Goal: Task Accomplishment & Management: Complete application form

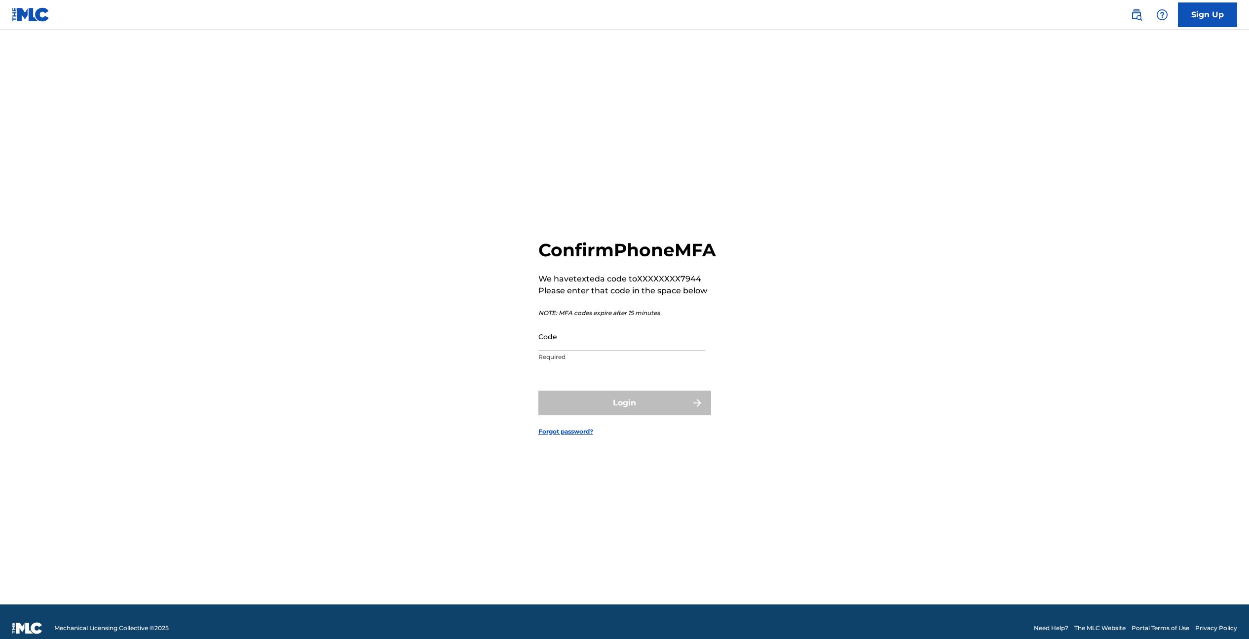
click at [683, 350] on input "Code" at bounding box center [622, 336] width 167 height 28
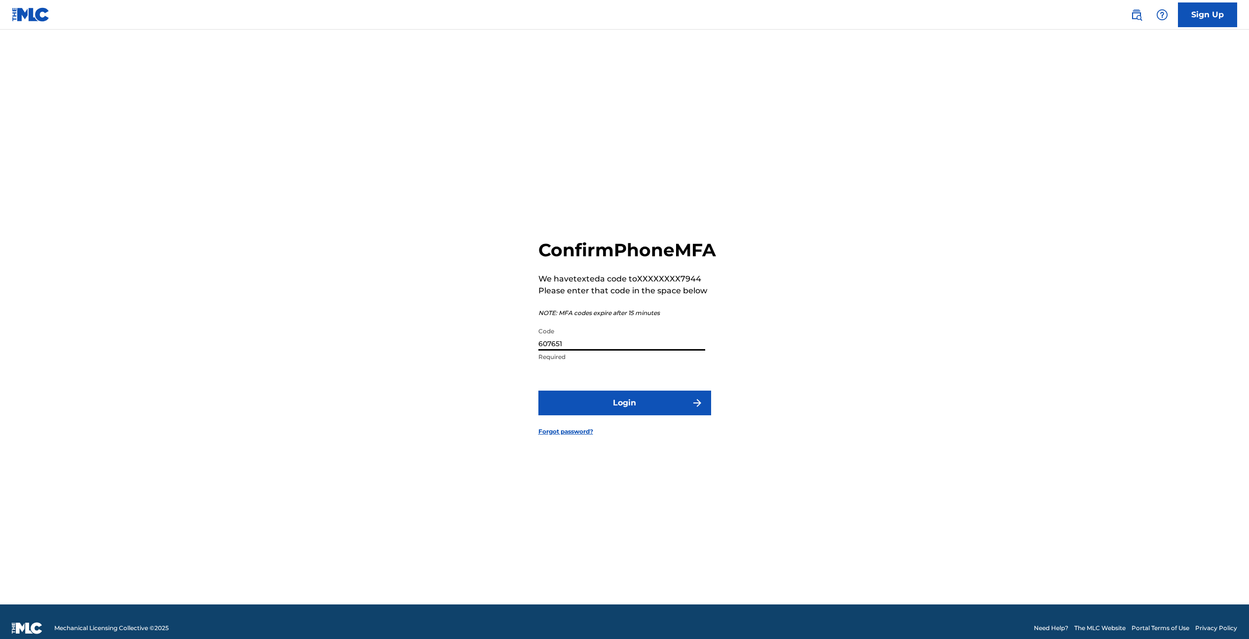
type input "607651"
click at [539, 390] on button "Login" at bounding box center [625, 402] width 173 height 25
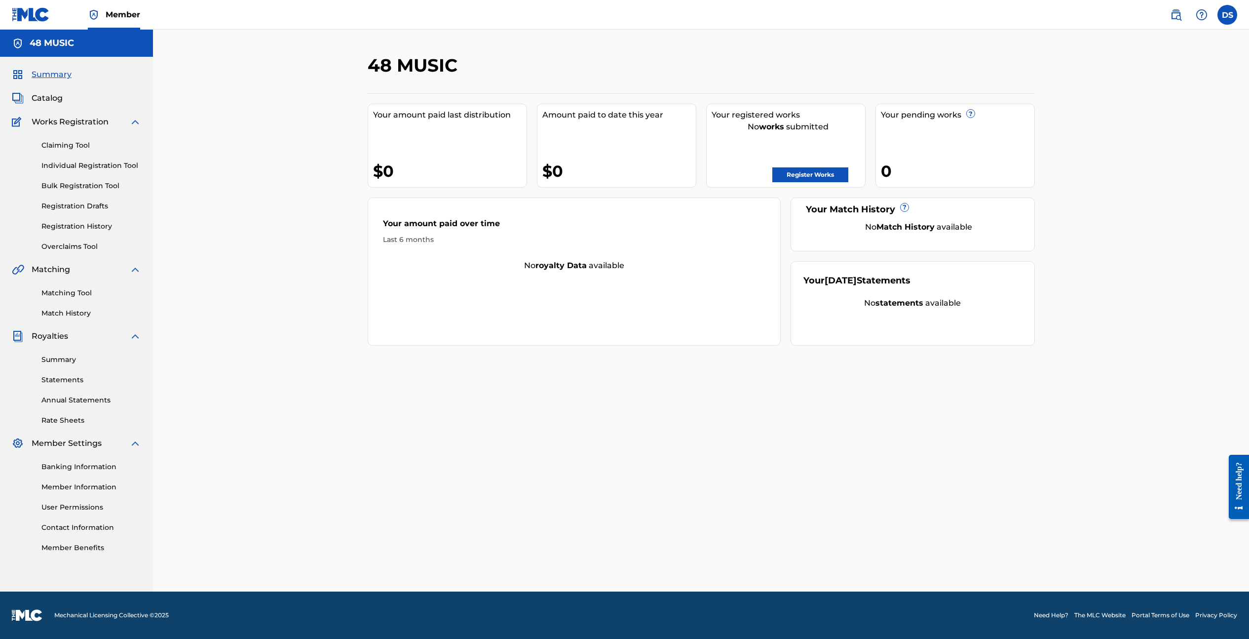
click at [75, 144] on link "Claiming Tool" at bounding box center [91, 145] width 100 height 10
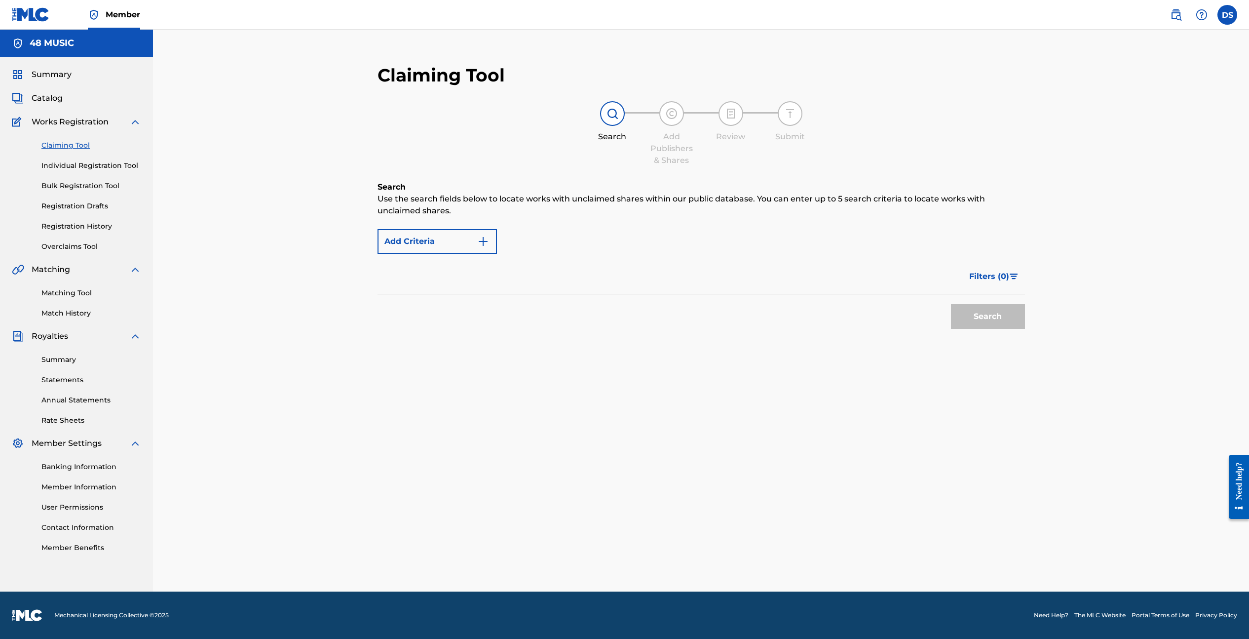
click at [459, 242] on button "Add Criteria" at bounding box center [437, 241] width 119 height 25
click at [572, 238] on div "Add Criteria" at bounding box center [702, 241] width 648 height 25
click at [483, 236] on img "Search Form" at bounding box center [483, 241] width 12 height 12
click at [77, 293] on link "Matching Tool" at bounding box center [91, 293] width 100 height 10
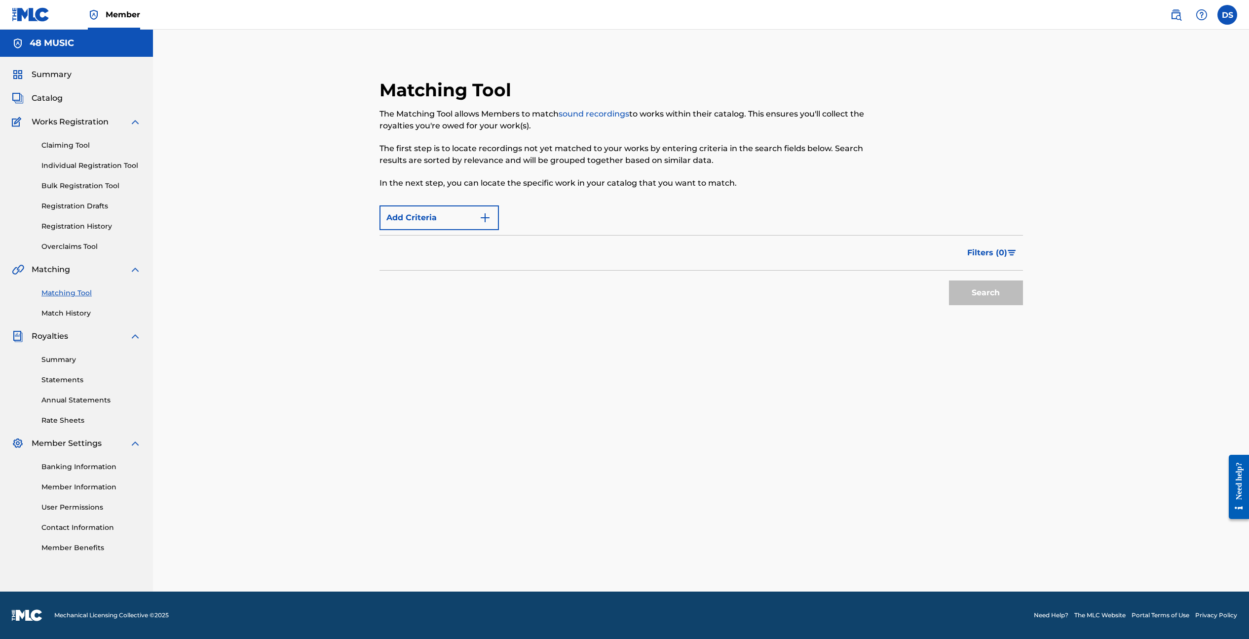
click at [485, 214] on img "Search Form" at bounding box center [485, 218] width 12 height 12
click at [1015, 255] on img "Search Form" at bounding box center [1012, 253] width 8 height 6
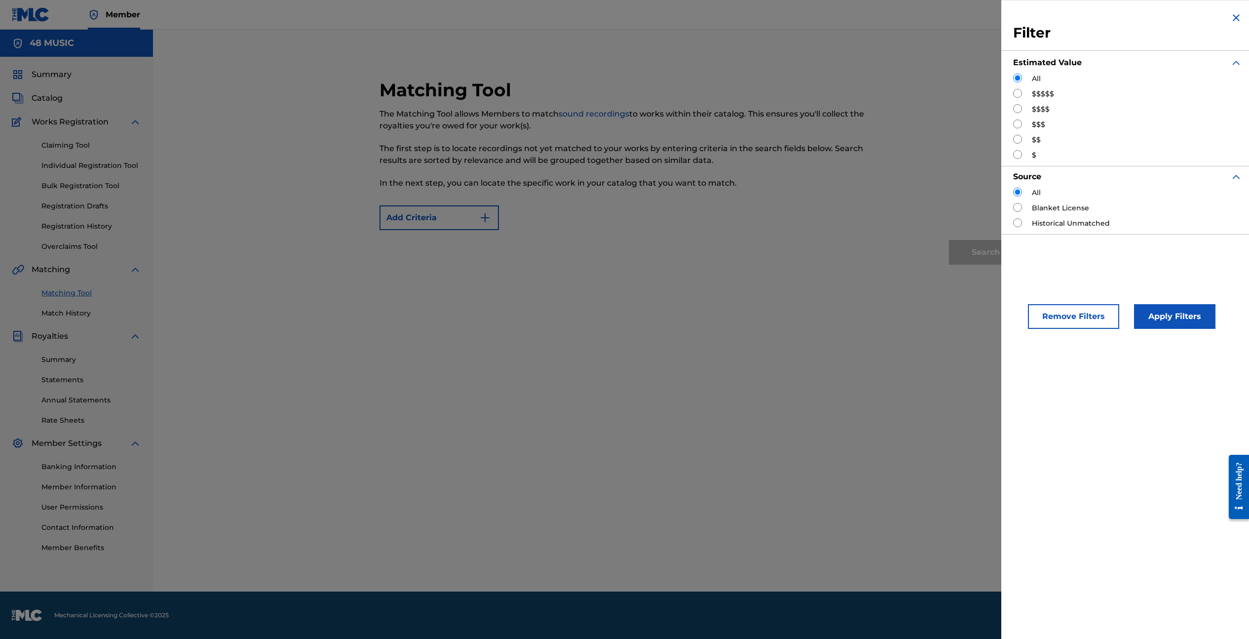
click at [919, 338] on div "Matching Tool The Matching Tool allows Members to match sound recordings to wor…" at bounding box center [701, 322] width 691 height 537
click at [1088, 318] on button "Remove Filters" at bounding box center [1073, 316] width 91 height 25
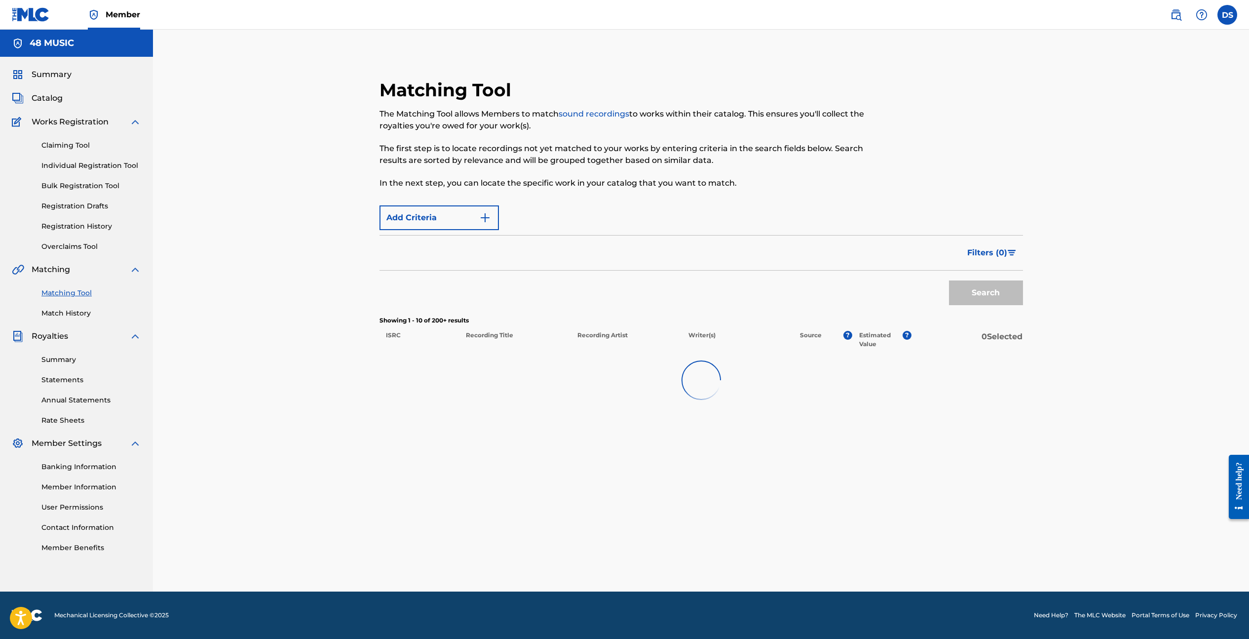
click at [70, 144] on link "Claiming Tool" at bounding box center [91, 145] width 100 height 10
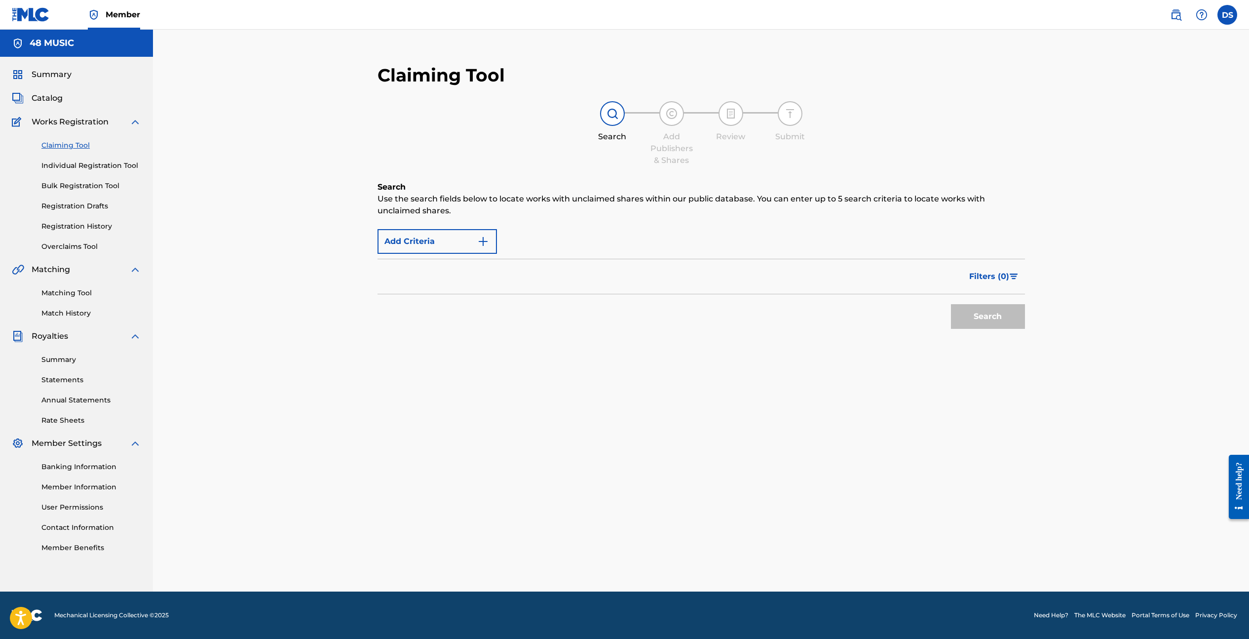
click at [1011, 277] on img "Search Form" at bounding box center [1014, 276] width 8 height 6
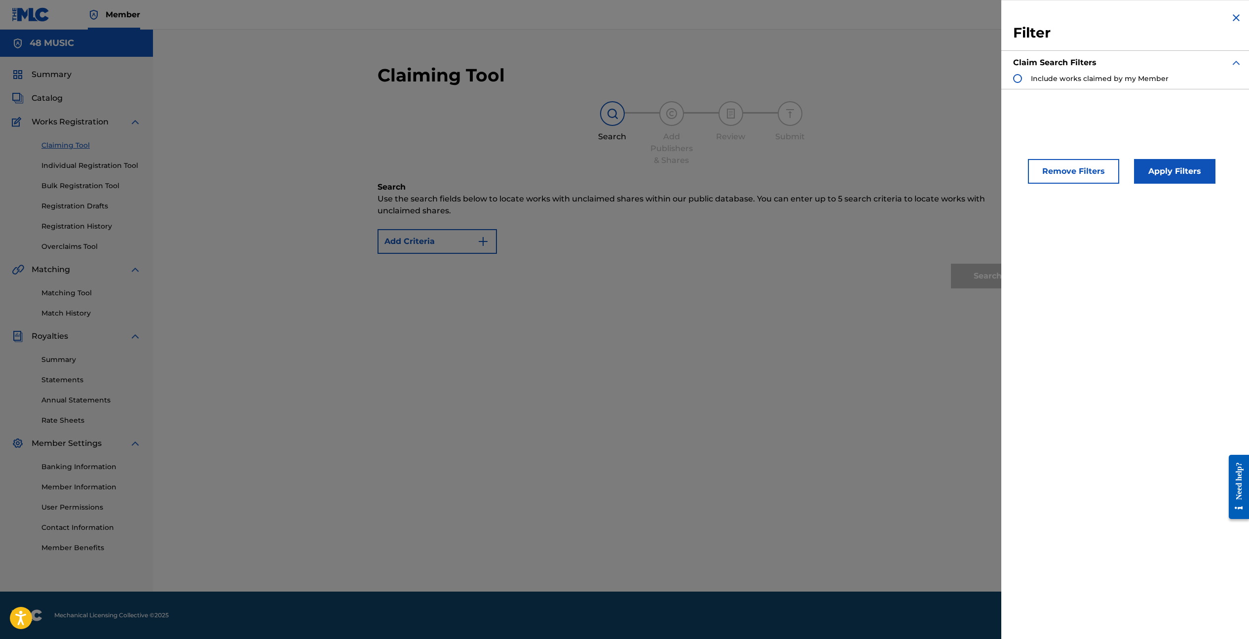
click at [1087, 168] on button "Remove Filters" at bounding box center [1073, 171] width 91 height 25
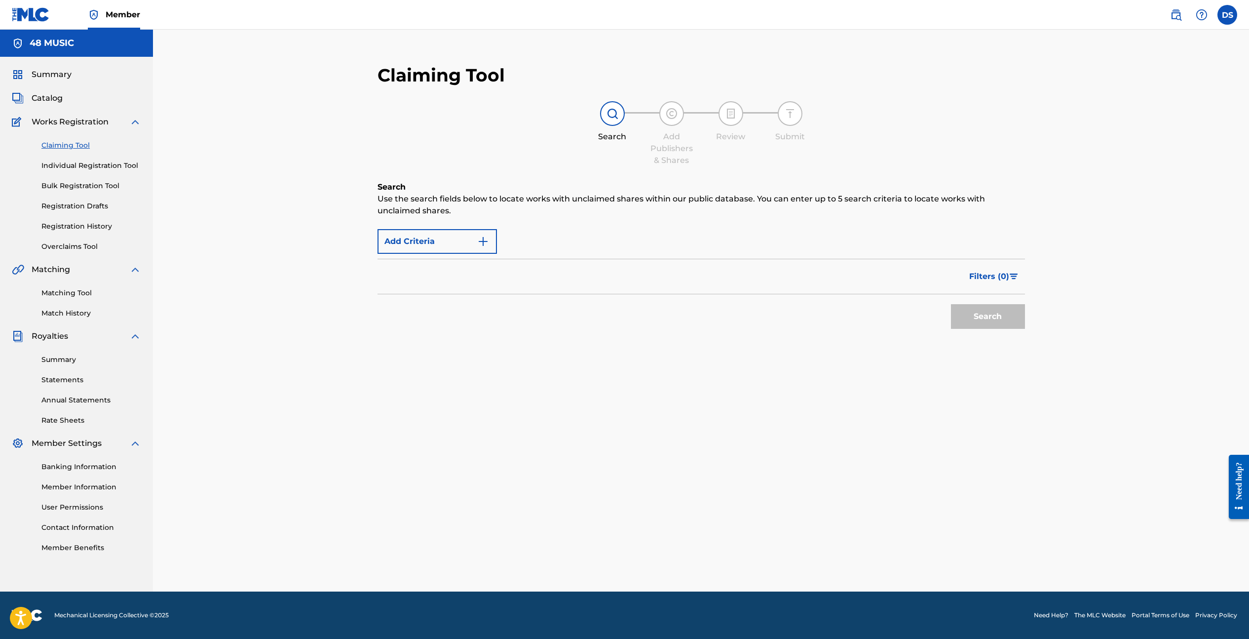
click at [52, 96] on span "Catalog" at bounding box center [47, 98] width 31 height 12
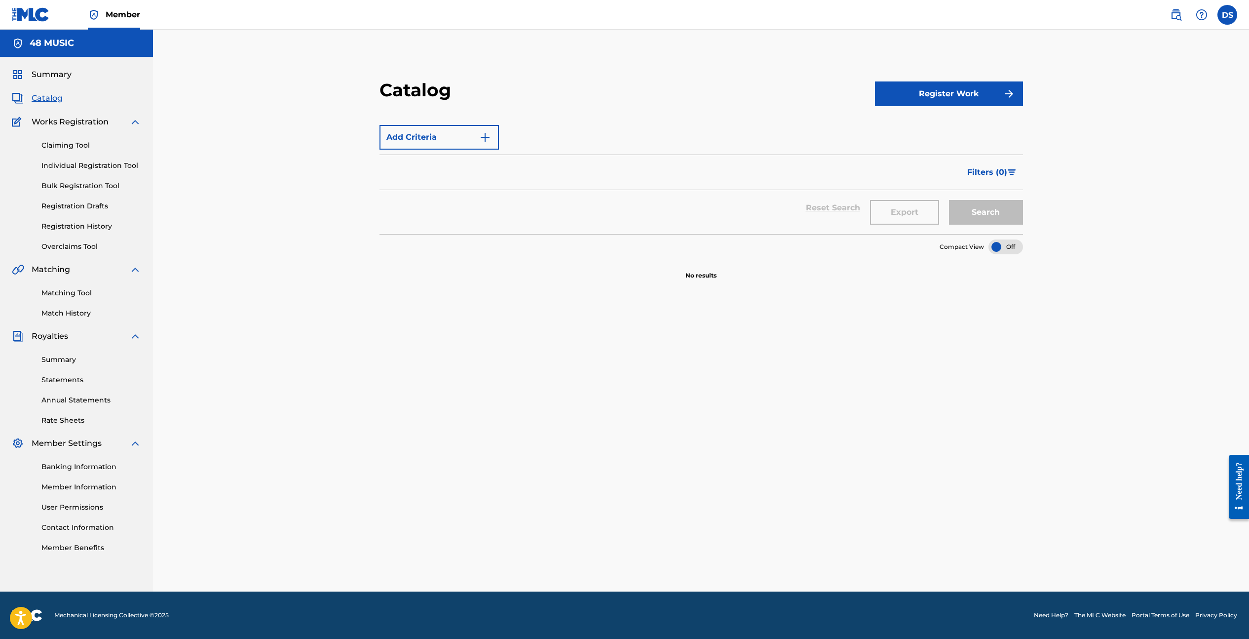
click at [942, 94] on button "Register Work" at bounding box center [949, 93] width 148 height 25
click at [905, 124] on link "Individual" at bounding box center [949, 126] width 148 height 24
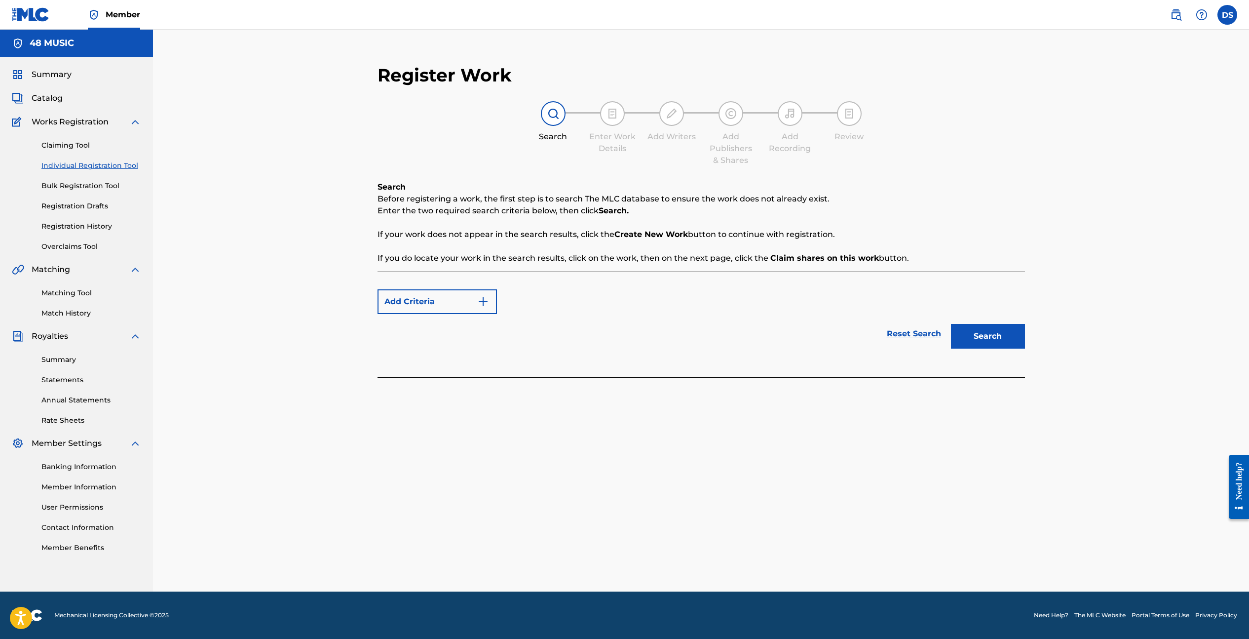
click at [477, 298] on img "Search Form" at bounding box center [483, 302] width 12 height 12
click at [529, 338] on div "Reset Search Search" at bounding box center [702, 333] width 648 height 39
click at [494, 356] on div "Add Criteria Reset Search Search" at bounding box center [702, 324] width 648 height 106
click at [529, 378] on div at bounding box center [702, 382] width 648 height 10
click at [991, 330] on button "Search" at bounding box center [988, 336] width 74 height 25
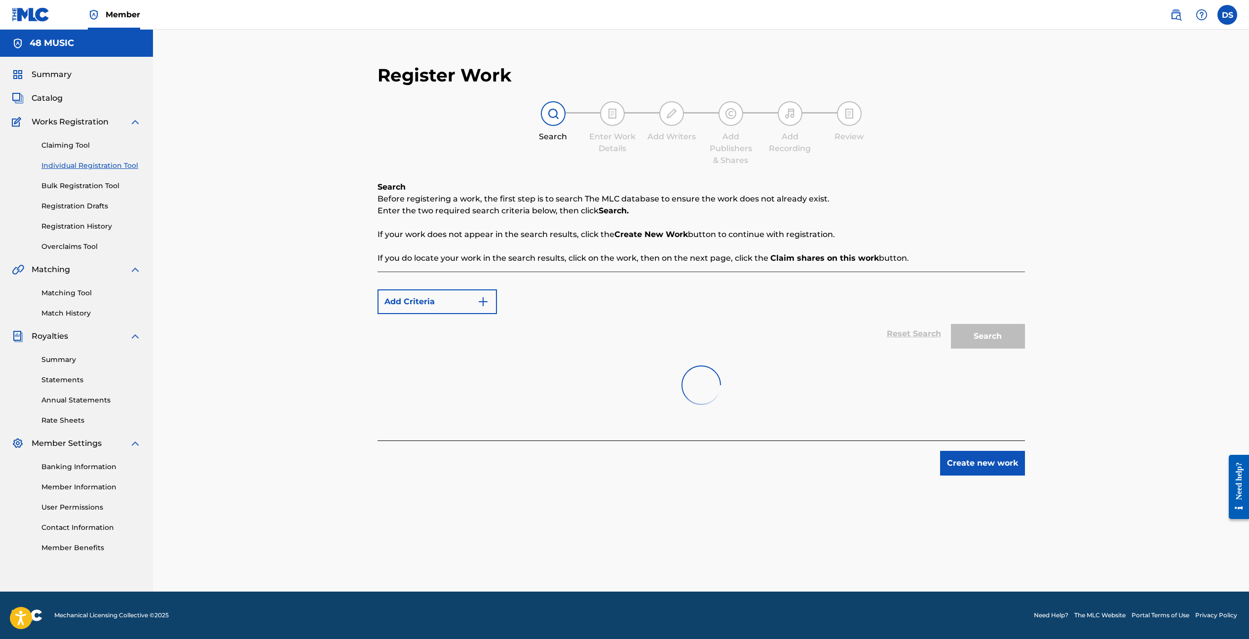
click at [507, 413] on div at bounding box center [702, 384] width 648 height 63
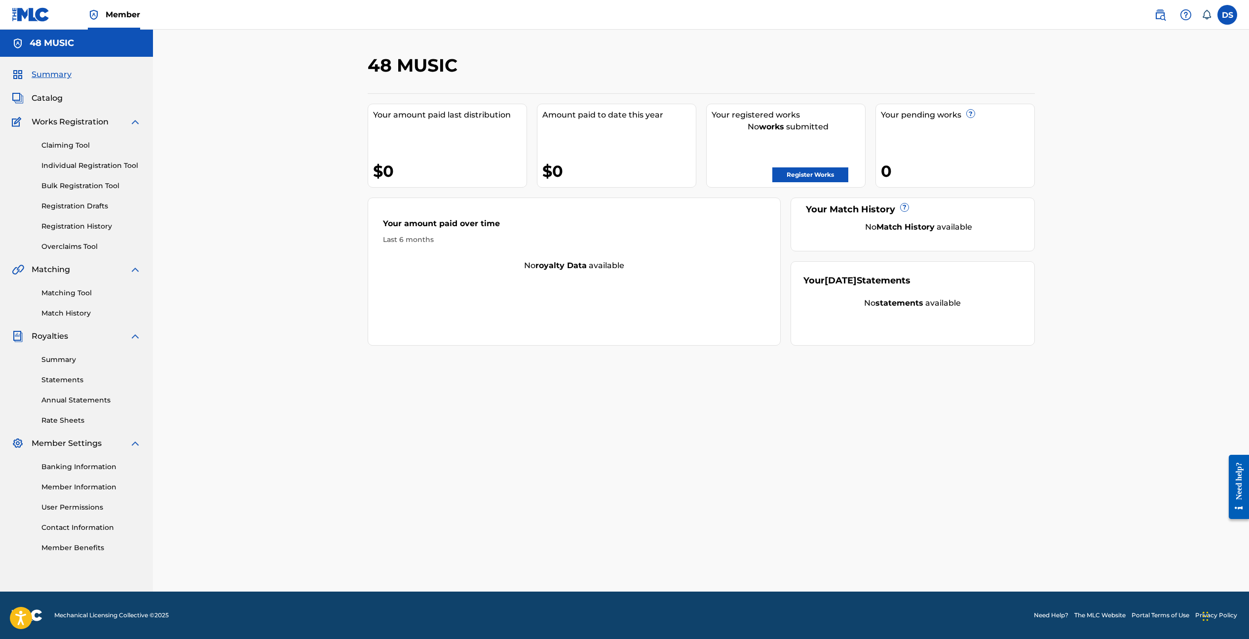
click at [791, 177] on link "Register Works" at bounding box center [811, 174] width 76 height 15
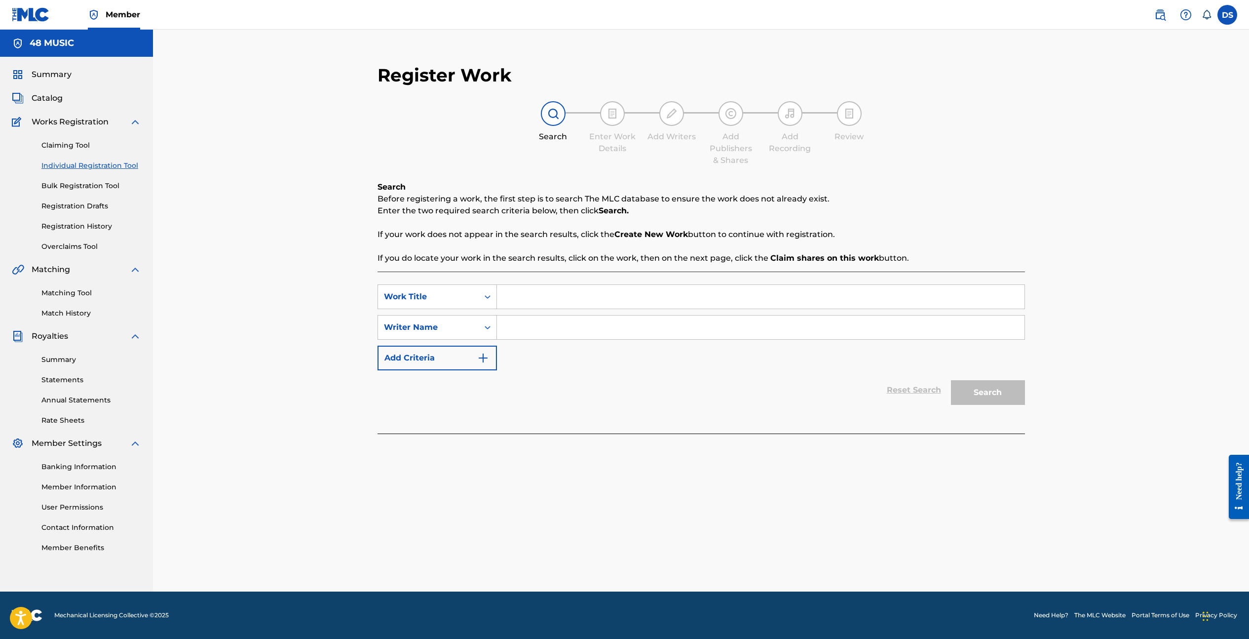
click at [521, 297] on input "Search Form" at bounding box center [761, 297] width 528 height 24
click at [492, 296] on icon "Search Form" at bounding box center [488, 297] width 10 height 10
click at [519, 300] on input "Search Form" at bounding box center [761, 297] width 528 height 24
click at [85, 187] on link "Bulk Registration Tool" at bounding box center [91, 186] width 100 height 10
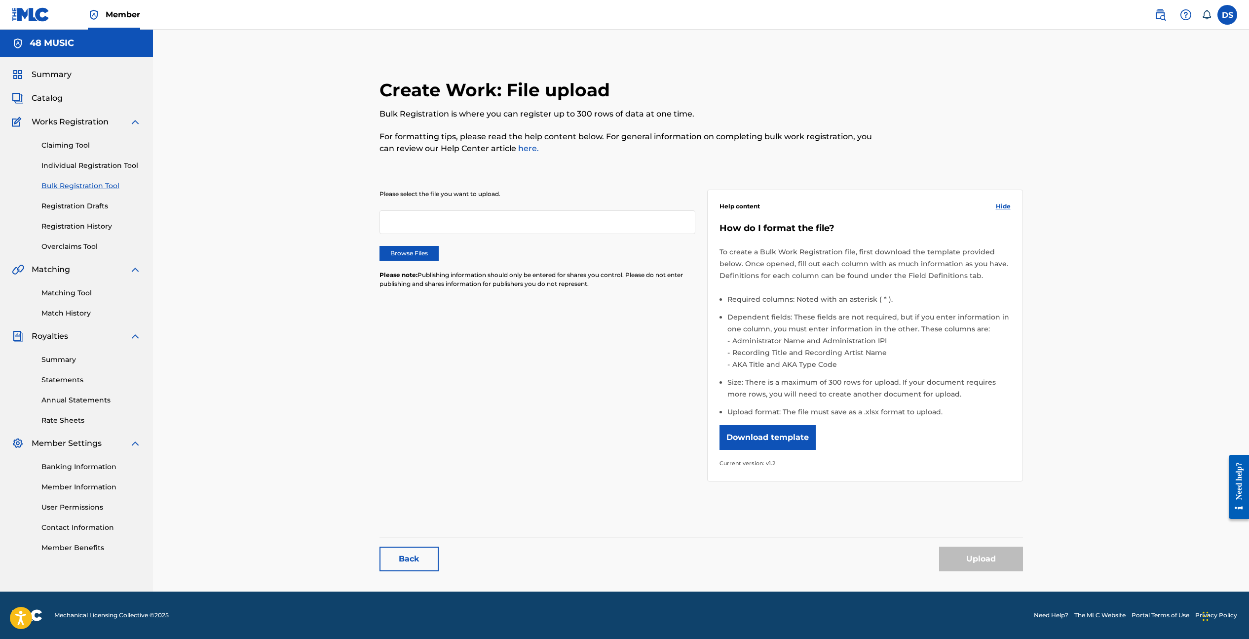
click at [83, 167] on link "Individual Registration Tool" at bounding box center [91, 165] width 100 height 10
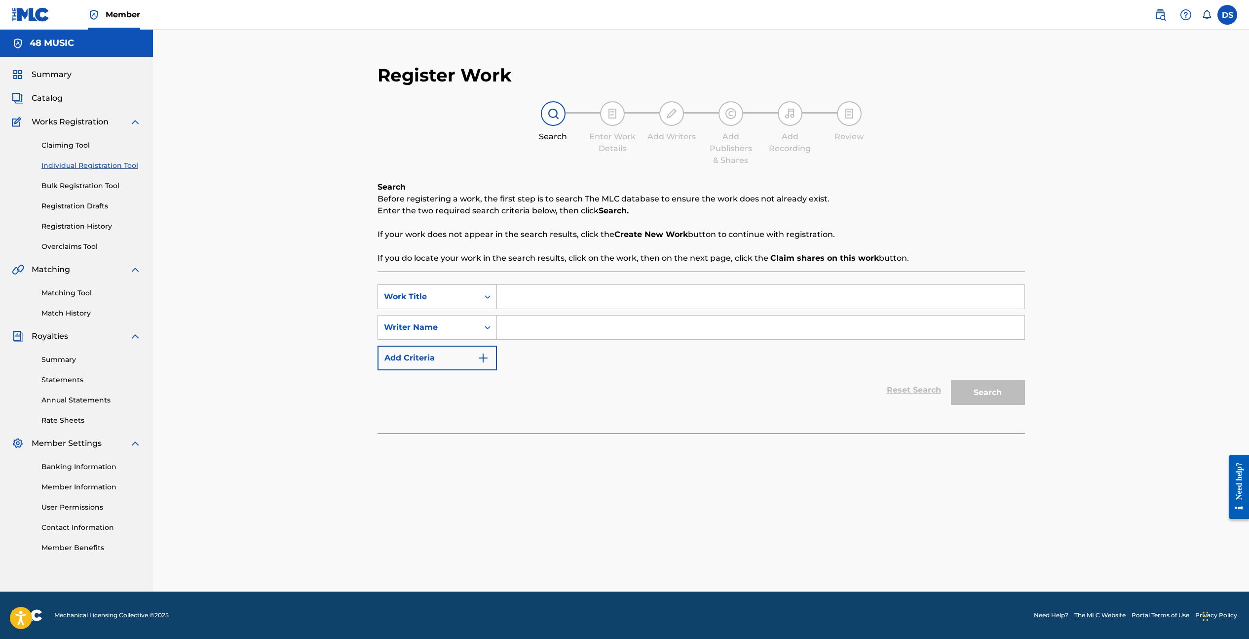
click at [487, 299] on icon "Search Form" at bounding box center [488, 297] width 10 height 10
click at [462, 319] on div "ISWC" at bounding box center [437, 321] width 118 height 25
click at [581, 300] on input "Search Form" at bounding box center [761, 297] width 528 height 24
paste input "T-071.608.505-0"
type input "T-071.608.505-0"
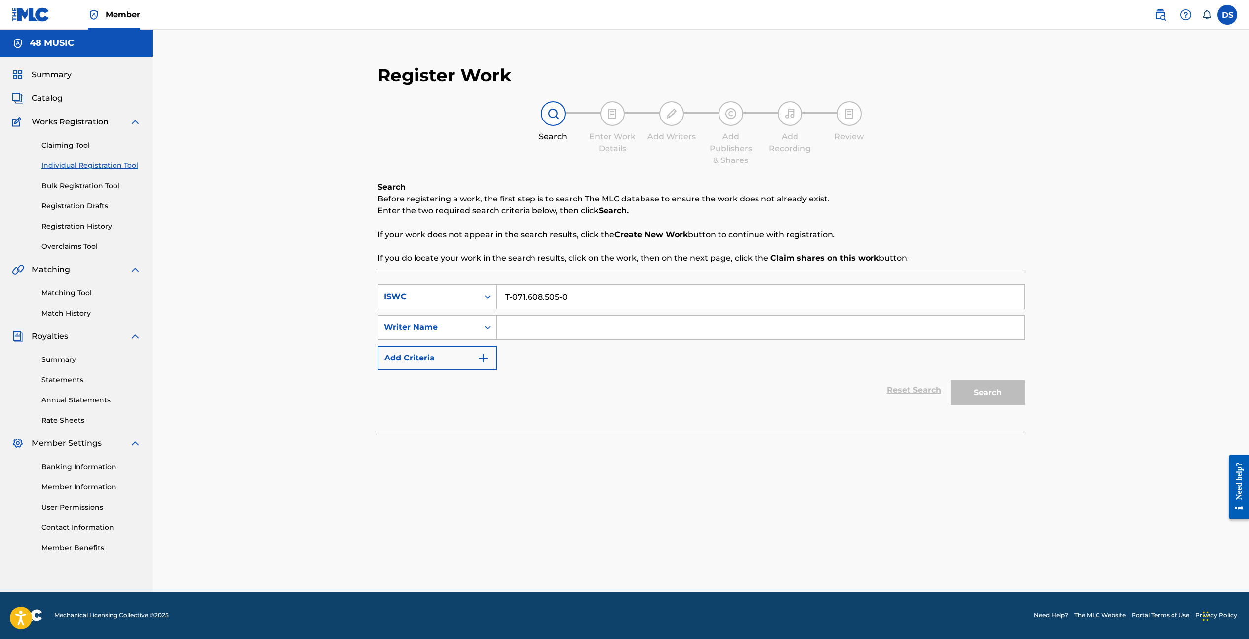
click at [556, 332] on input "Search Form" at bounding box center [761, 327] width 528 height 24
click at [490, 326] on icon "Search Form" at bounding box center [488, 327] width 10 height 10
click at [525, 327] on input "Search Form" at bounding box center [761, 327] width 528 height 24
type input "dewarren andre scott"
click at [1009, 396] on button "Search" at bounding box center [988, 392] width 74 height 25
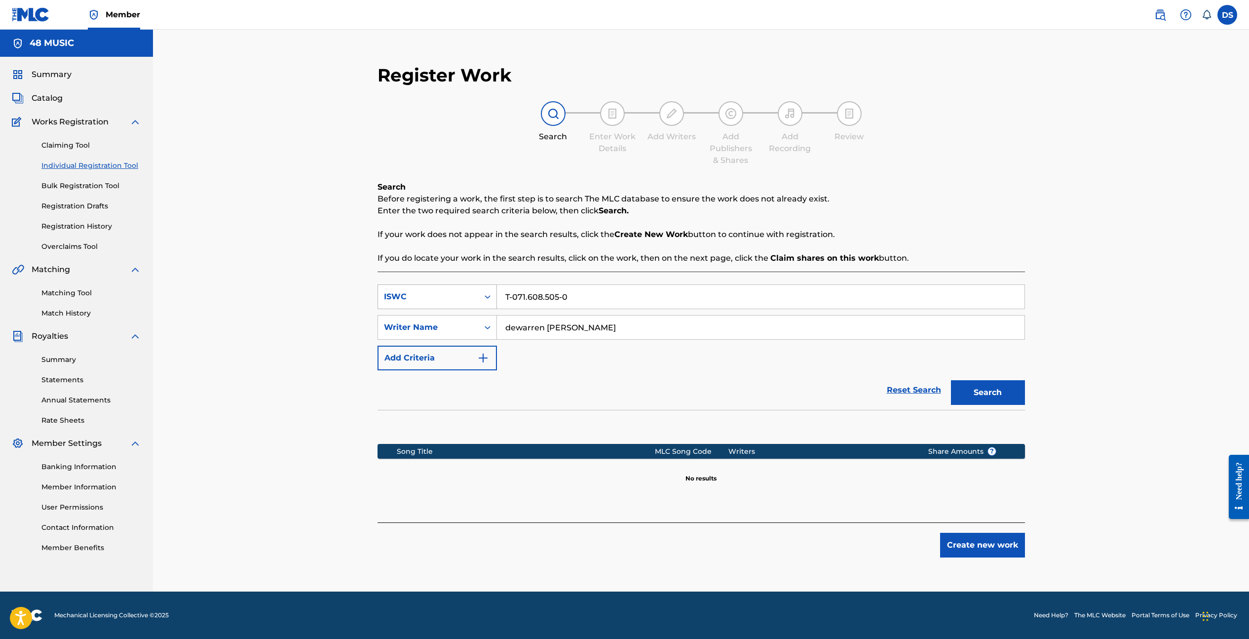
click at [487, 296] on icon "Search Form" at bounding box center [488, 297] width 10 height 10
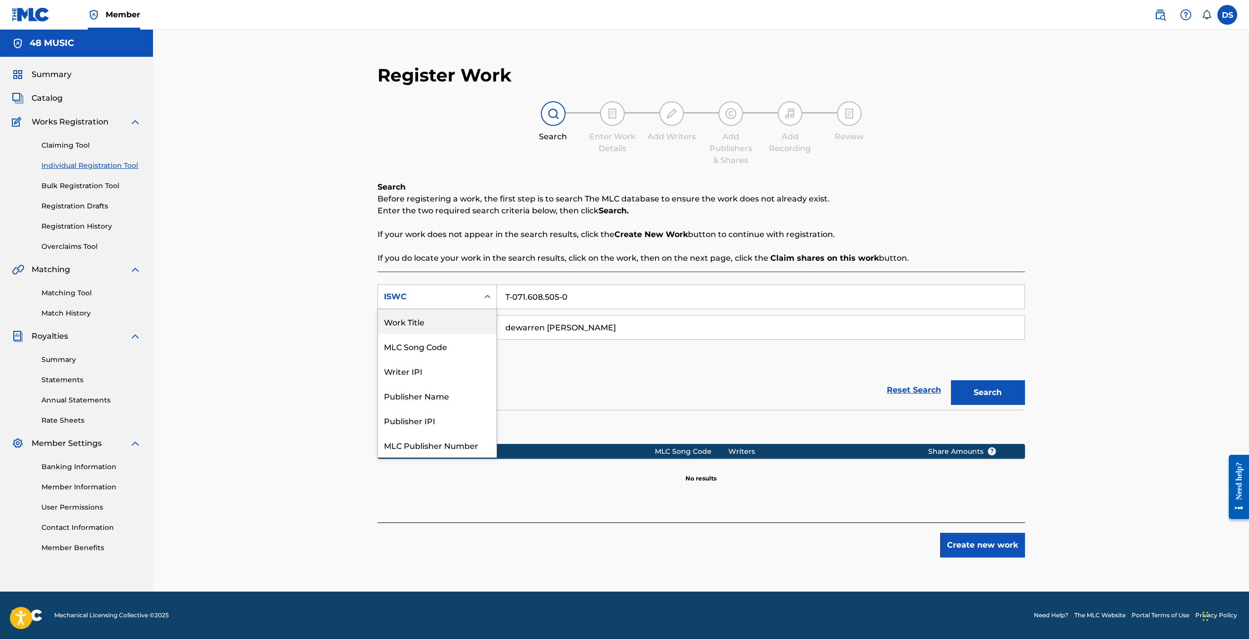
click at [451, 323] on div "Work Title" at bounding box center [437, 321] width 118 height 25
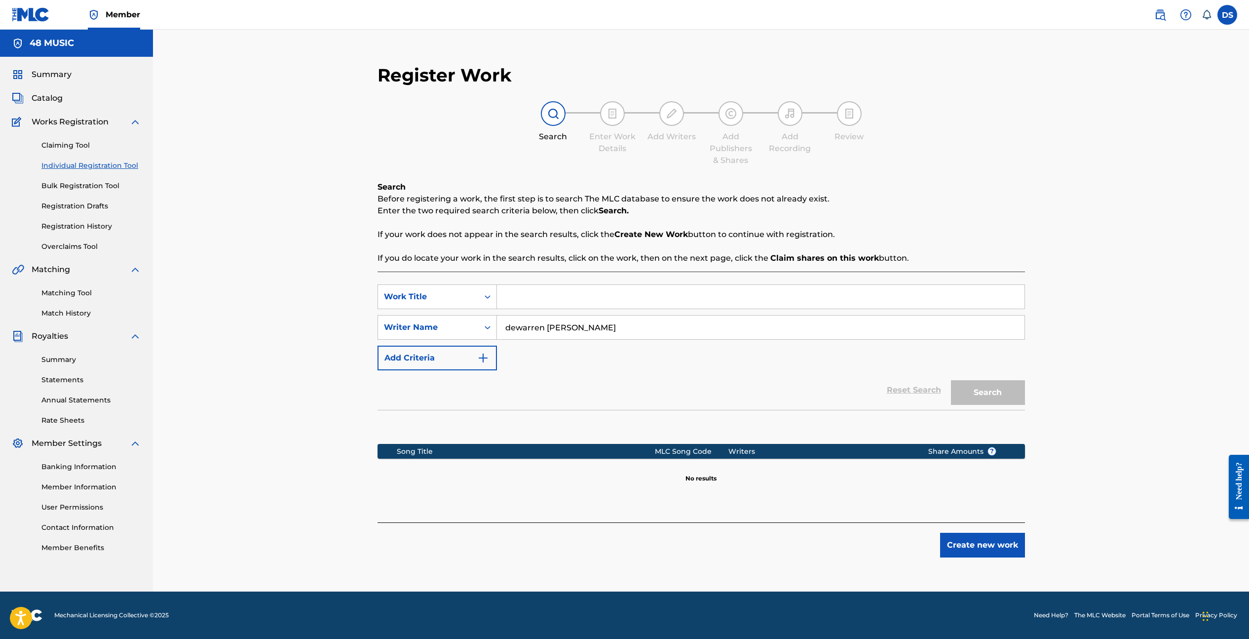
click at [552, 300] on input "Search Form" at bounding box center [761, 297] width 528 height 24
type input "buddah"
click at [951, 380] on button "Search" at bounding box center [988, 392] width 74 height 25
click at [972, 543] on button "Create new work" at bounding box center [982, 545] width 85 height 25
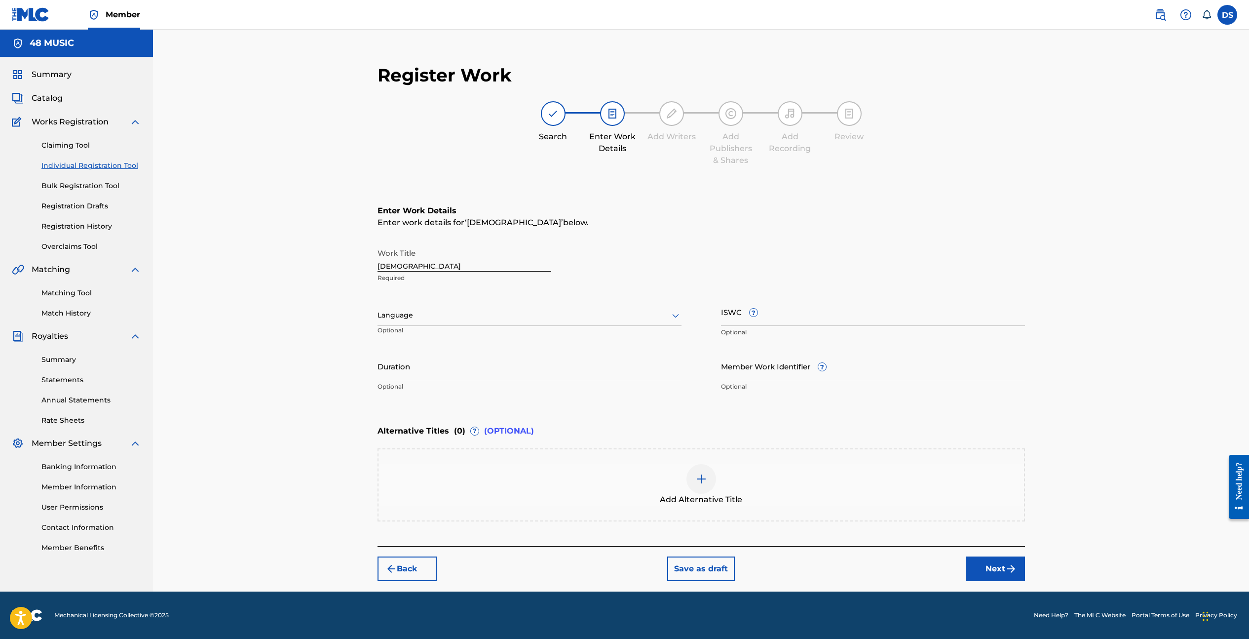
click at [779, 317] on input "ISWC ?" at bounding box center [873, 312] width 304 height 28
paste input "T-071.608.505-0"
type input "T-071.608.505-0"
click at [993, 567] on button "Next" at bounding box center [995, 568] width 59 height 25
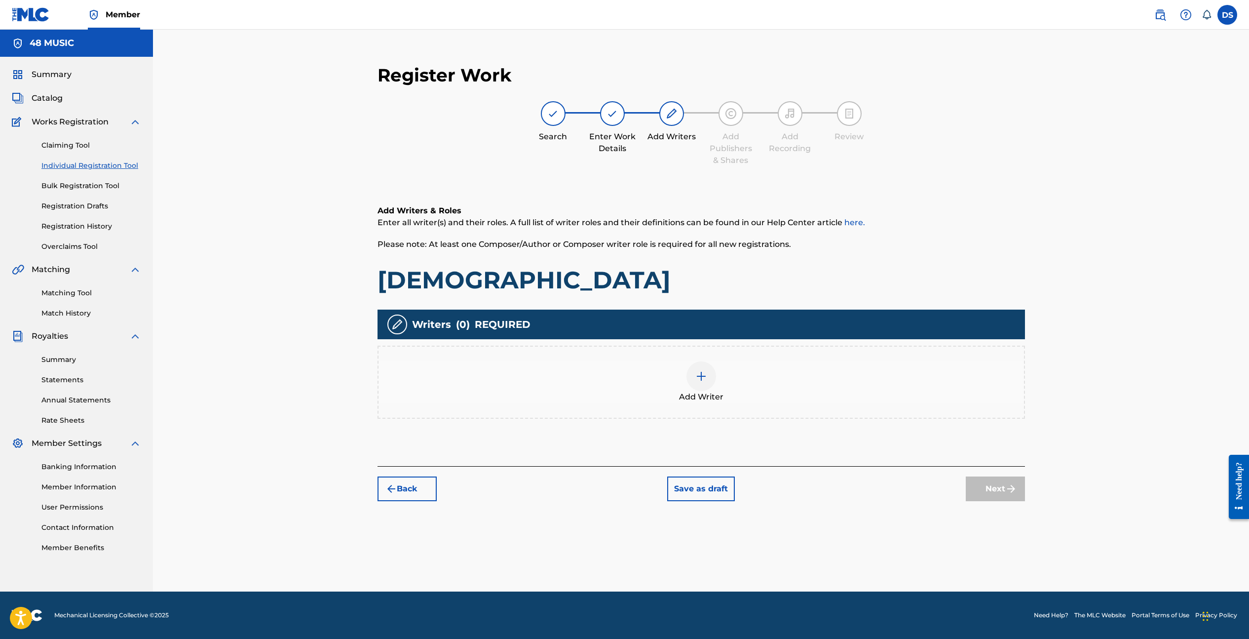
click at [700, 376] on img at bounding box center [702, 376] width 12 height 12
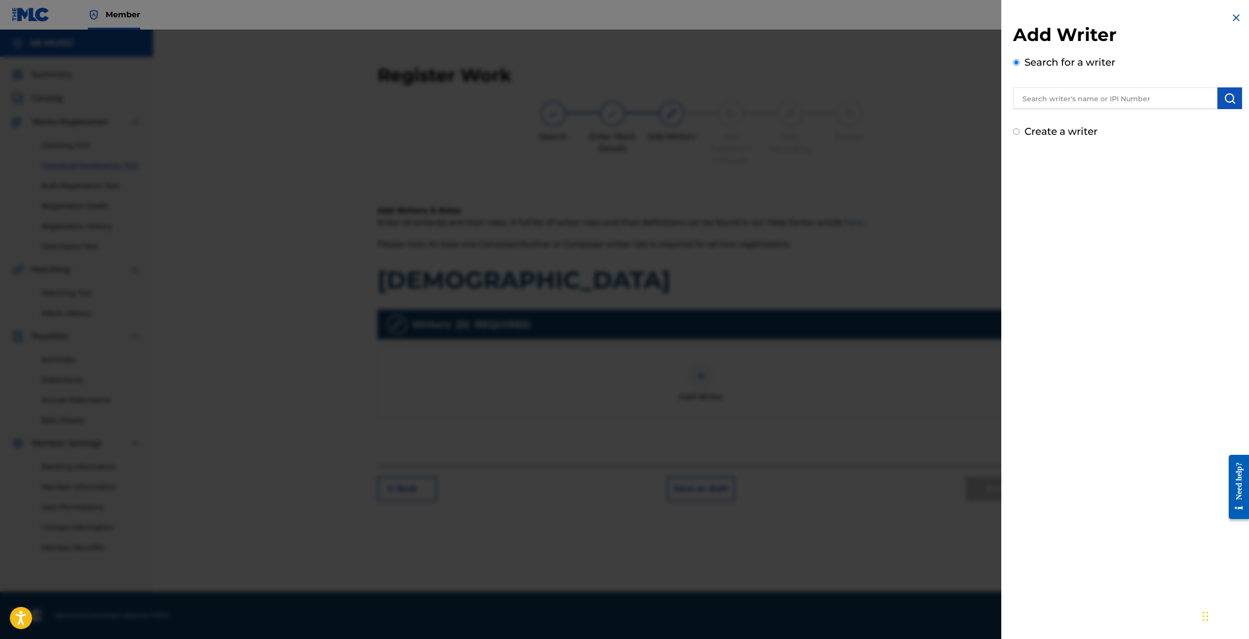
click at [1120, 98] on input "text" at bounding box center [1115, 98] width 204 height 22
type input "dewarren scott"
click at [1230, 96] on img "submit" at bounding box center [1230, 98] width 12 height 12
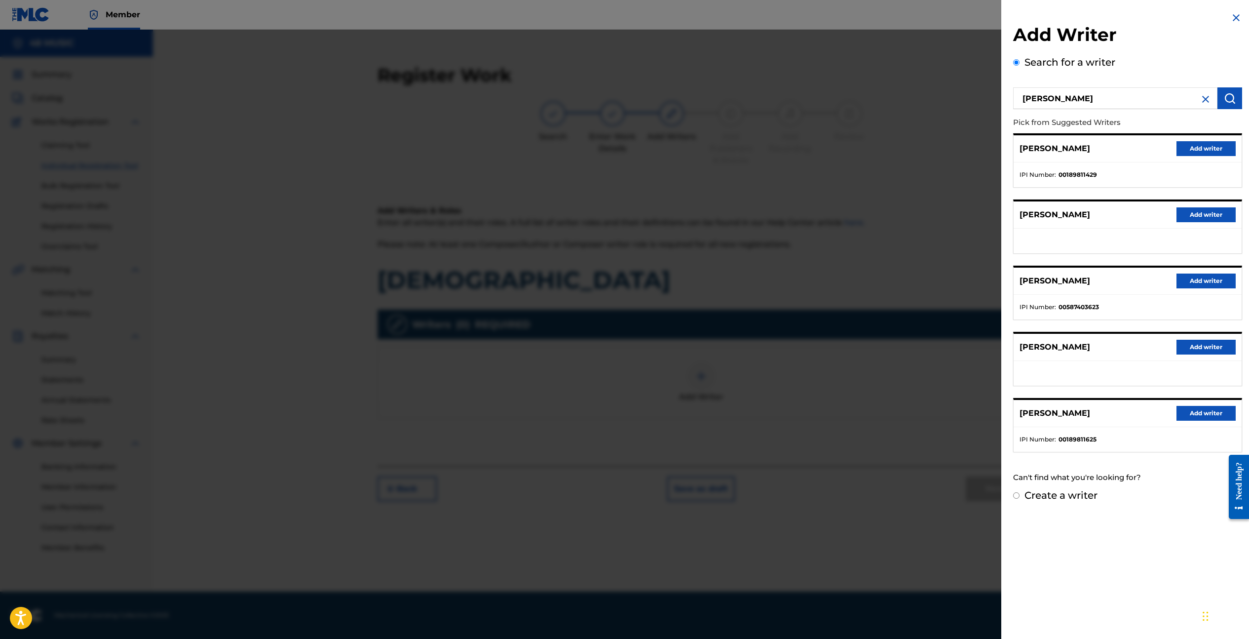
click at [1232, 19] on img at bounding box center [1237, 18] width 12 height 12
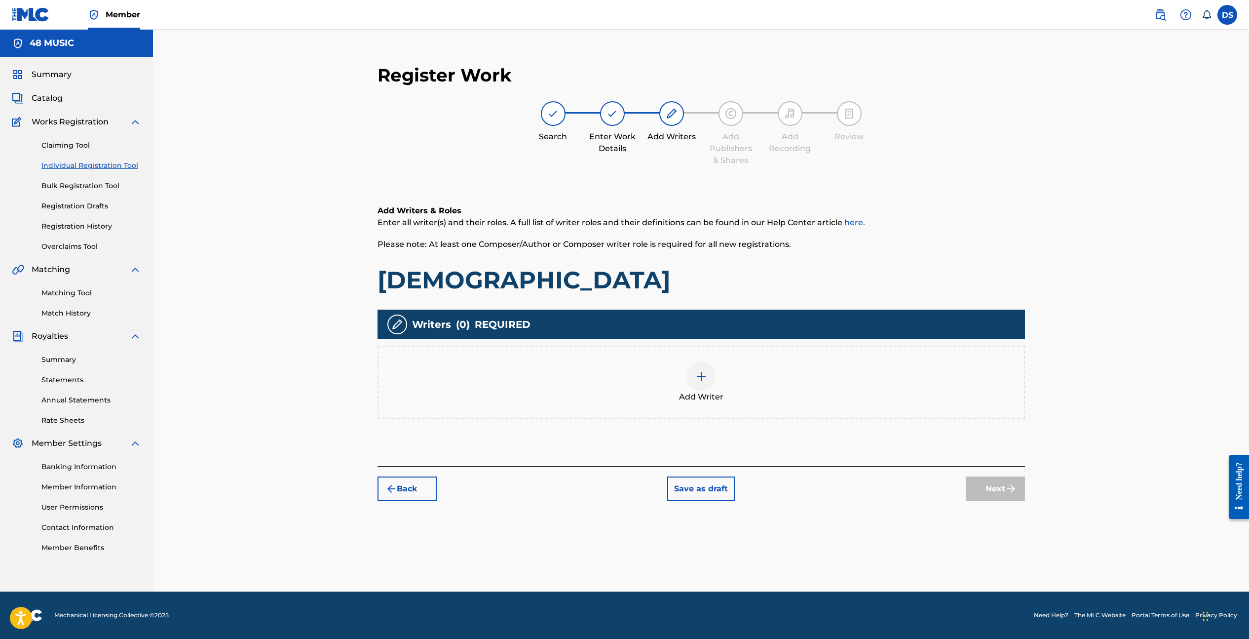
click at [1231, 17] on label at bounding box center [1228, 15] width 20 height 20
click at [1228, 15] on input "DS Dewarren Scott workmanmusic48@gmail.com Notification Preferences Profile Log…" at bounding box center [1228, 15] width 0 height 0
click at [1133, 122] on link "Profile" at bounding box center [1131, 122] width 20 height 9
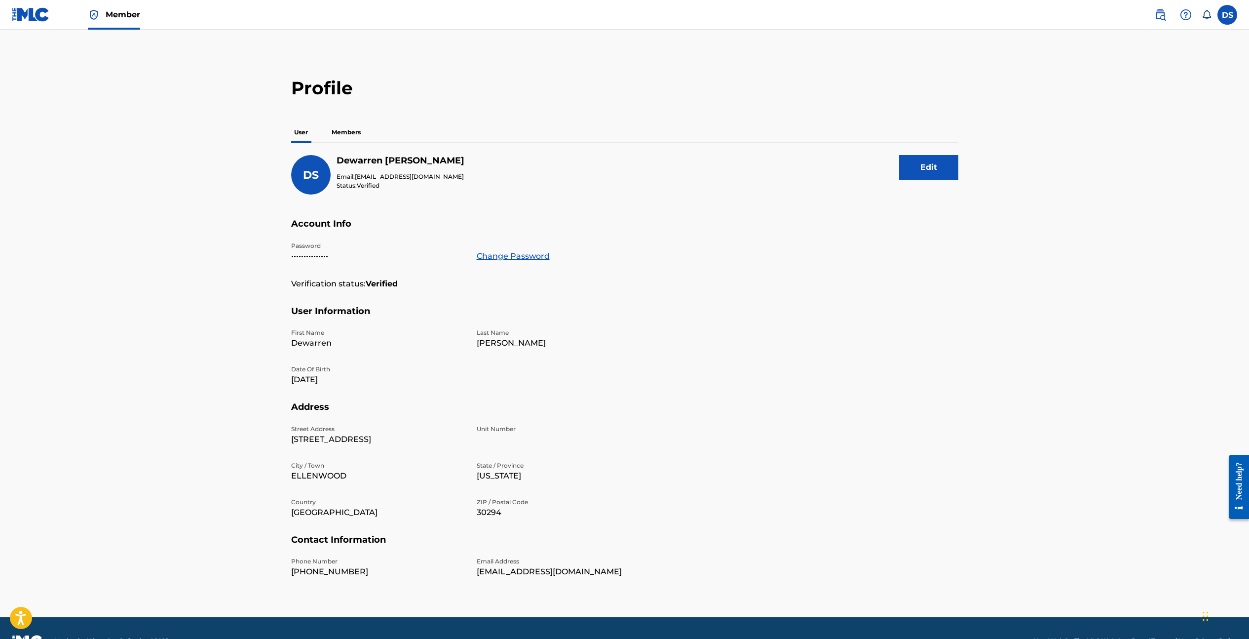
click at [348, 132] on p "Members" at bounding box center [346, 132] width 35 height 21
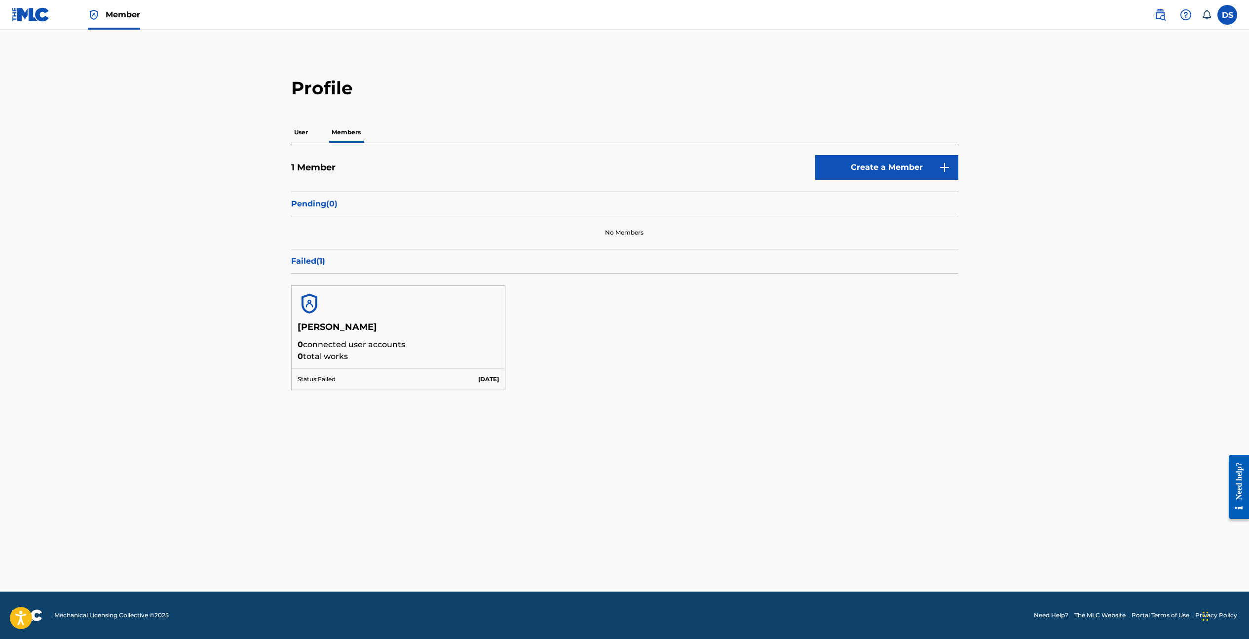
click at [305, 135] on p "User" at bounding box center [301, 132] width 20 height 21
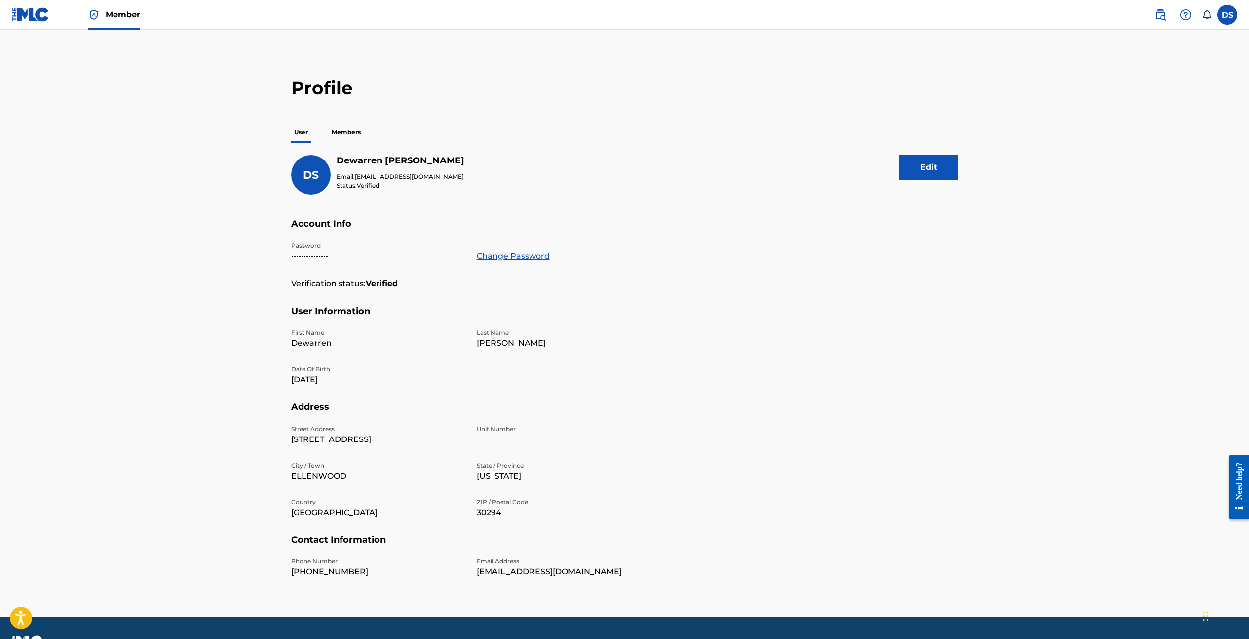
click at [1231, 17] on label at bounding box center [1228, 15] width 20 height 20
click at [1228, 15] on input "DS Dewarren Scott workmanmusic48@gmail.com Notification Preferences Profile Log…" at bounding box center [1228, 15] width 0 height 0
click at [1039, 290] on main "Profile User Members DS Dewarren Scott Email: workmanmusic48@gmail.com Status: …" at bounding box center [624, 323] width 1249 height 587
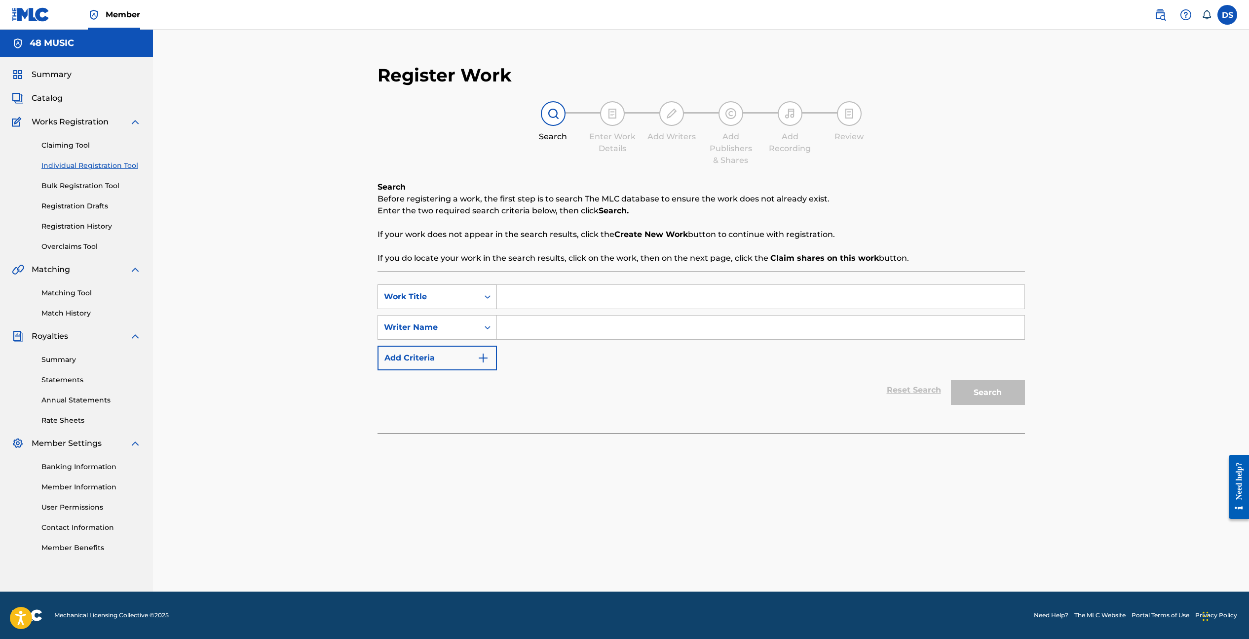
click at [485, 296] on icon "Search Form" at bounding box center [488, 297] width 10 height 10
click at [471, 320] on div "ISWC" at bounding box center [437, 321] width 118 height 25
click at [556, 292] on input "Search Form" at bounding box center [761, 297] width 528 height 24
paste input "T-918.960.350-7"
type input "T-918.960.350-7"
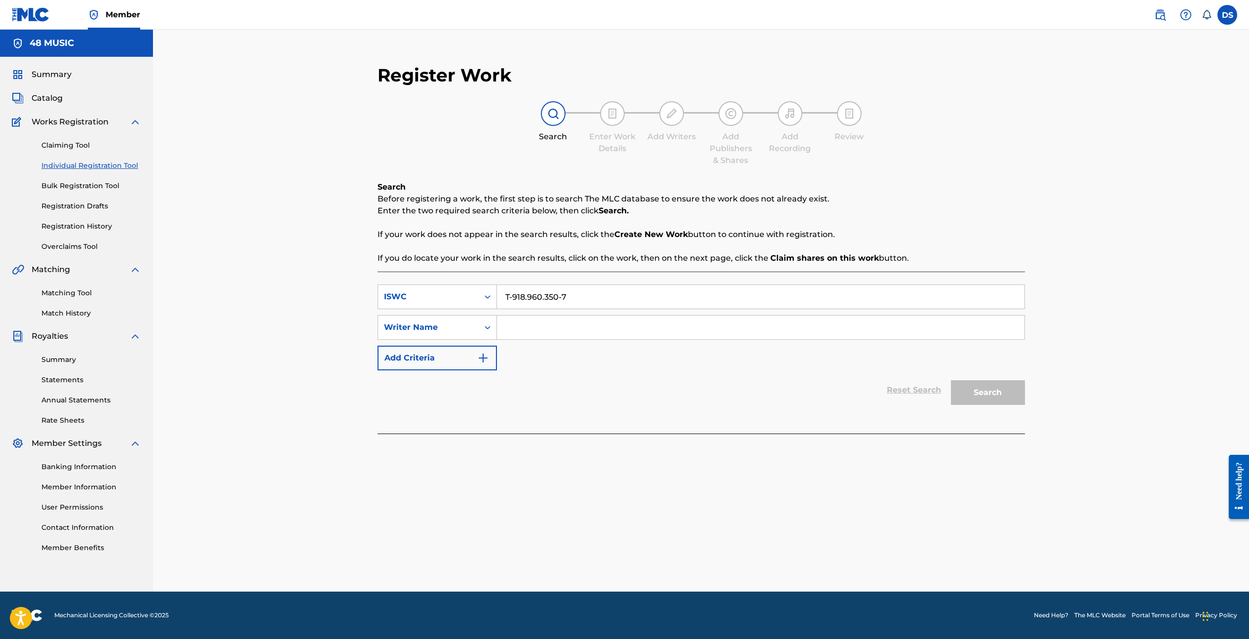
click at [569, 328] on input "Search Form" at bounding box center [761, 327] width 528 height 24
click at [951, 380] on button "Search" at bounding box center [988, 392] width 74 height 25
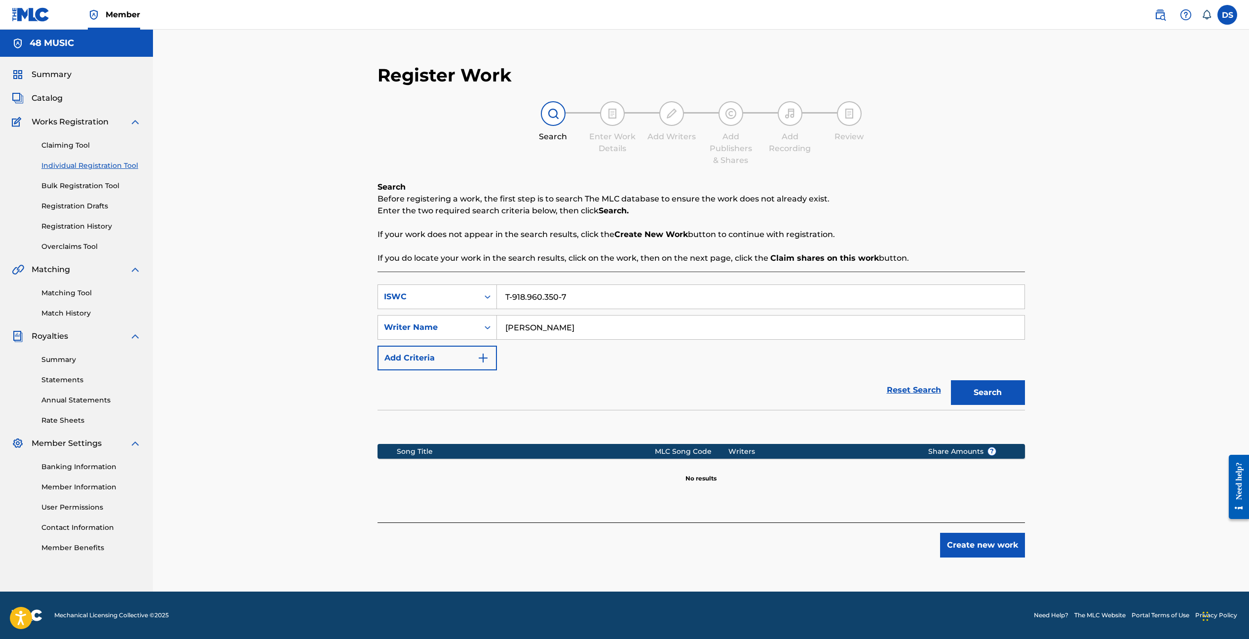
drag, startPoint x: 562, startPoint y: 330, endPoint x: 501, endPoint y: 326, distance: 61.3
click at [501, 326] on input "peter evans" at bounding box center [761, 327] width 528 height 24
type input "dewarren"
click at [951, 380] on button "Search" at bounding box center [988, 392] width 74 height 25
click at [490, 296] on icon "Search Form" at bounding box center [488, 297] width 10 height 10
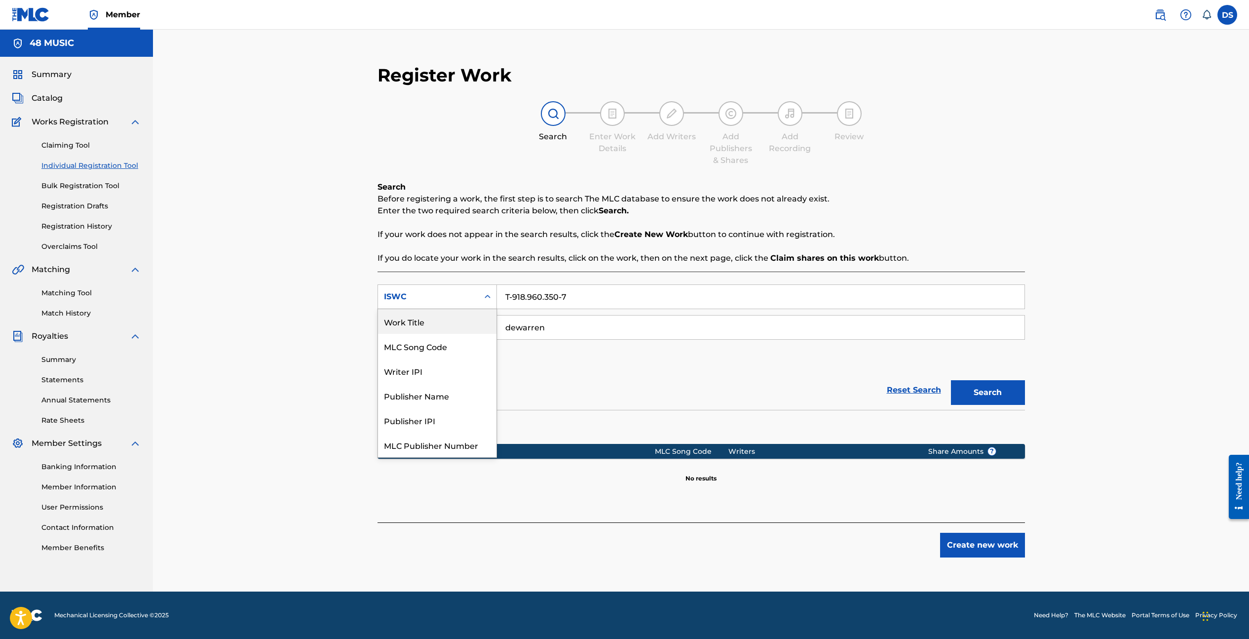
click at [474, 320] on div "Work Title" at bounding box center [437, 321] width 118 height 25
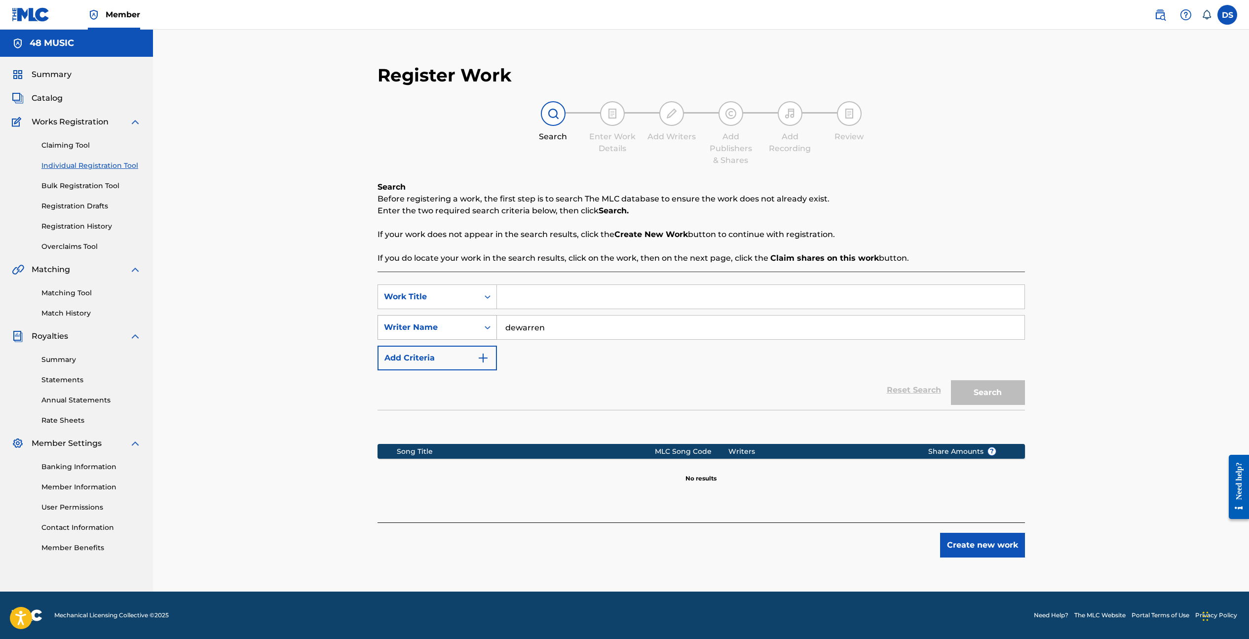
click at [491, 328] on icon "Search Form" at bounding box center [488, 327] width 10 height 10
click at [464, 447] on div "Writer Name" at bounding box center [437, 450] width 118 height 25
click at [525, 303] on input "Search Form" at bounding box center [761, 297] width 528 height 24
click at [529, 326] on input "Search Form" at bounding box center [761, 327] width 528 height 24
type input "peter evans"
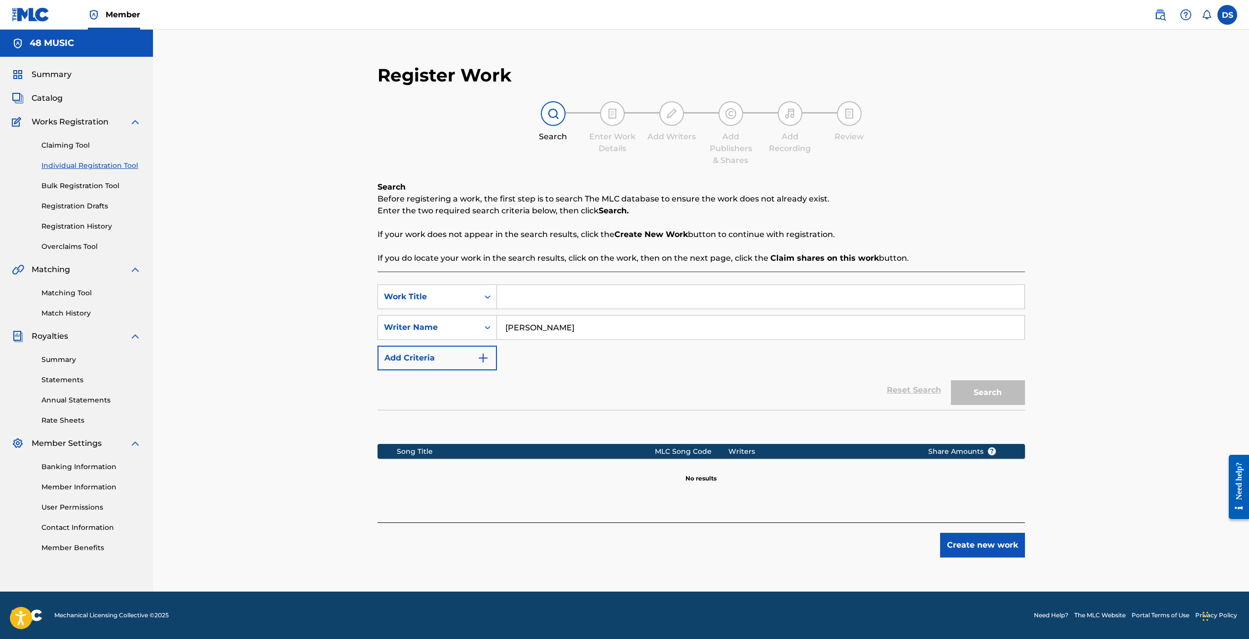
click at [604, 290] on input "Search Form" at bounding box center [761, 297] width 528 height 24
type input "country stuff"
click at [951, 380] on button "Search" at bounding box center [988, 392] width 74 height 25
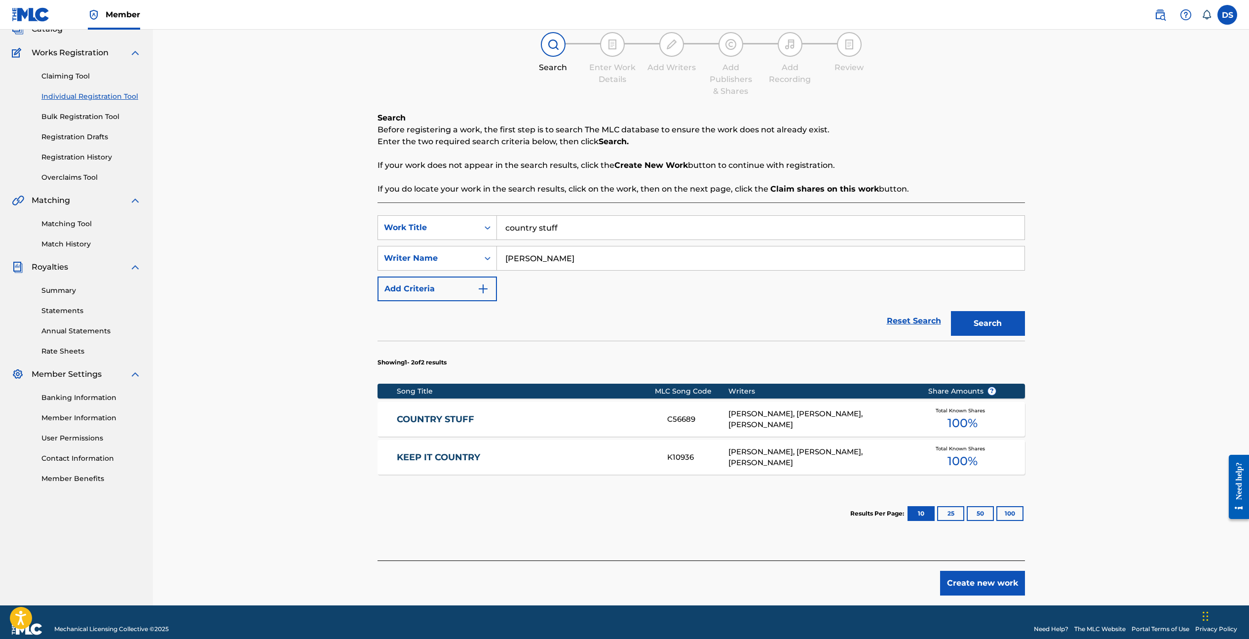
scroll to position [83, 0]
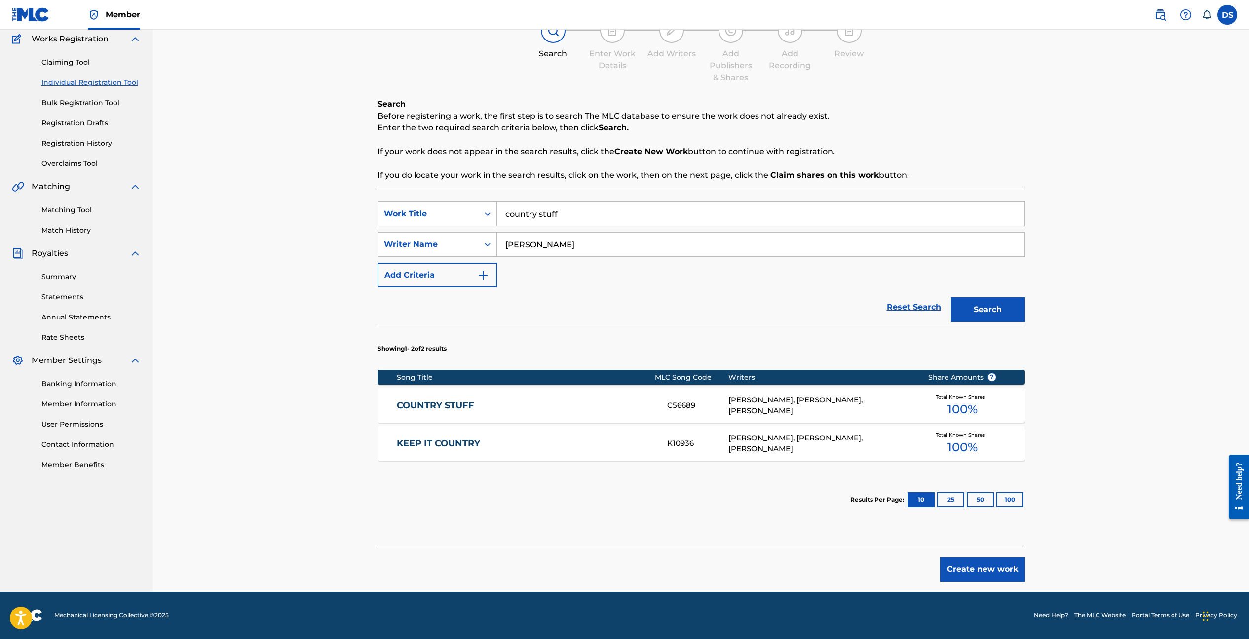
click at [462, 405] on link "COUNTRY STUFF" at bounding box center [525, 405] width 257 height 11
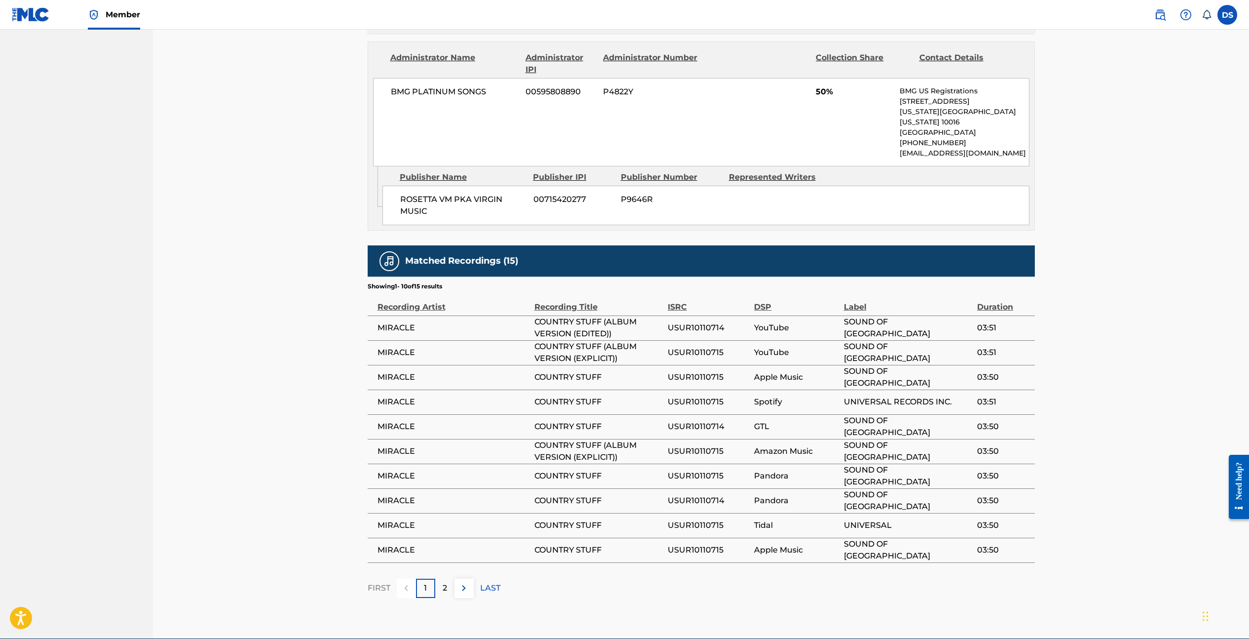
scroll to position [673, 0]
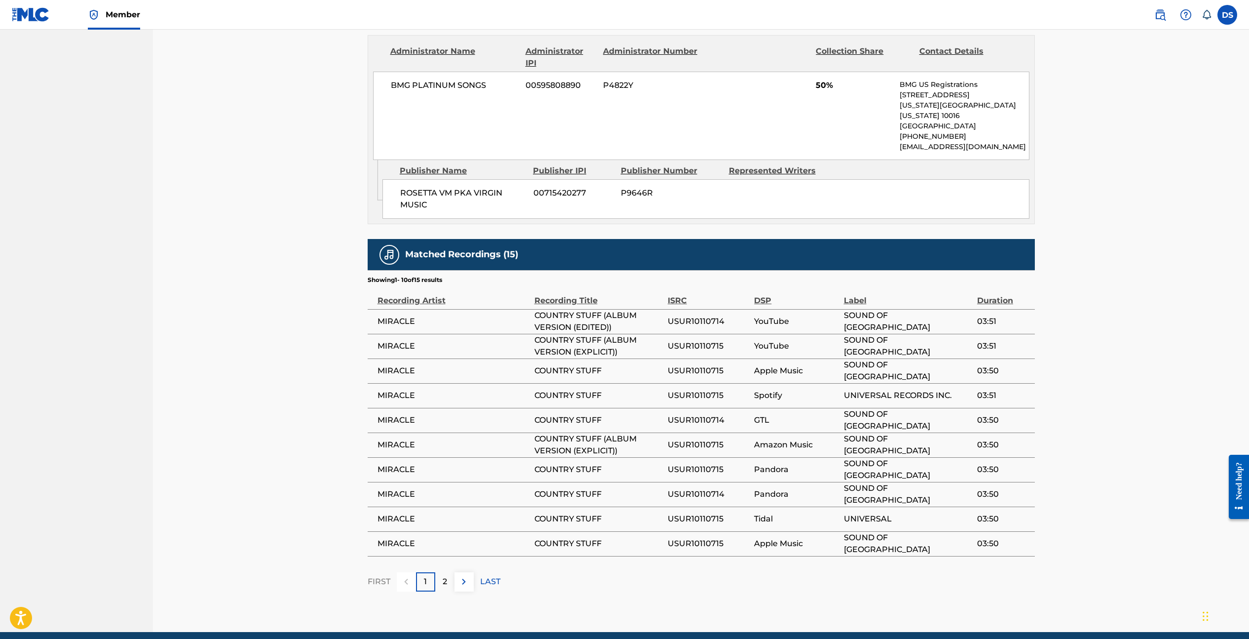
click at [466, 576] on img at bounding box center [464, 582] width 12 height 12
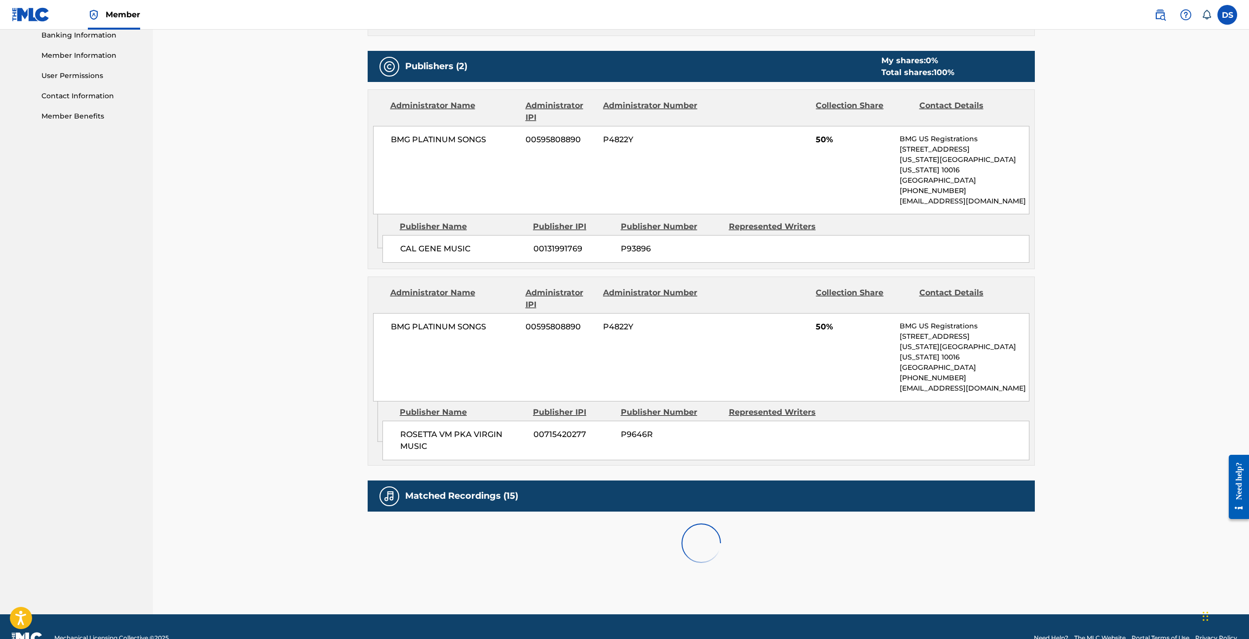
scroll to position [567, 0]
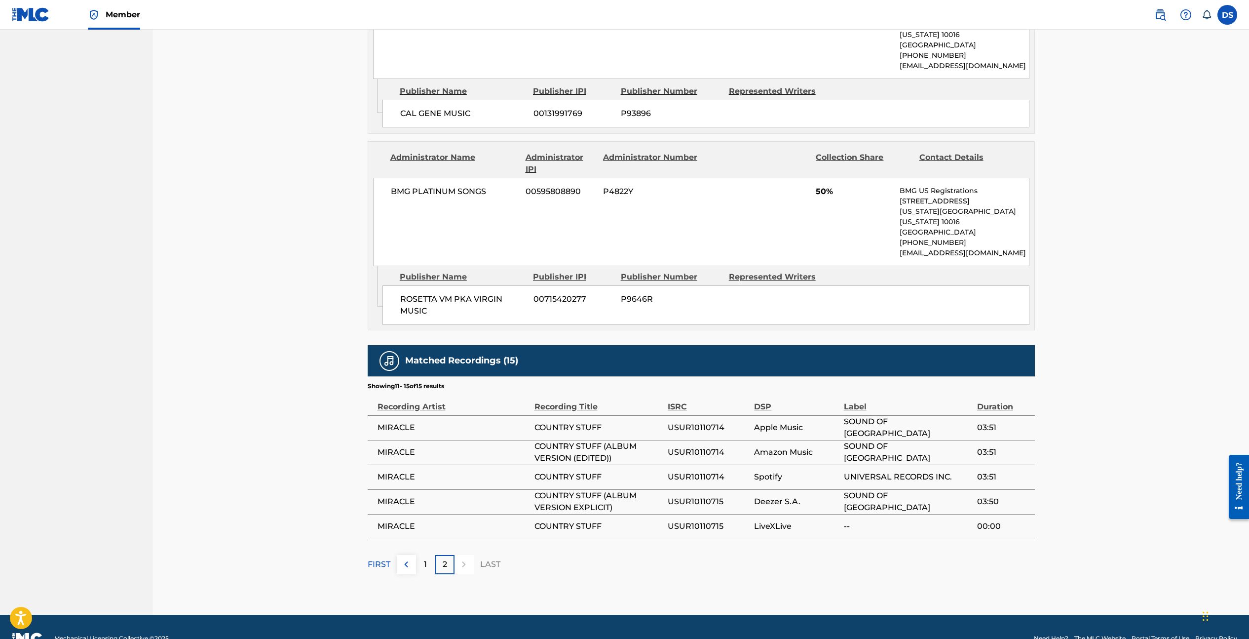
click at [410, 558] on img at bounding box center [406, 564] width 12 height 12
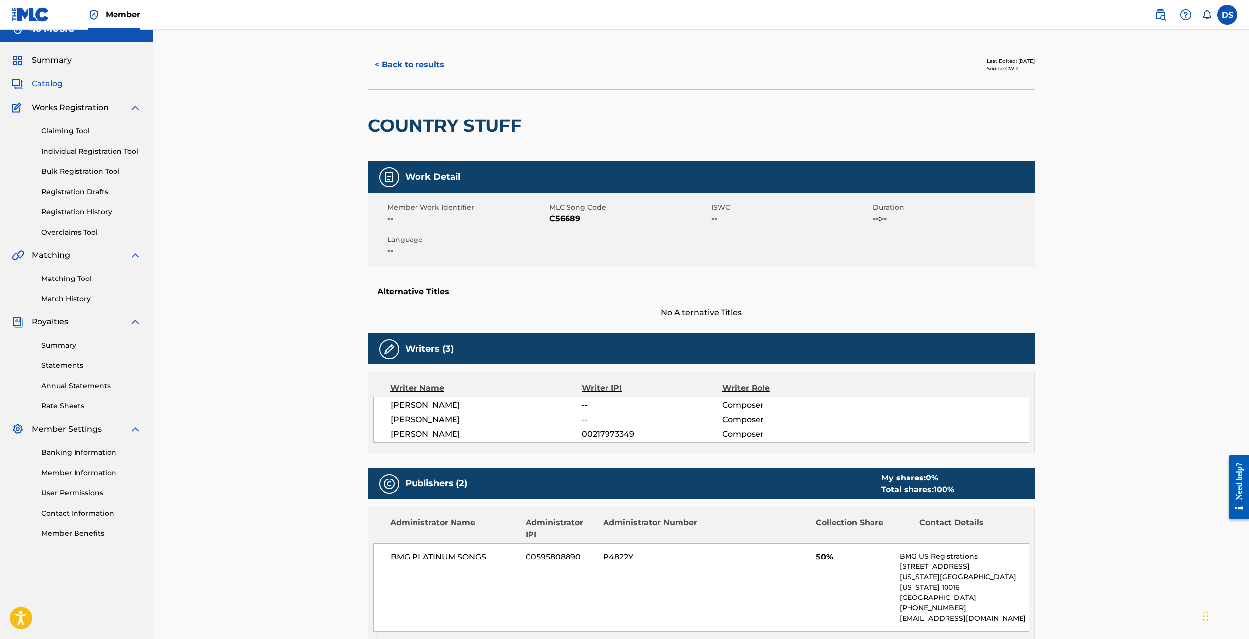
scroll to position [0, 0]
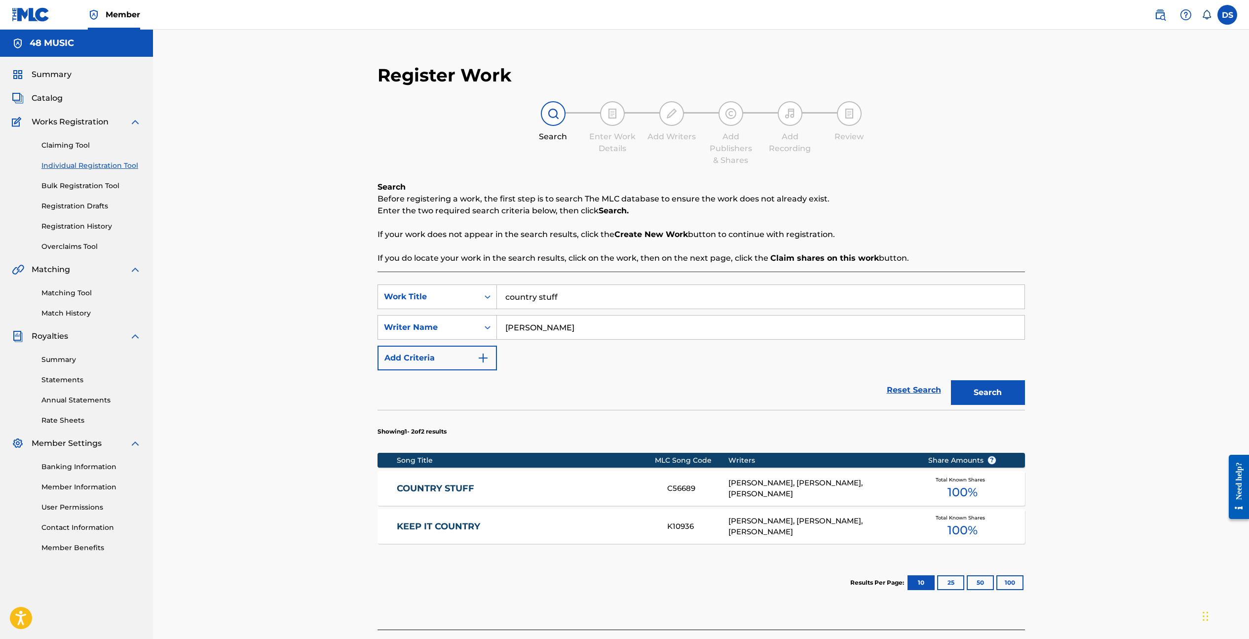
click at [467, 525] on link "KEEP IT COUNTRY" at bounding box center [525, 526] width 257 height 11
drag, startPoint x: 563, startPoint y: 295, endPoint x: 503, endPoint y: 297, distance: 59.8
click at [503, 297] on input "country stuff" at bounding box center [761, 297] width 528 height 24
drag, startPoint x: 557, startPoint y: 328, endPoint x: 499, endPoint y: 328, distance: 58.2
click at [499, 328] on input "peter evans" at bounding box center [761, 327] width 528 height 24
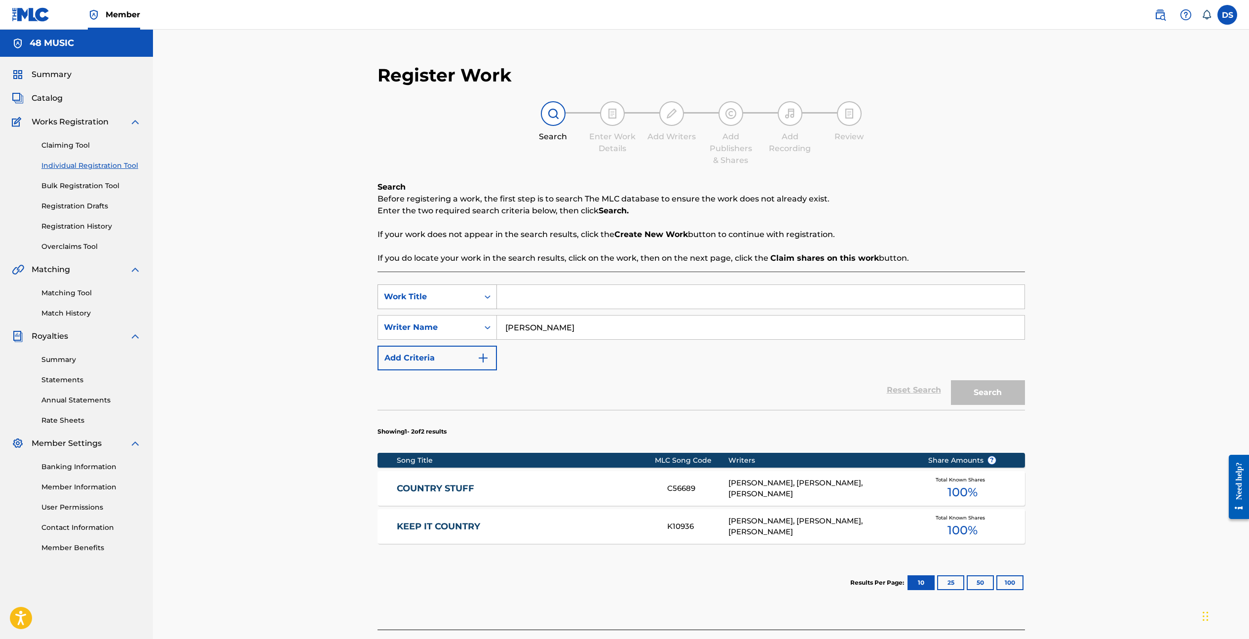
type input "paul wright"
click at [480, 297] on div "Search Form" at bounding box center [488, 297] width 18 height 18
click at [455, 370] on div "Publisher Name" at bounding box center [437, 370] width 118 height 25
click at [567, 298] on input "Search Form" at bounding box center [761, 297] width 528 height 24
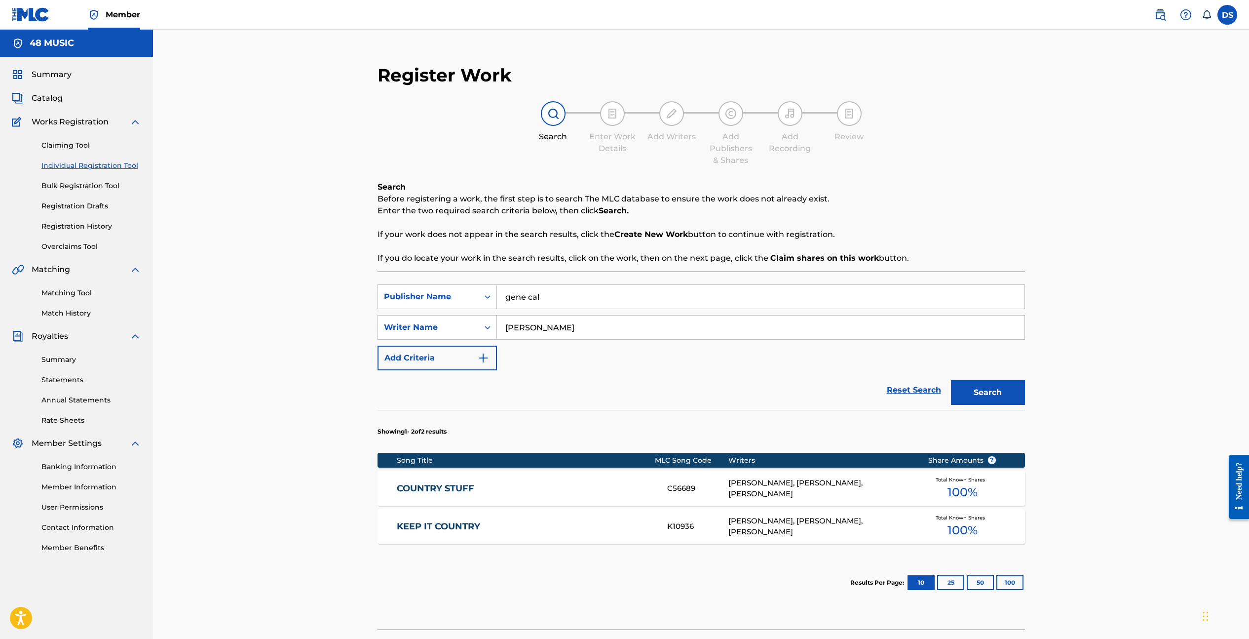
type input "gene cal"
click at [951, 380] on button "Search" at bounding box center [988, 392] width 74 height 25
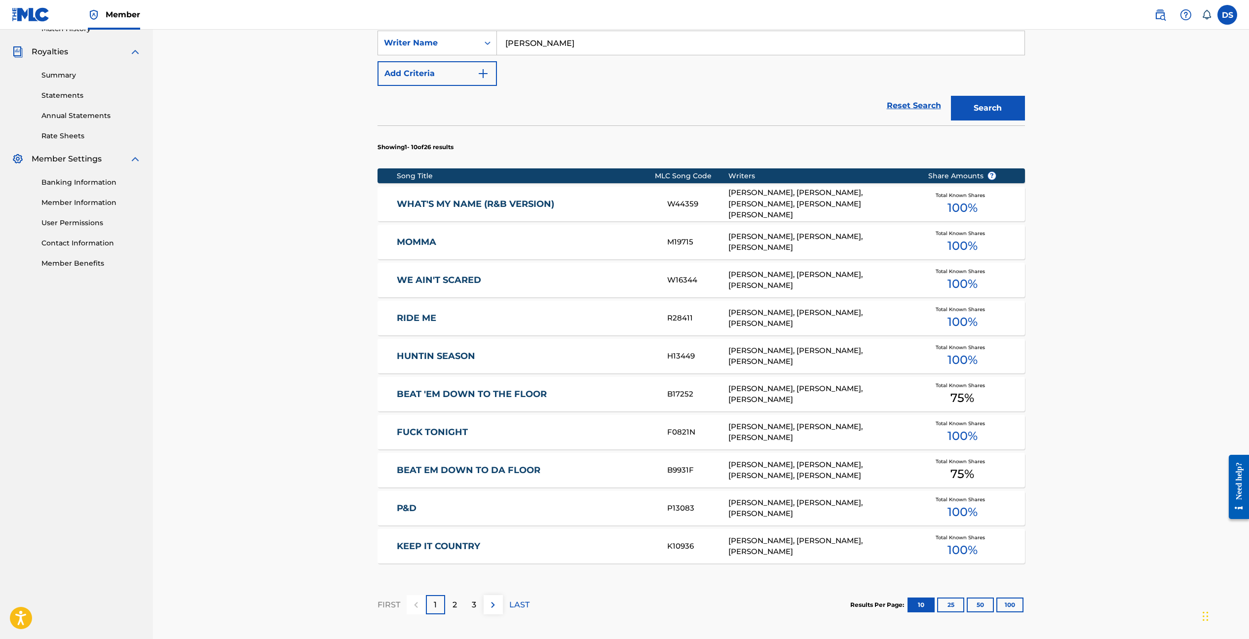
scroll to position [348, 0]
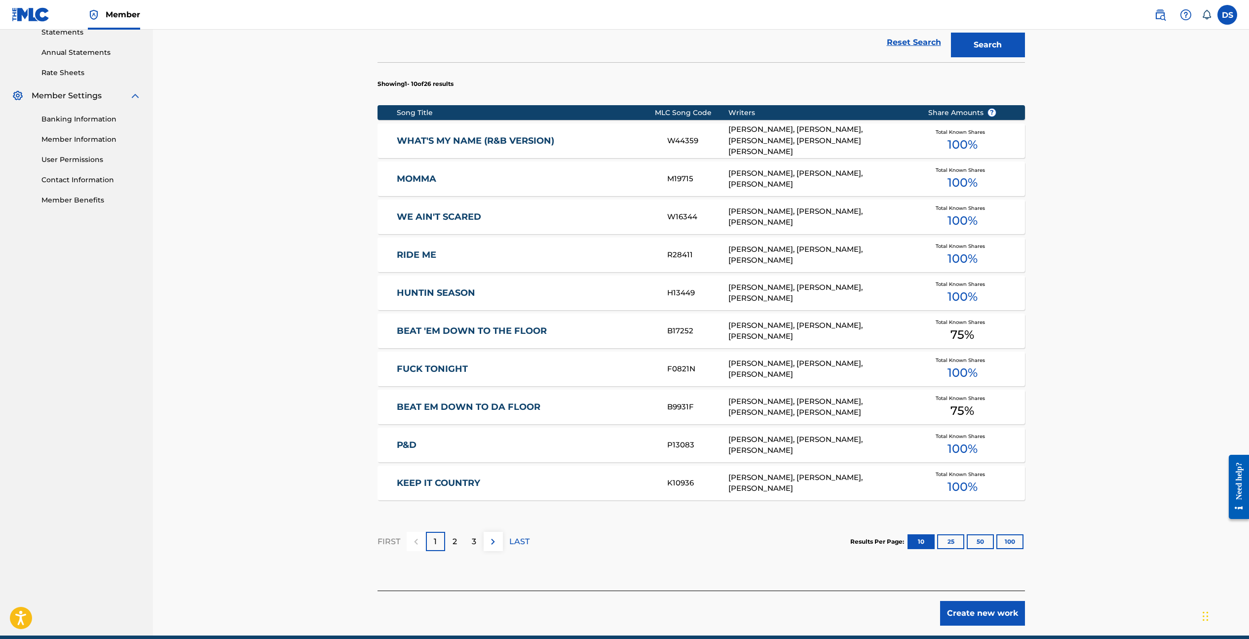
click at [489, 540] on img at bounding box center [493, 542] width 12 height 12
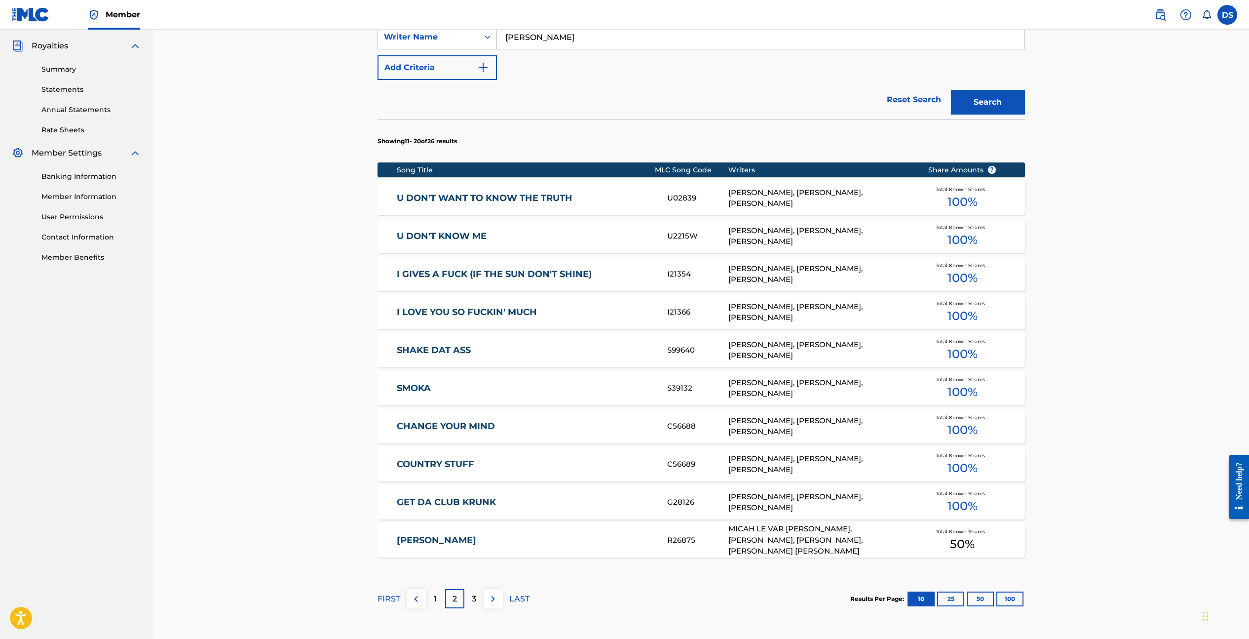
scroll to position [314, 0]
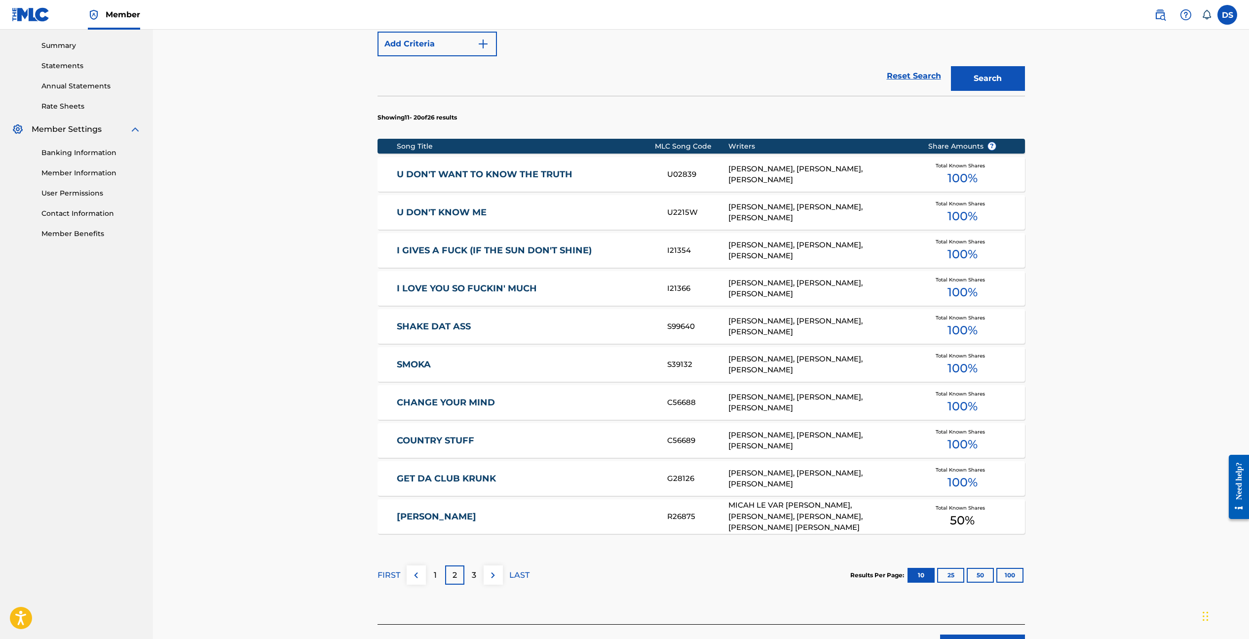
click at [481, 215] on link "U DON'T KNOW ME" at bounding box center [525, 212] width 257 height 11
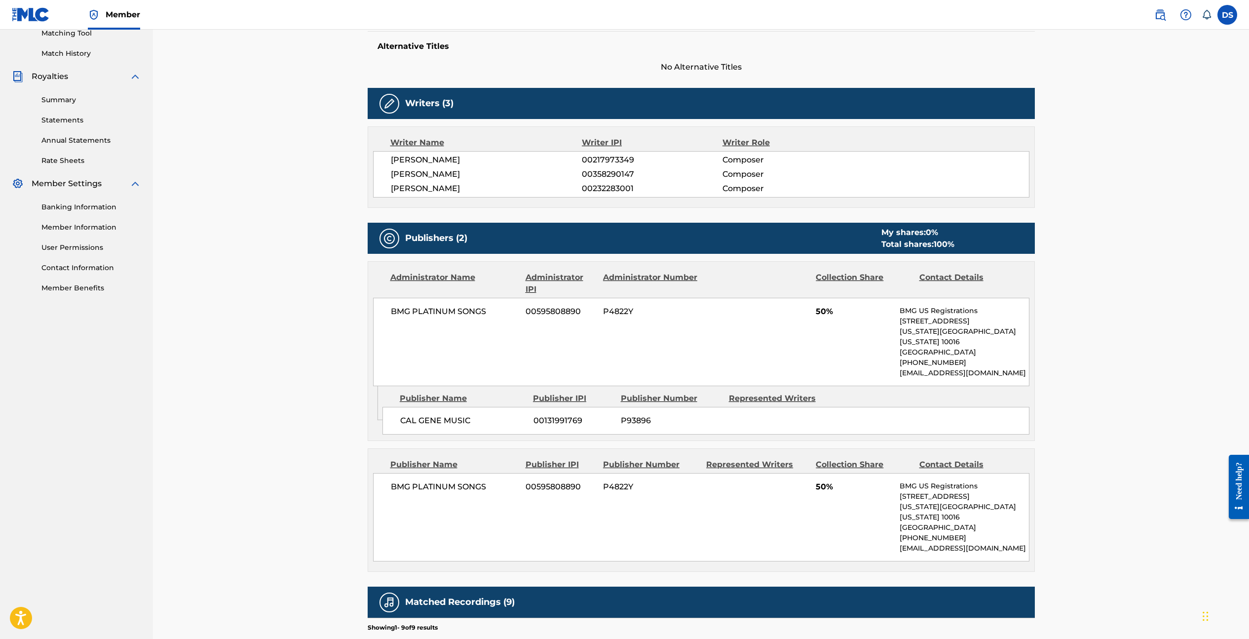
scroll to position [111, 0]
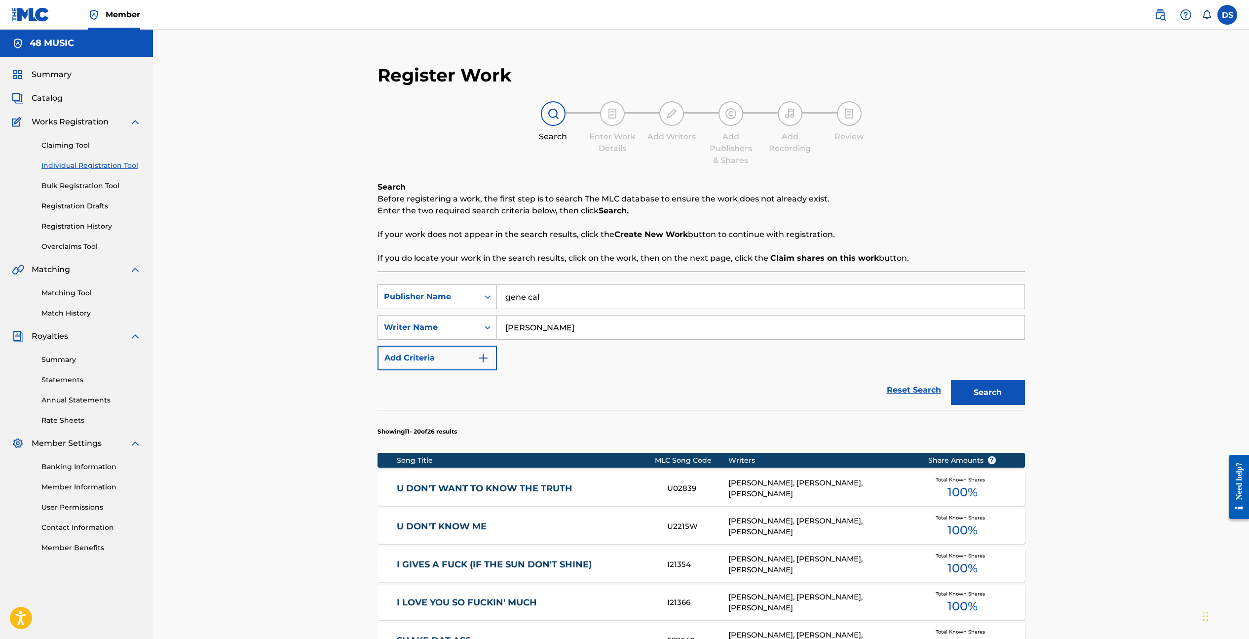
click at [486, 299] on icon "Search Form" at bounding box center [488, 297] width 10 height 10
click at [671, 412] on section "Showing 11 - 20 of 26 results" at bounding box center [702, 429] width 648 height 38
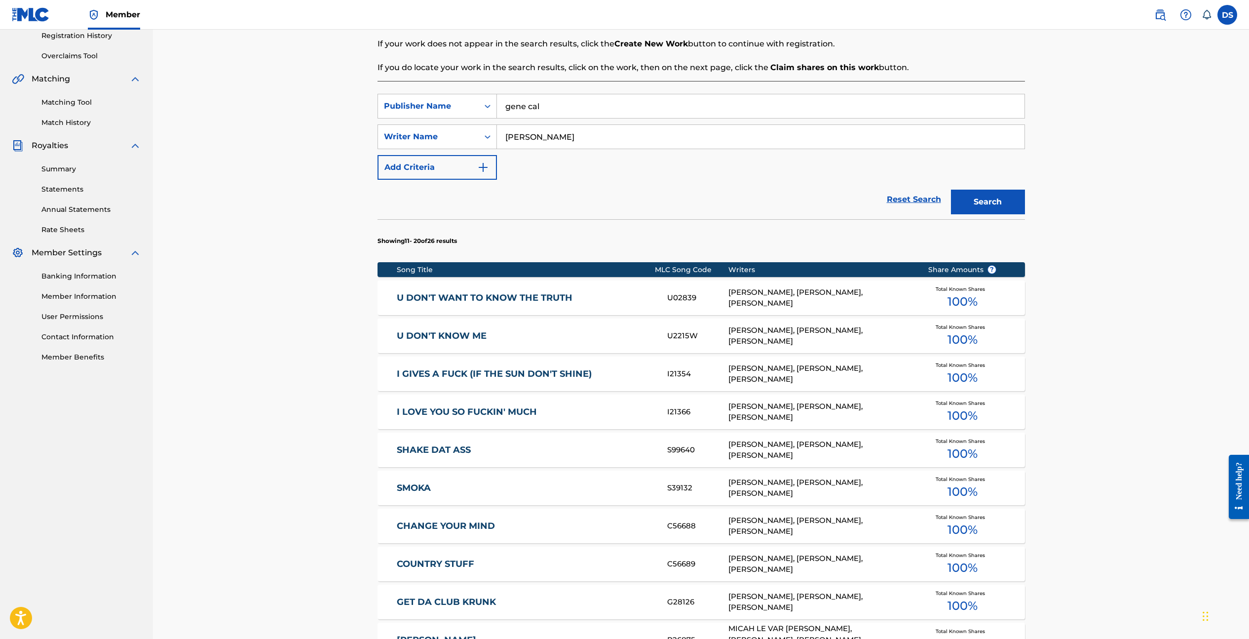
scroll to position [192, 0]
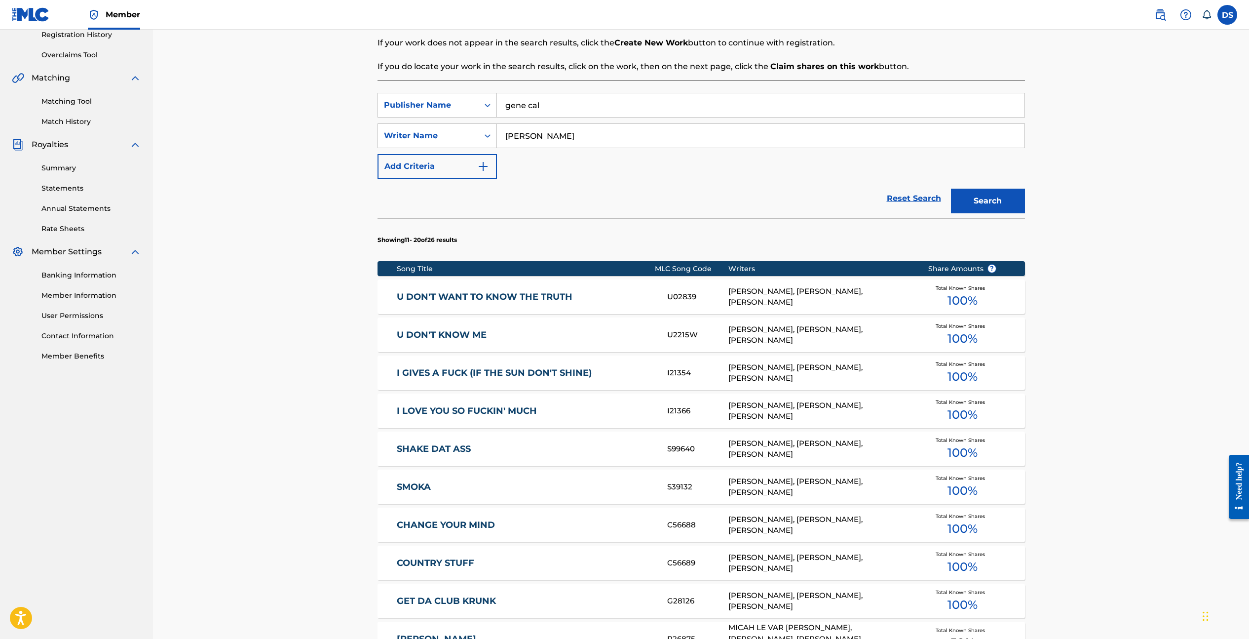
click at [479, 445] on link "SHAKE DAT ASS" at bounding box center [525, 448] width 257 height 11
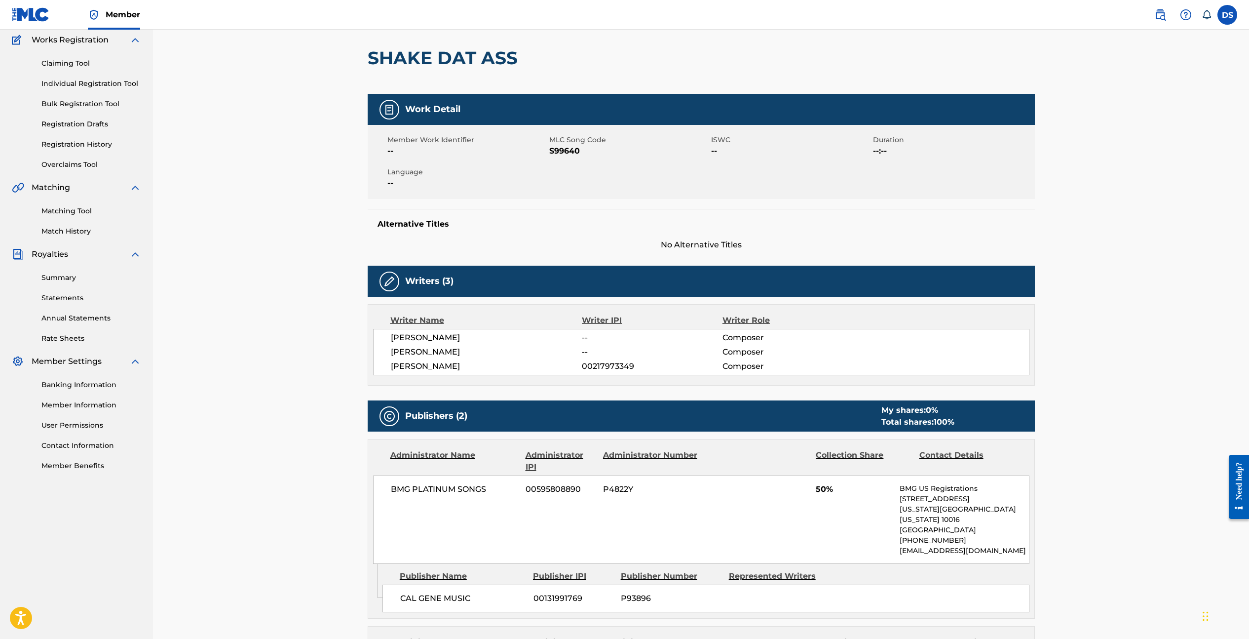
scroll to position [76, 0]
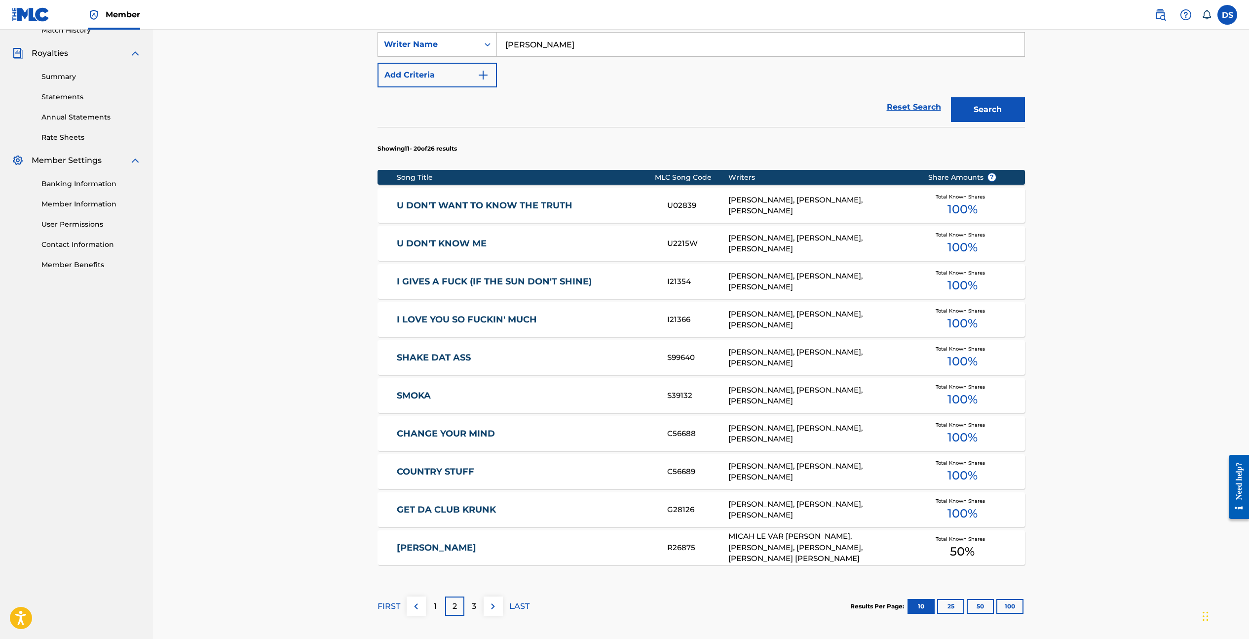
scroll to position [327, 0]
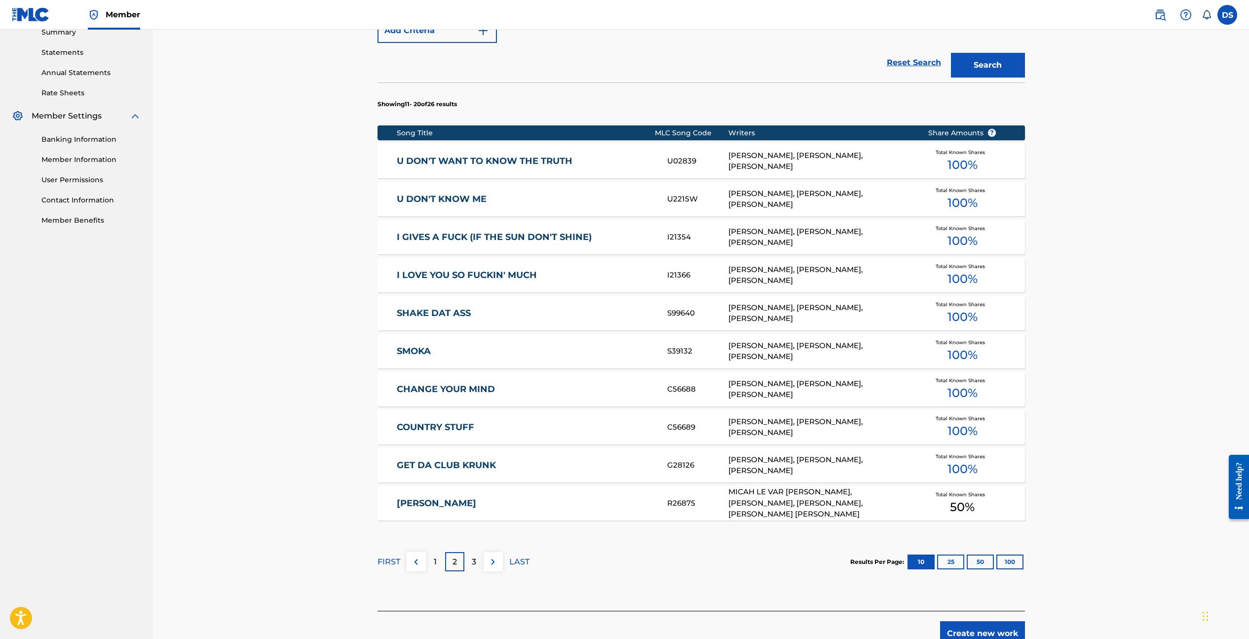
click at [497, 559] on img at bounding box center [493, 562] width 12 height 12
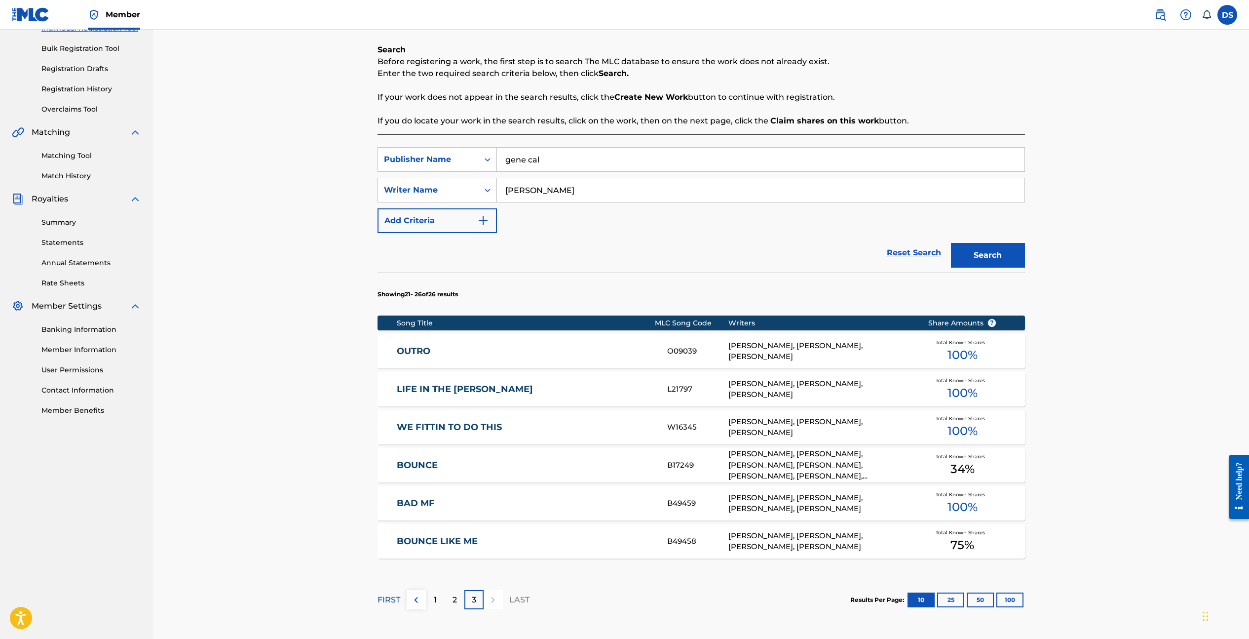
scroll to position [220, 0]
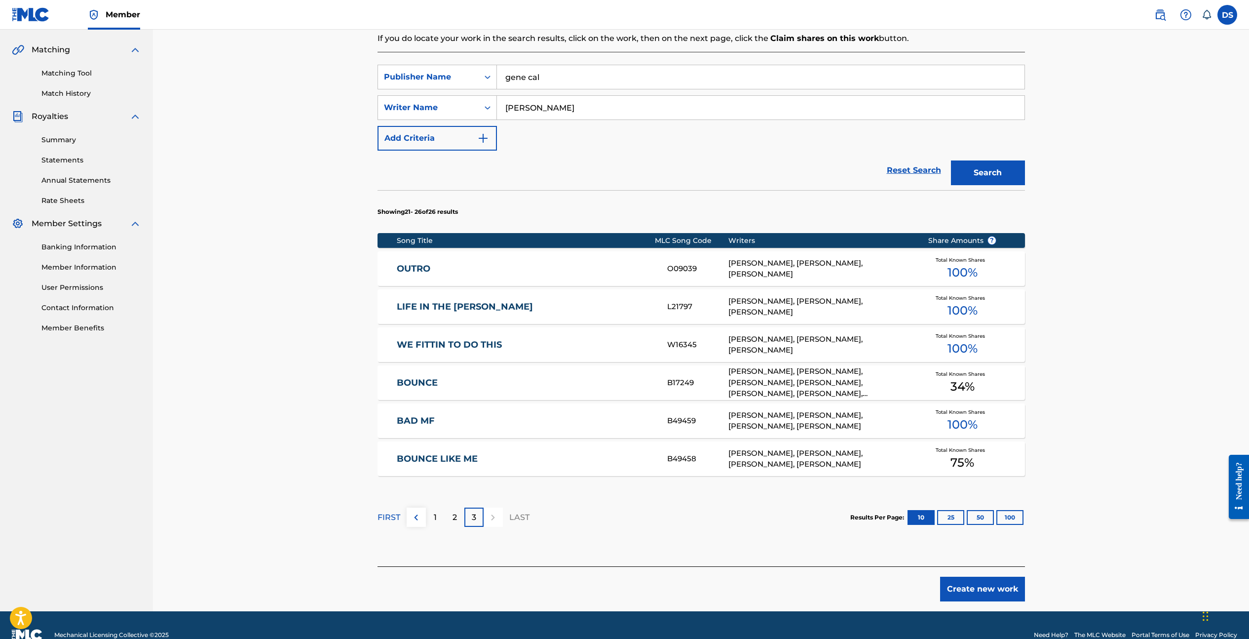
click at [552, 456] on link "BOUNCE LIKE ME" at bounding box center [525, 458] width 257 height 11
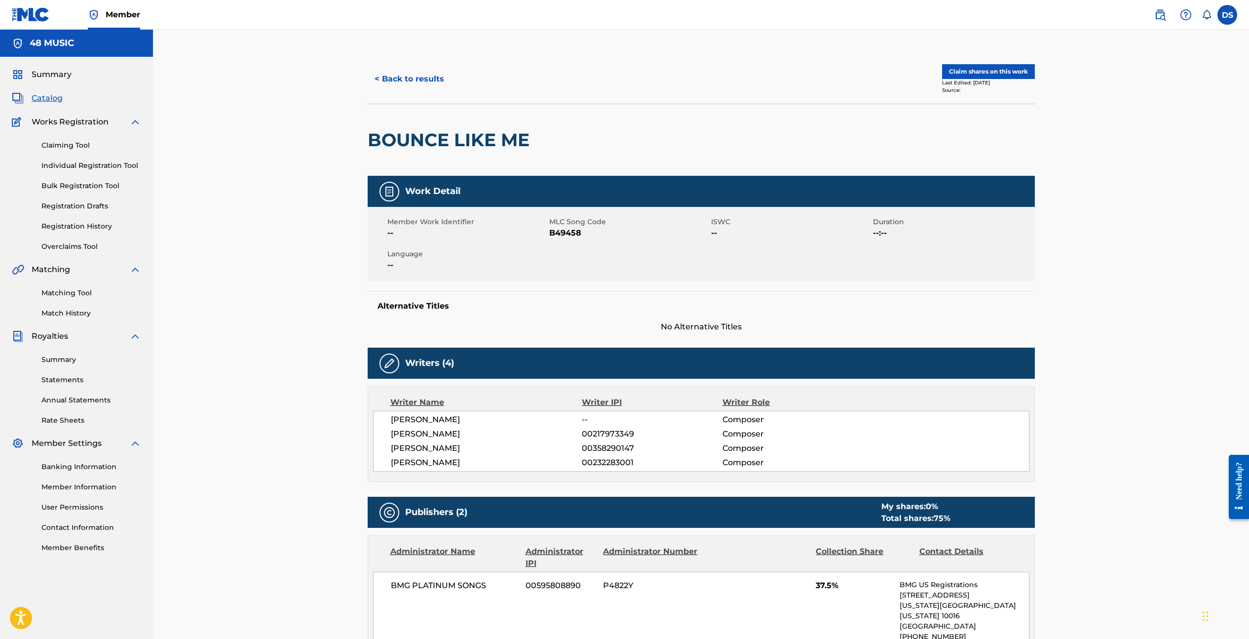
click at [1005, 71] on button "Claim shares on this work" at bounding box center [988, 71] width 93 height 15
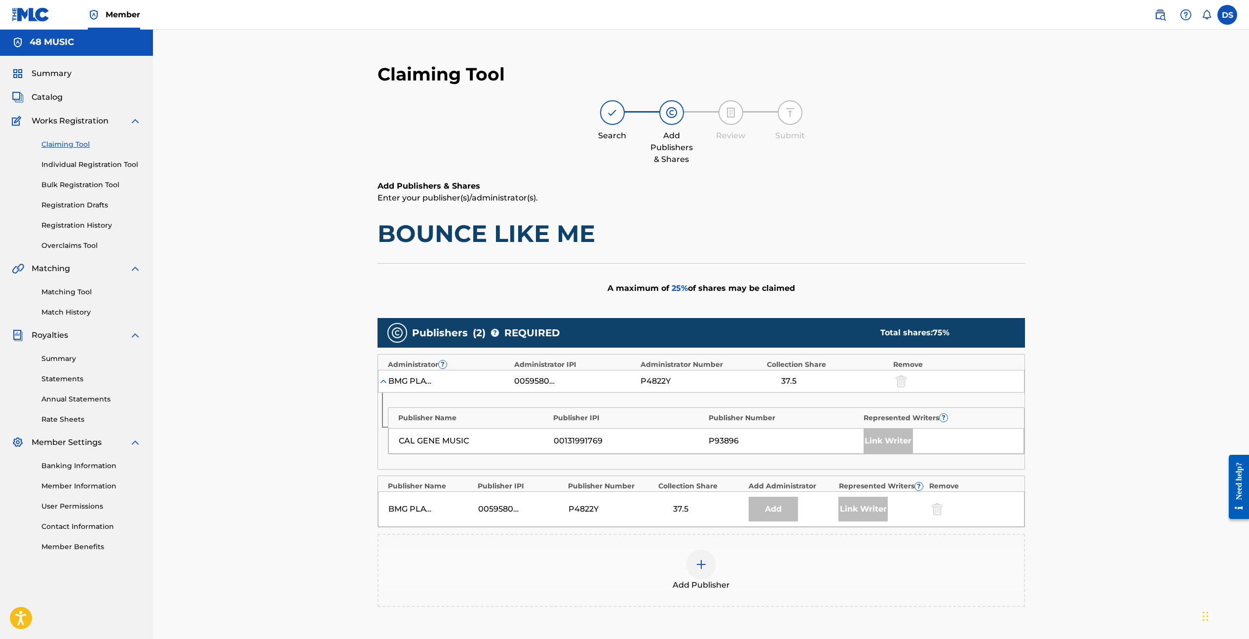
scroll to position [2, 0]
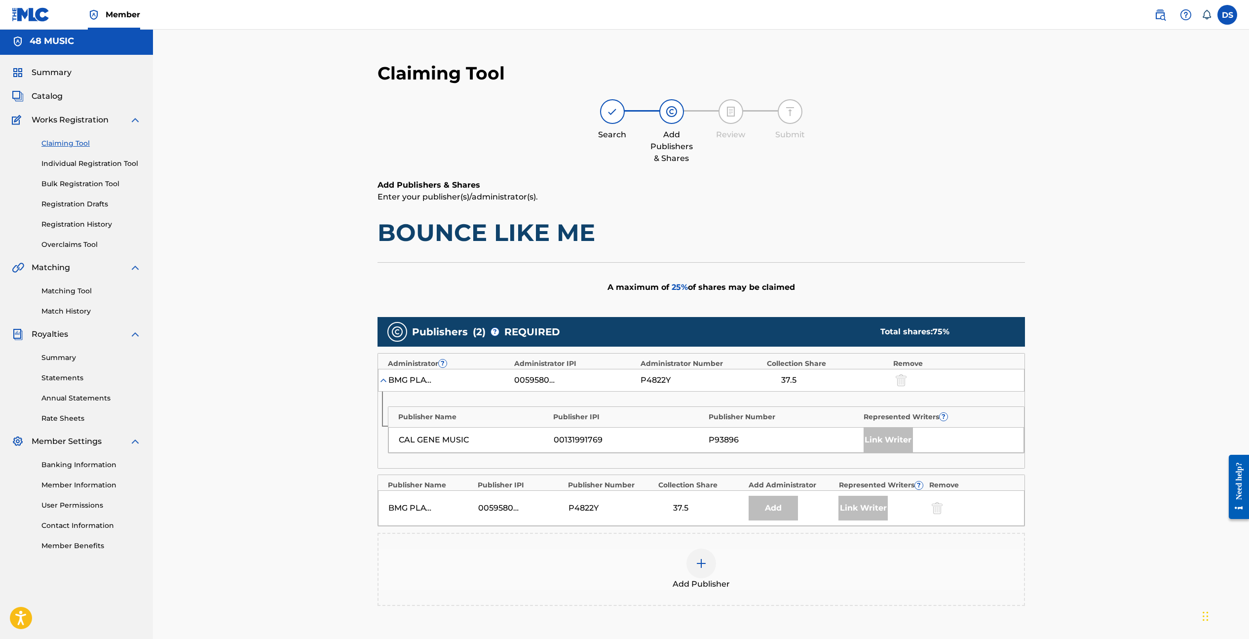
click at [696, 560] on img at bounding box center [702, 563] width 12 height 12
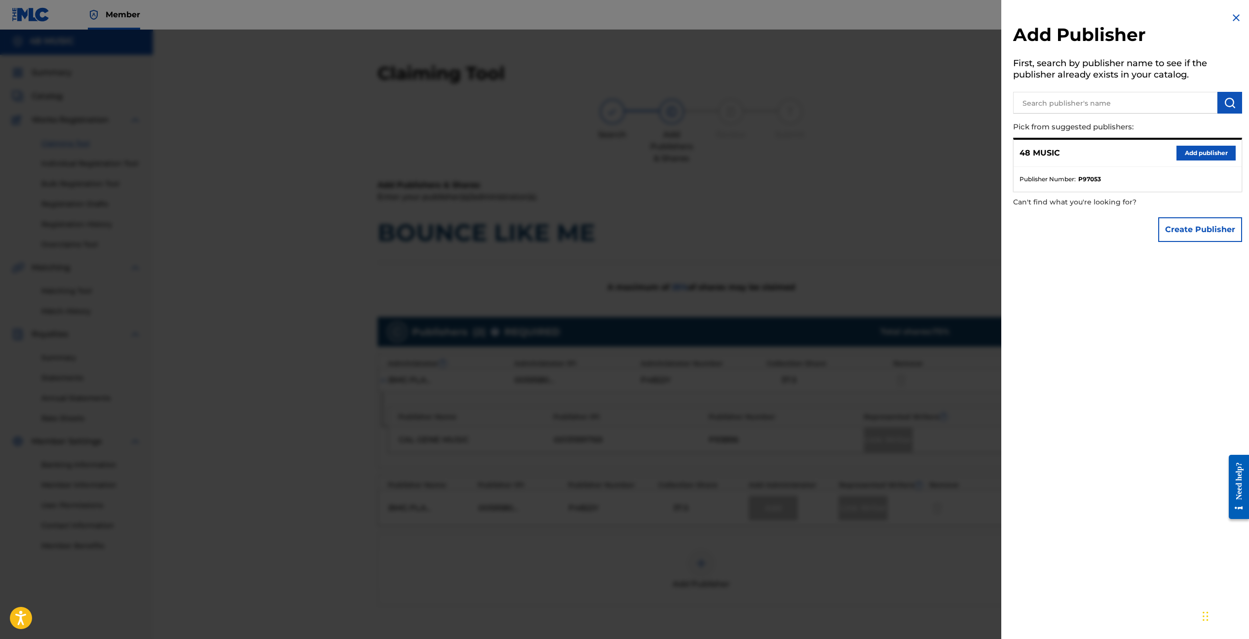
click at [1203, 155] on button "Add publisher" at bounding box center [1206, 153] width 59 height 15
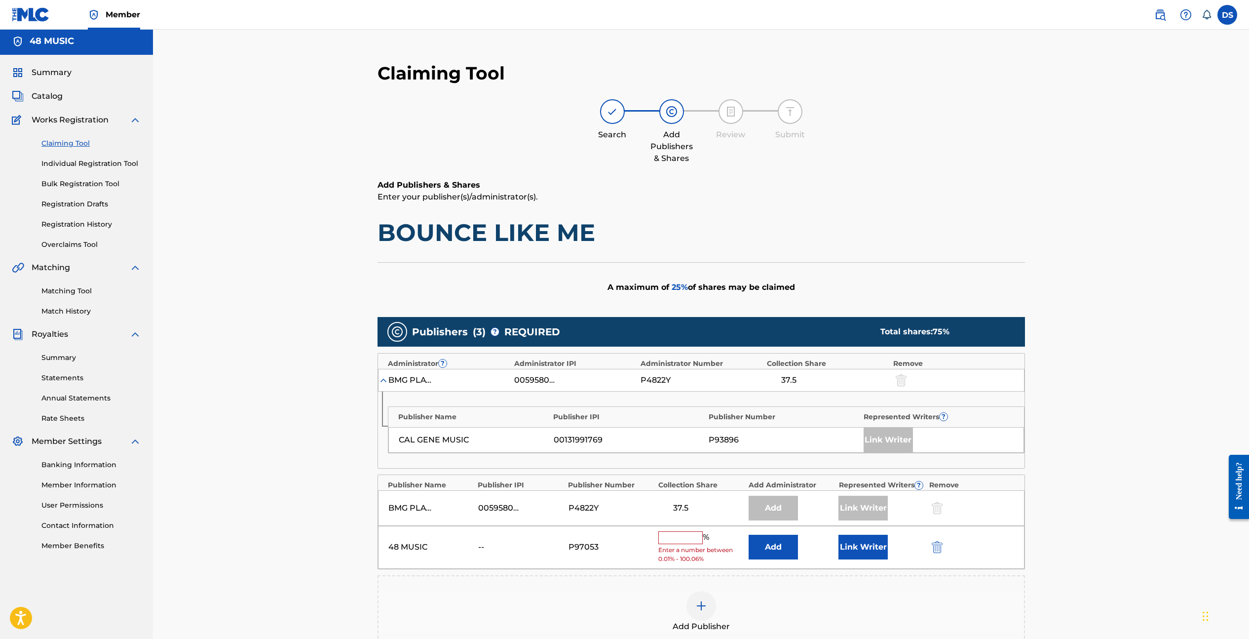
click at [681, 538] on input "text" at bounding box center [680, 537] width 44 height 13
type input "25"
click at [785, 545] on button "Add" at bounding box center [773, 543] width 49 height 25
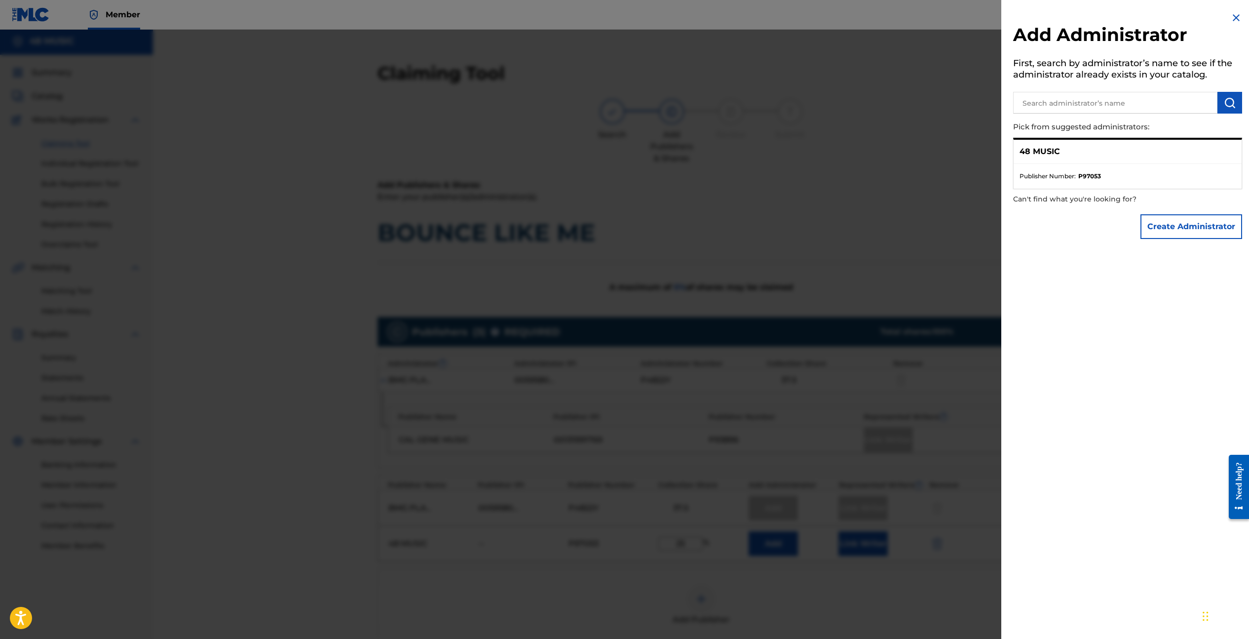
click at [1232, 19] on img at bounding box center [1237, 18] width 12 height 12
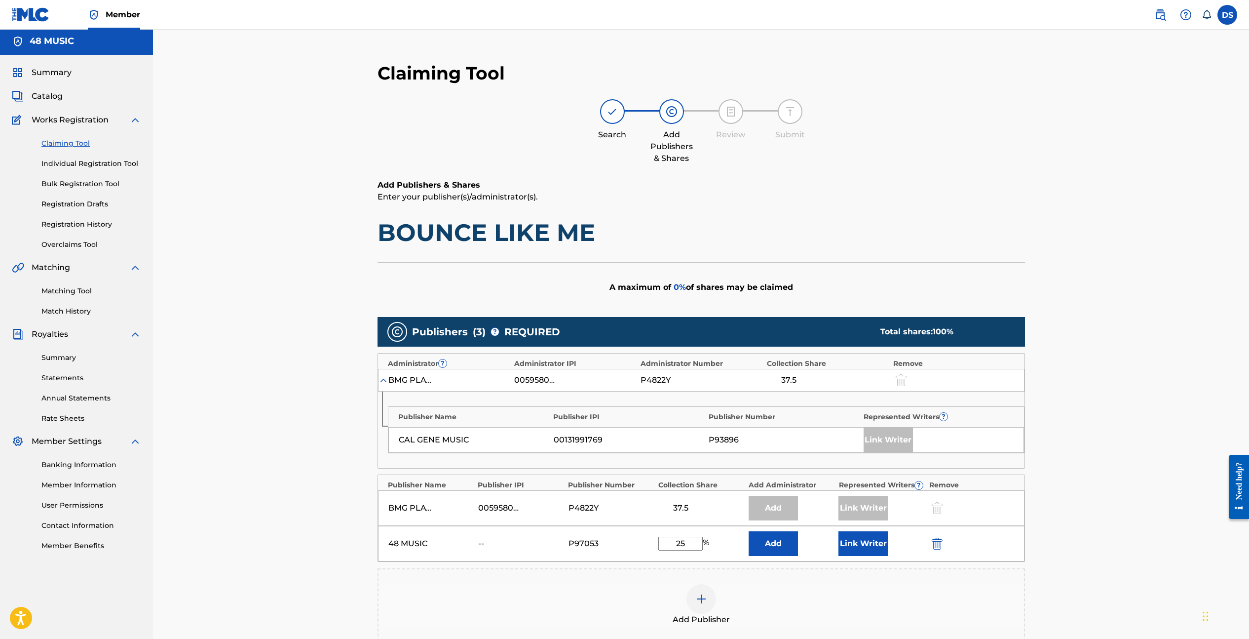
click at [867, 540] on button "Link Writer" at bounding box center [863, 543] width 49 height 25
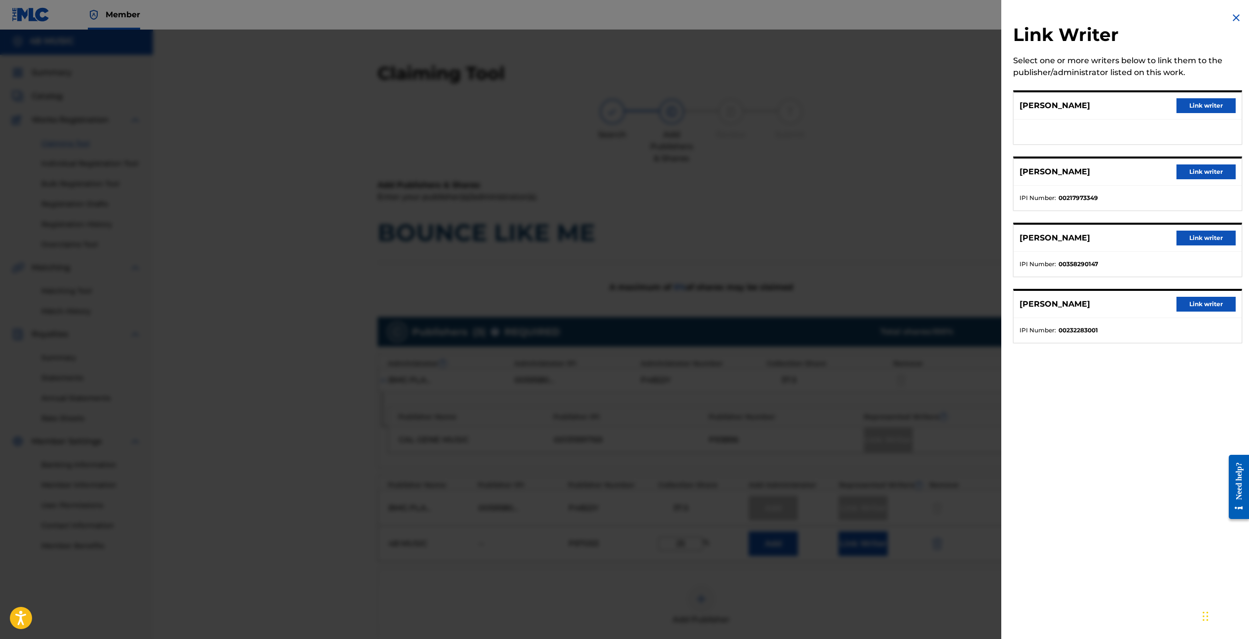
click at [1234, 14] on img at bounding box center [1237, 18] width 12 height 12
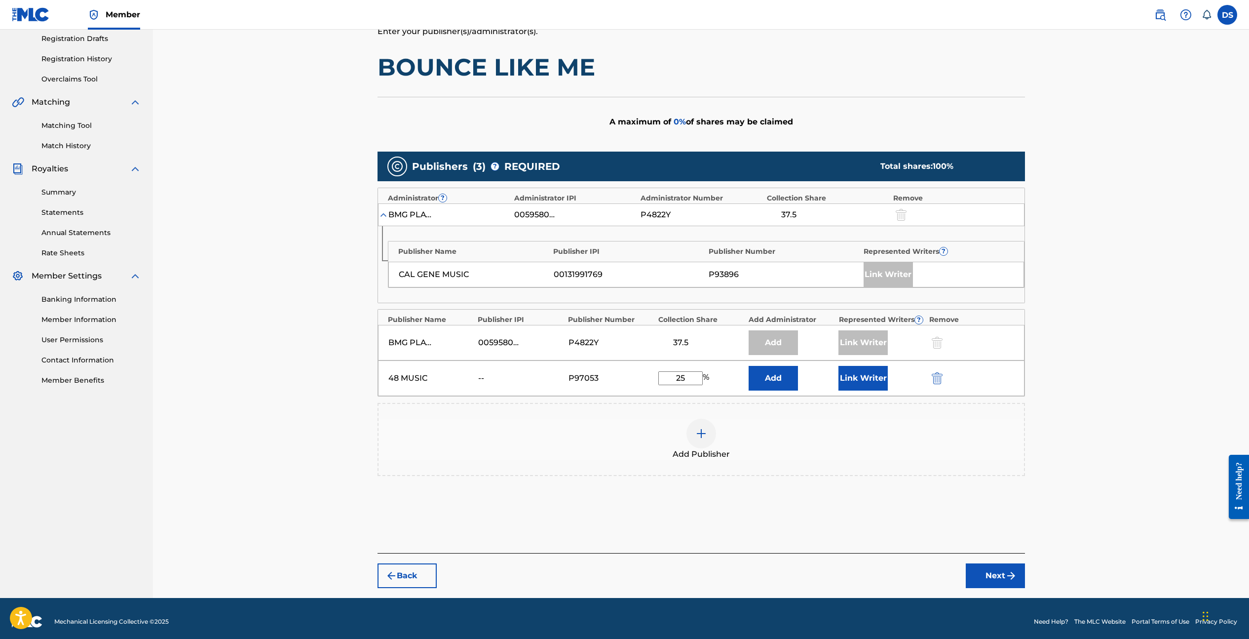
scroll to position [173, 0]
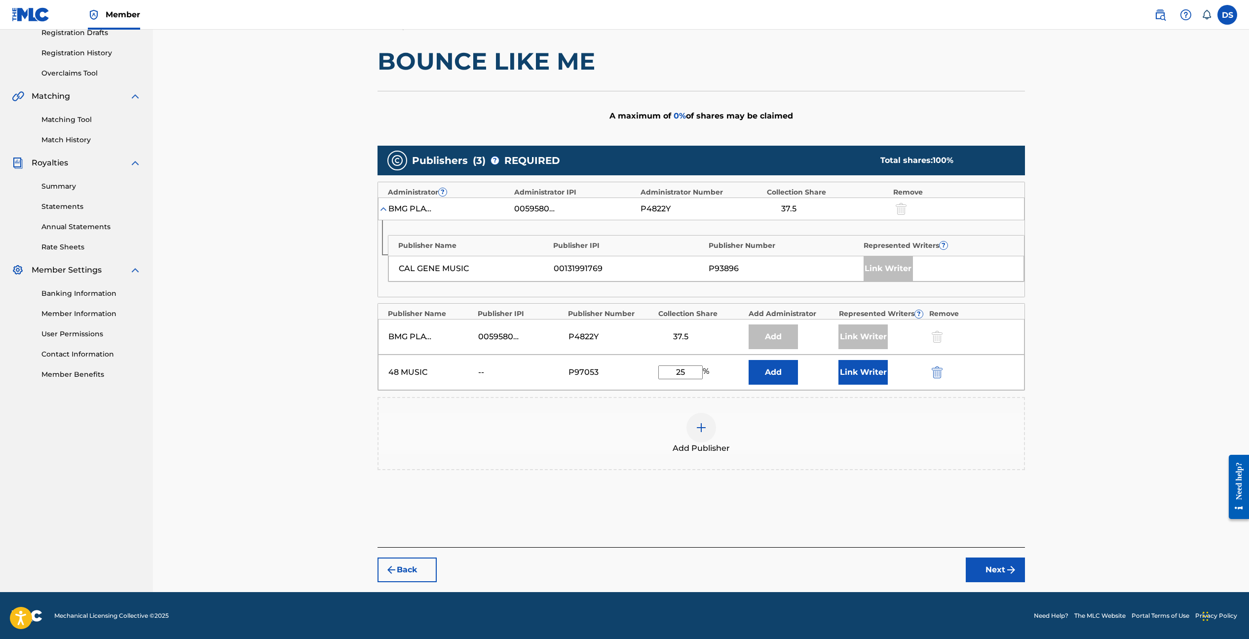
click at [777, 375] on button "Add" at bounding box center [773, 372] width 49 height 25
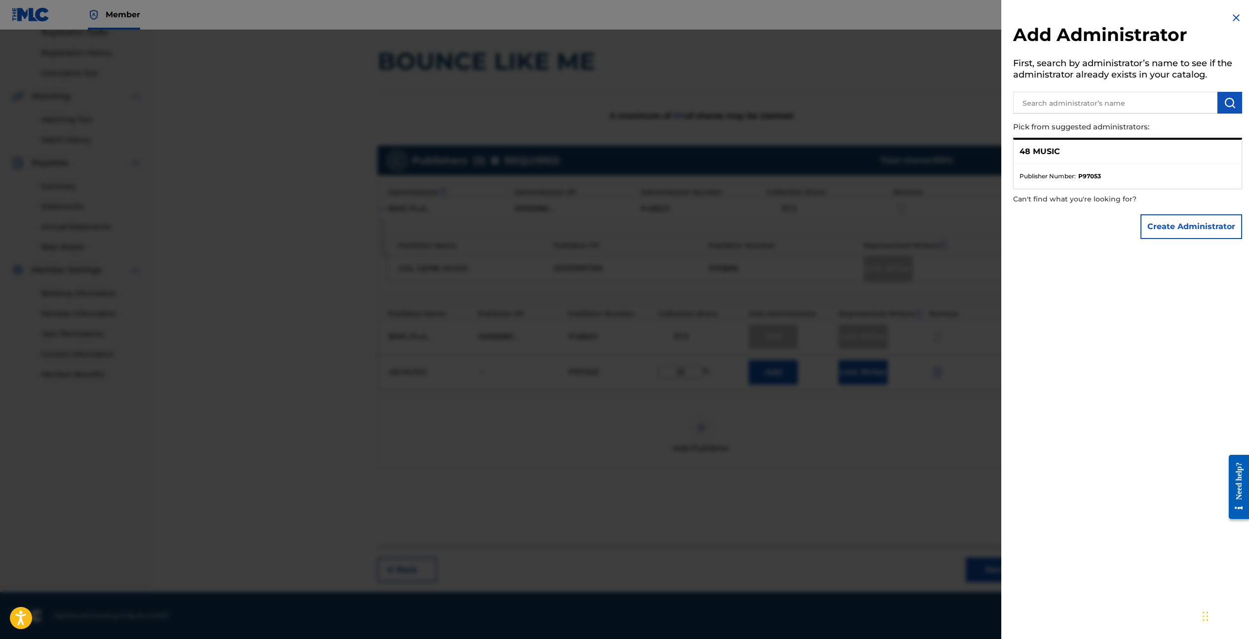
click at [1142, 164] on ul "Publisher Number : P97053" at bounding box center [1128, 176] width 228 height 25
click at [1031, 160] on div "48 MUSIC" at bounding box center [1128, 152] width 228 height 24
click at [1092, 164] on ul "Publisher Number : P97053" at bounding box center [1128, 176] width 228 height 25
click at [1049, 154] on p "48 MUSIC" at bounding box center [1040, 152] width 40 height 12
click at [1057, 179] on span "Publisher Number :" at bounding box center [1048, 176] width 56 height 9
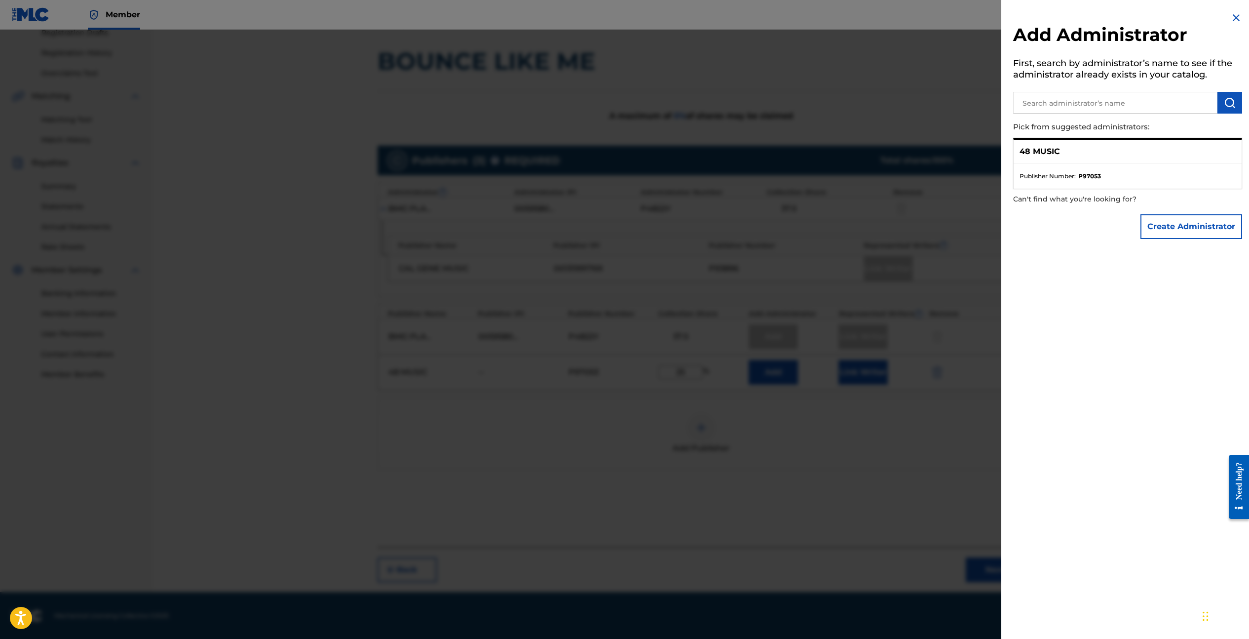
click at [1173, 103] on input "text" at bounding box center [1115, 103] width 204 height 22
type input "48music"
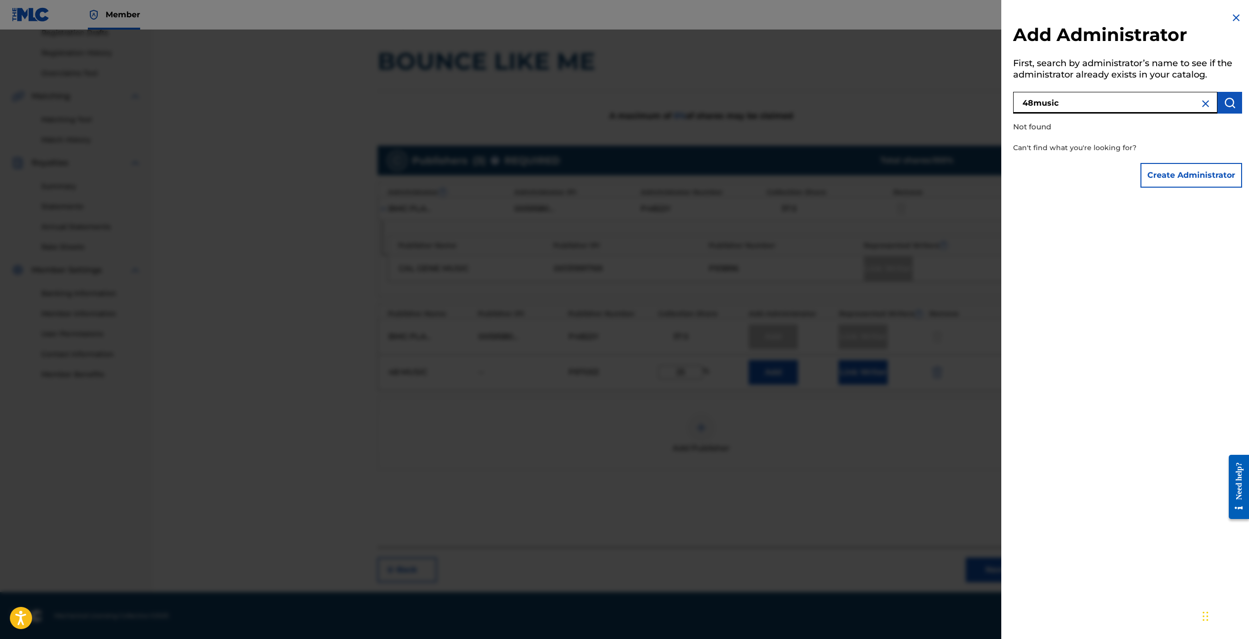
click at [1202, 107] on img at bounding box center [1206, 104] width 12 height 12
click at [1224, 106] on img "submit" at bounding box center [1230, 103] width 12 height 12
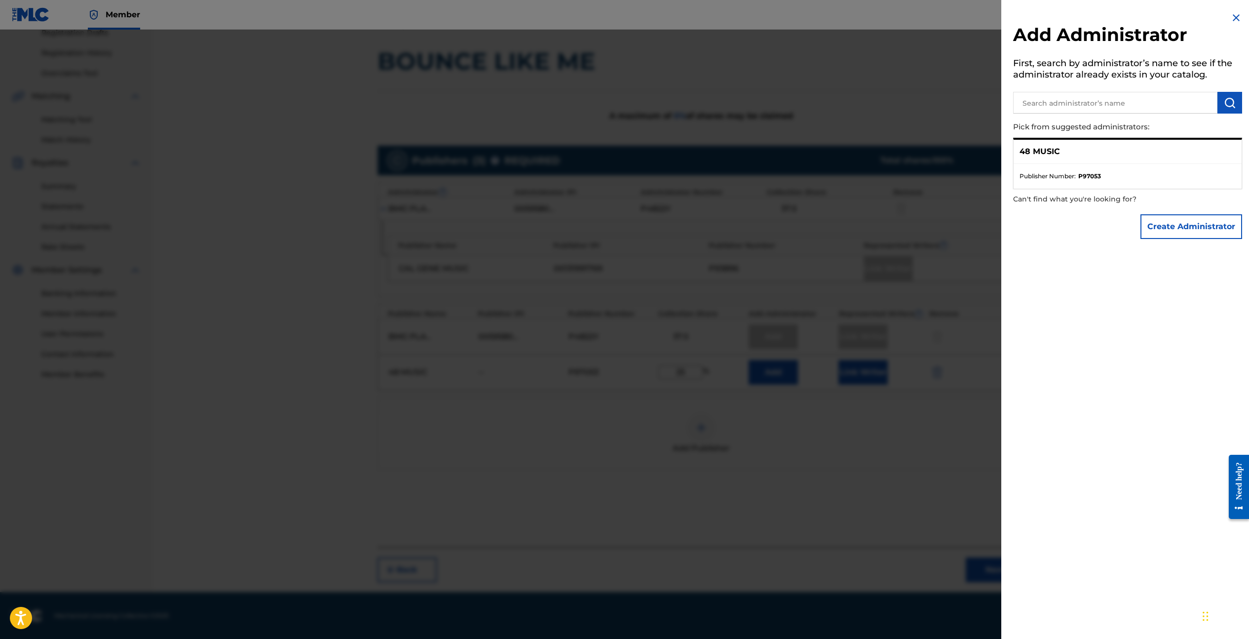
click at [1191, 218] on button "Create Administrator" at bounding box center [1192, 226] width 102 height 25
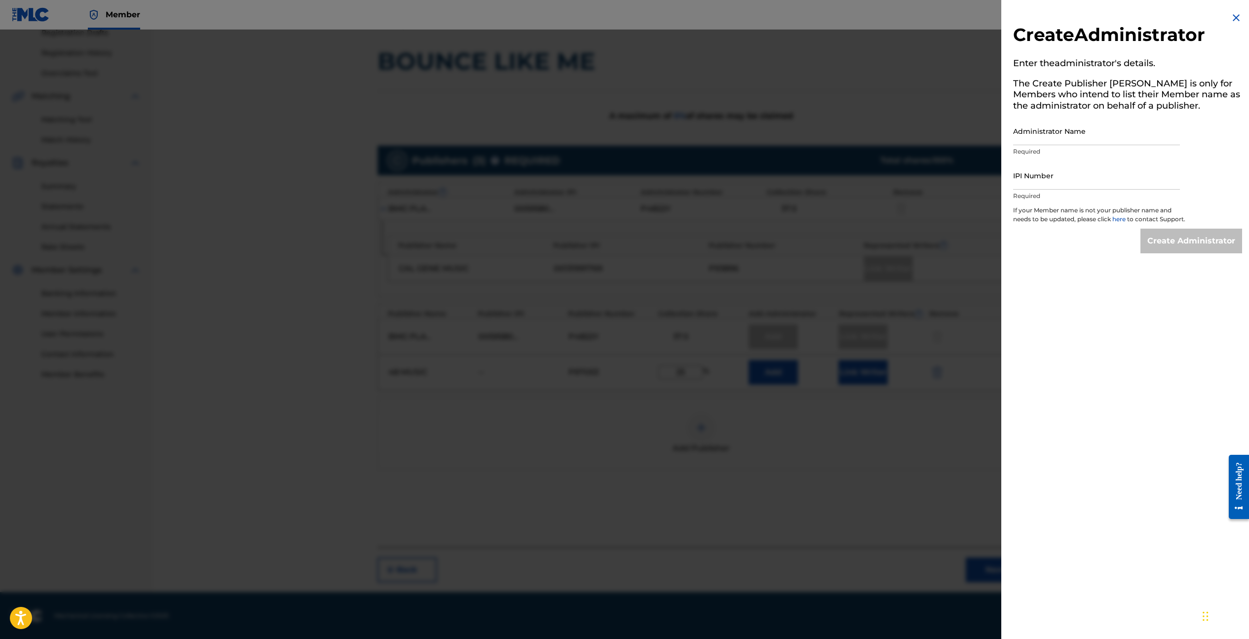
click at [1234, 19] on img at bounding box center [1237, 18] width 12 height 12
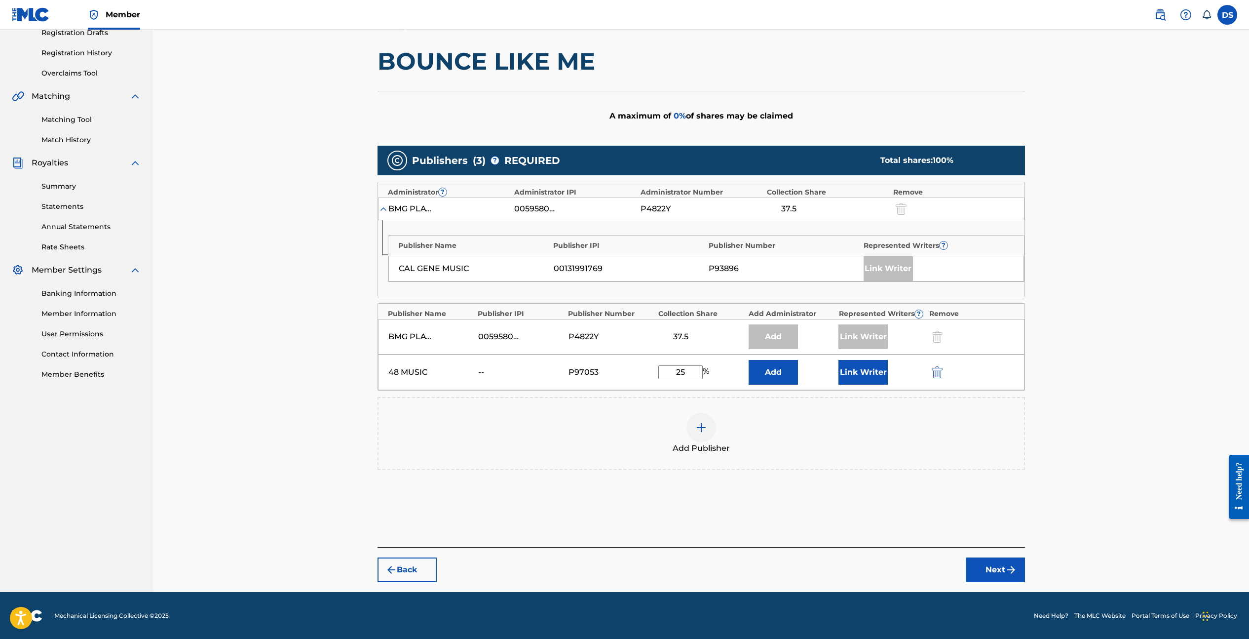
click at [858, 375] on button "Link Writer" at bounding box center [863, 372] width 49 height 25
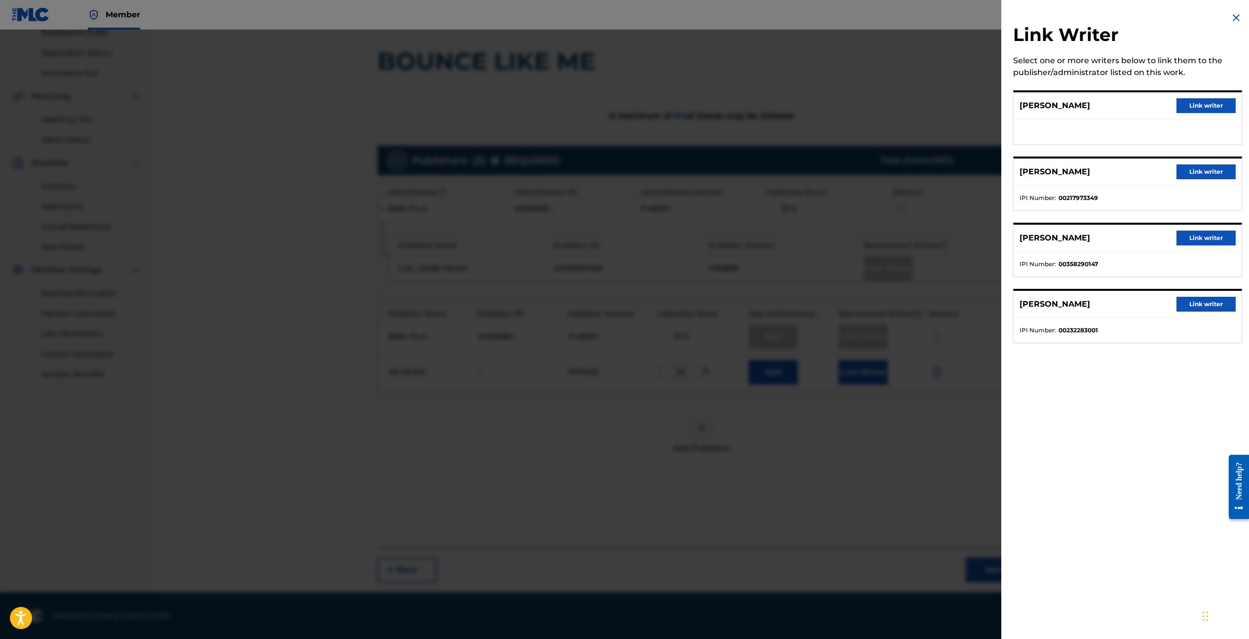
click at [1234, 19] on img at bounding box center [1237, 18] width 12 height 12
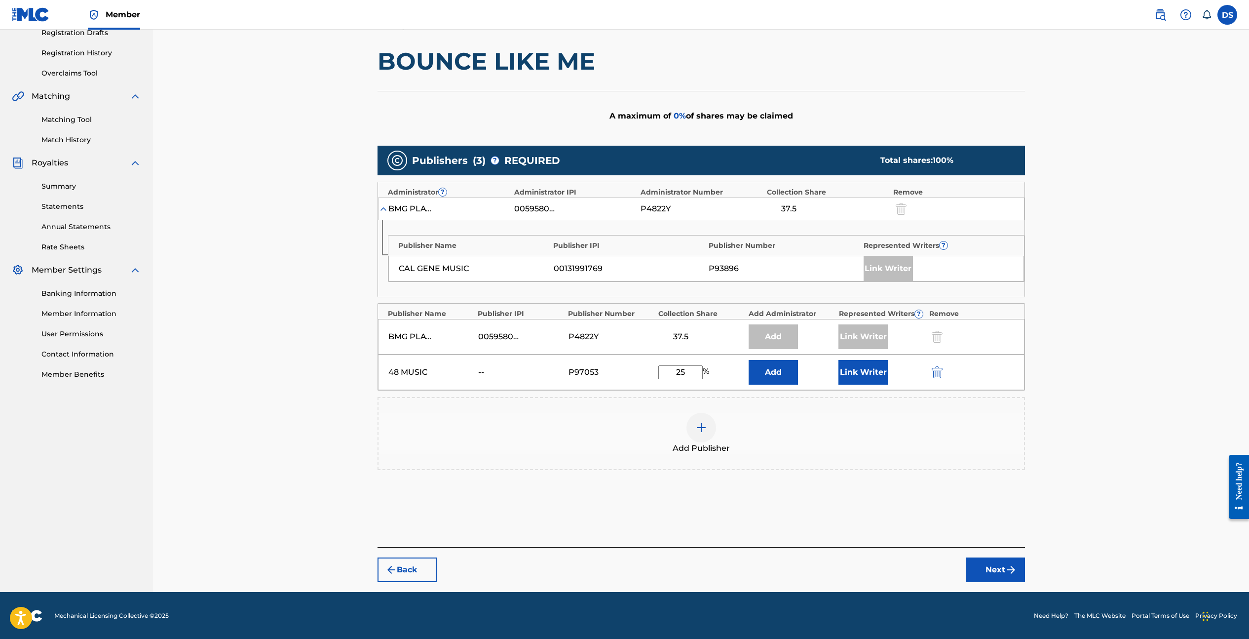
click at [998, 566] on button "Next" at bounding box center [995, 569] width 59 height 25
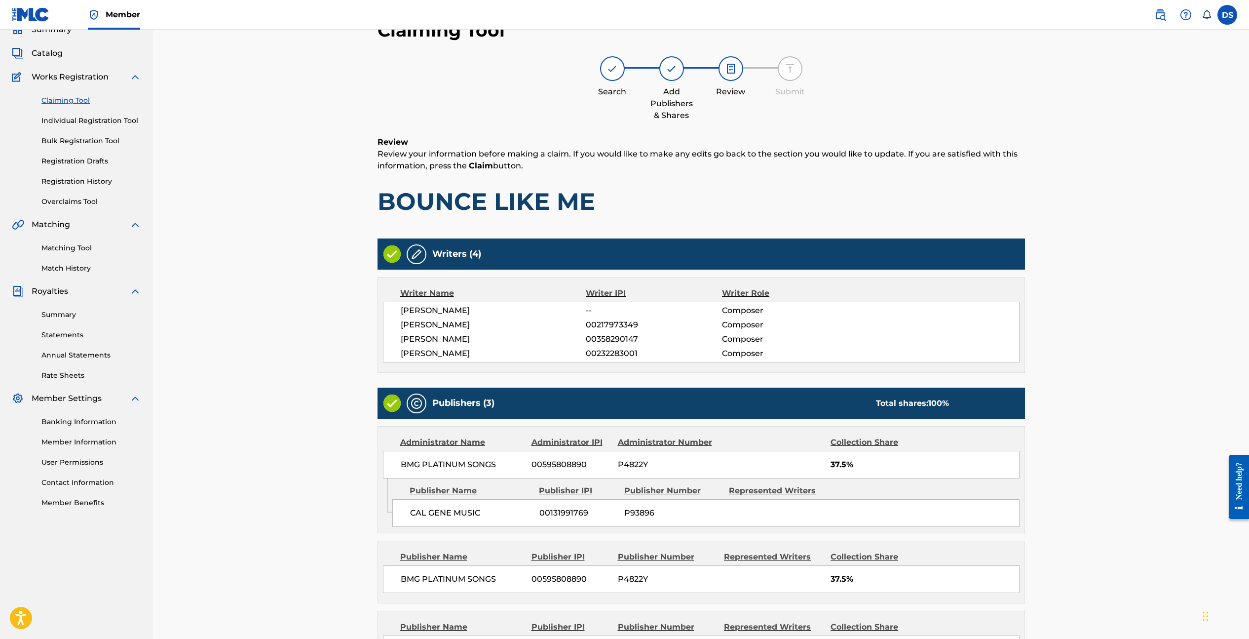
scroll to position [44, 0]
click at [416, 254] on img at bounding box center [417, 255] width 12 height 12
click at [456, 259] on h5 "Writers (4)" at bounding box center [456, 254] width 49 height 11
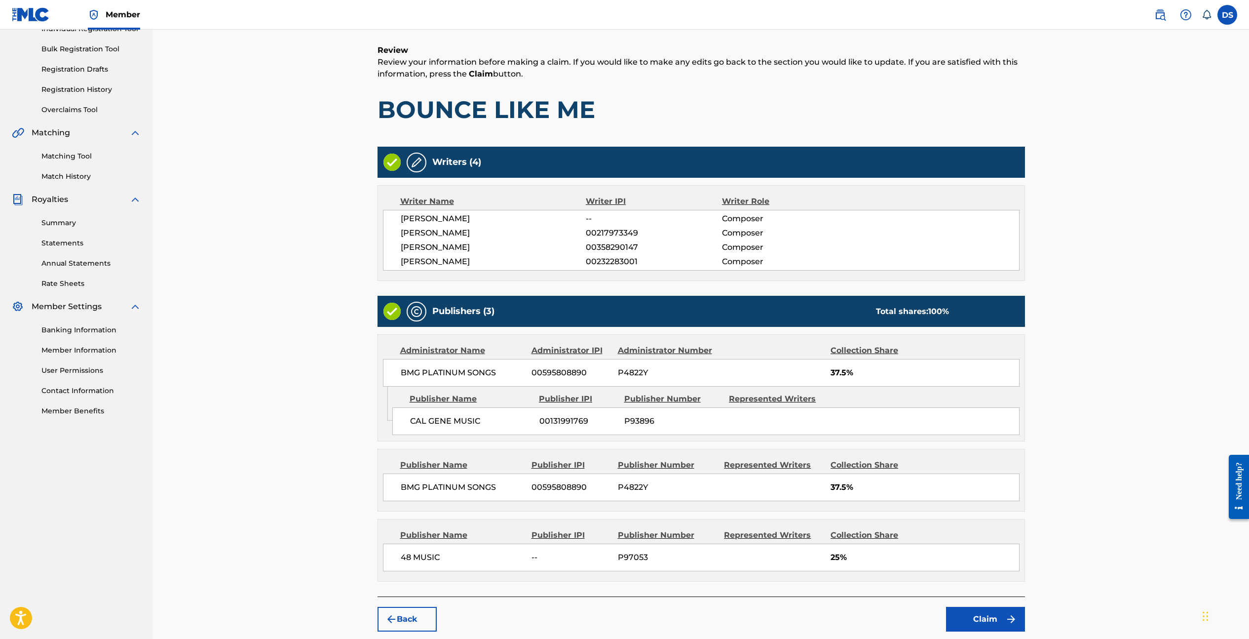
scroll to position [185, 0]
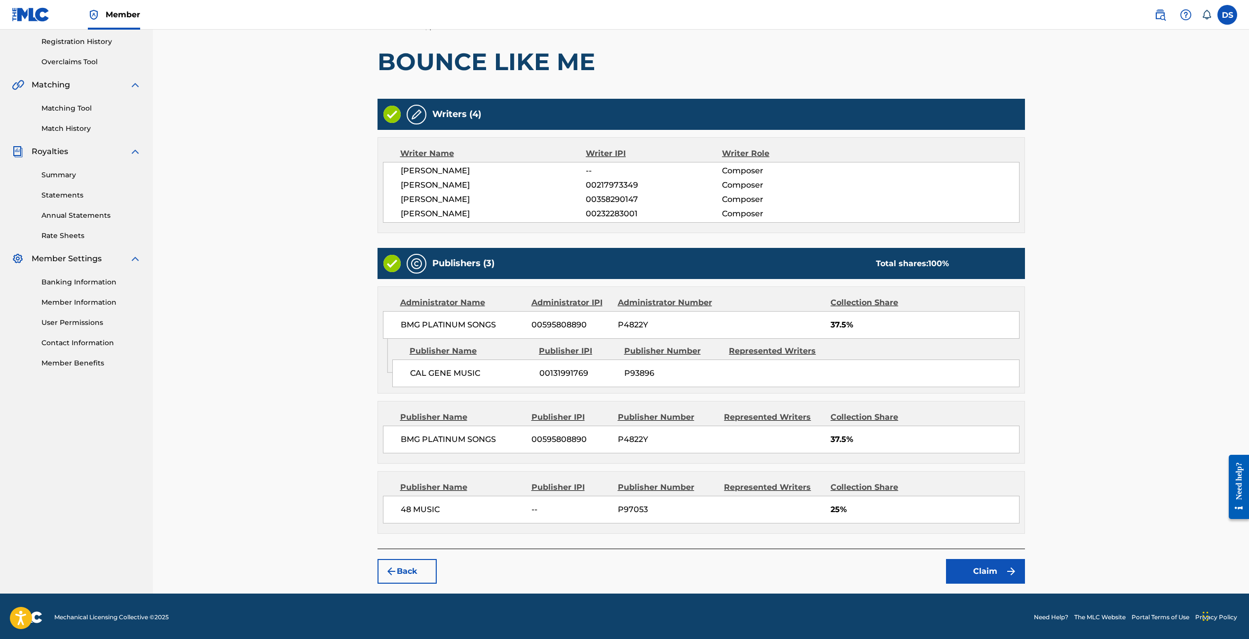
click at [428, 155] on div "Writer Name" at bounding box center [493, 154] width 186 height 12
click at [990, 565] on button "Claim" at bounding box center [985, 571] width 79 height 25
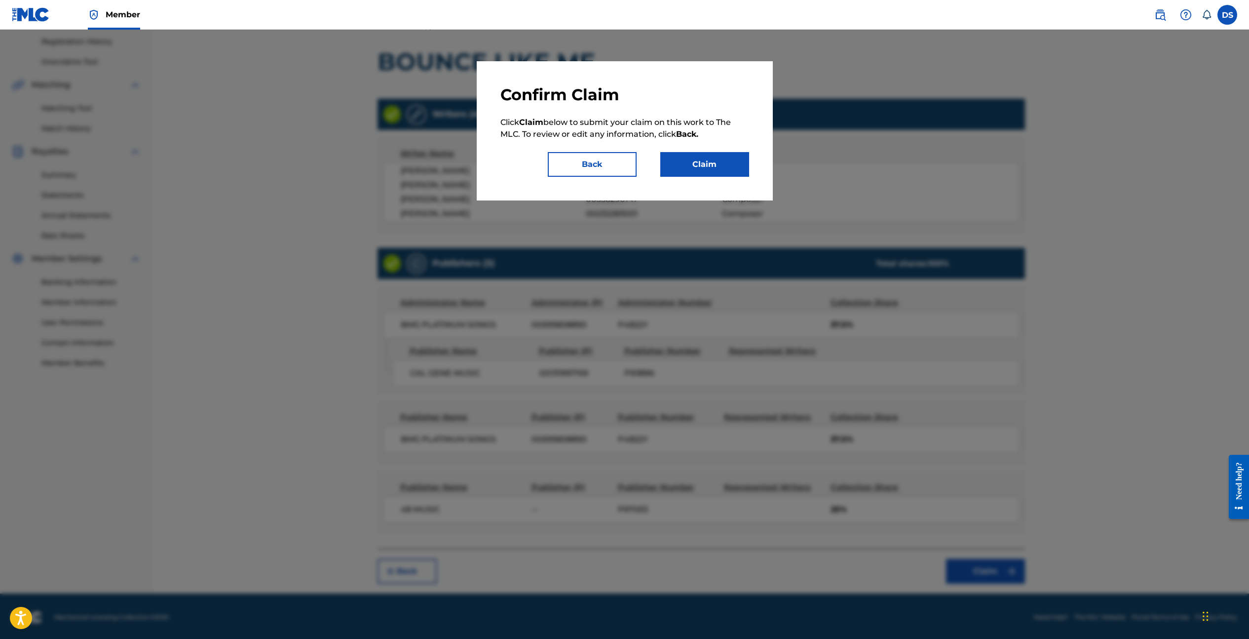
click at [723, 165] on button "Claim" at bounding box center [704, 164] width 89 height 25
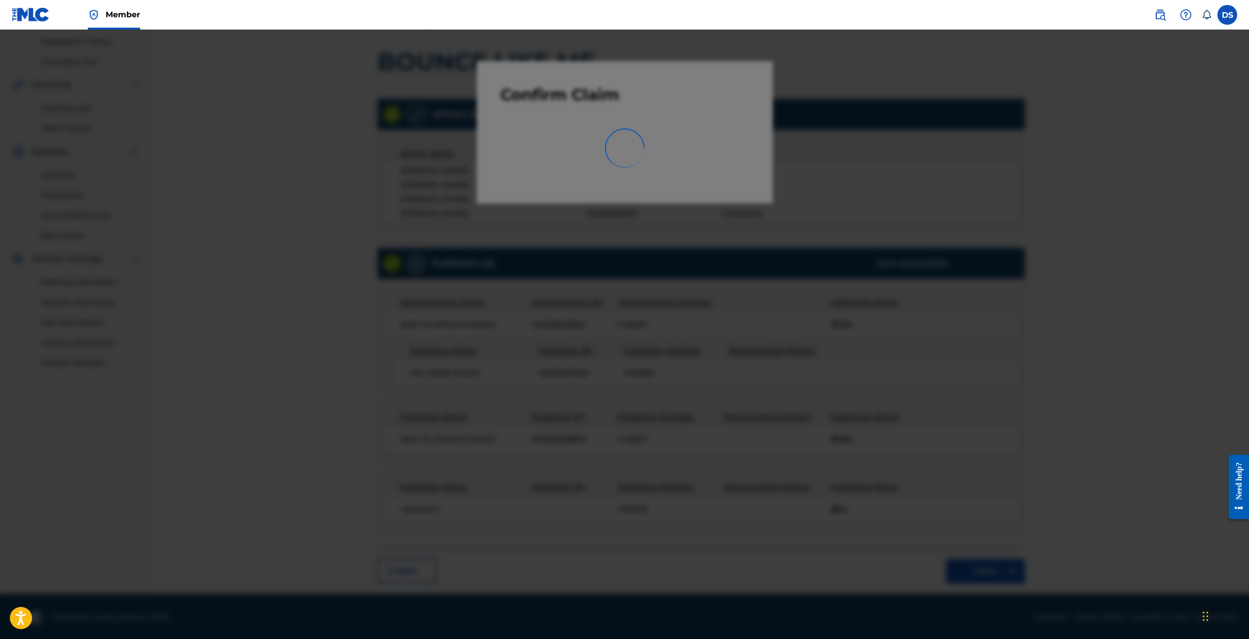
scroll to position [0, 0]
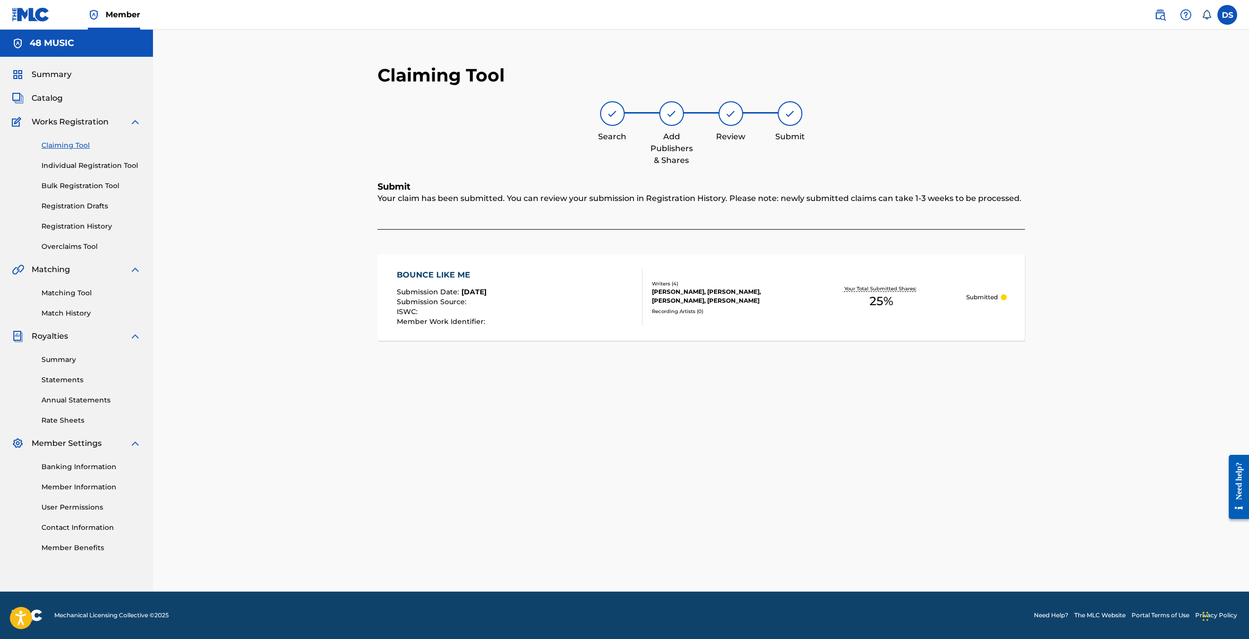
click at [85, 143] on link "Claiming Tool" at bounding box center [91, 145] width 100 height 10
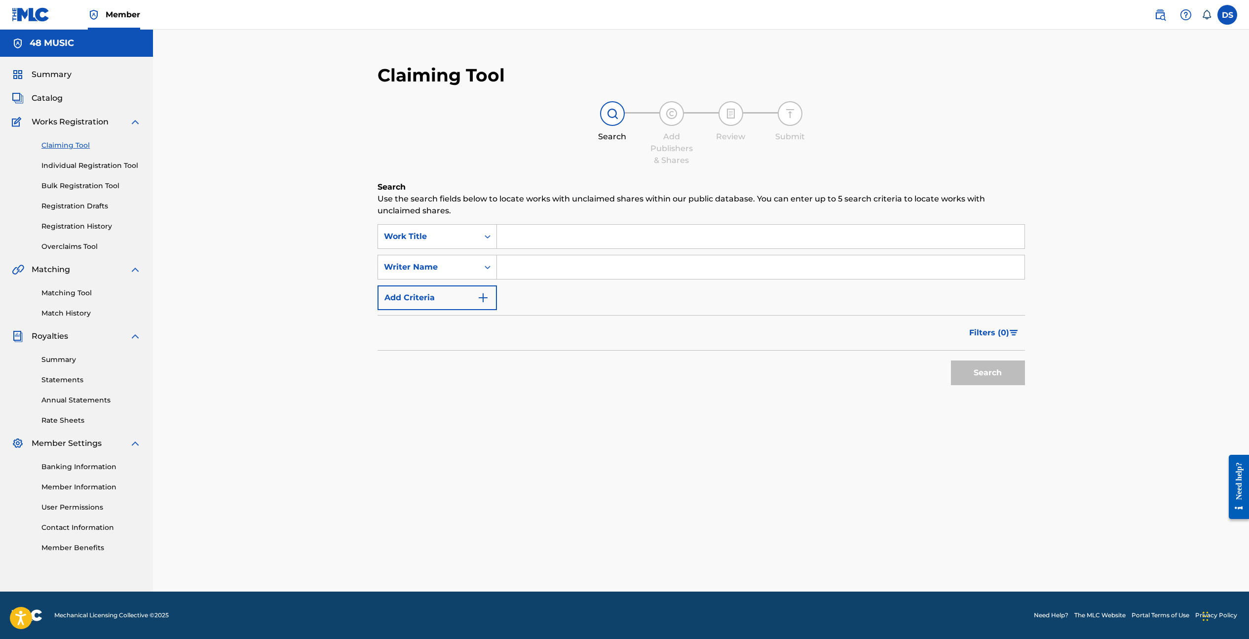
click at [602, 244] on input "Search Form" at bounding box center [761, 237] width 528 height 24
click at [596, 267] on input "Search Form" at bounding box center [761, 267] width 528 height 24
type input "peter evans"
click at [551, 232] on input "Search Form" at bounding box center [761, 237] width 528 height 24
type input "g"
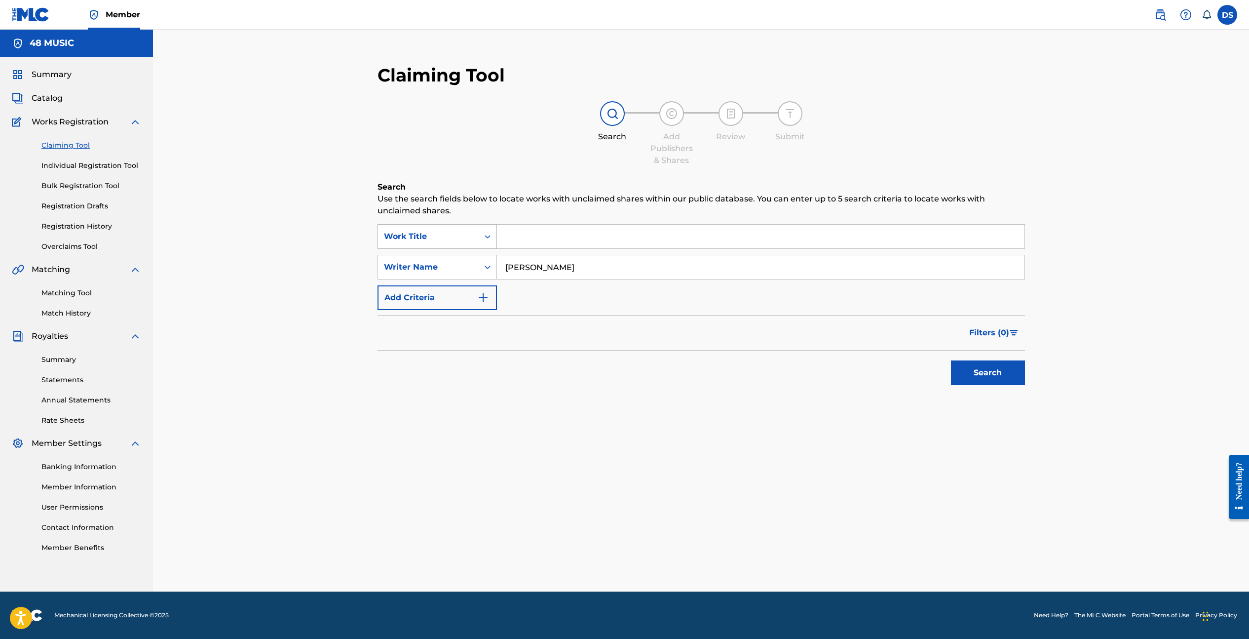
click at [490, 236] on icon "Search Form" at bounding box center [488, 236] width 6 height 3
click at [449, 310] on div "Publisher Name" at bounding box center [437, 310] width 118 height 25
click at [533, 238] on input "Search Form" at bounding box center [761, 237] width 528 height 24
type input "gene cal"
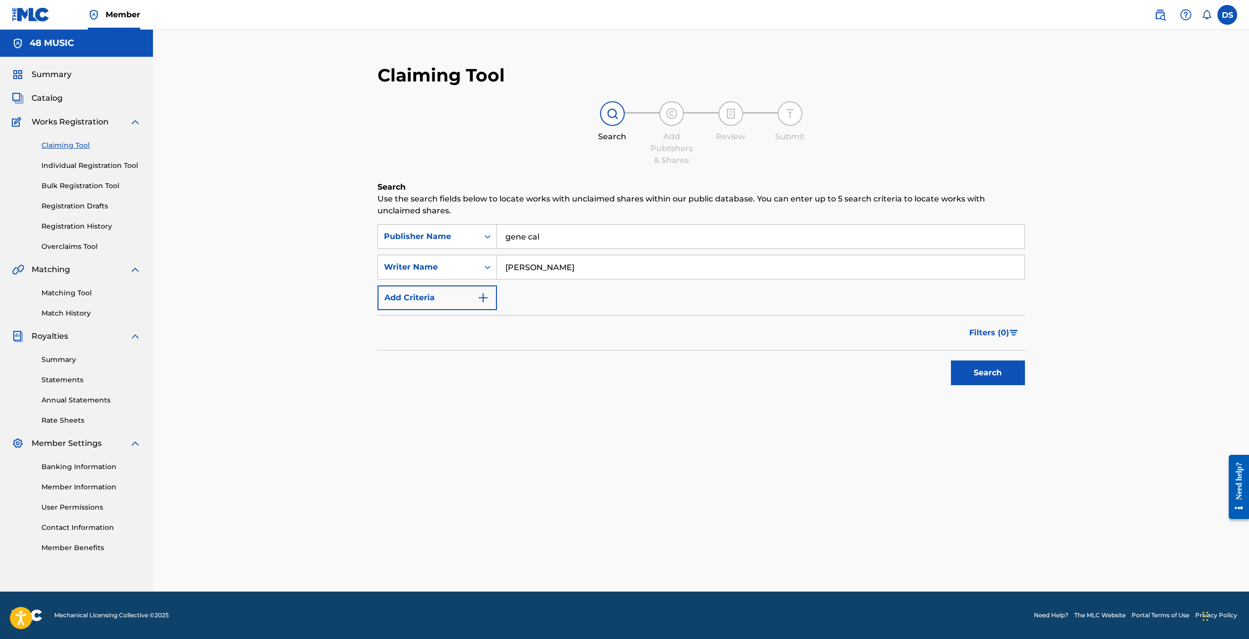
click at [986, 369] on button "Search" at bounding box center [988, 372] width 74 height 25
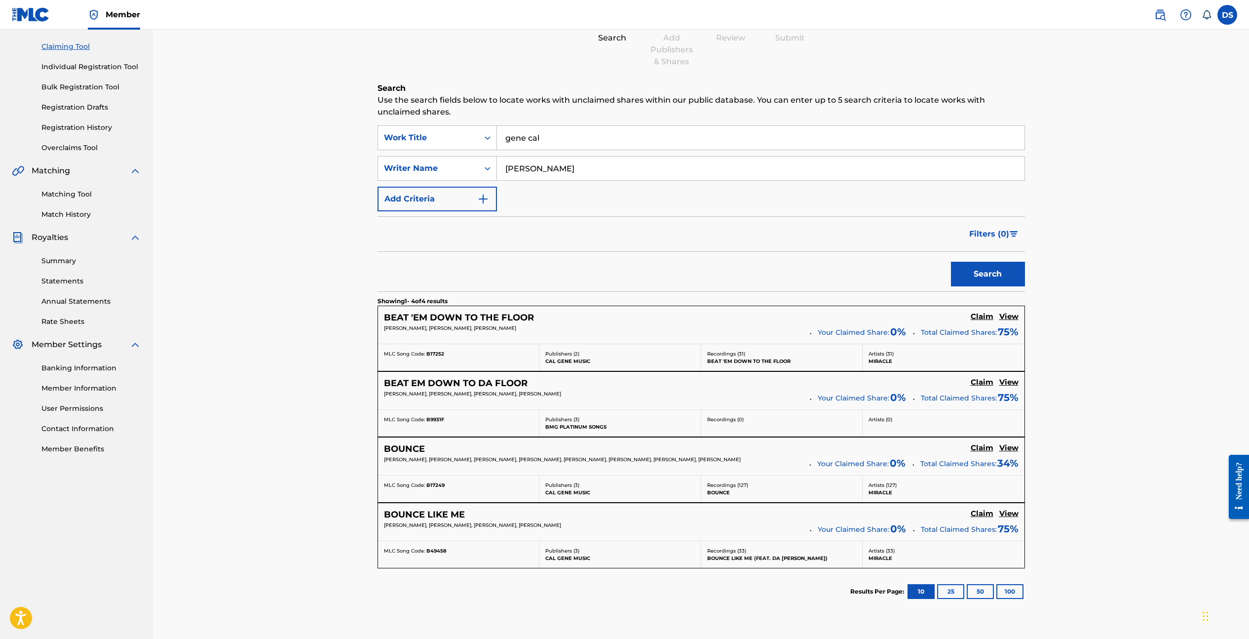
scroll to position [181, 0]
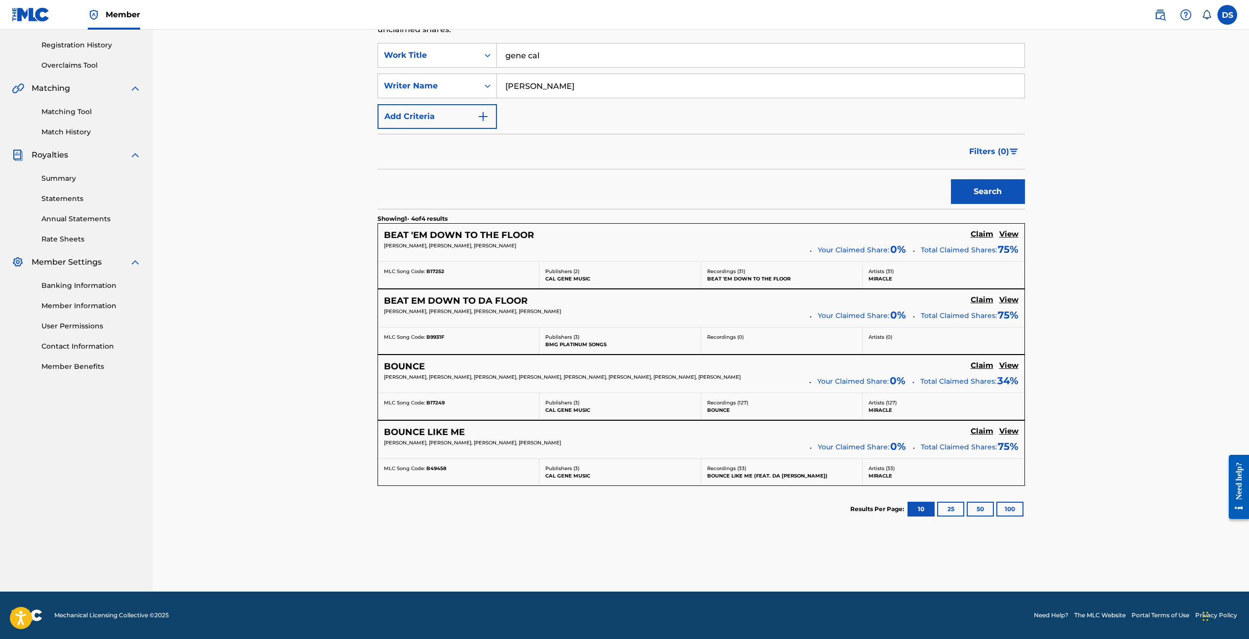
click at [1012, 510] on button "100" at bounding box center [1010, 509] width 27 height 15
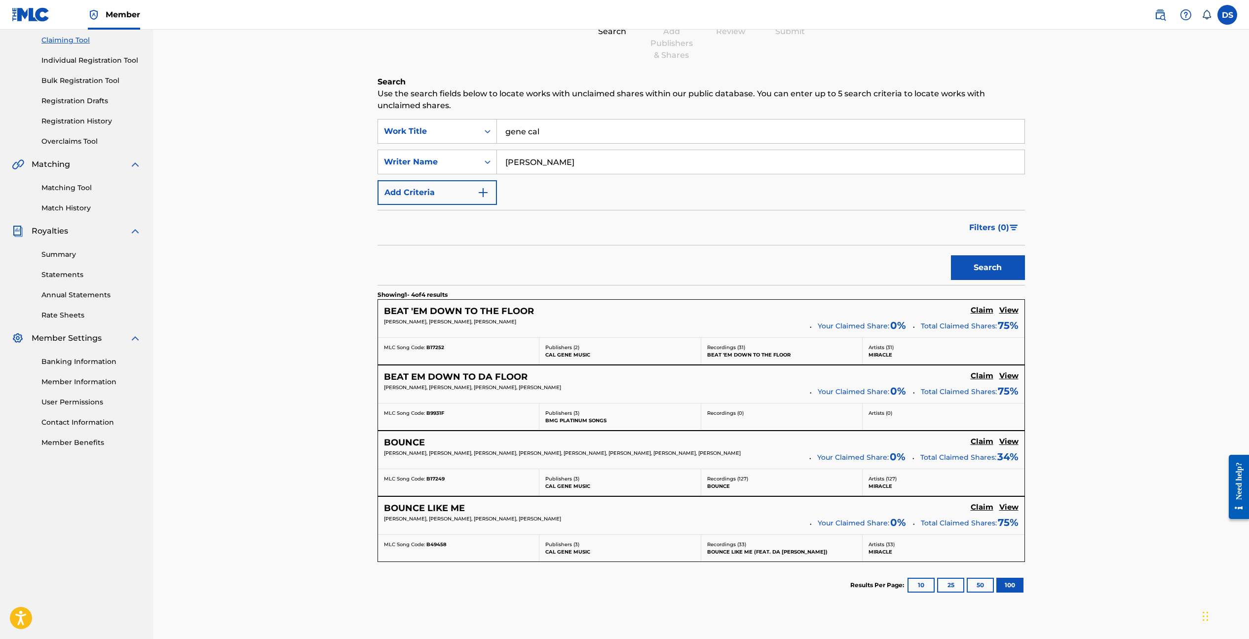
scroll to position [154, 0]
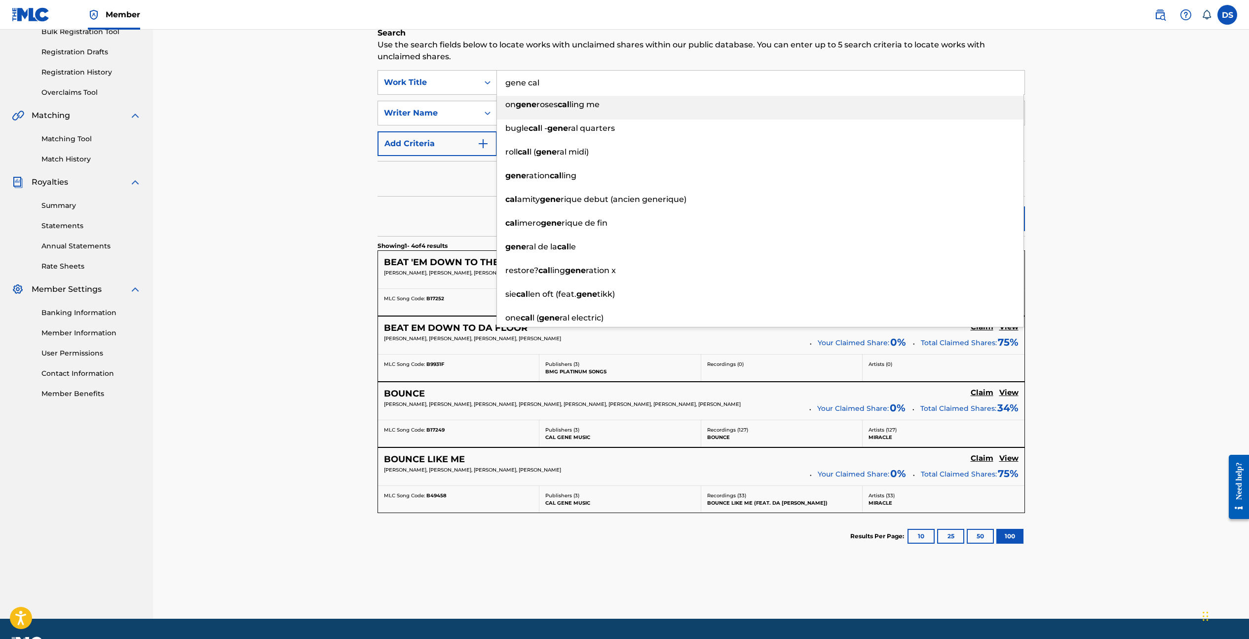
drag, startPoint x: 542, startPoint y: 85, endPoint x: 502, endPoint y: 84, distance: 40.0
click at [502, 84] on input "gene cal" at bounding box center [761, 83] width 528 height 24
type input "cal gene"
click at [464, 83] on div "Work Title" at bounding box center [428, 83] width 89 height 12
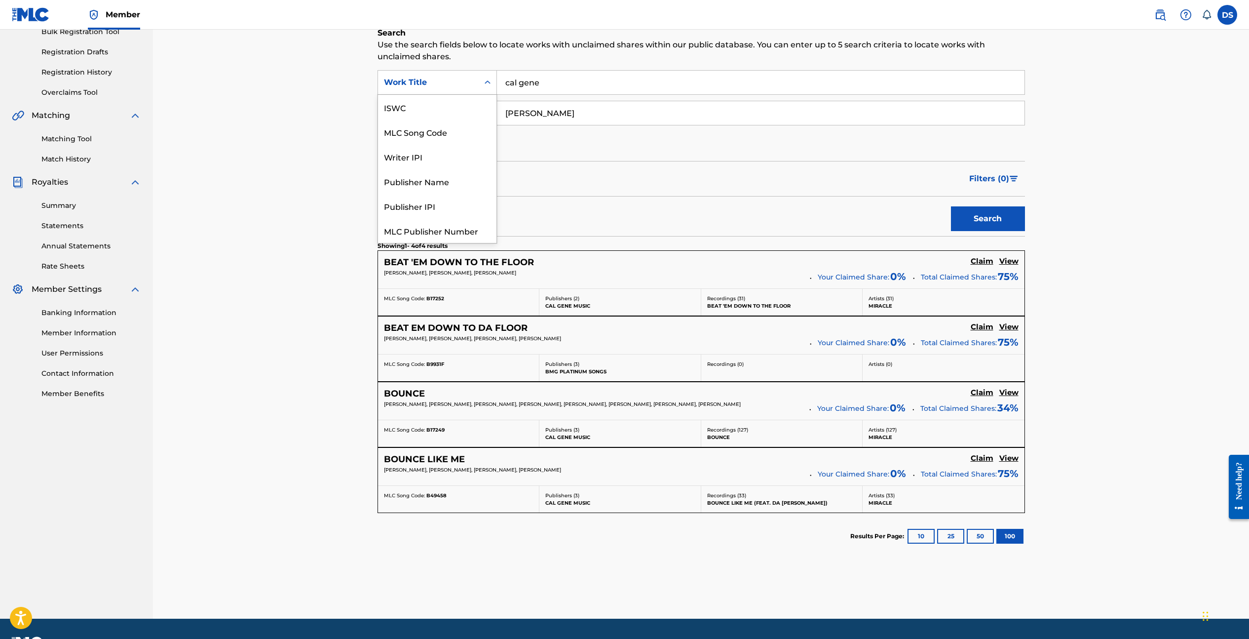
scroll to position [25, 0]
click at [455, 159] on div "Publisher Name" at bounding box center [437, 156] width 118 height 25
click at [618, 83] on input "Search Form" at bounding box center [761, 83] width 528 height 24
type input "="
click at [1010, 211] on button "Search" at bounding box center [988, 218] width 74 height 25
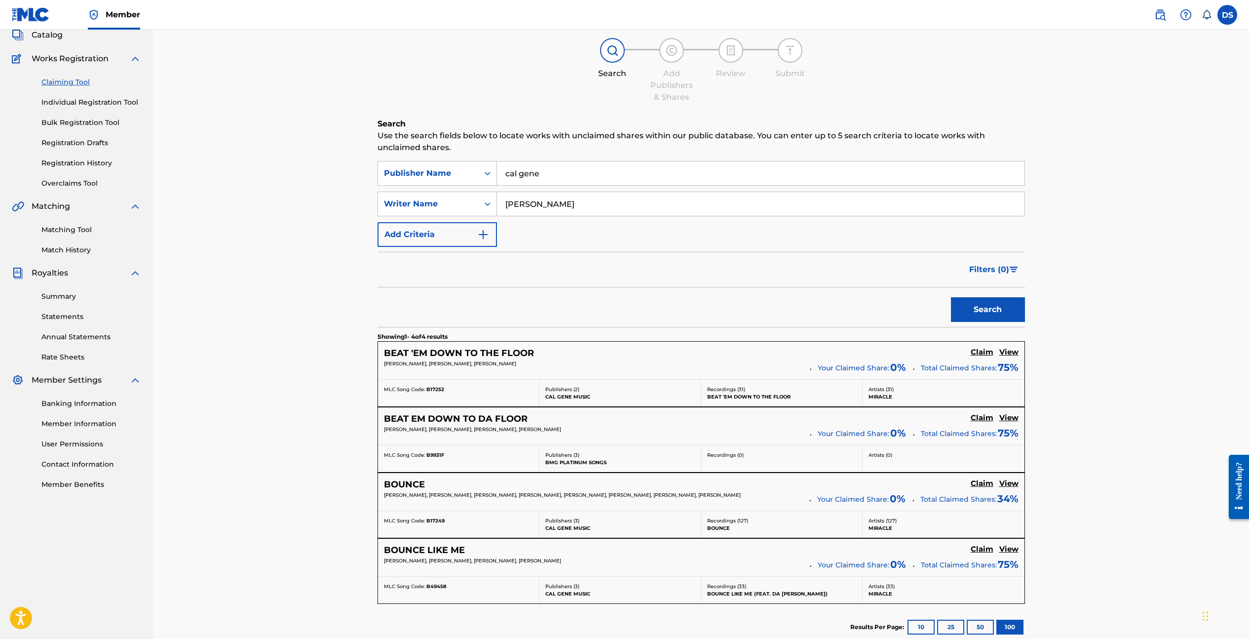
scroll to position [74, 0]
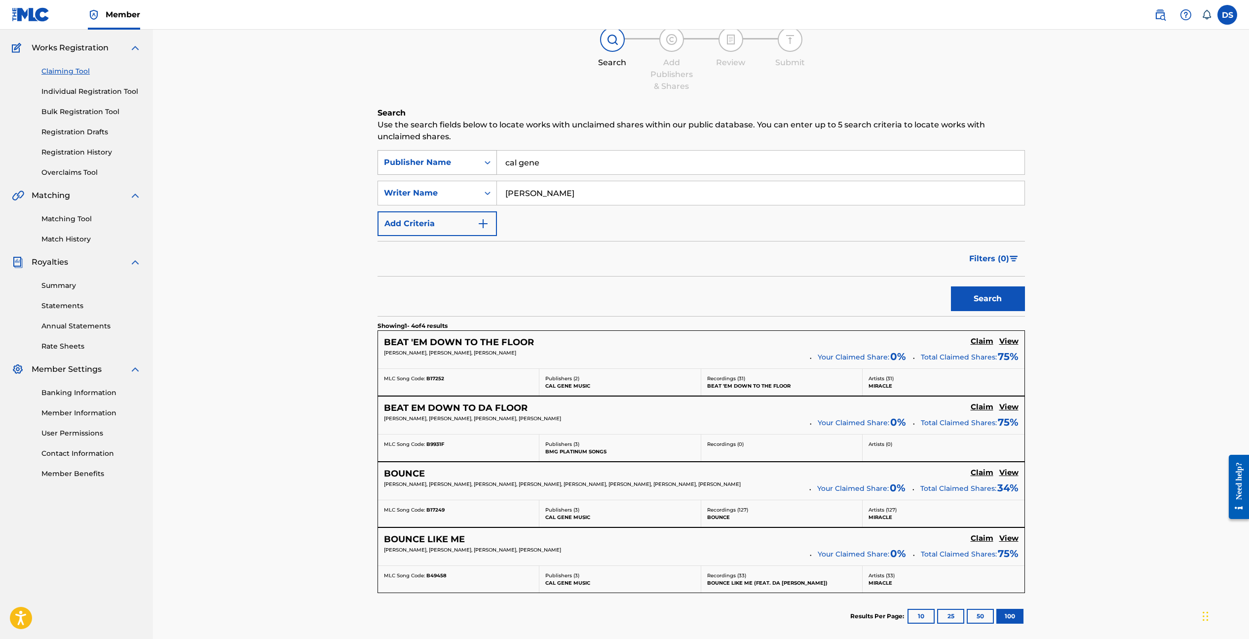
click at [489, 164] on icon "Search Form" at bounding box center [488, 162] width 10 height 10
click at [563, 167] on input "cal gene" at bounding box center [761, 163] width 528 height 24
type input "cal gene music"
drag, startPoint x: 562, startPoint y: 196, endPoint x: 495, endPoint y: 190, distance: 66.9
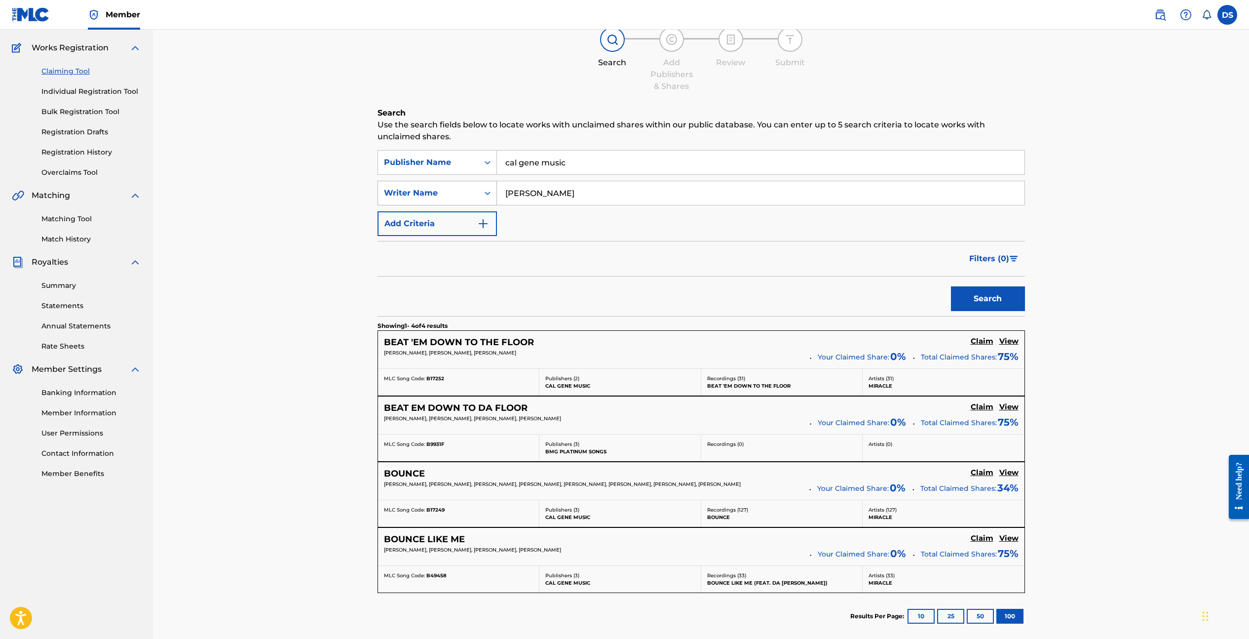
click at [489, 185] on div "SearchWithCriteriaade25834-b435-4c6e-94cb-4bc66e9422b6 Writer Name peter evans" at bounding box center [702, 193] width 648 height 25
type input "paul wright"
click at [1009, 300] on button "Search" at bounding box center [988, 298] width 74 height 25
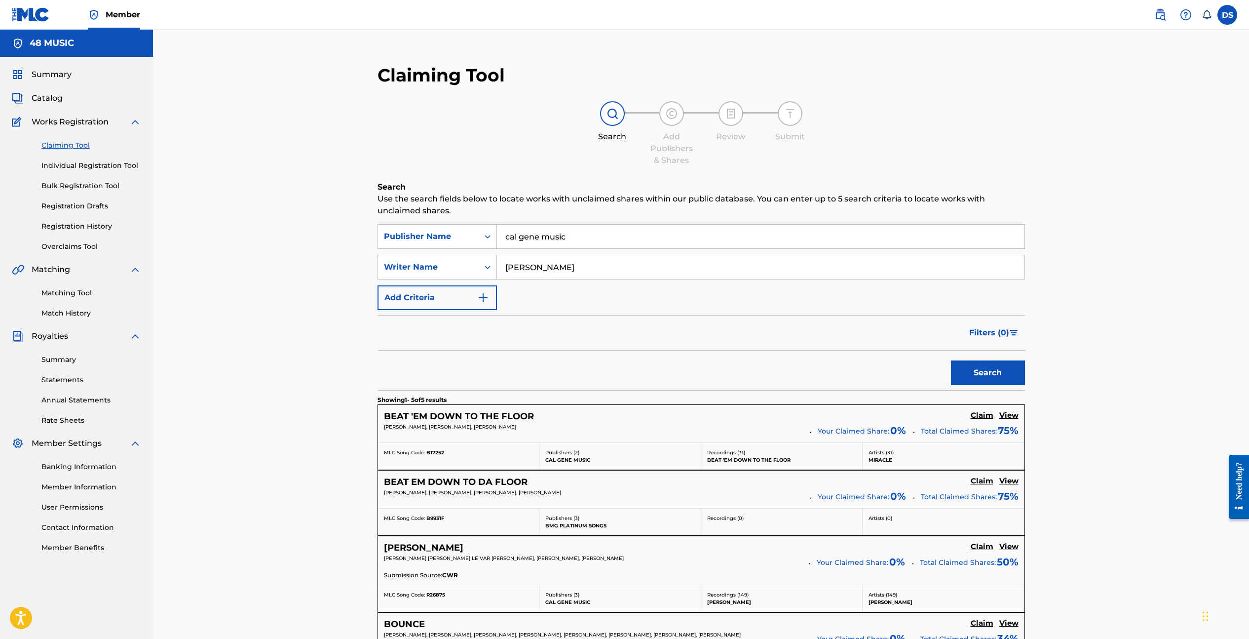
click at [87, 245] on link "Overclaims Tool" at bounding box center [91, 246] width 100 height 10
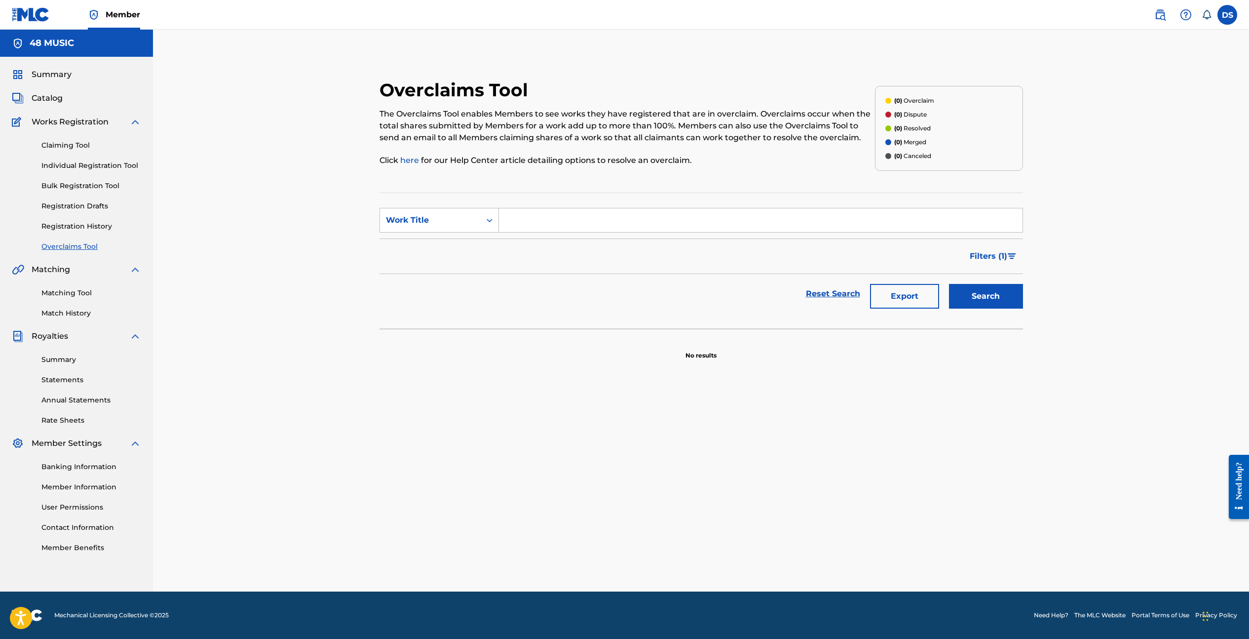
click at [74, 145] on link "Claiming Tool" at bounding box center [91, 145] width 100 height 10
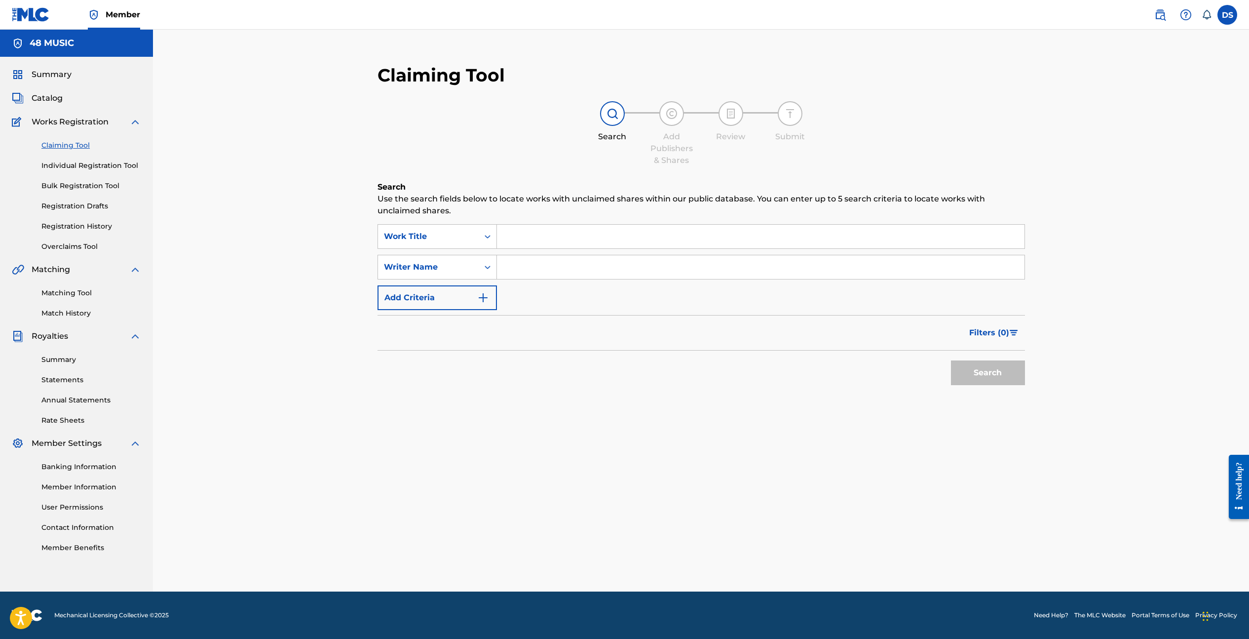
click at [531, 242] on input "Search Form" at bounding box center [761, 237] width 528 height 24
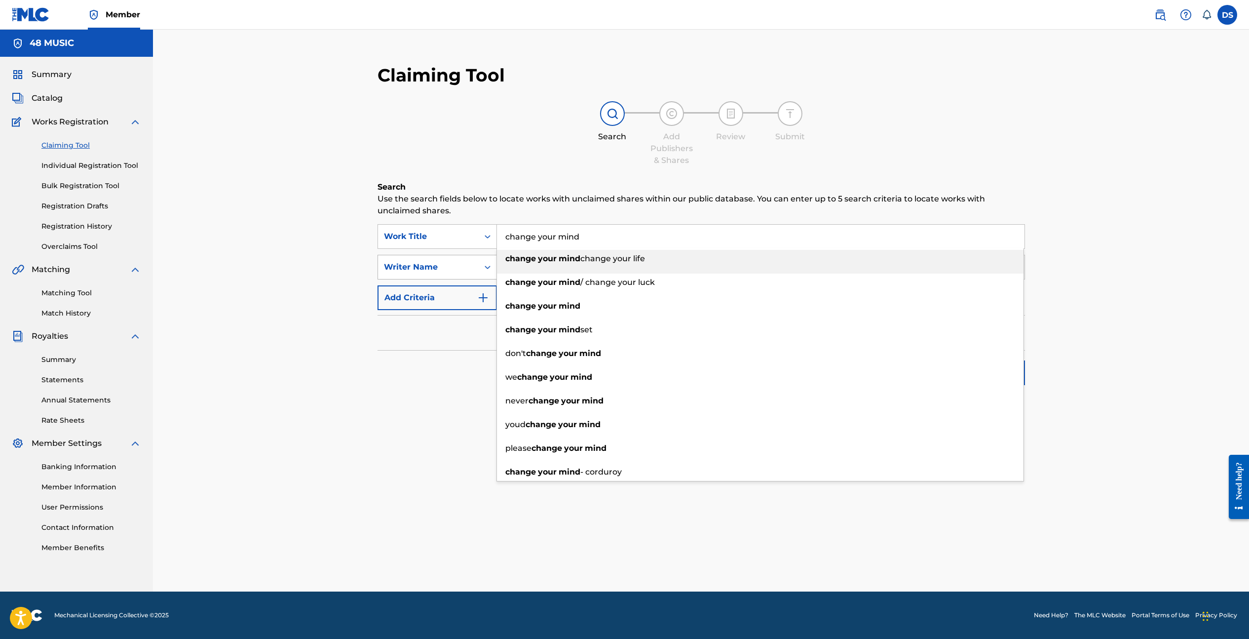
type input "change your mind"
click at [476, 266] on div "Writer Name" at bounding box center [428, 267] width 101 height 19
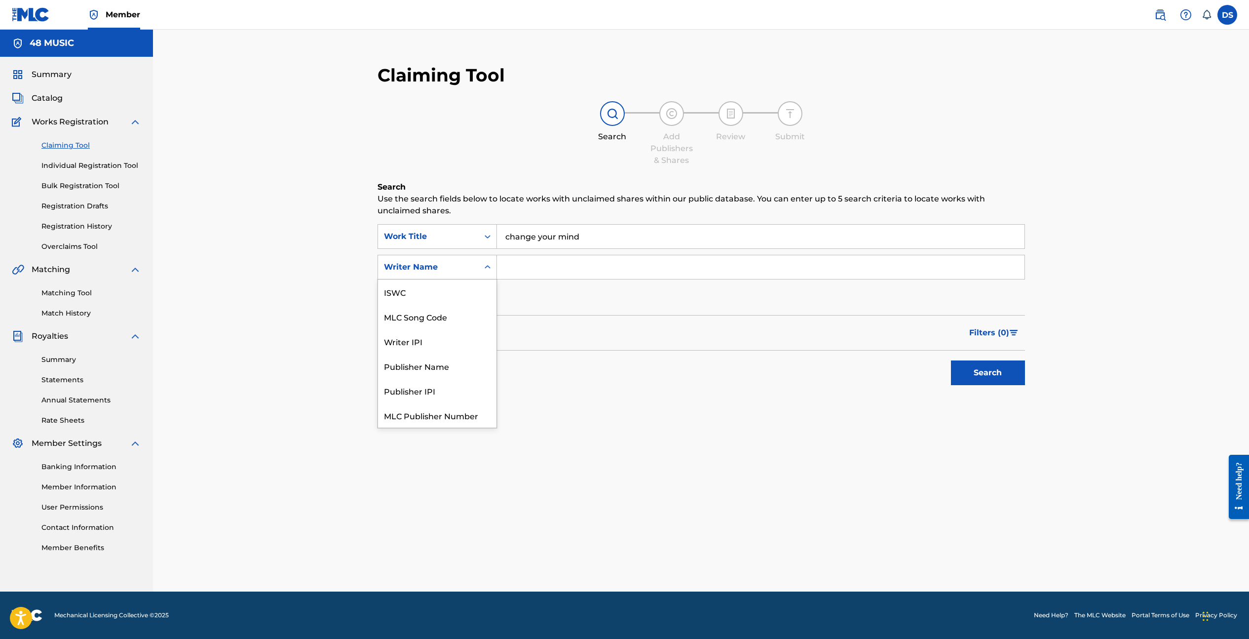
scroll to position [25, 0]
click at [535, 267] on input "Search Form" at bounding box center [761, 267] width 528 height 24
click at [981, 373] on button "Search" at bounding box center [988, 372] width 74 height 25
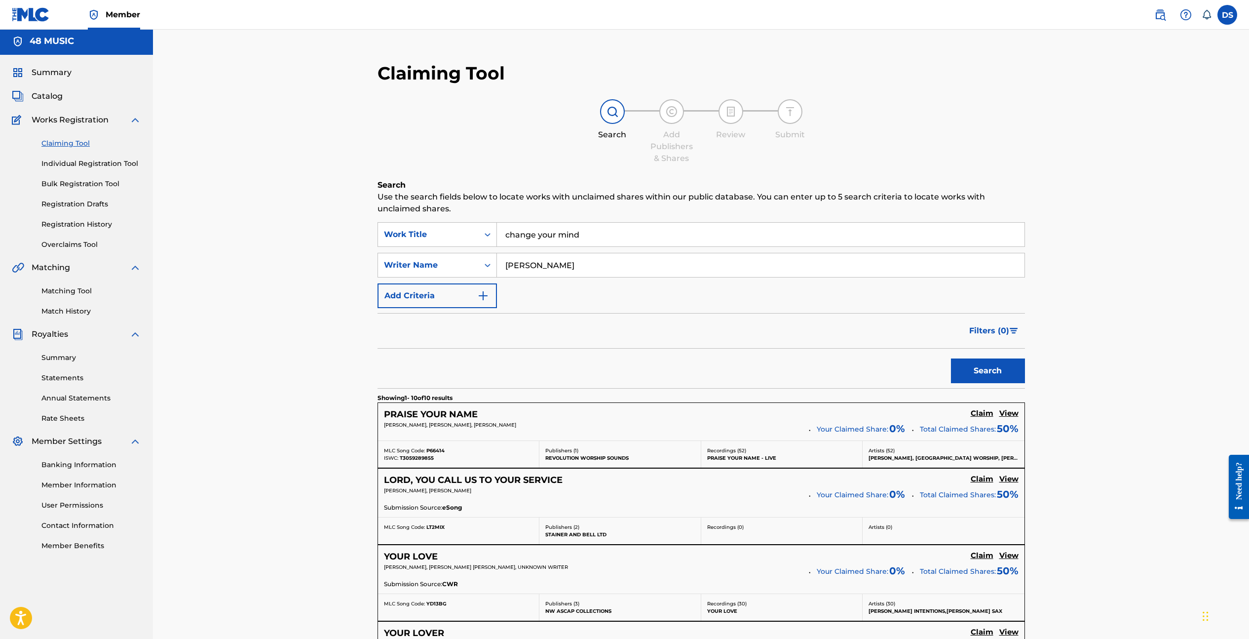
scroll to position [0, 0]
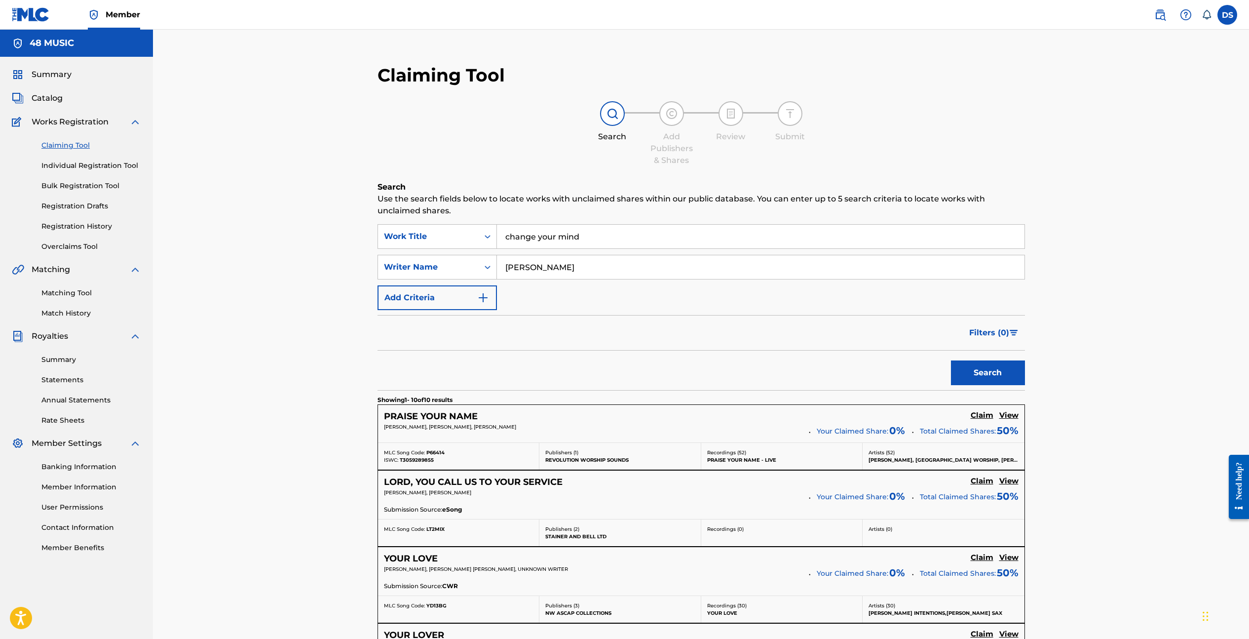
drag, startPoint x: 563, startPoint y: 268, endPoint x: 503, endPoint y: 267, distance: 60.7
click at [503, 267] on input "paul wright" at bounding box center [761, 267] width 528 height 24
click at [951, 360] on button "Search" at bounding box center [988, 372] width 74 height 25
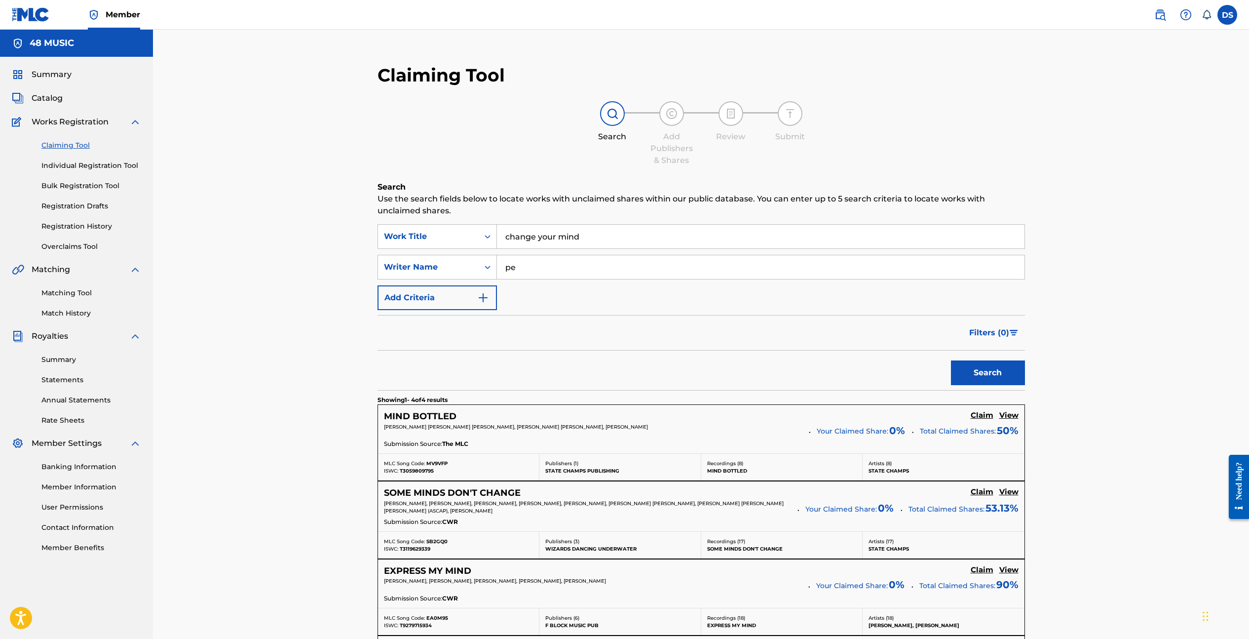
type input "p"
click at [490, 268] on icon "Search Form" at bounding box center [488, 267] width 10 height 10
click at [476, 291] on div "ISWC" at bounding box center [437, 291] width 118 height 25
click at [540, 271] on input "Search Form" at bounding box center [761, 267] width 528 height 24
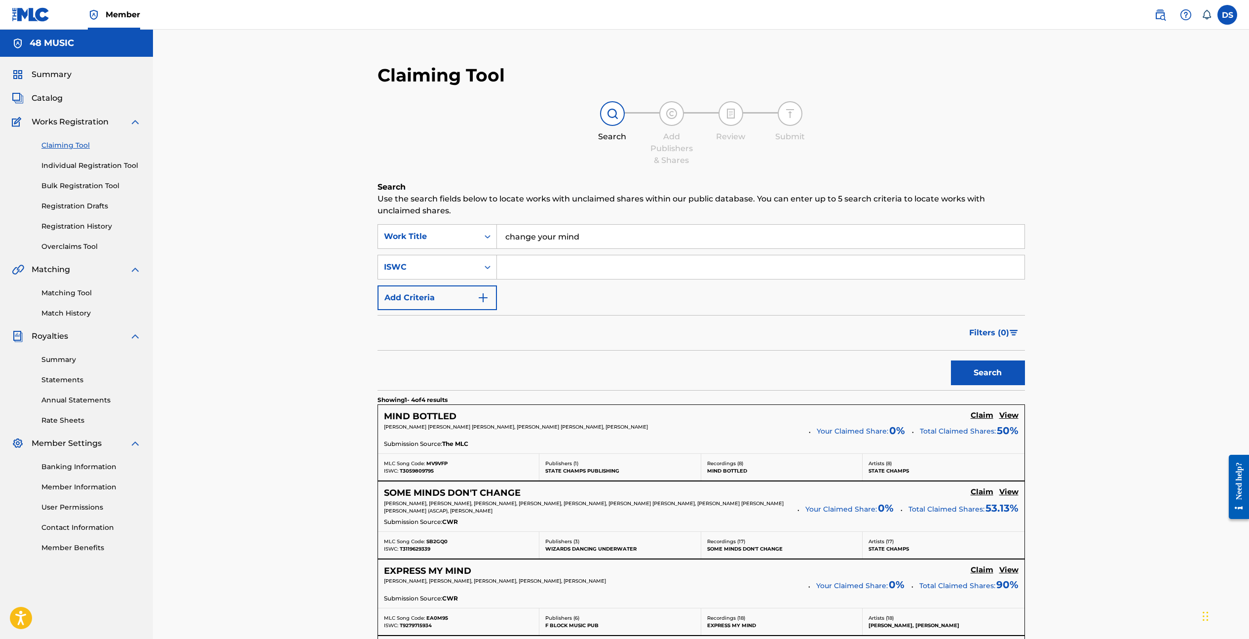
paste input "T-071.357.082-1"
type input "T-071.357.082-1"
click at [978, 371] on button "Search" at bounding box center [988, 372] width 74 height 25
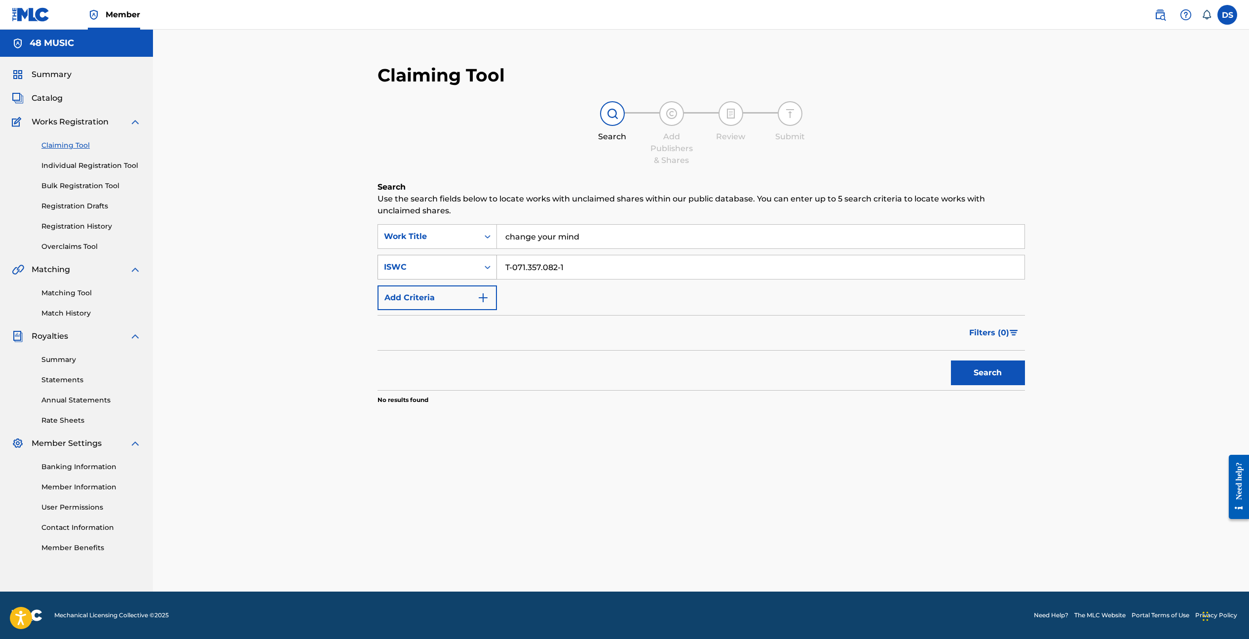
click at [488, 268] on icon "Search Form" at bounding box center [488, 267] width 10 height 10
click at [456, 291] on div "Writer Name" at bounding box center [437, 291] width 118 height 25
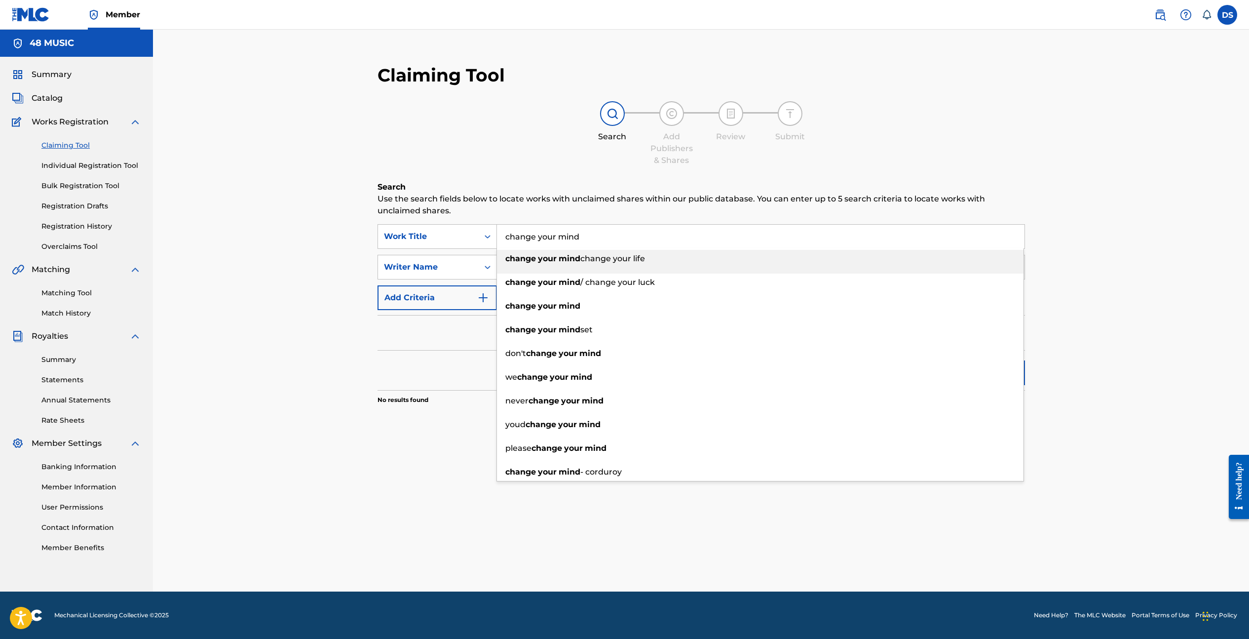
drag, startPoint x: 587, startPoint y: 236, endPoint x: 505, endPoint y: 229, distance: 82.3
click at [505, 229] on input "change your mind" at bounding box center [761, 237] width 528 height 24
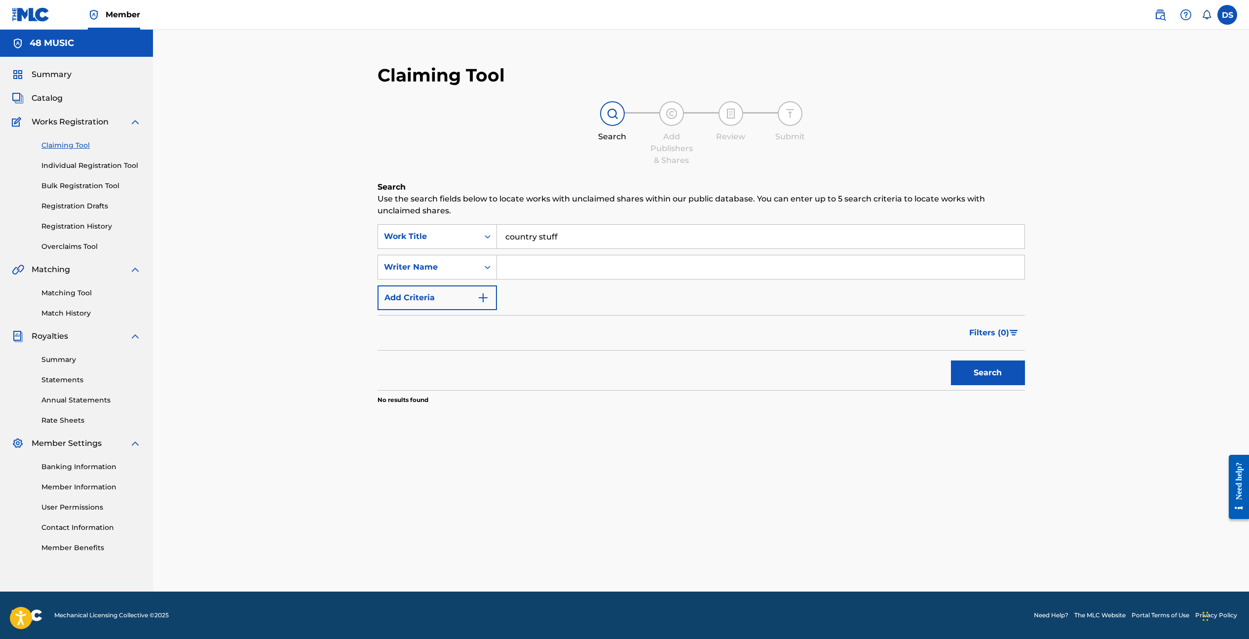
type input "country stuff"
click at [995, 380] on button "Search" at bounding box center [988, 372] width 74 height 25
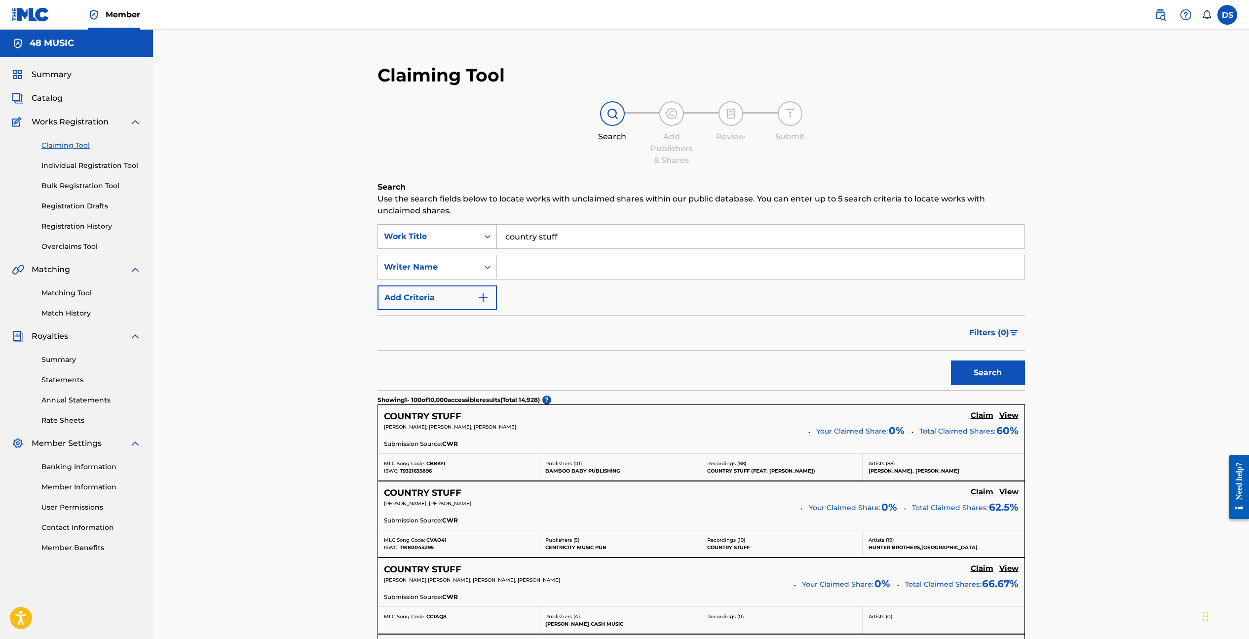
click at [489, 235] on icon "Search Form" at bounding box center [488, 236] width 6 height 3
click at [477, 307] on div "Publisher Name" at bounding box center [437, 310] width 118 height 25
click at [553, 240] on input "Search Form" at bounding box center [761, 237] width 528 height 24
type input "cal gene music"
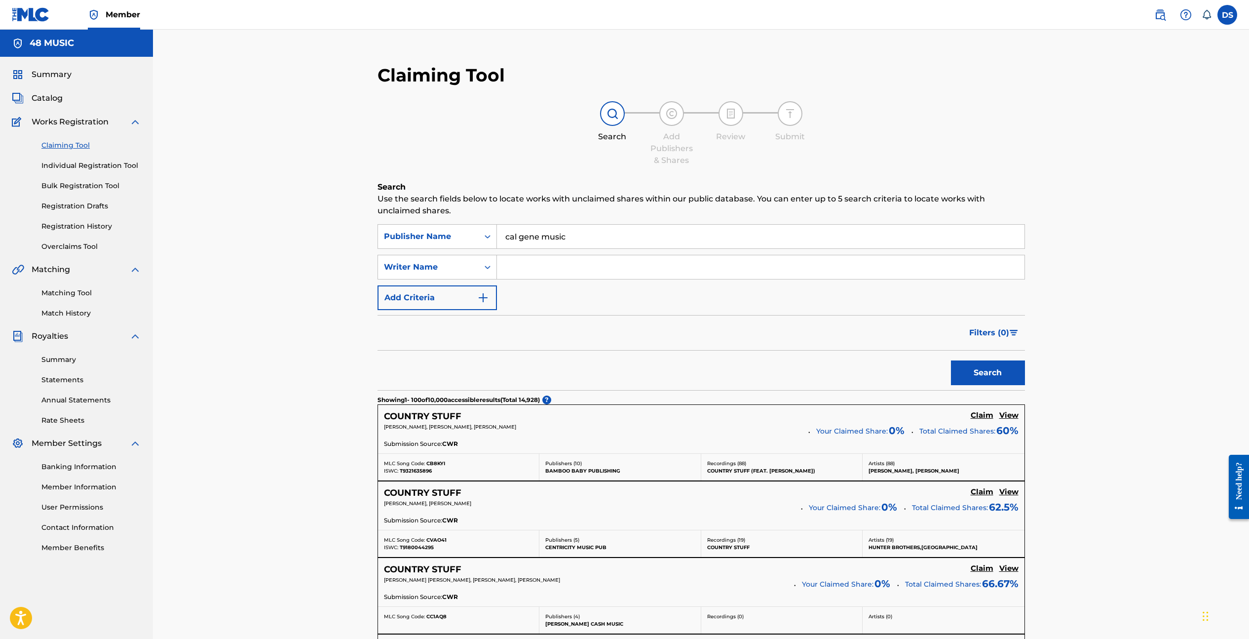
click at [973, 363] on button "Search" at bounding box center [988, 372] width 74 height 25
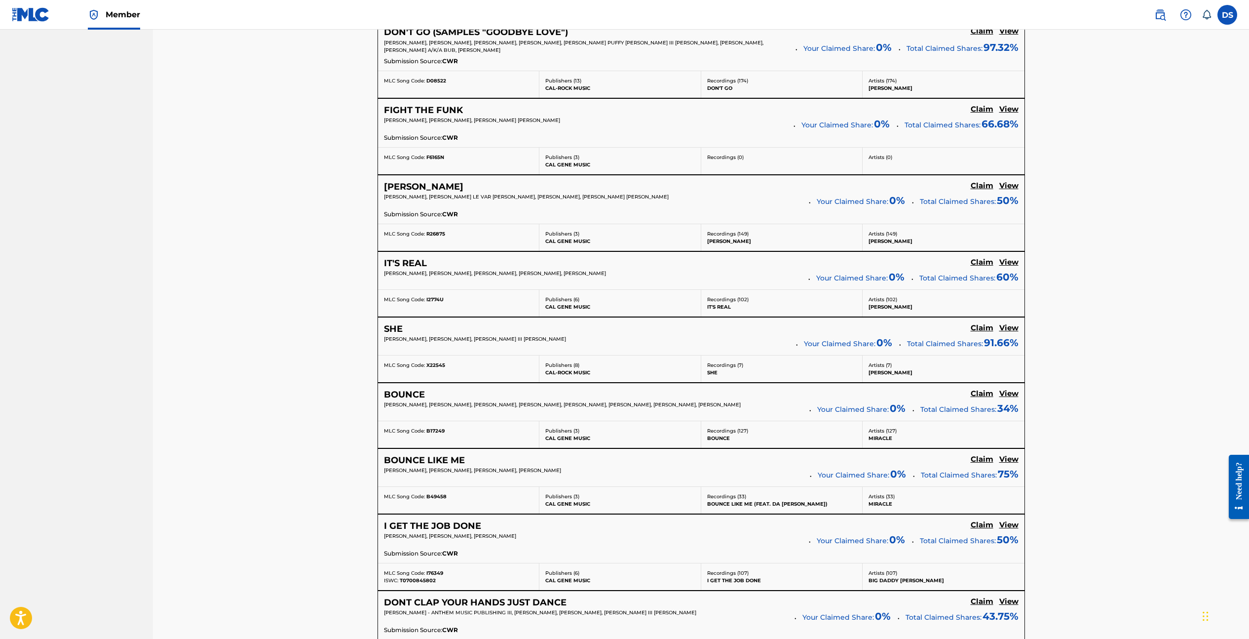
scroll to position [2042, 0]
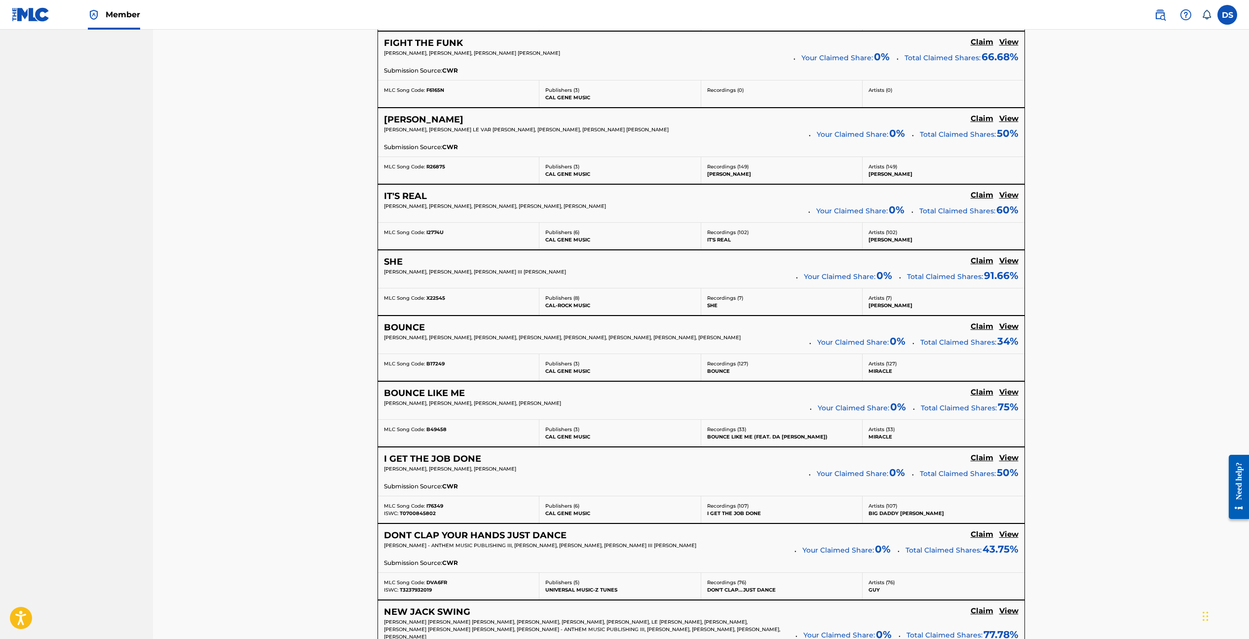
click at [1010, 388] on h5 "View" at bounding box center [1009, 391] width 19 height 9
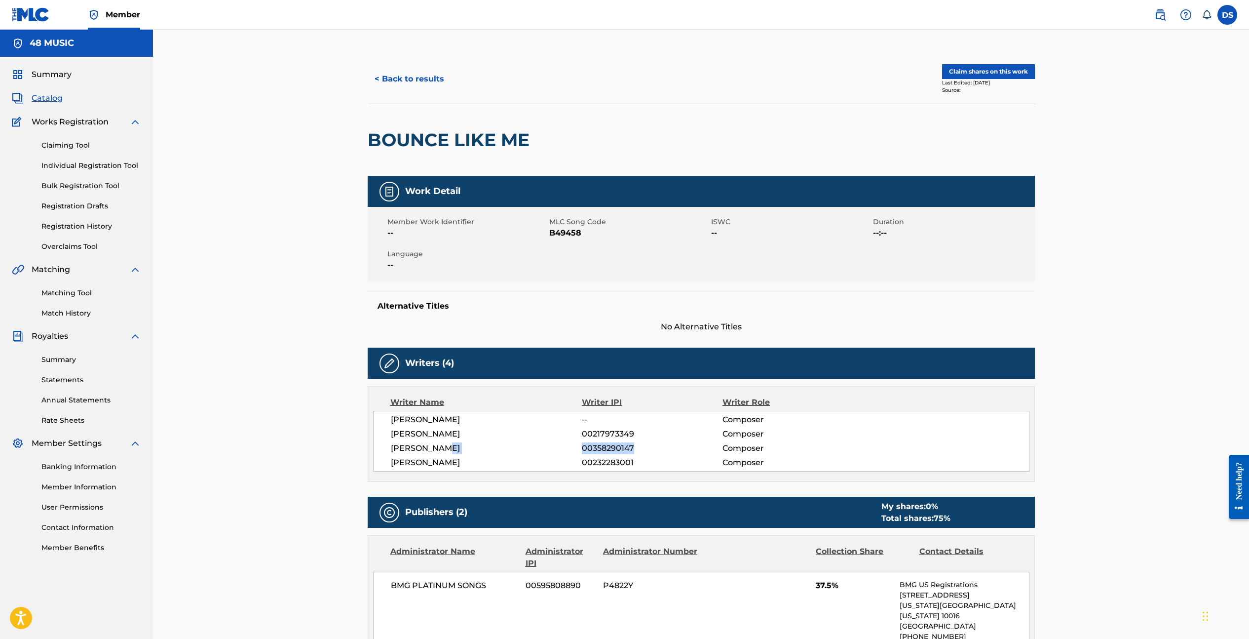
drag, startPoint x: 634, startPoint y: 446, endPoint x: 578, endPoint y: 450, distance: 56.4
click at [578, 450] on div "PETER EVANS 00358290147 Composer" at bounding box center [710, 448] width 638 height 12
copy div "00358290147"
click at [87, 143] on link "Claiming Tool" at bounding box center [91, 145] width 100 height 10
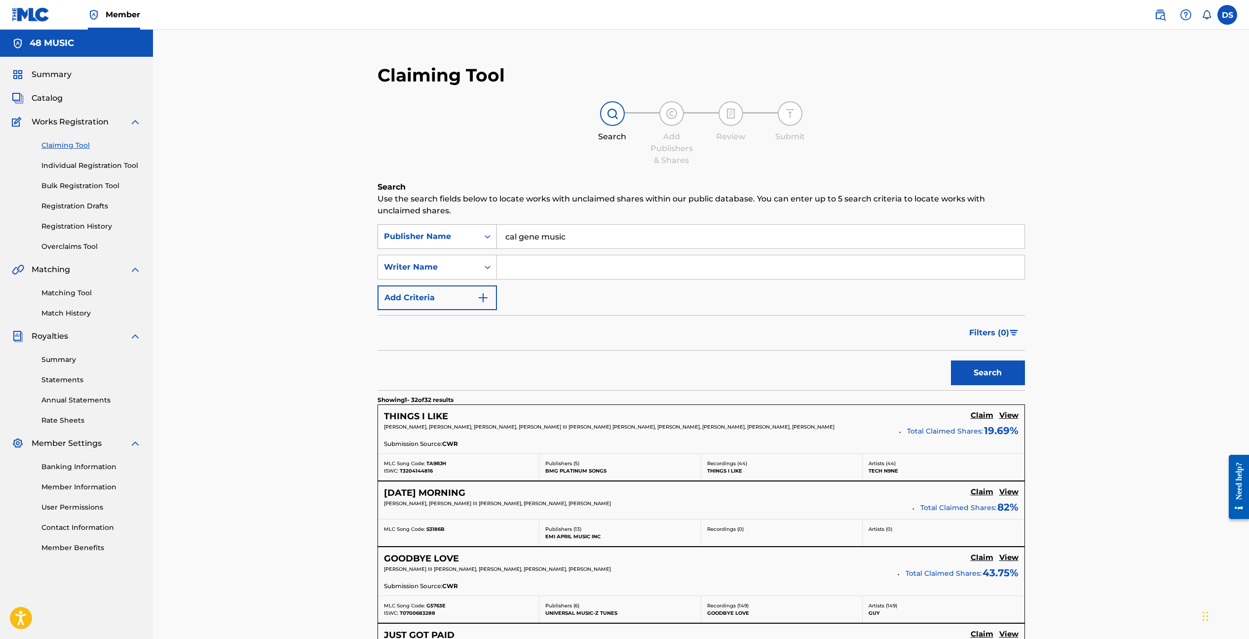
click at [488, 237] on icon "Search Form" at bounding box center [488, 237] width 10 height 10
click at [470, 306] on div "Writer IPI" at bounding box center [437, 310] width 118 height 25
click at [541, 238] on input "Search Form" at bounding box center [761, 237] width 528 height 24
paste input "00358290147"
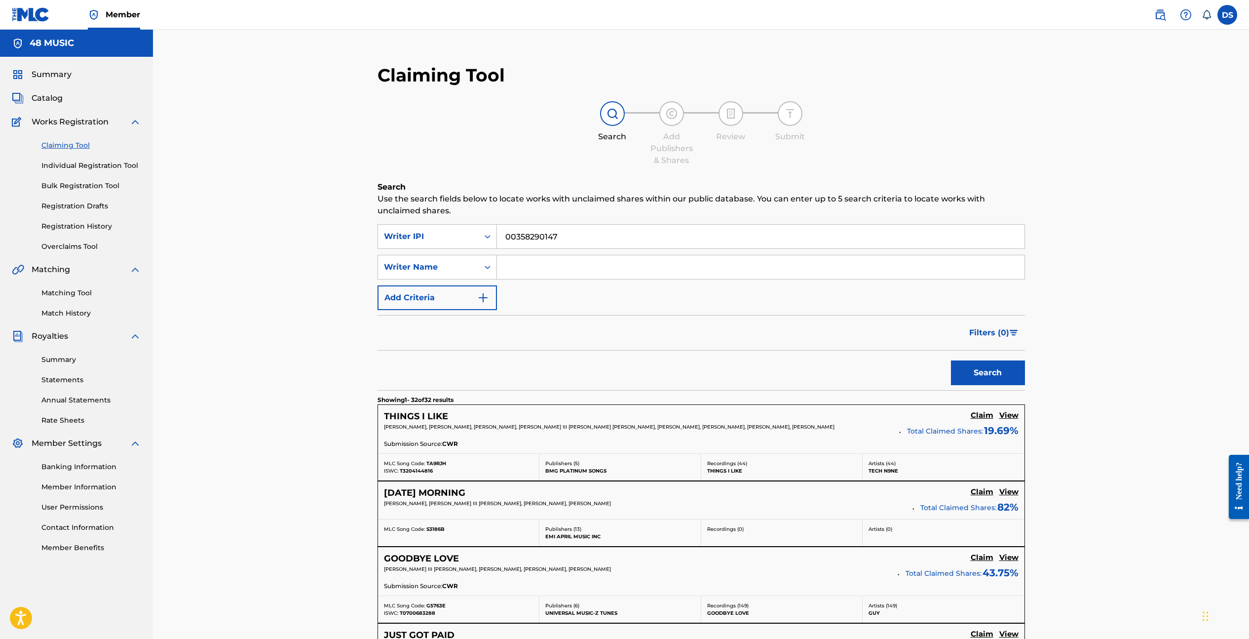
type input "00358290147"
click at [1007, 377] on button "Search" at bounding box center [988, 372] width 74 height 25
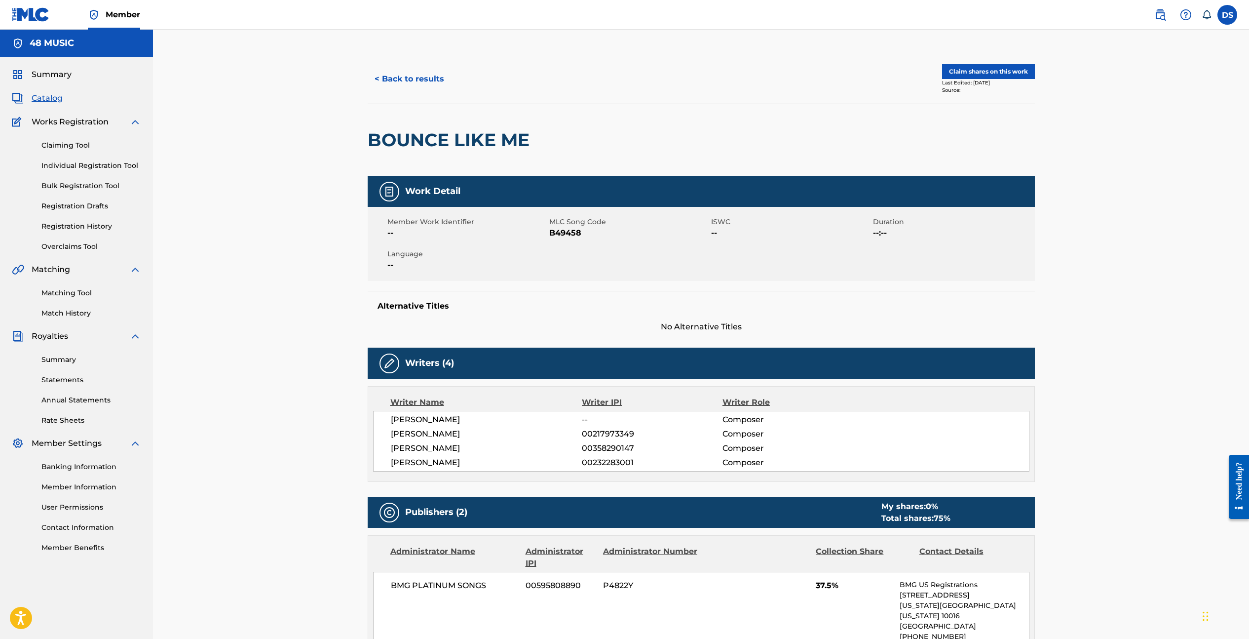
click at [99, 227] on link "Registration History" at bounding box center [91, 226] width 100 height 10
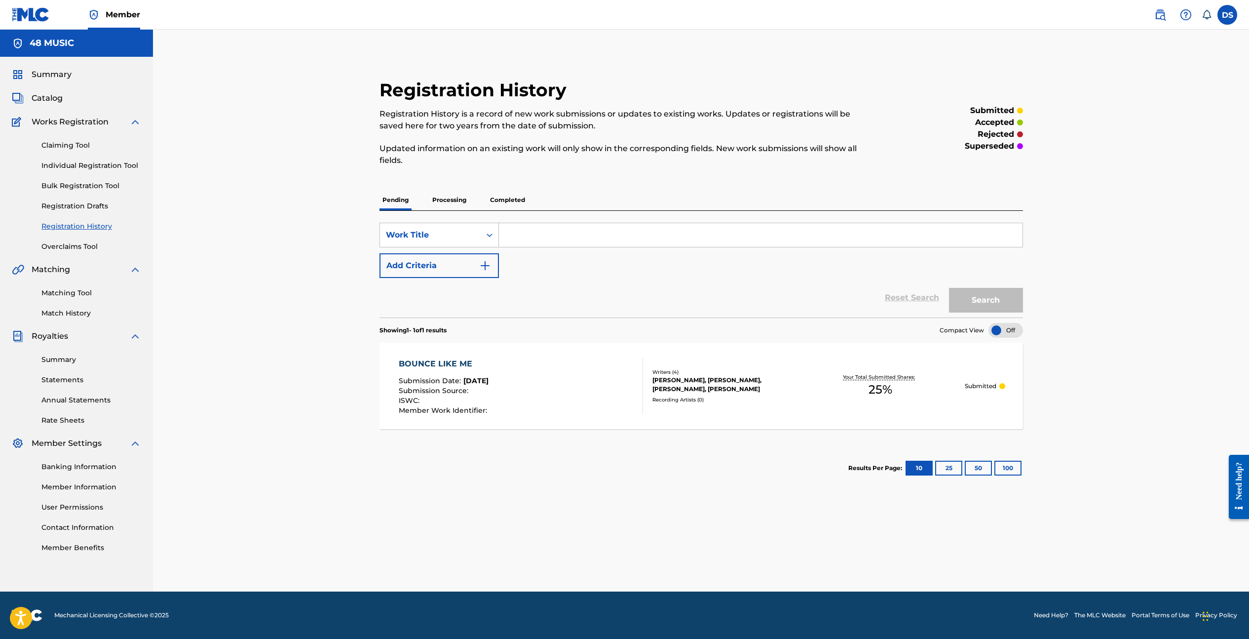
click at [84, 143] on link "Claiming Tool" at bounding box center [91, 145] width 100 height 10
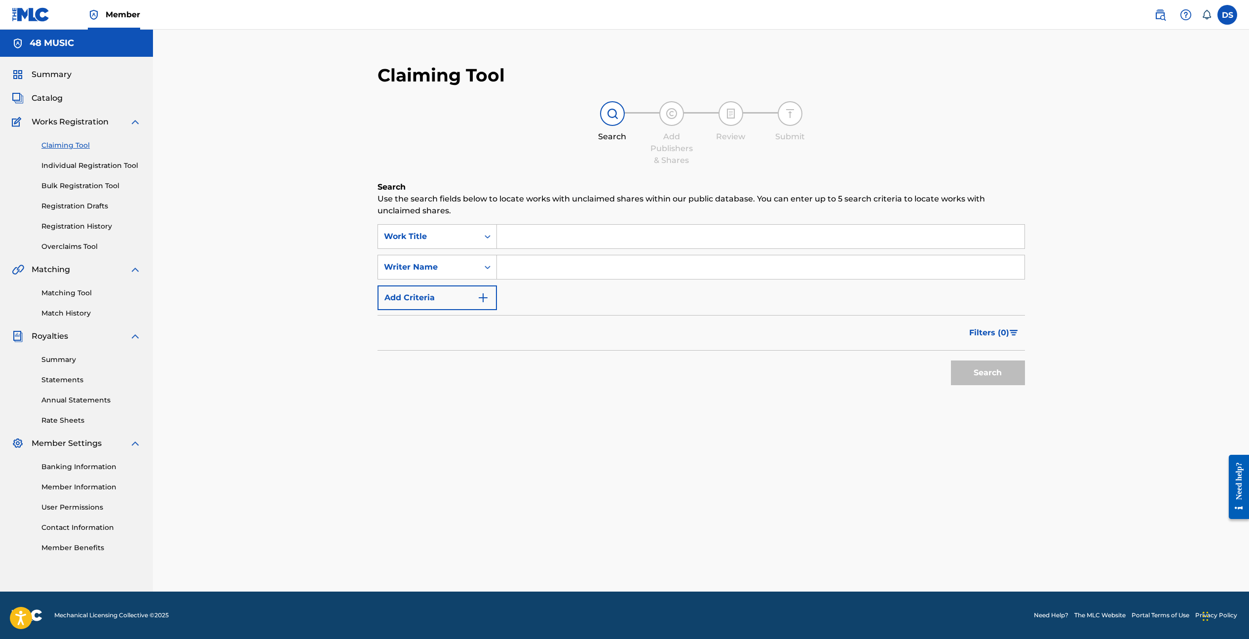
click at [552, 241] on input "Search Form" at bounding box center [761, 237] width 528 height 24
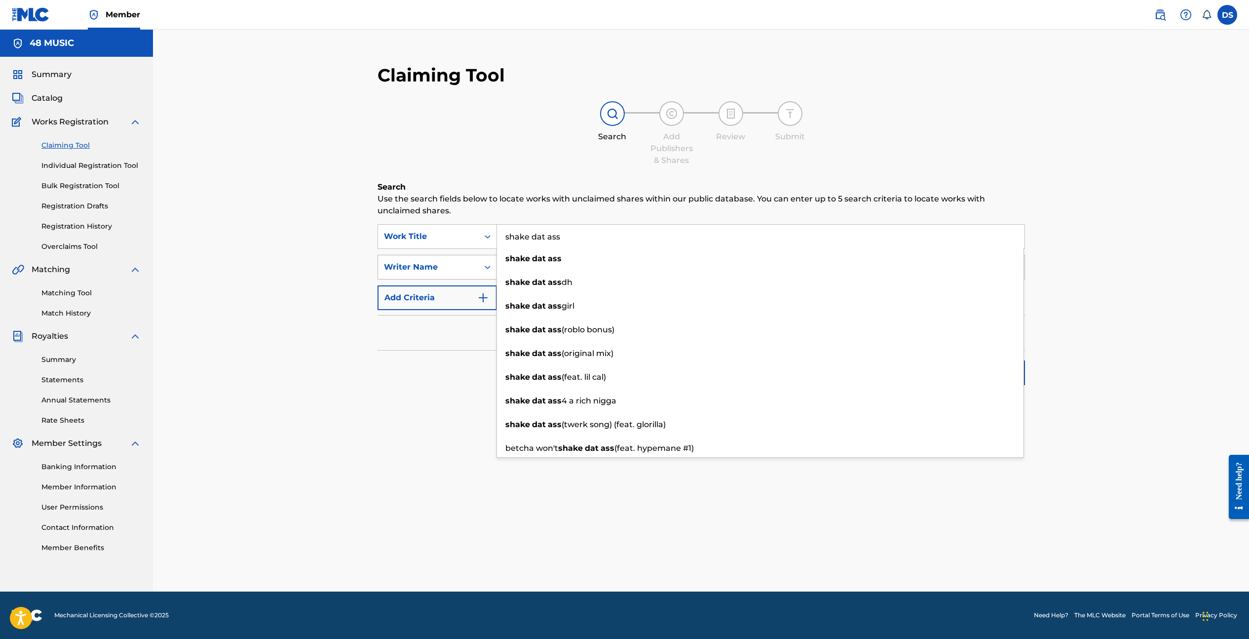
type input "shake dat ass"
click at [491, 265] on icon "Search Form" at bounding box center [488, 267] width 10 height 10
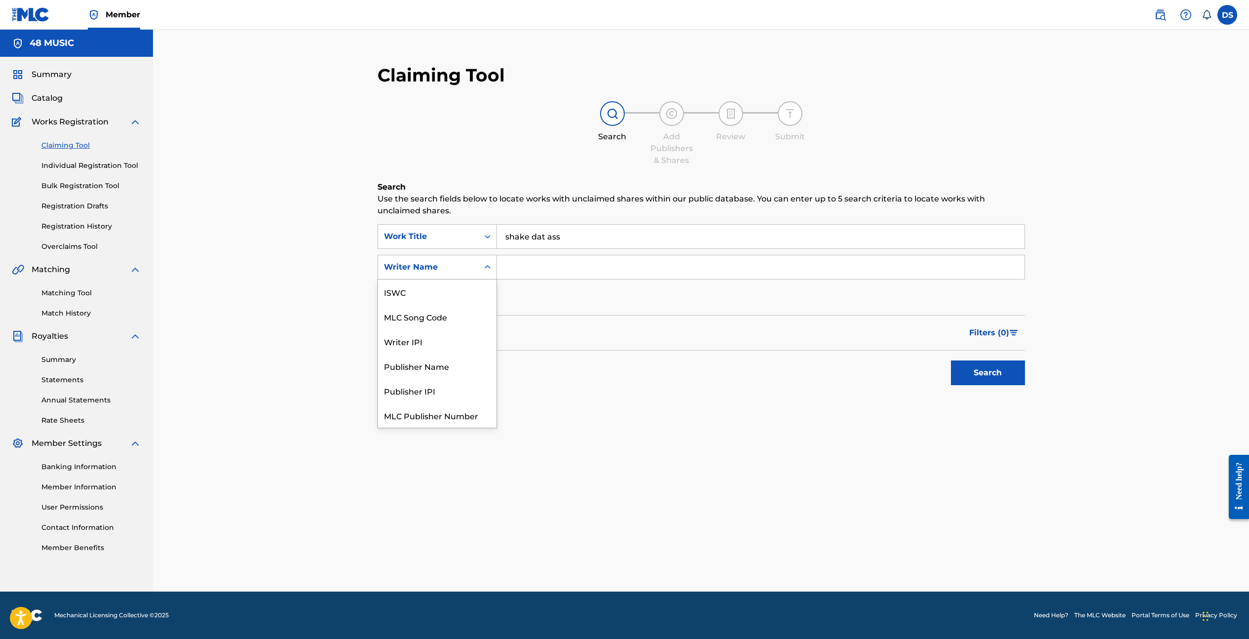
scroll to position [25, 0]
click at [521, 267] on input "Search Form" at bounding box center [761, 267] width 528 height 24
type input "peter evans"
click at [951, 360] on button "Search" at bounding box center [988, 372] width 74 height 25
click at [488, 237] on icon "Search Form" at bounding box center [488, 237] width 10 height 10
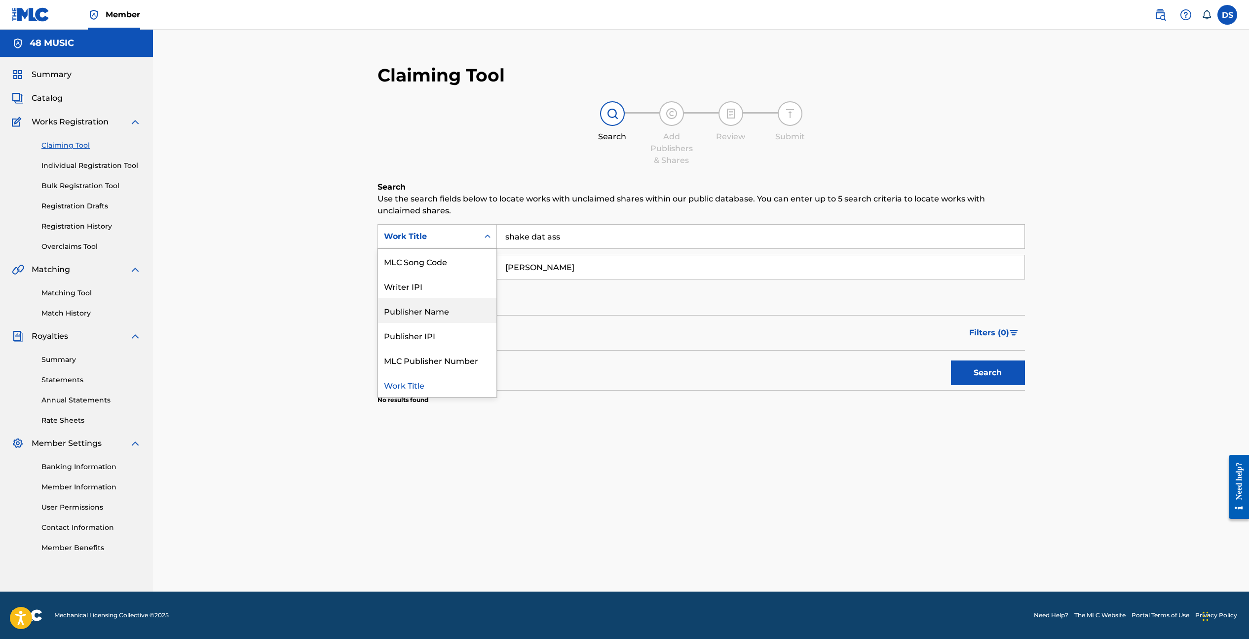
click at [470, 308] on div "Publisher Name" at bounding box center [437, 310] width 118 height 25
click at [541, 241] on input "Search Form" at bounding box center [761, 237] width 528 height 24
type input "cal gene music"
click at [951, 360] on button "Search" at bounding box center [988, 372] width 74 height 25
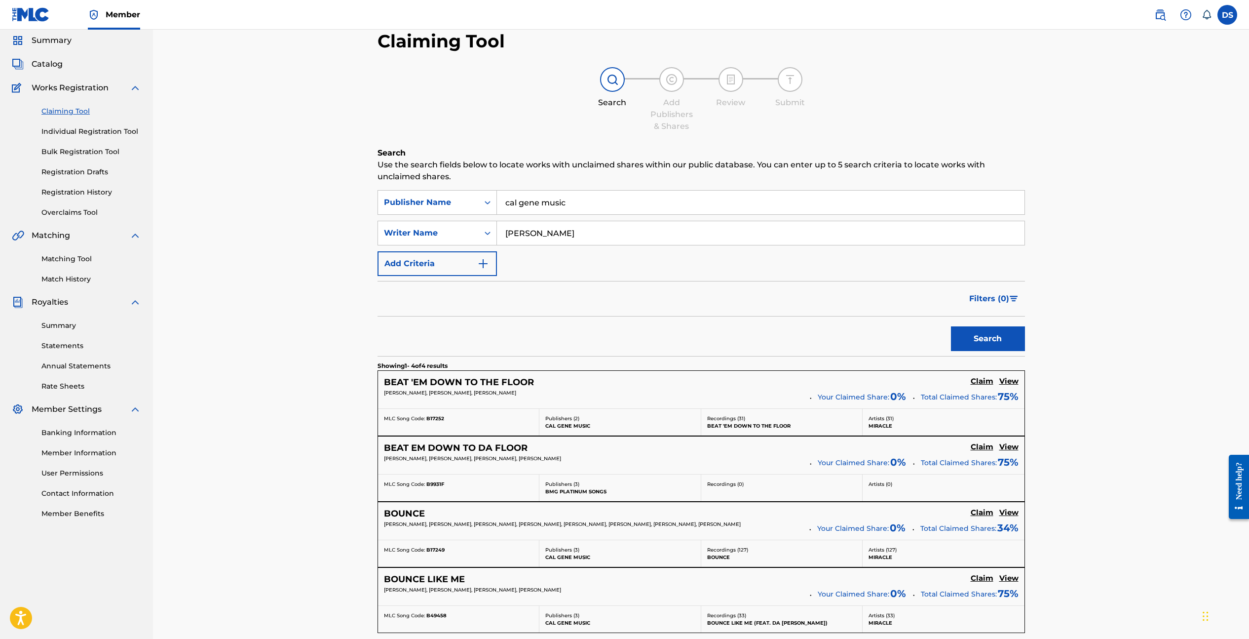
scroll to position [181, 0]
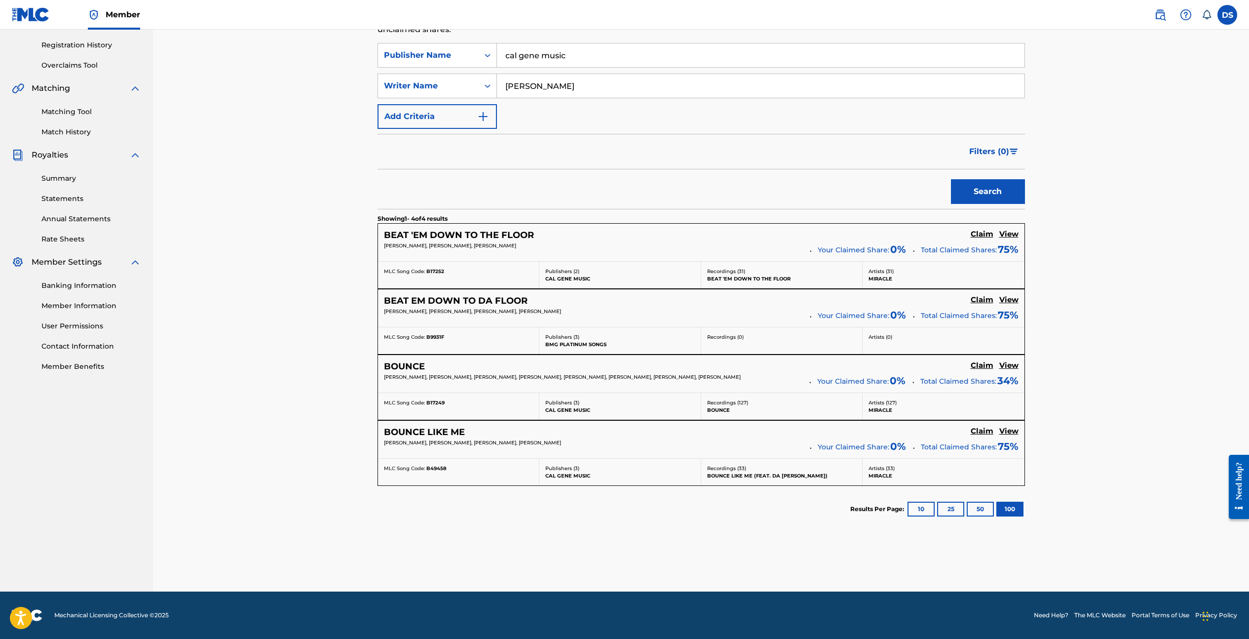
click at [560, 87] on input "peter evans" at bounding box center [761, 86] width 528 height 24
type input "p"
click at [988, 197] on button "Search" at bounding box center [988, 191] width 74 height 25
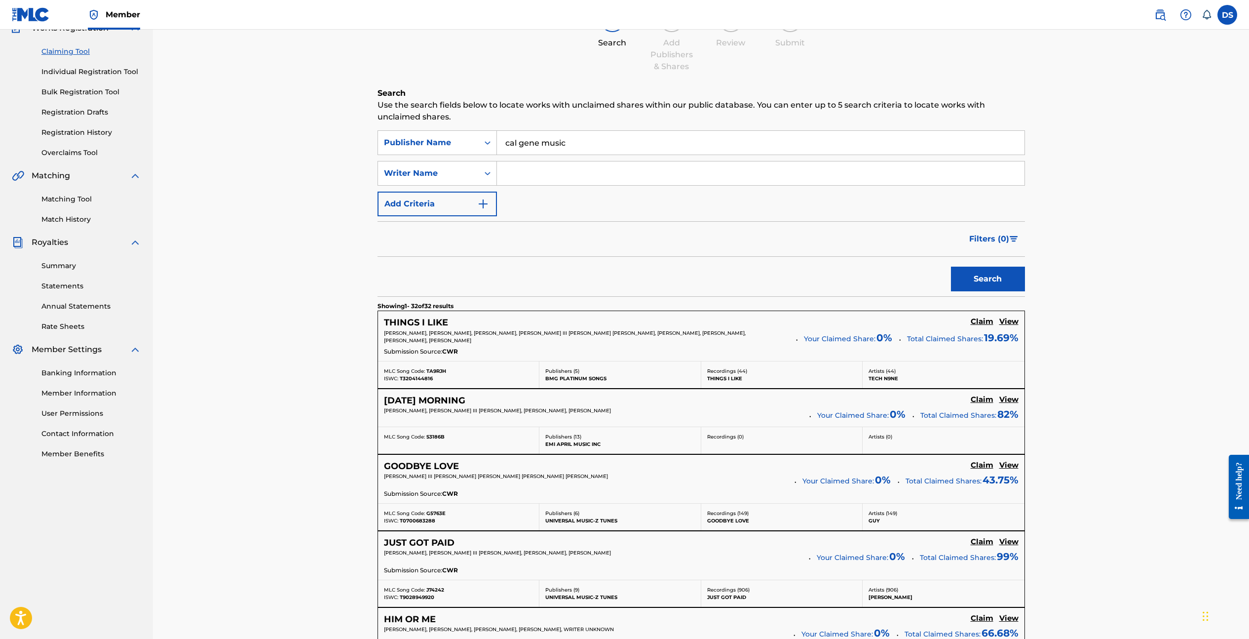
scroll to position [0, 0]
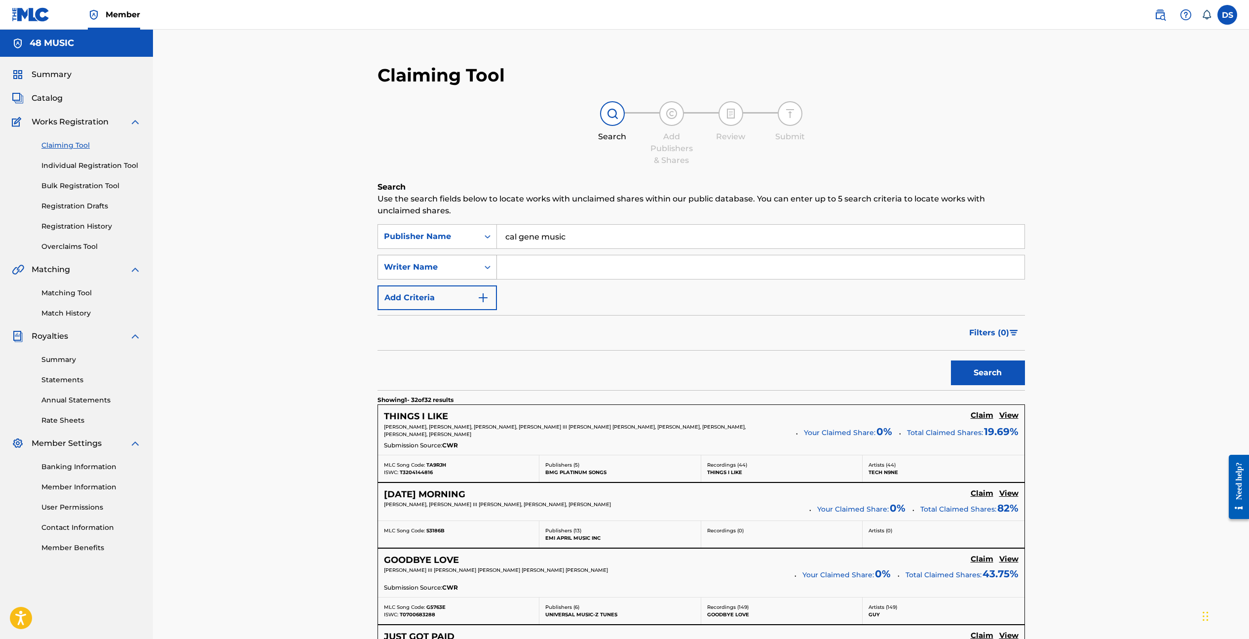
click at [490, 266] on icon "Search Form" at bounding box center [488, 267] width 10 height 10
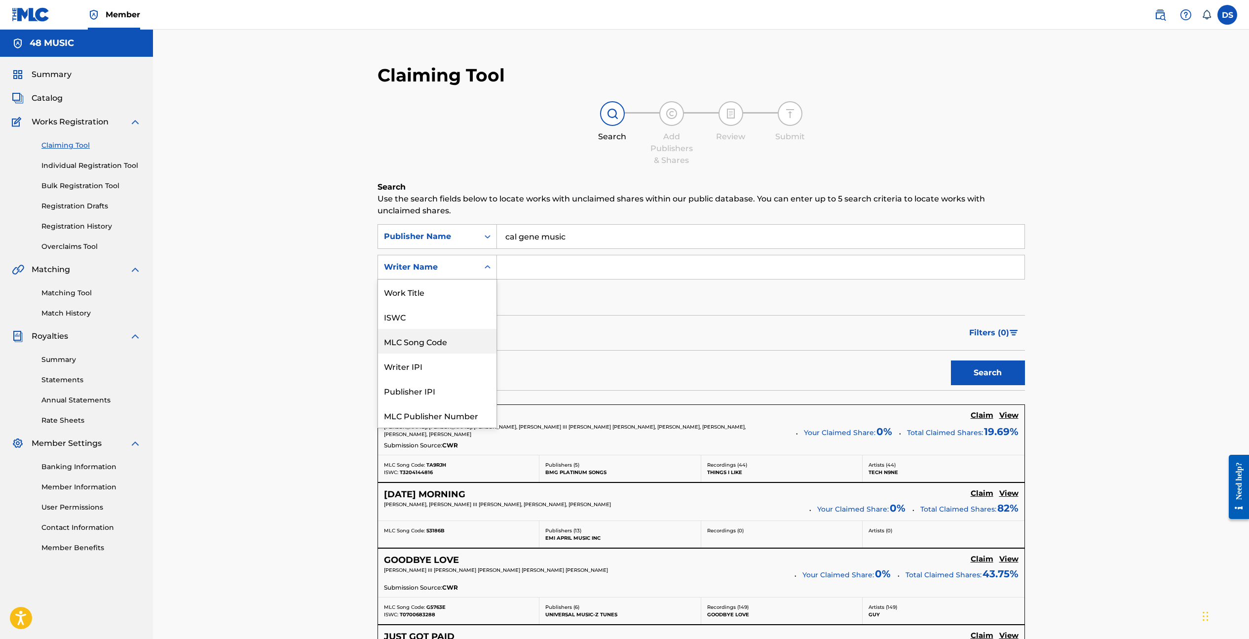
scroll to position [25, 0]
click at [537, 133] on div "Search Add Publishers & Shares Review Submit" at bounding box center [702, 133] width 648 height 65
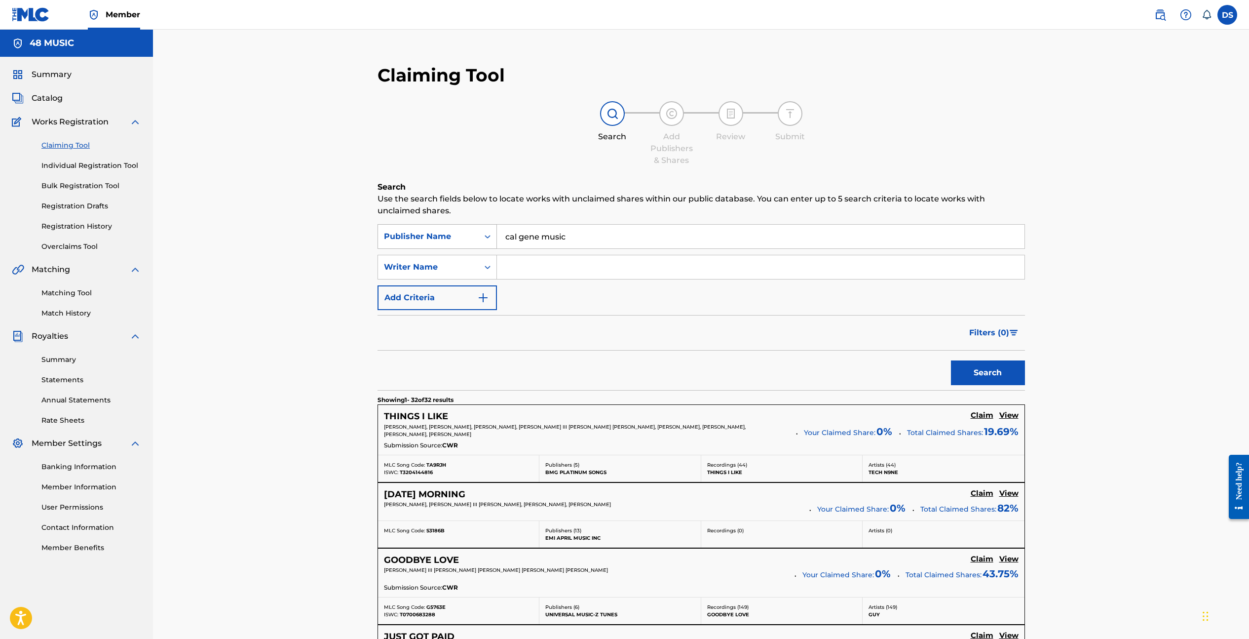
drag, startPoint x: 577, startPoint y: 236, endPoint x: 530, endPoint y: 159, distance: 90.3
click at [493, 234] on div "SearchWithCriteriafa6ec4d2-7d50-4355-93cc-602e6a154111 Publisher Name cal gene …" at bounding box center [702, 236] width 648 height 25
click at [511, 264] on input "Search Form" at bounding box center [761, 267] width 528 height 24
type input "paul wright"
click at [951, 360] on button "Search" at bounding box center [988, 372] width 74 height 25
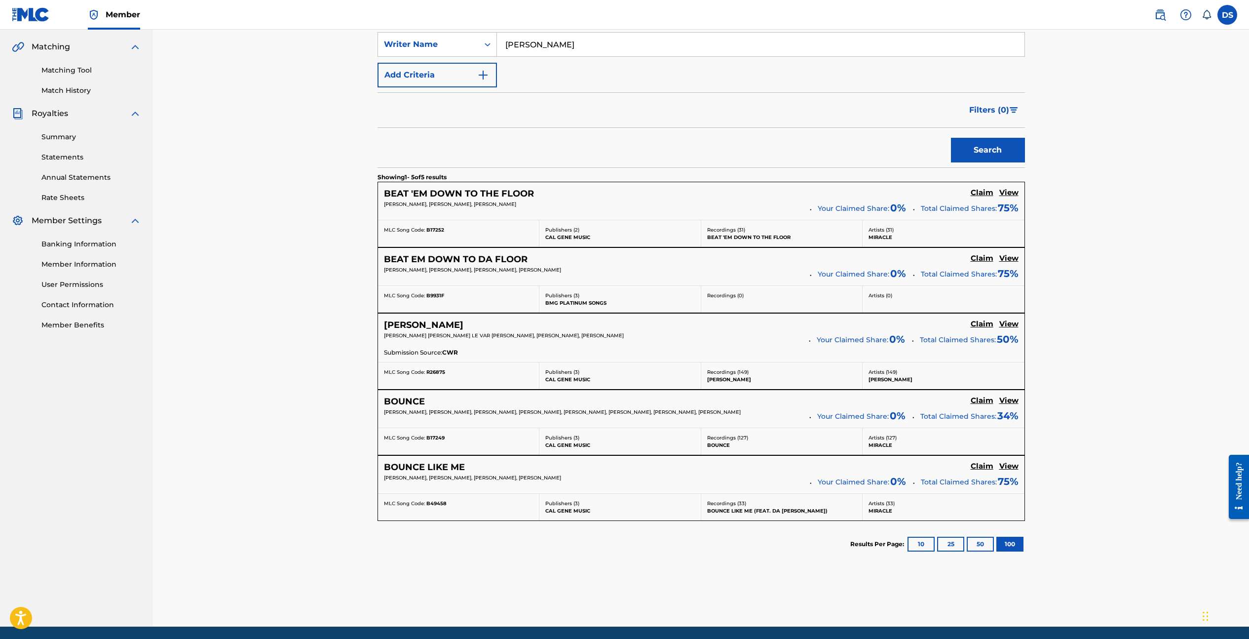
scroll to position [231, 0]
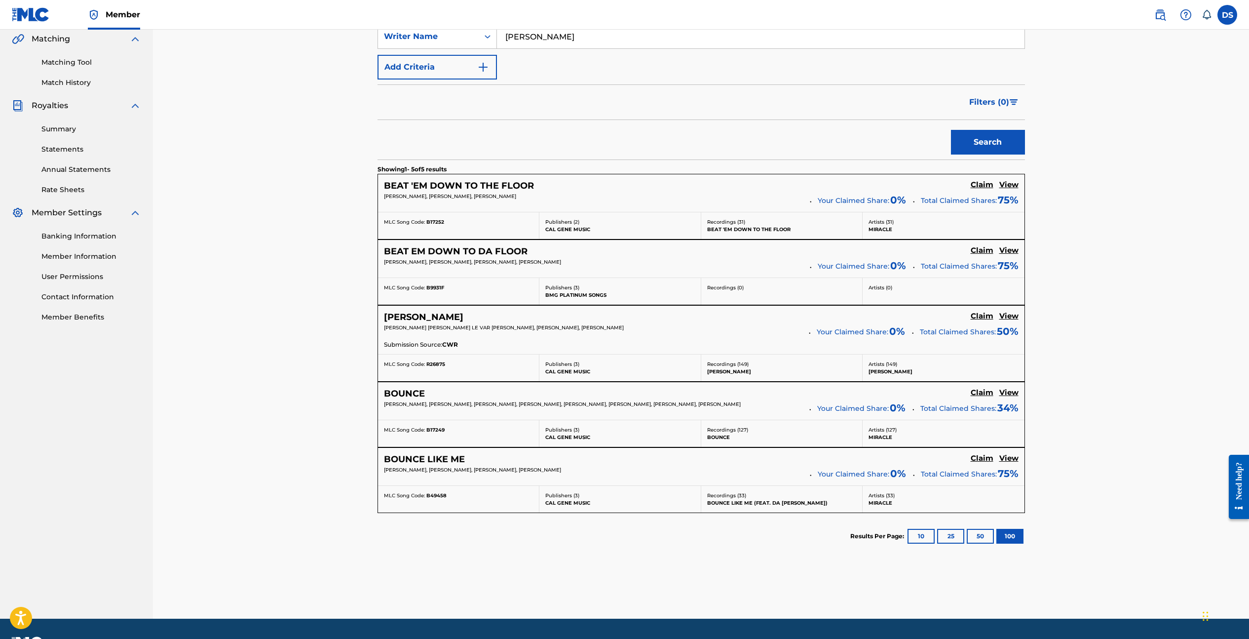
click at [1010, 314] on h5 "View" at bounding box center [1009, 315] width 19 height 9
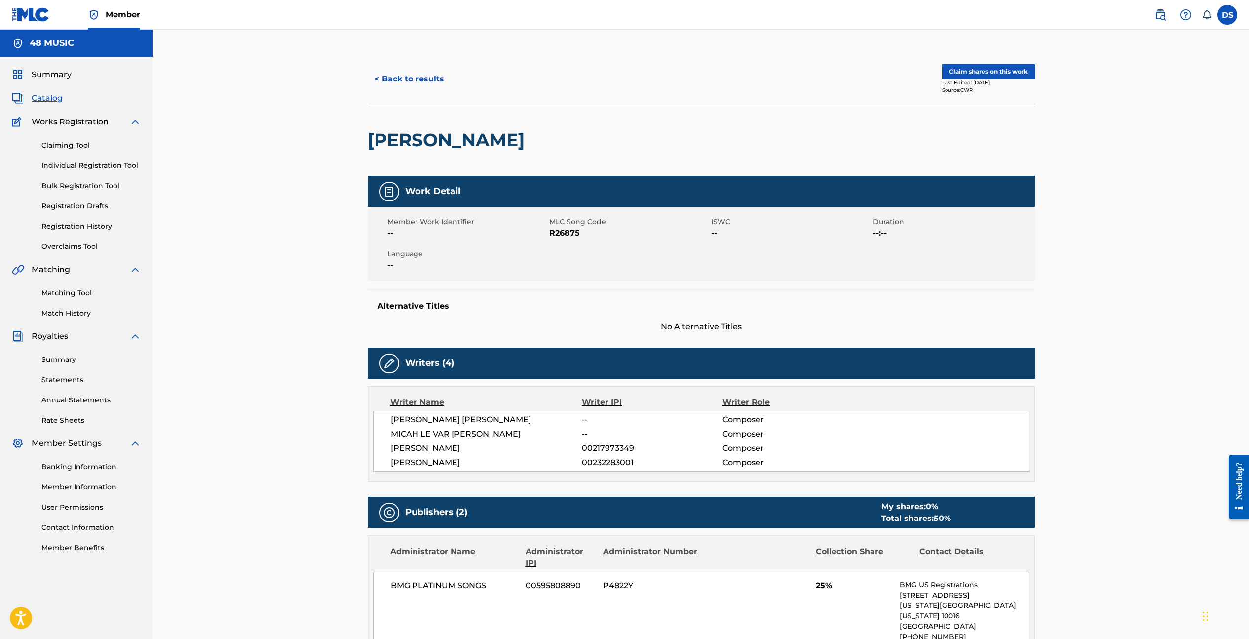
click at [398, 77] on button "< Back to results" at bounding box center [409, 79] width 83 height 25
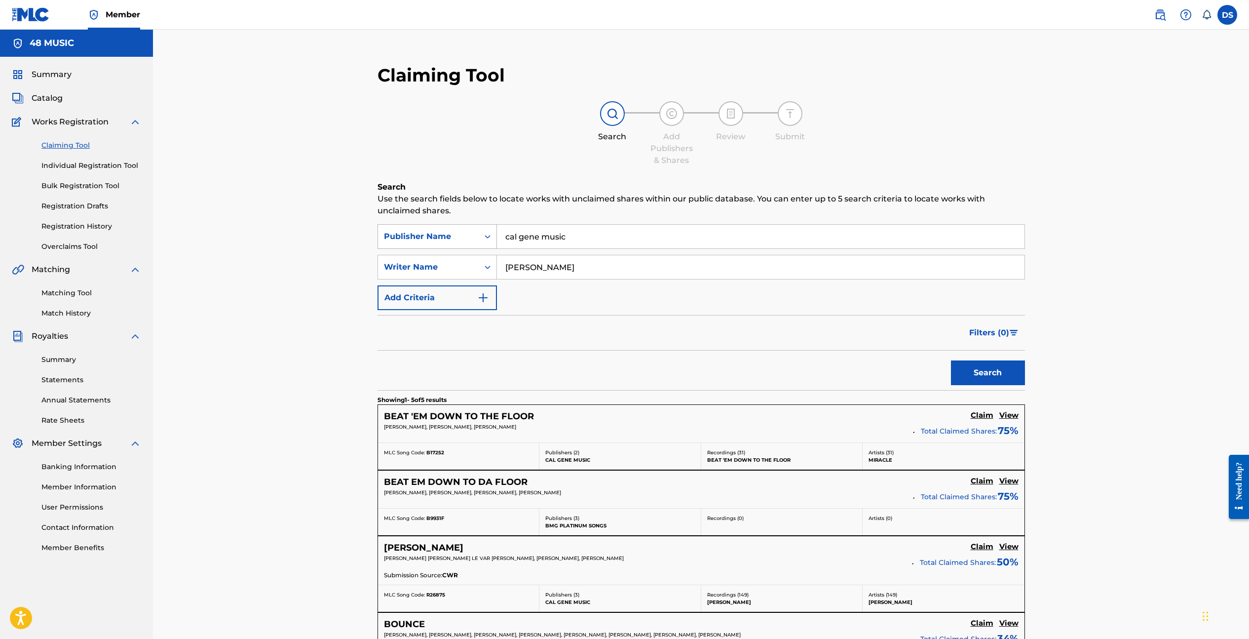
drag, startPoint x: 573, startPoint y: 239, endPoint x: 493, endPoint y: 234, distance: 80.6
click at [493, 234] on div "SearchWithCriteriafa6ec4d2-7d50-4355-93cc-602e6a154111 Publisher Name cal gene …" at bounding box center [702, 236] width 648 height 25
drag, startPoint x: 514, startPoint y: 234, endPoint x: 495, endPoint y: 232, distance: 19.0
click at [495, 232] on div "SearchWithCriteriafa6ec4d2-7d50-4355-93cc-602e6a154111 Publisher Name one" at bounding box center [702, 236] width 648 height 25
paste input "ONE OUR PUBLISHING"
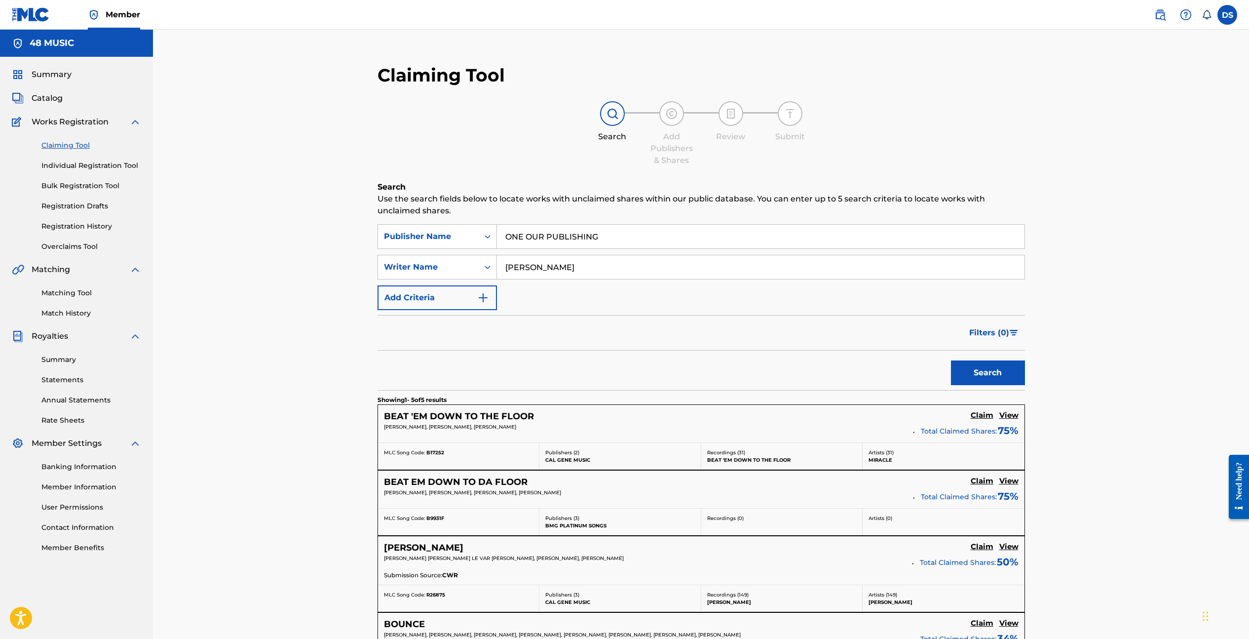
click at [988, 374] on button "Search" at bounding box center [988, 372] width 74 height 25
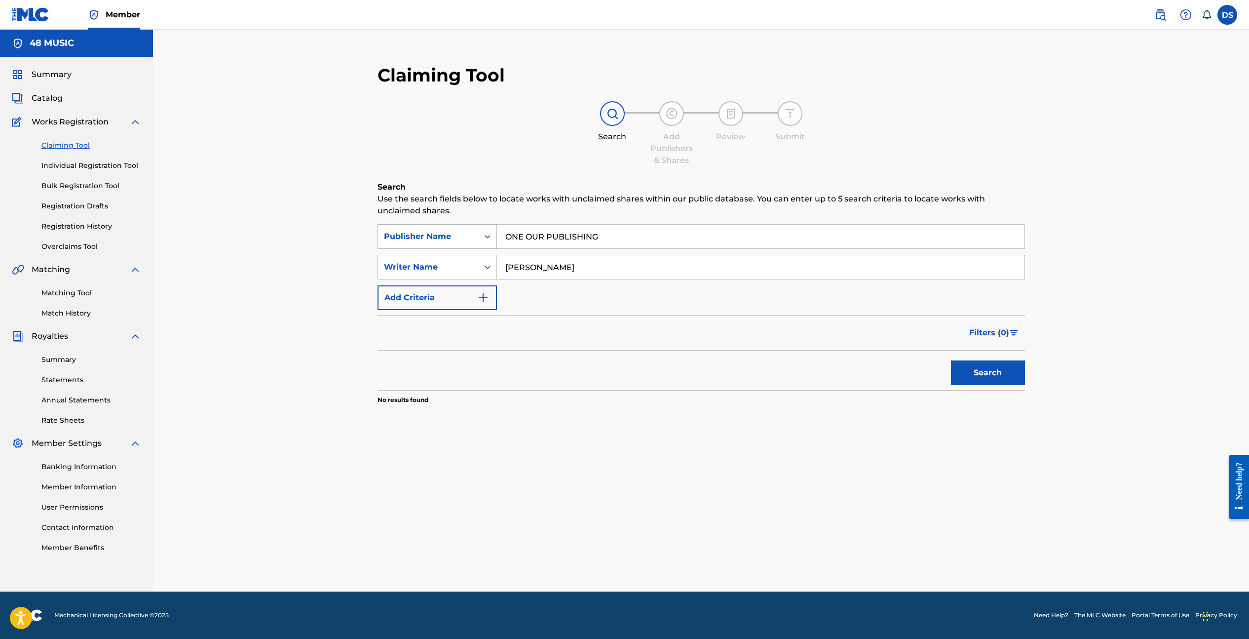
drag, startPoint x: 607, startPoint y: 236, endPoint x: 488, endPoint y: 232, distance: 119.0
click at [488, 232] on div "SearchWithCriteriafa6ec4d2-7d50-4355-93cc-602e6a154111 Publisher Name ONE OUR P…" at bounding box center [702, 236] width 648 height 25
paste input "CAL GENE MUSIC"
type input "CAL GENE MUSIC"
click at [979, 379] on button "Search" at bounding box center [988, 372] width 74 height 25
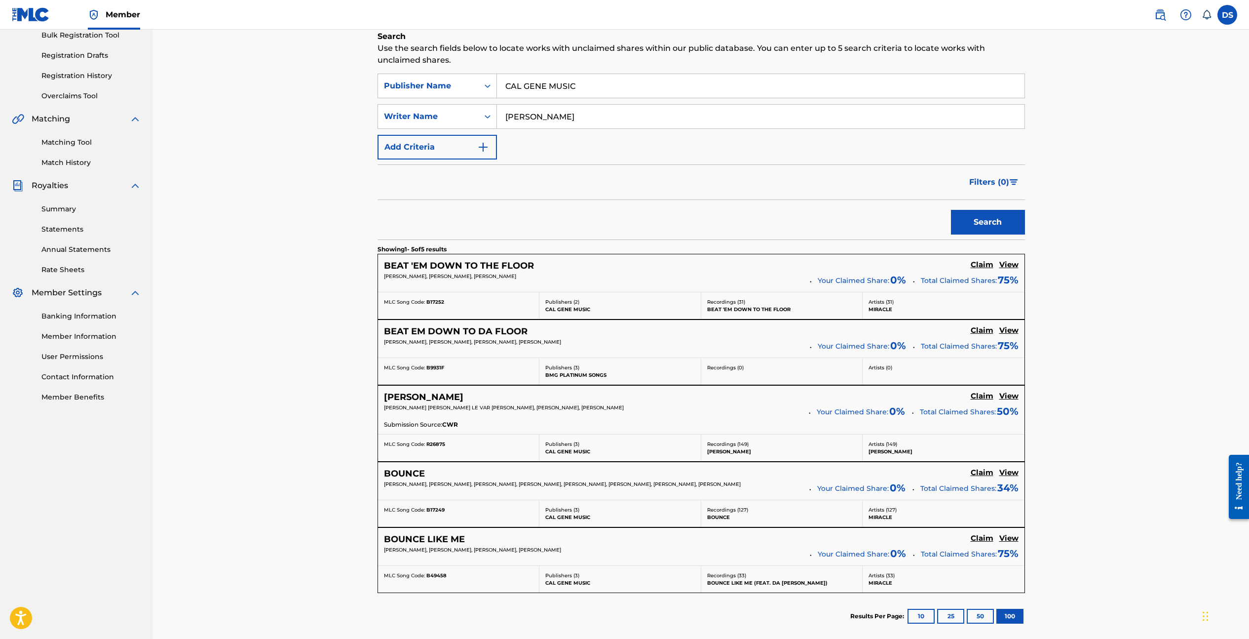
scroll to position [12, 0]
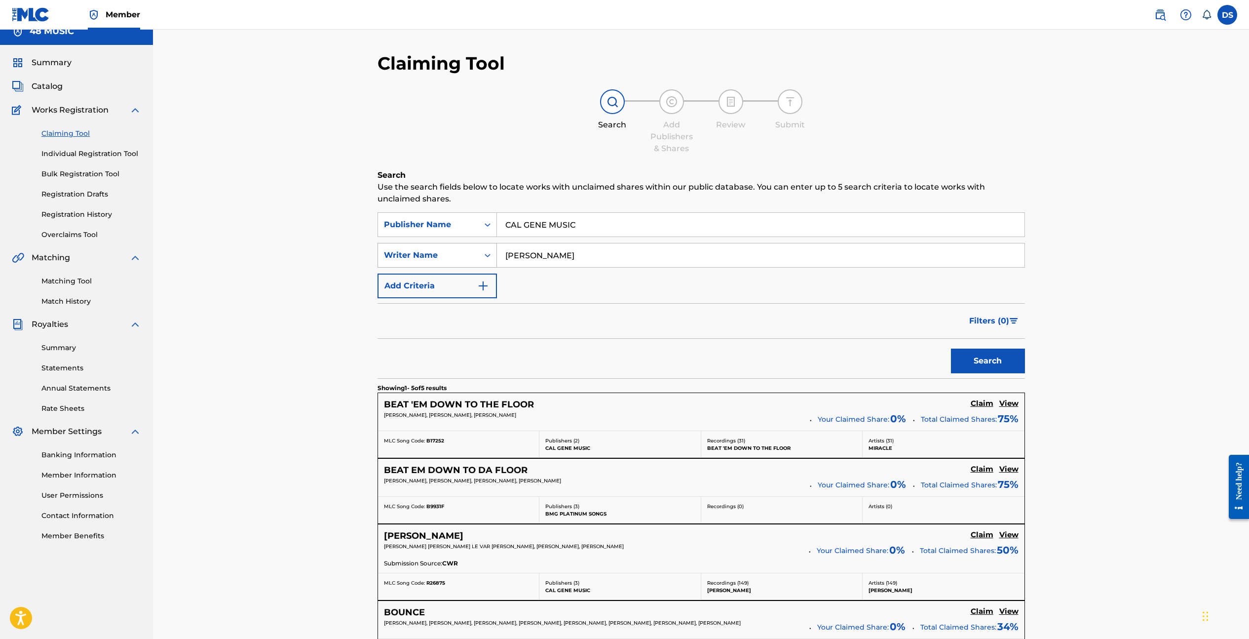
drag, startPoint x: 560, startPoint y: 256, endPoint x: 490, endPoint y: 252, distance: 69.7
click at [490, 252] on div "SearchWithCriteriaade25834-b435-4c6e-94cb-4bc66e9422b6 Writer Name paul wright" at bounding box center [702, 255] width 648 height 25
click at [979, 358] on button "Search" at bounding box center [988, 360] width 74 height 25
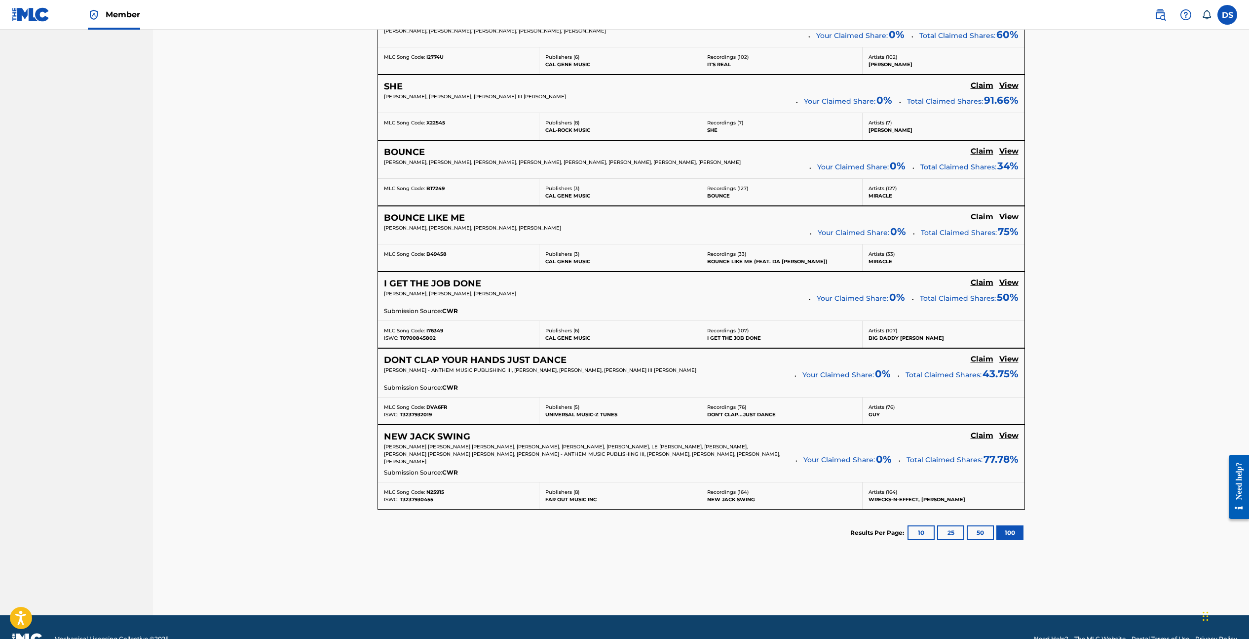
scroll to position [2232, 0]
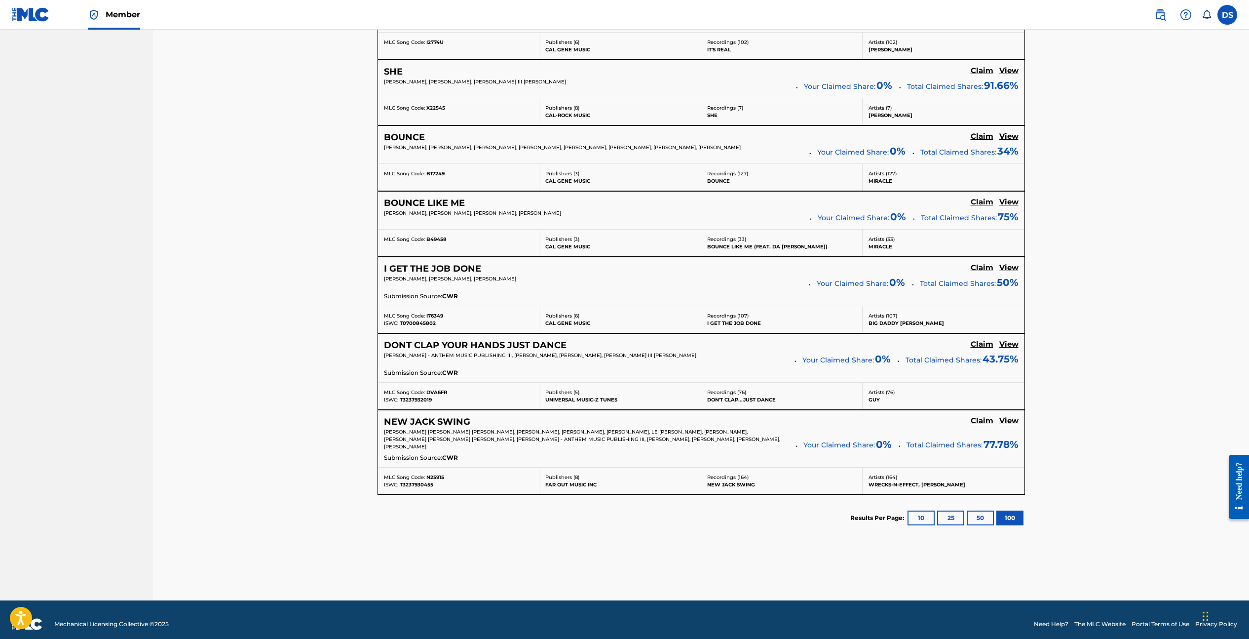
click at [1009, 420] on h5 "View" at bounding box center [1009, 420] width 19 height 9
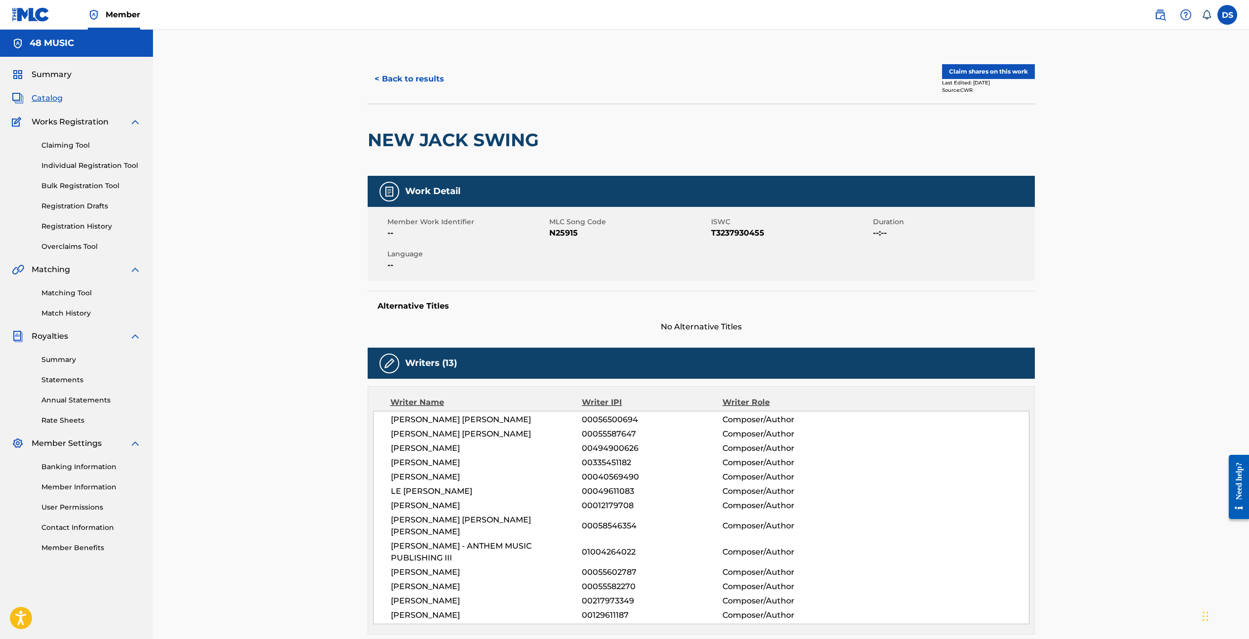
click at [89, 164] on link "Individual Registration Tool" at bounding box center [91, 165] width 100 height 10
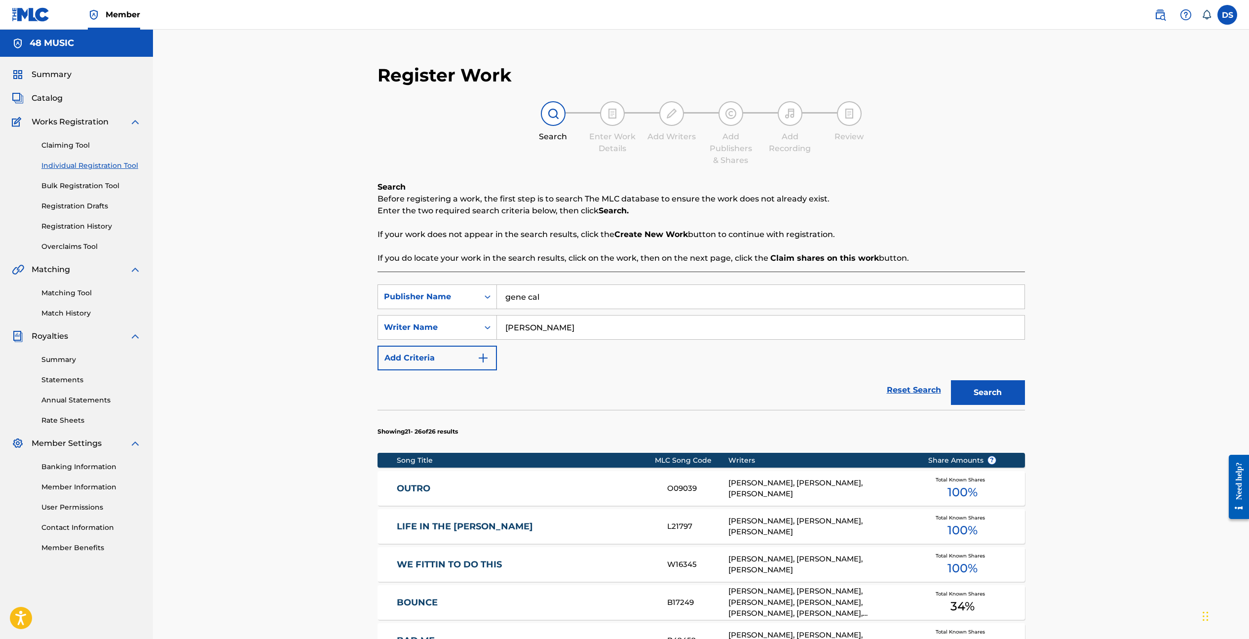
click at [915, 389] on link "Reset Search" at bounding box center [914, 390] width 64 height 22
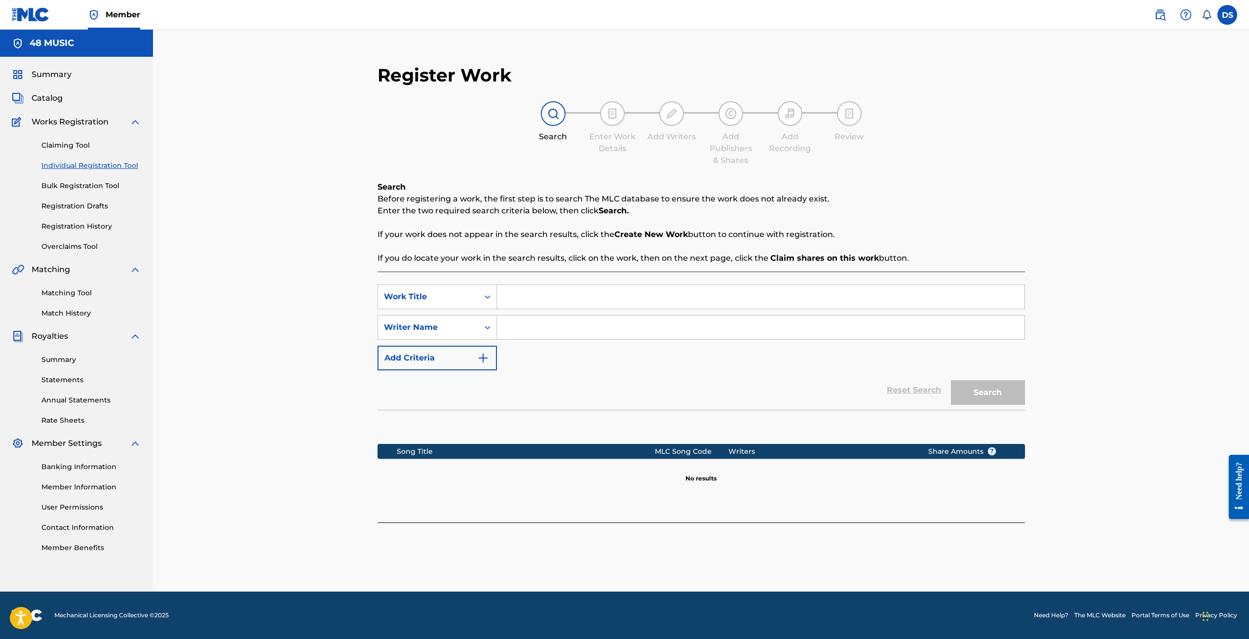
click at [544, 294] on input "Search Form" at bounding box center [761, 297] width 528 height 24
type input "i dont wanna feel this"
click at [531, 326] on input "Search Form" at bounding box center [761, 327] width 528 height 24
type input "dewarren scott"
click at [988, 396] on button "Search" at bounding box center [988, 392] width 74 height 25
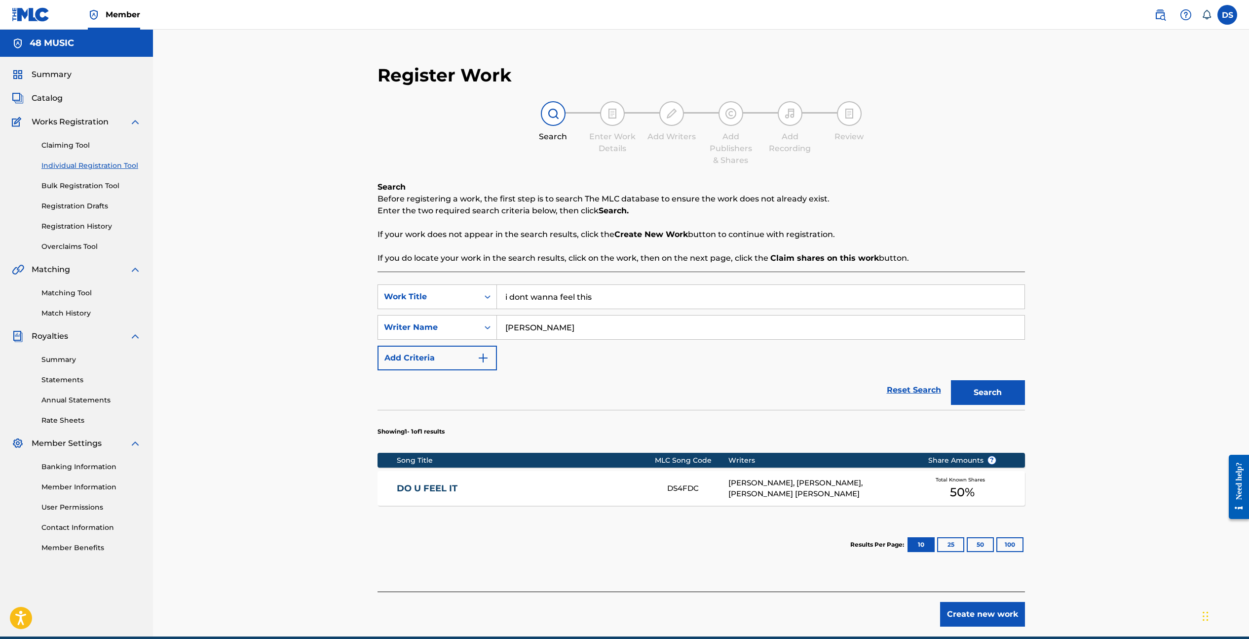
click at [432, 485] on link "DO U FEEL IT" at bounding box center [525, 488] width 257 height 11
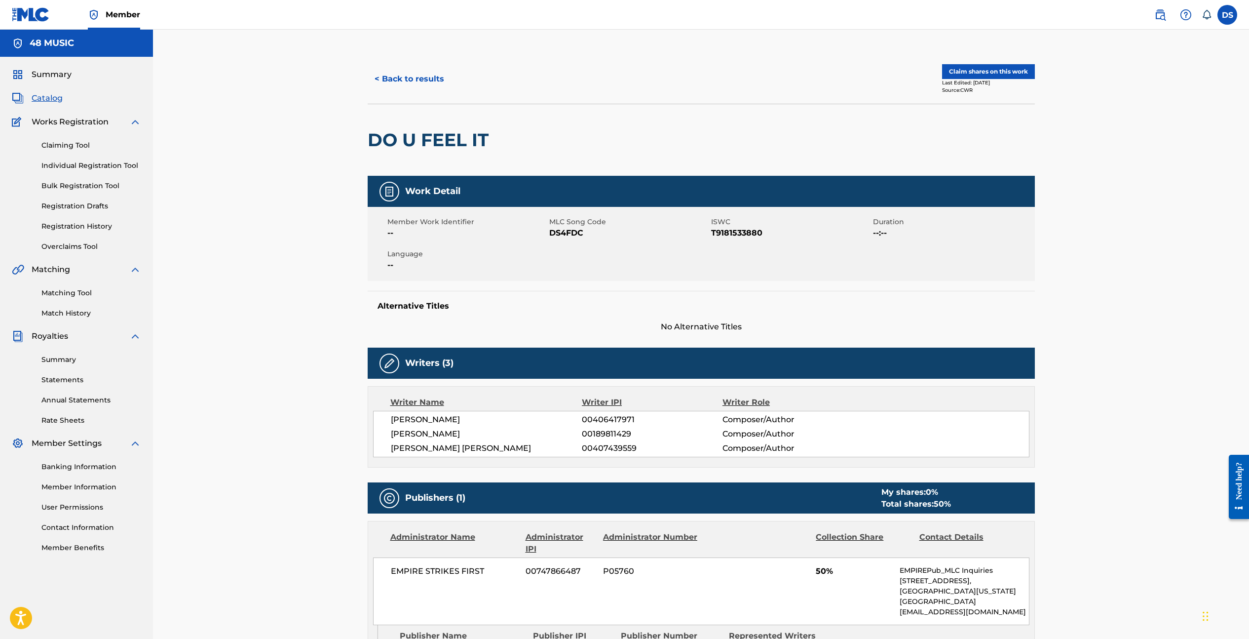
click at [1018, 70] on button "Claim shares on this work" at bounding box center [988, 71] width 93 height 15
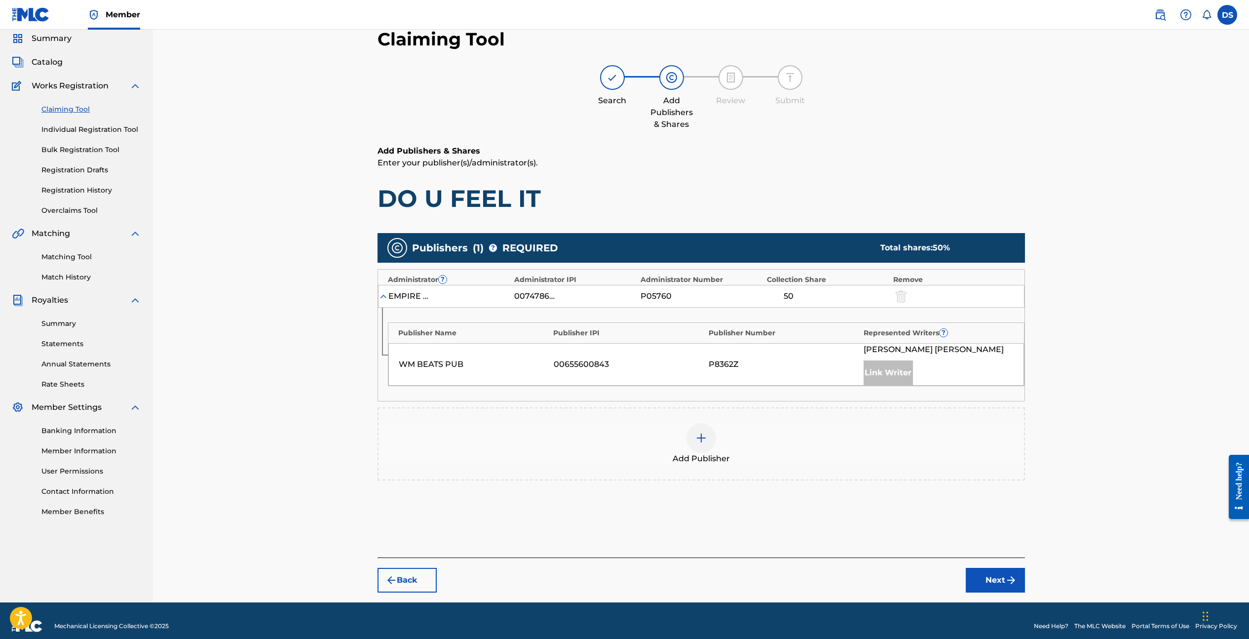
scroll to position [47, 0]
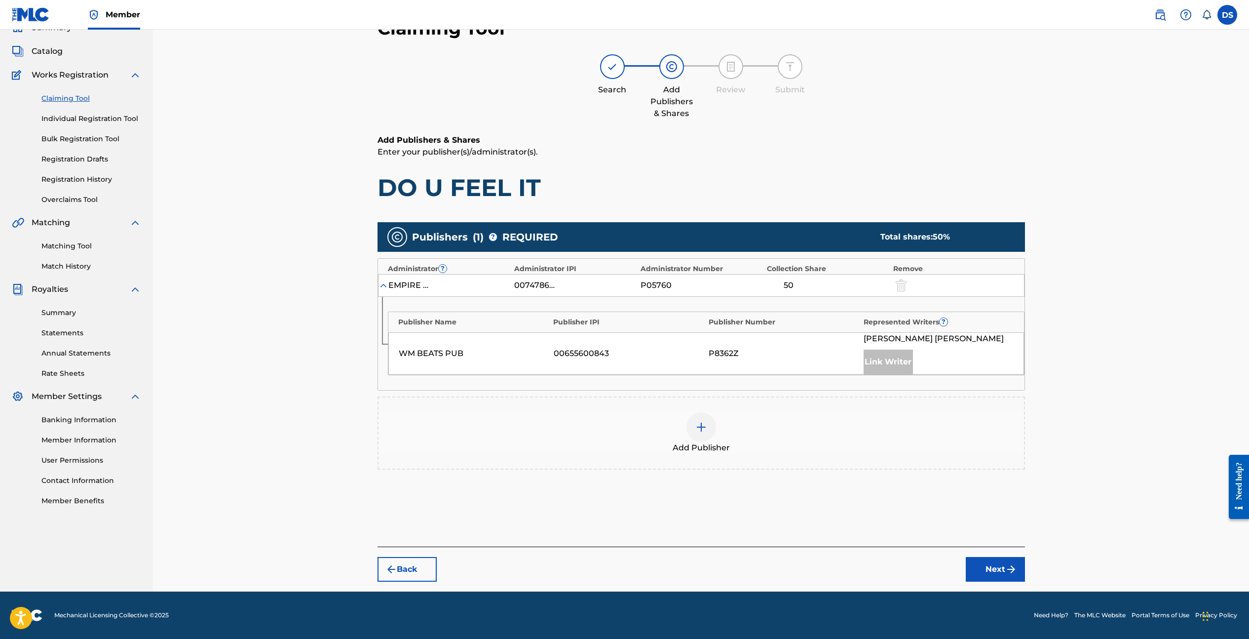
click at [392, 559] on button "Back" at bounding box center [407, 569] width 59 height 25
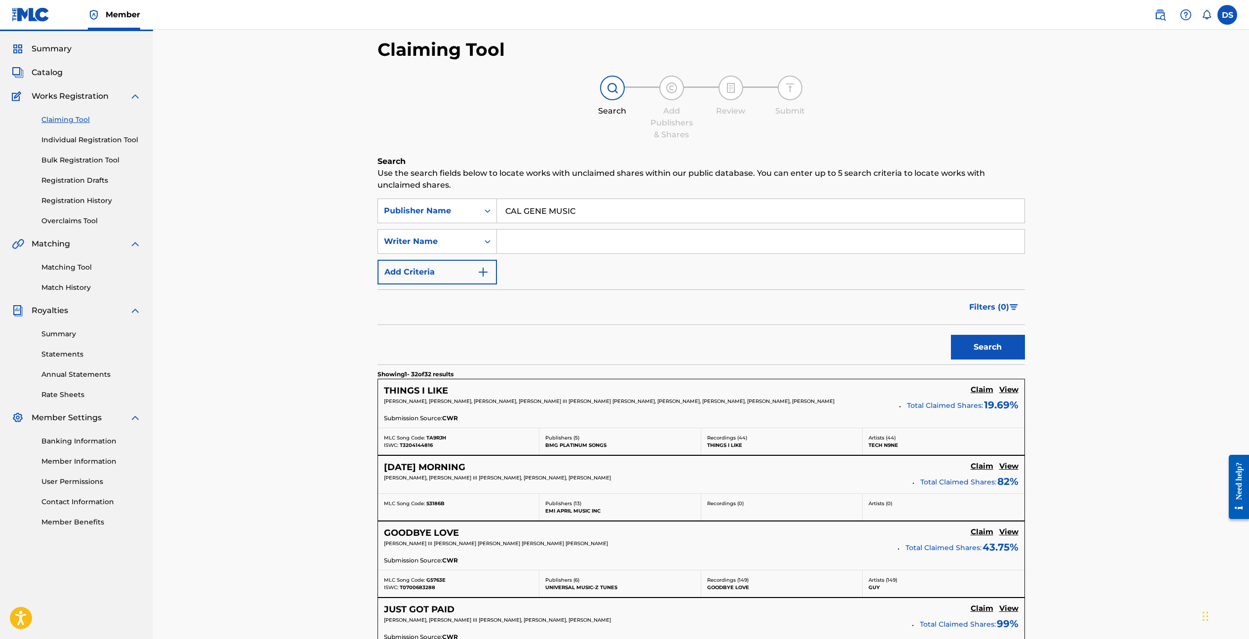
scroll to position [0, 0]
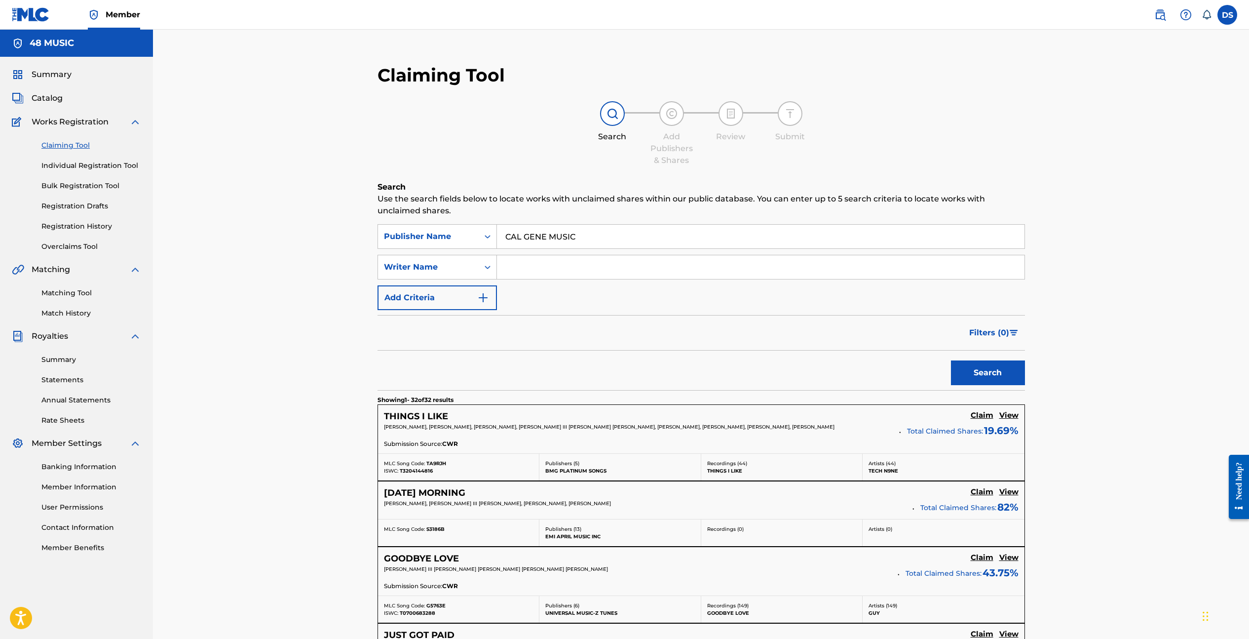
drag, startPoint x: 603, startPoint y: 239, endPoint x: 502, endPoint y: 232, distance: 101.4
click at [502, 232] on input "CAL GENE MUSIC" at bounding box center [761, 237] width 528 height 24
click at [492, 235] on icon "Search Form" at bounding box center [488, 237] width 10 height 10
click at [451, 264] on div "Work Title" at bounding box center [437, 261] width 118 height 25
click at [528, 237] on input "Search Form" at bounding box center [761, 237] width 528 height 24
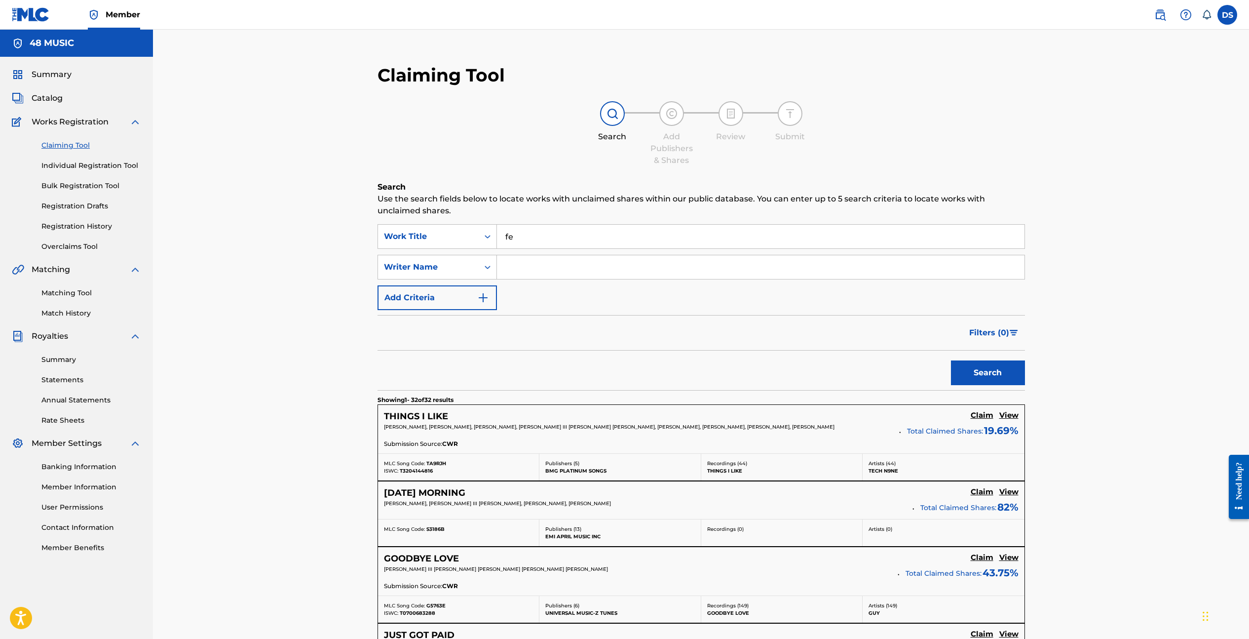
type input "f"
type input "i"
click at [532, 270] on input "Search Form" at bounding box center [761, 267] width 528 height 24
type input "dewarren scott"
click at [1004, 376] on button "Search" at bounding box center [988, 372] width 74 height 25
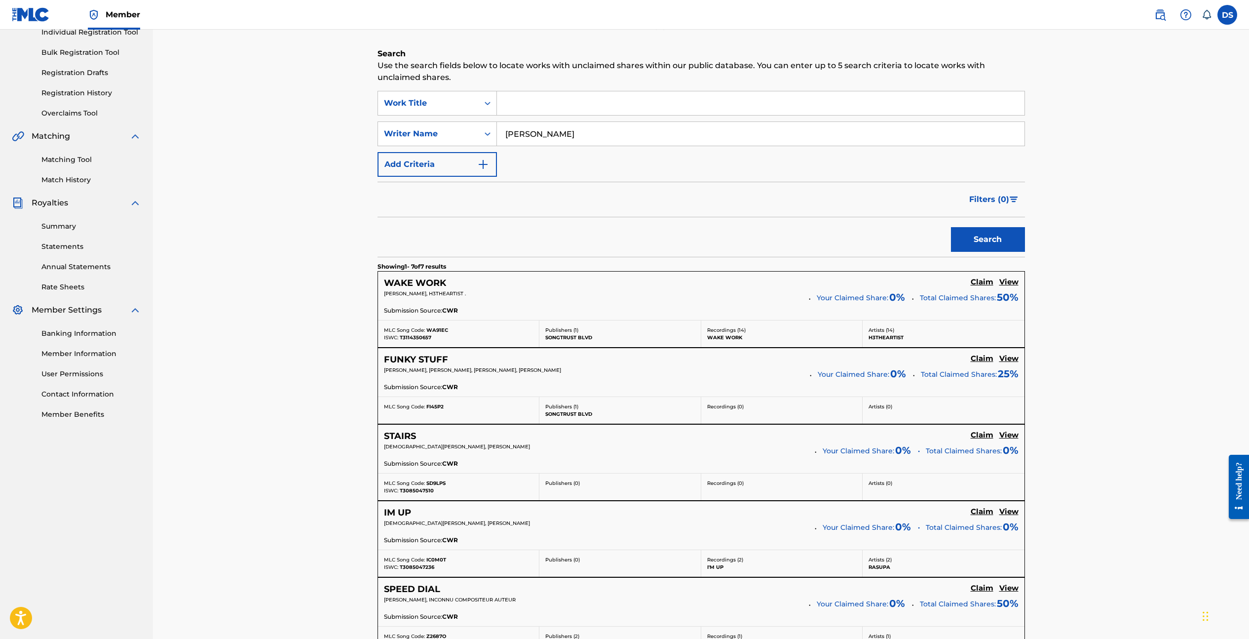
scroll to position [247, 0]
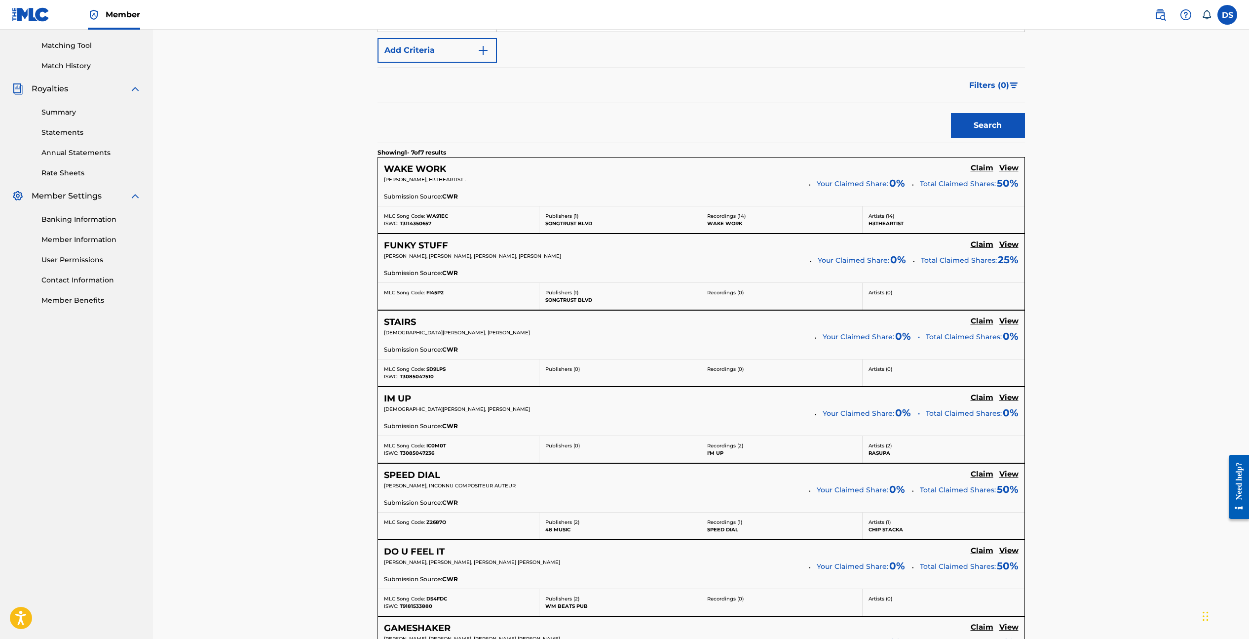
click at [985, 173] on h5 "Claim" at bounding box center [982, 167] width 23 height 9
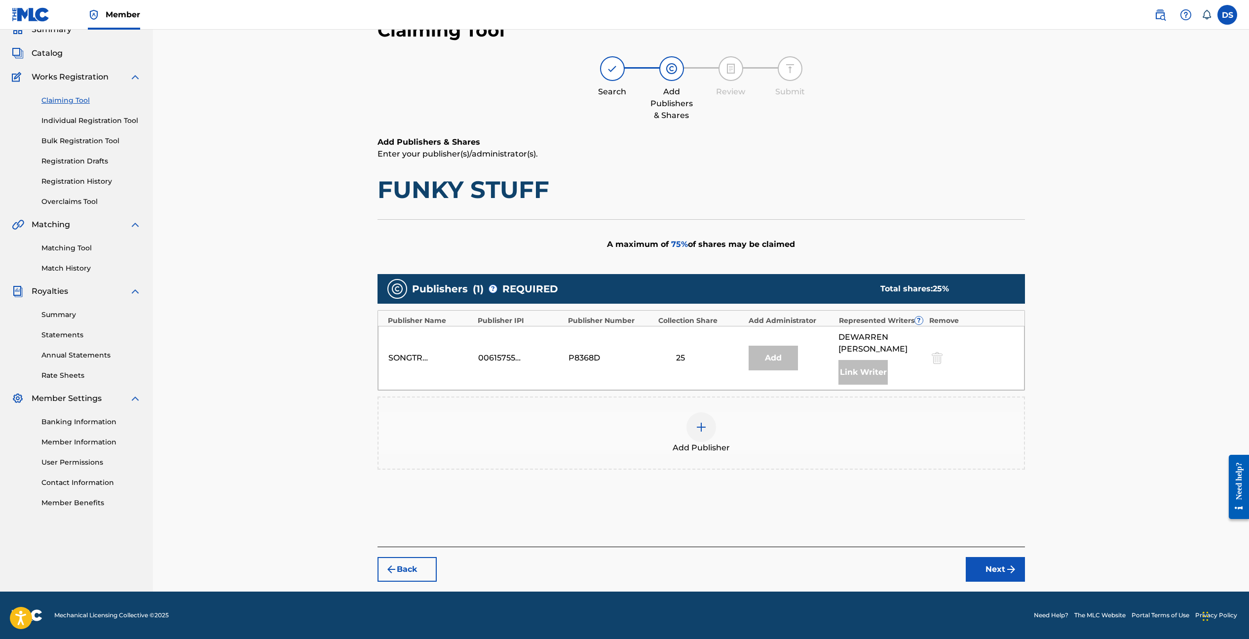
scroll to position [33, 0]
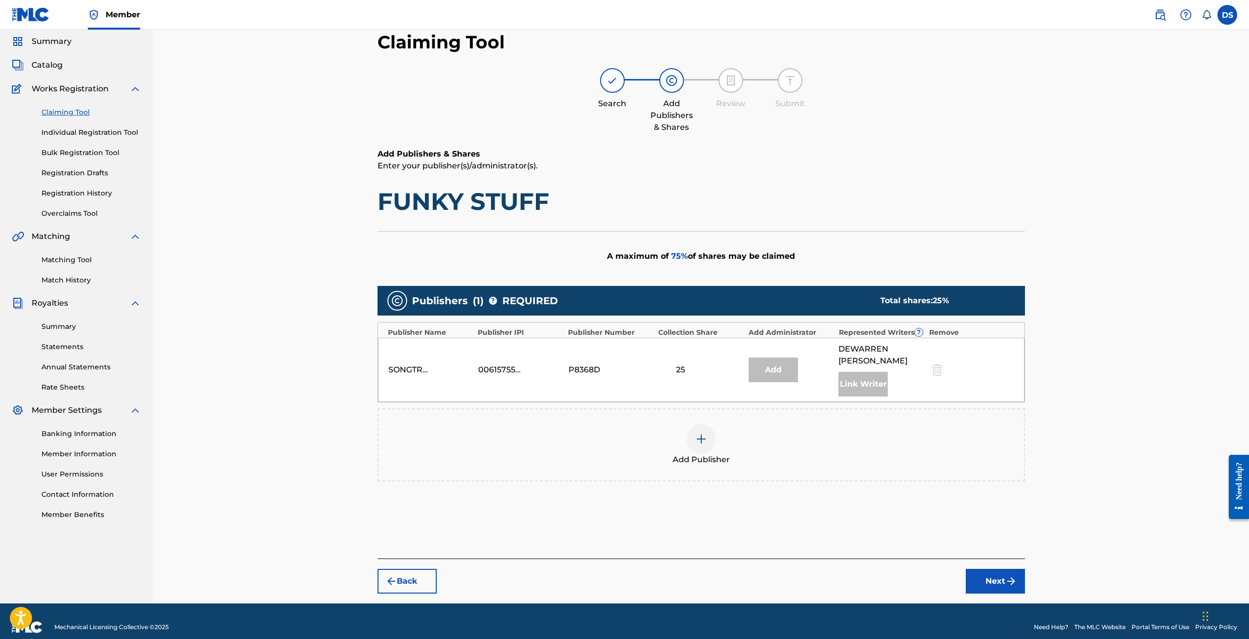
click at [424, 569] on button "Back" at bounding box center [407, 581] width 59 height 25
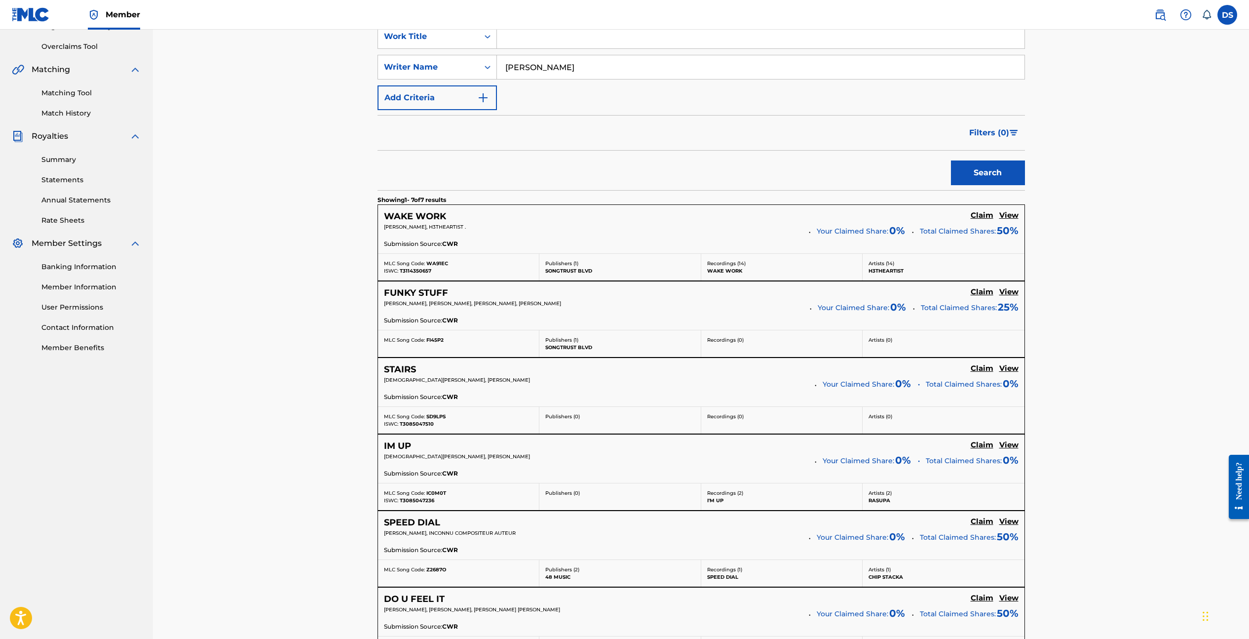
scroll to position [206, 0]
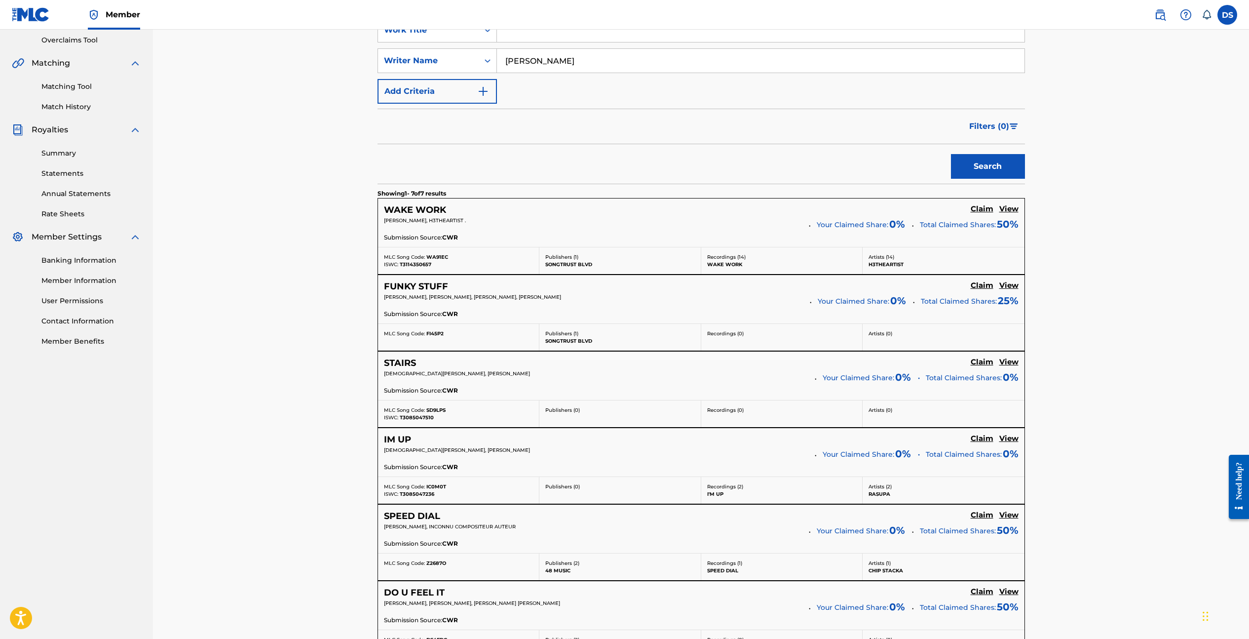
click at [1008, 209] on h5 "View" at bounding box center [1009, 208] width 19 height 9
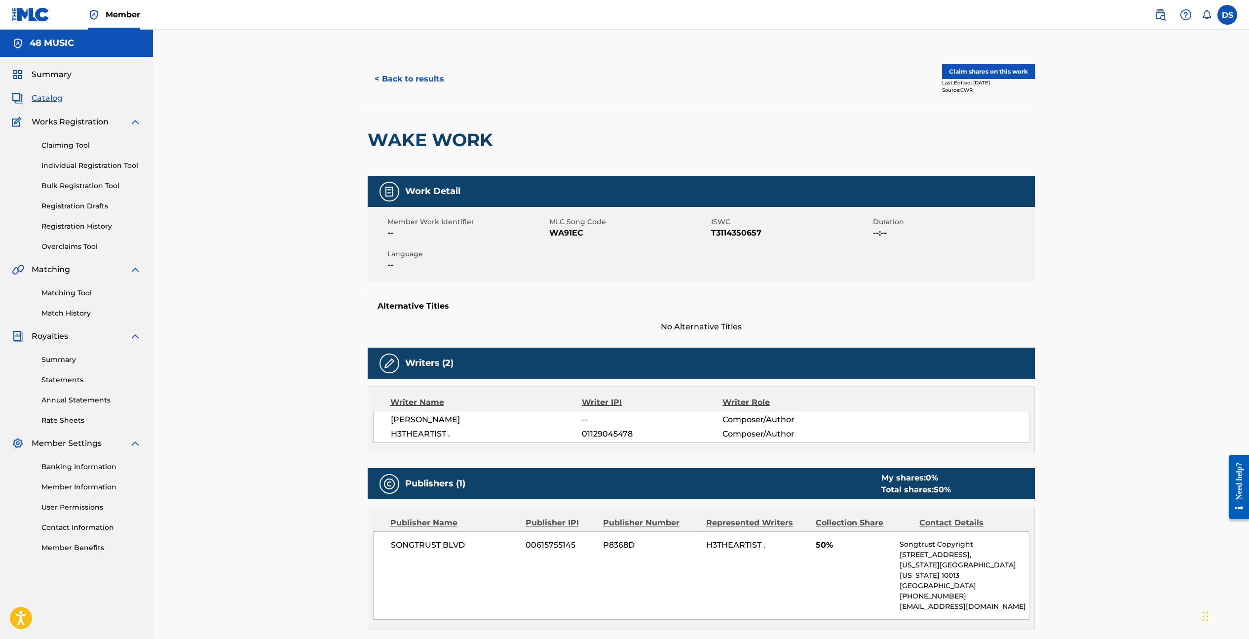
click at [640, 433] on span "01129045478" at bounding box center [652, 434] width 140 height 12
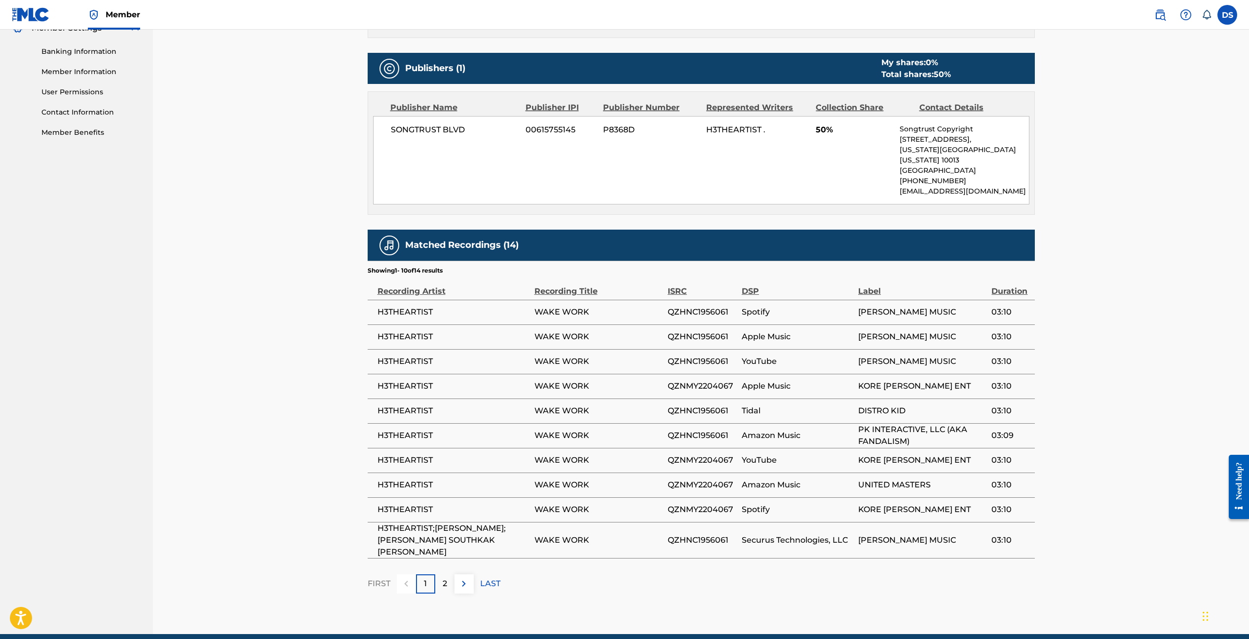
scroll to position [434, 0]
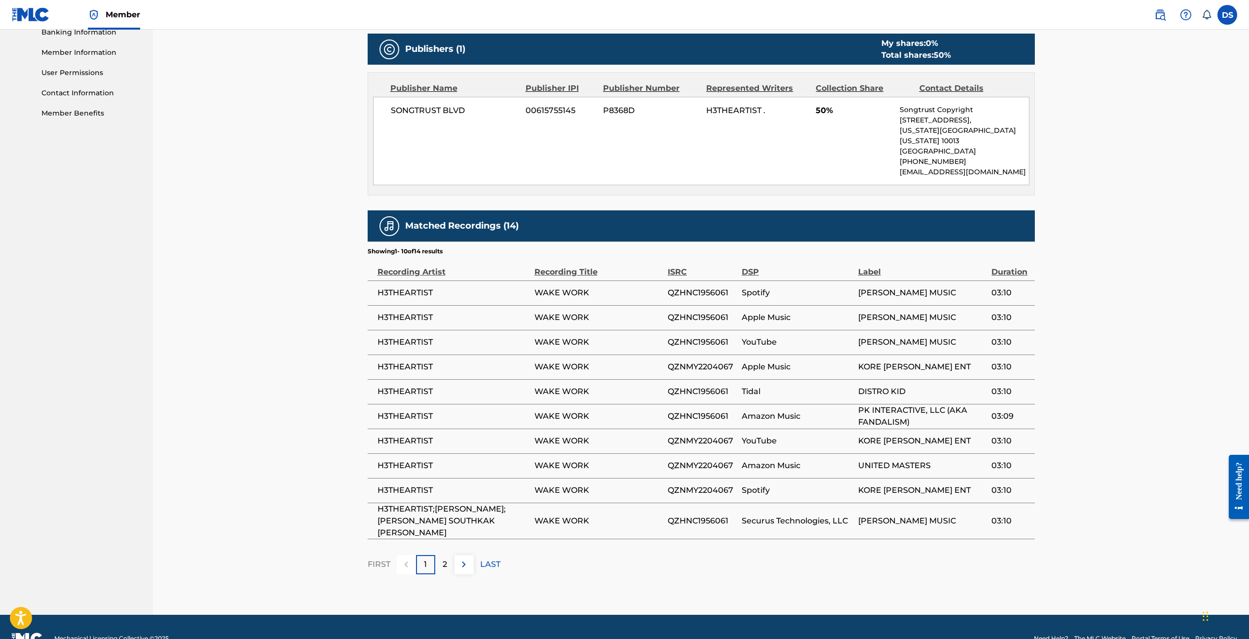
click at [464, 558] on img at bounding box center [464, 564] width 12 height 12
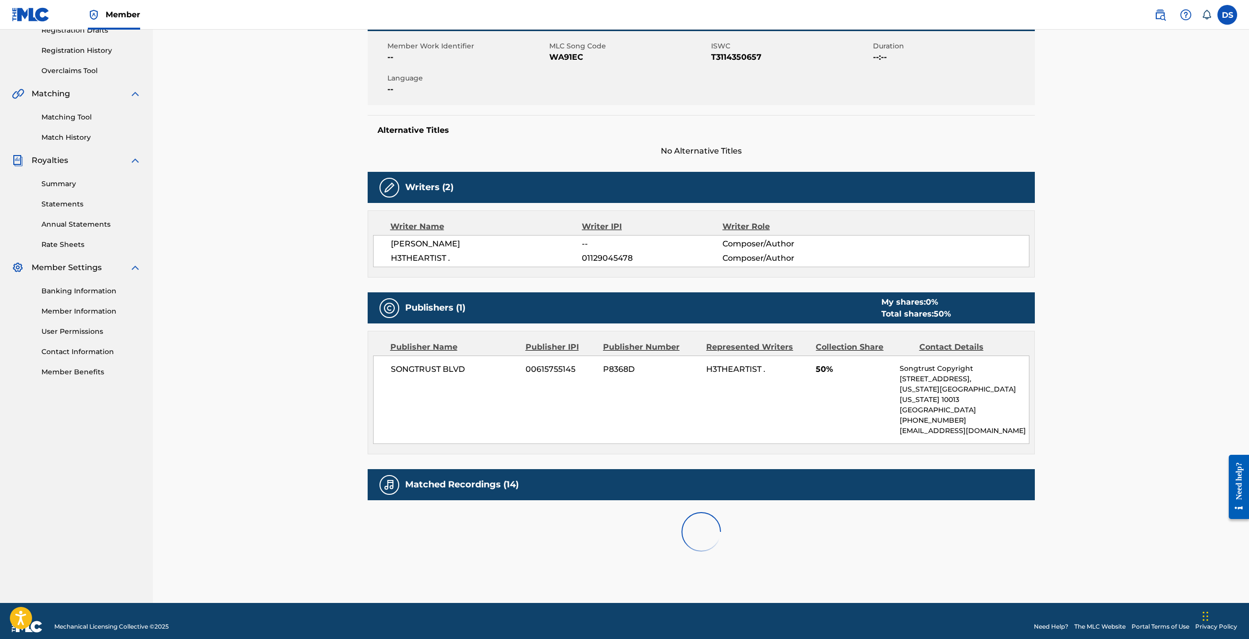
scroll to position [286, 0]
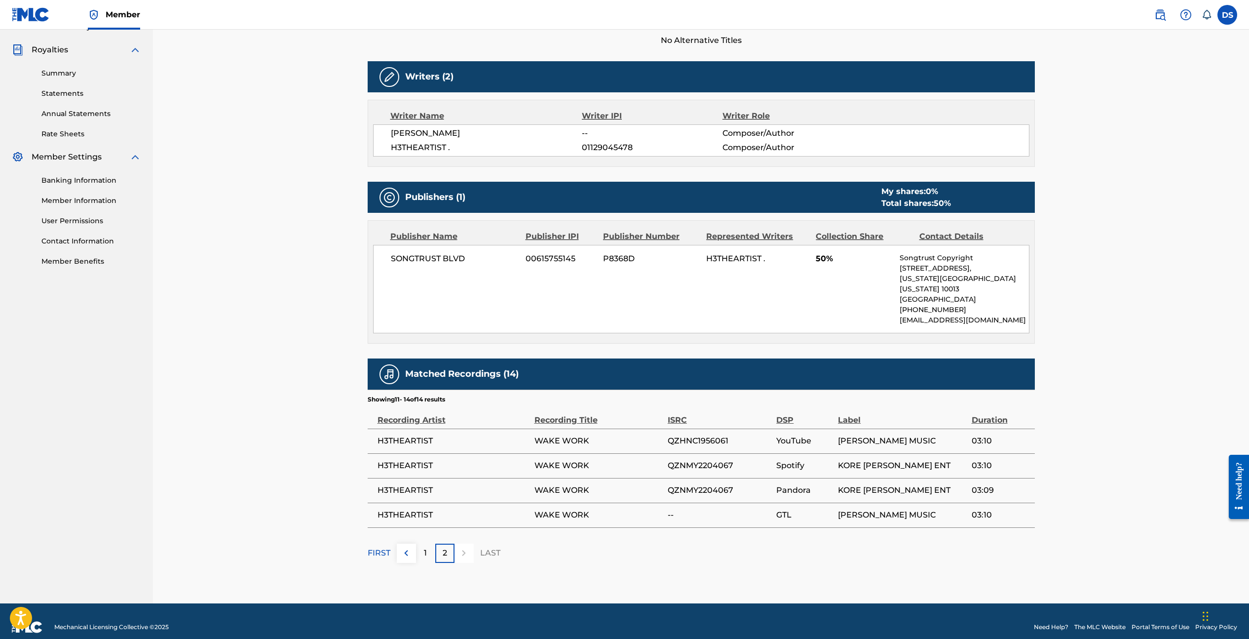
click at [407, 547] on img at bounding box center [406, 553] width 12 height 12
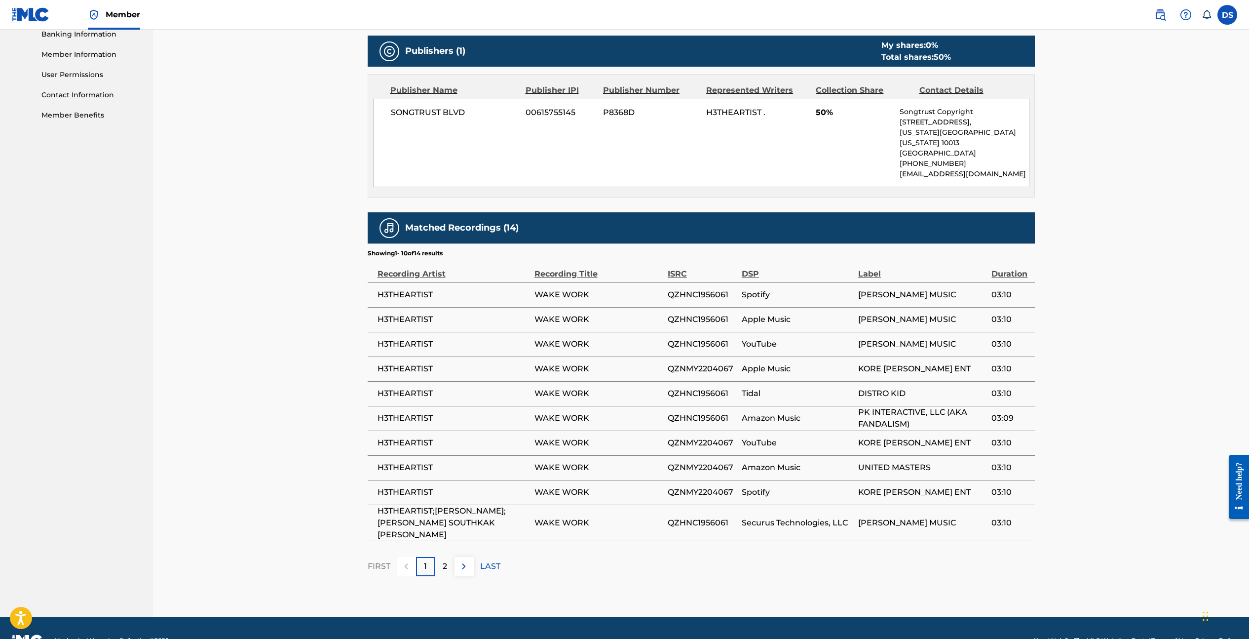
scroll to position [434, 0]
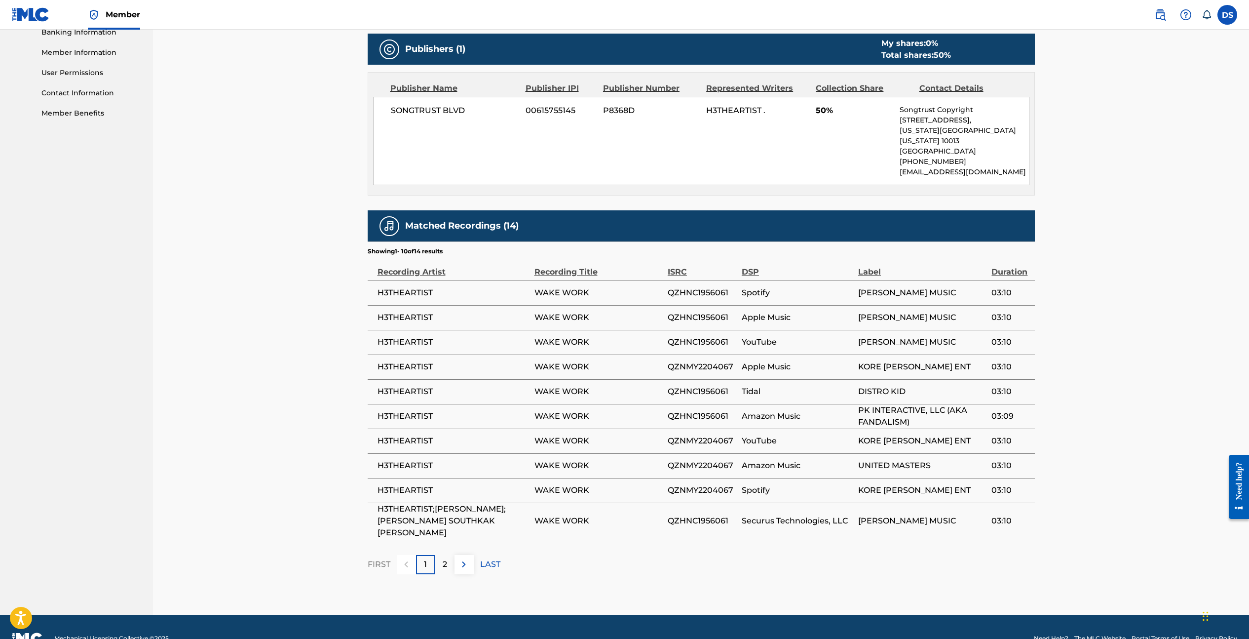
click at [467, 558] on img at bounding box center [464, 564] width 12 height 12
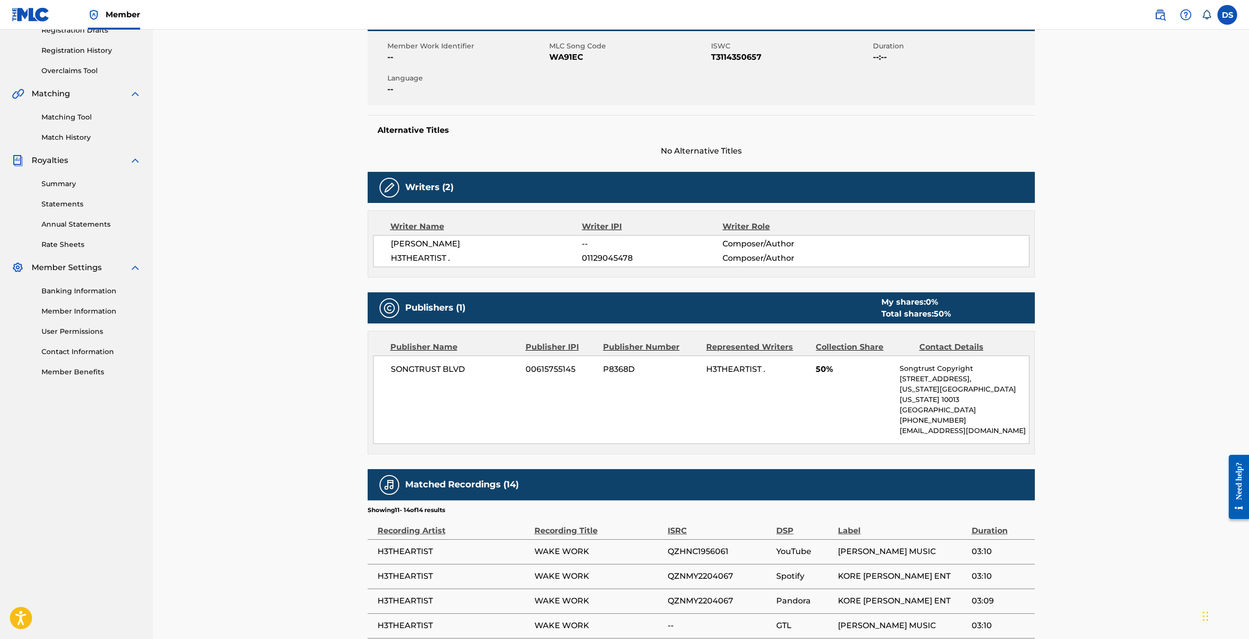
scroll to position [286, 0]
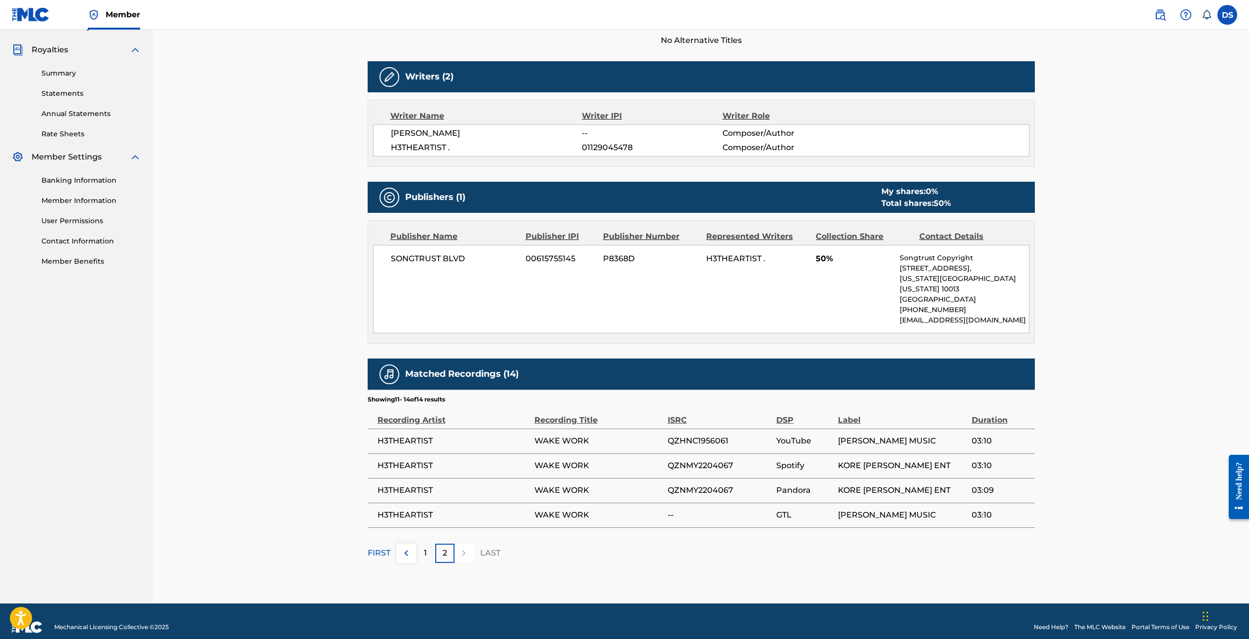
click at [406, 547] on img at bounding box center [406, 553] width 12 height 12
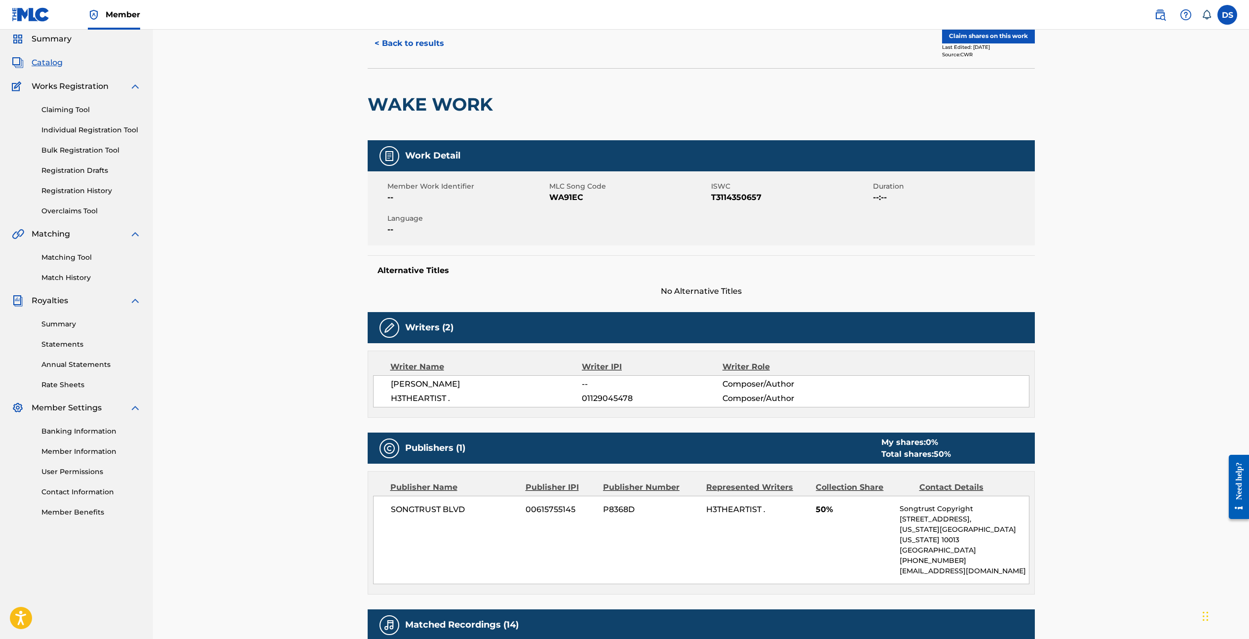
scroll to position [0, 0]
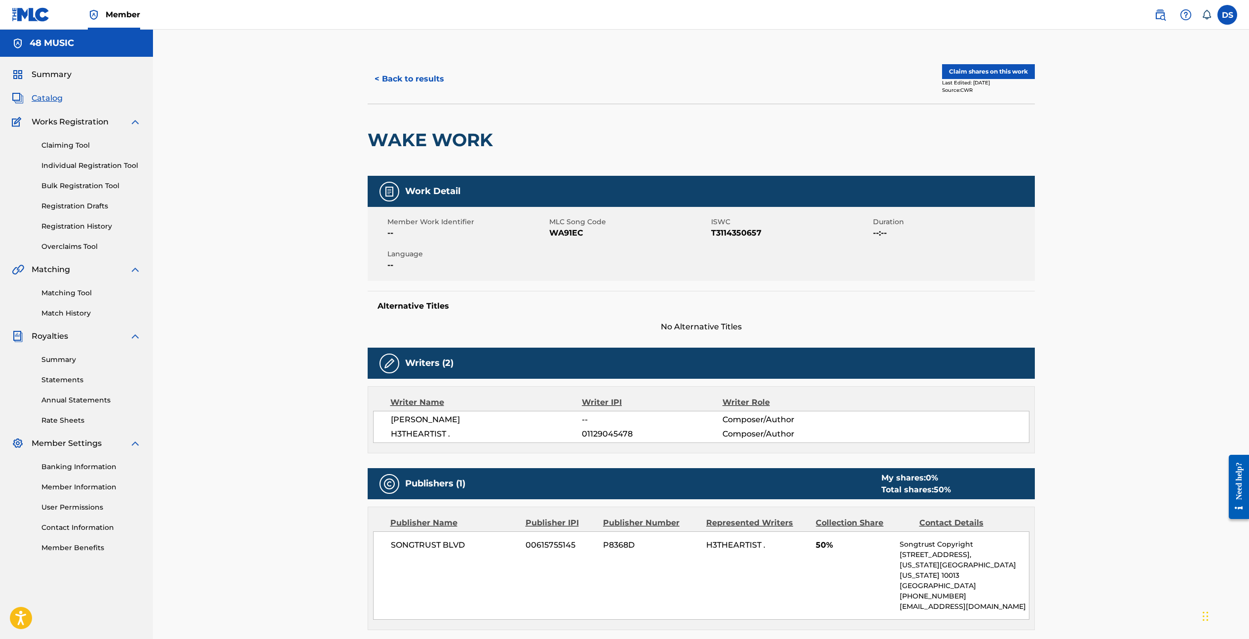
click at [393, 78] on button "< Back to results" at bounding box center [409, 79] width 83 height 25
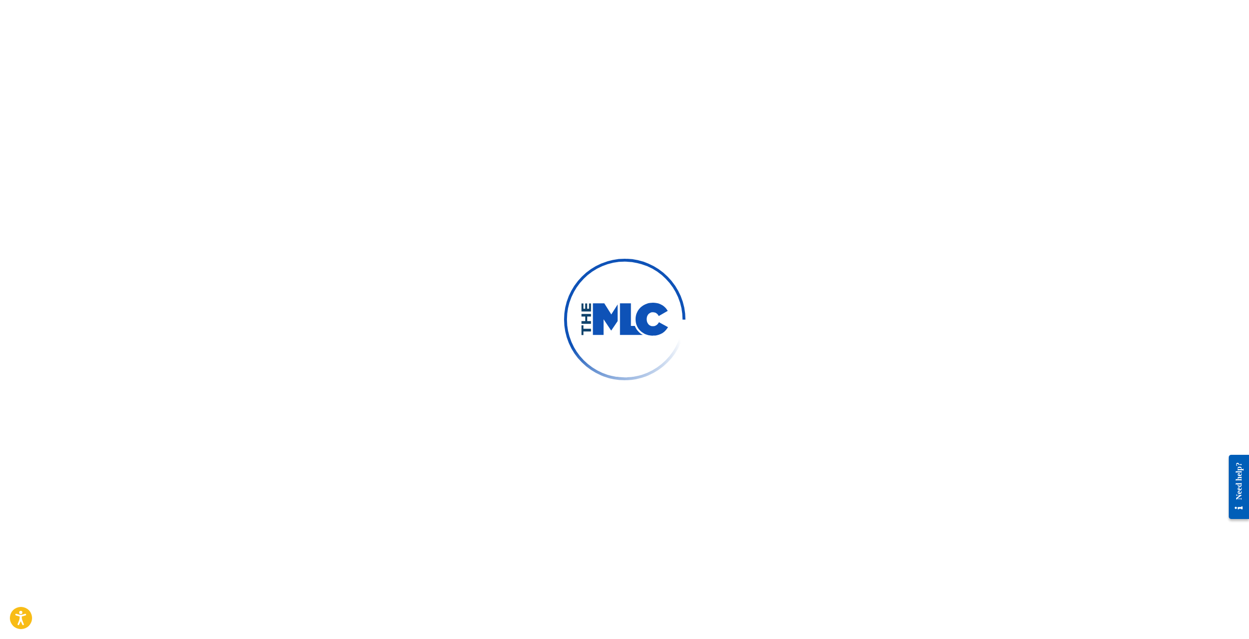
scroll to position [47, 0]
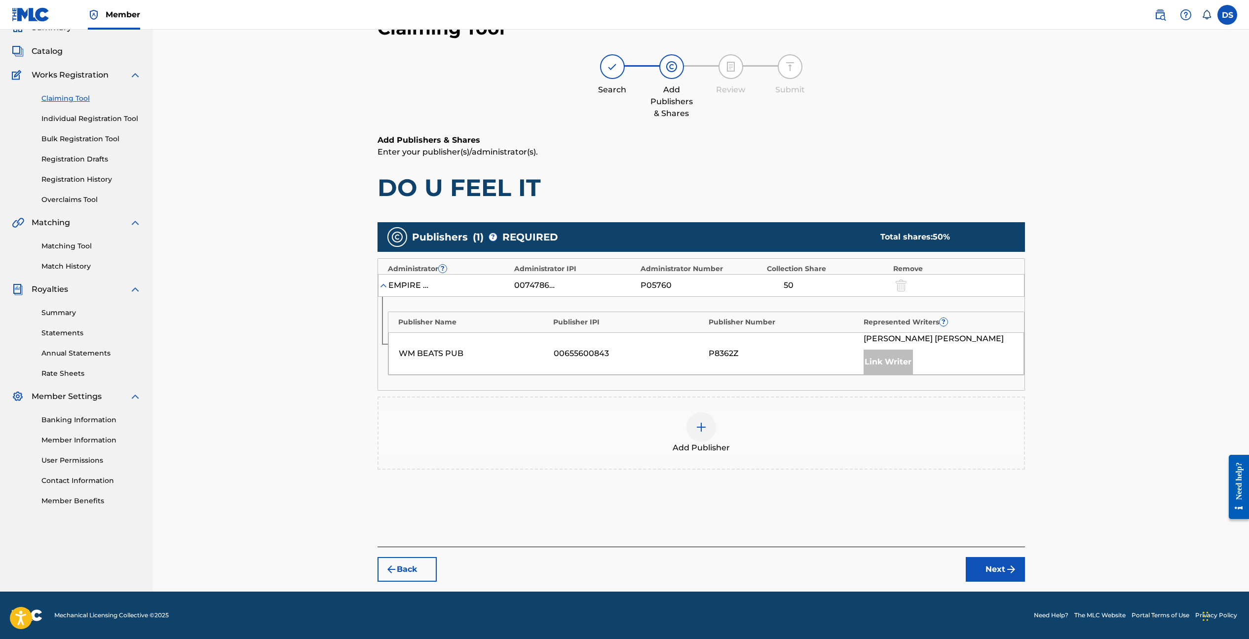
click at [1005, 571] on button "Next" at bounding box center [995, 569] width 59 height 25
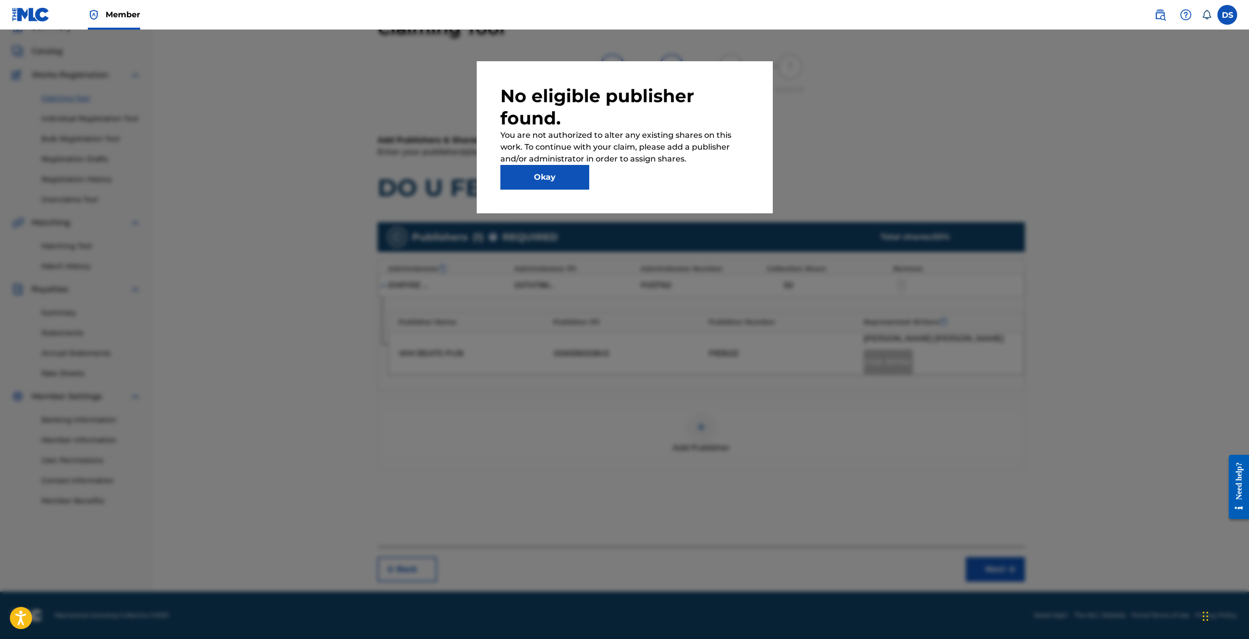
click at [567, 170] on button "Okay" at bounding box center [545, 177] width 89 height 25
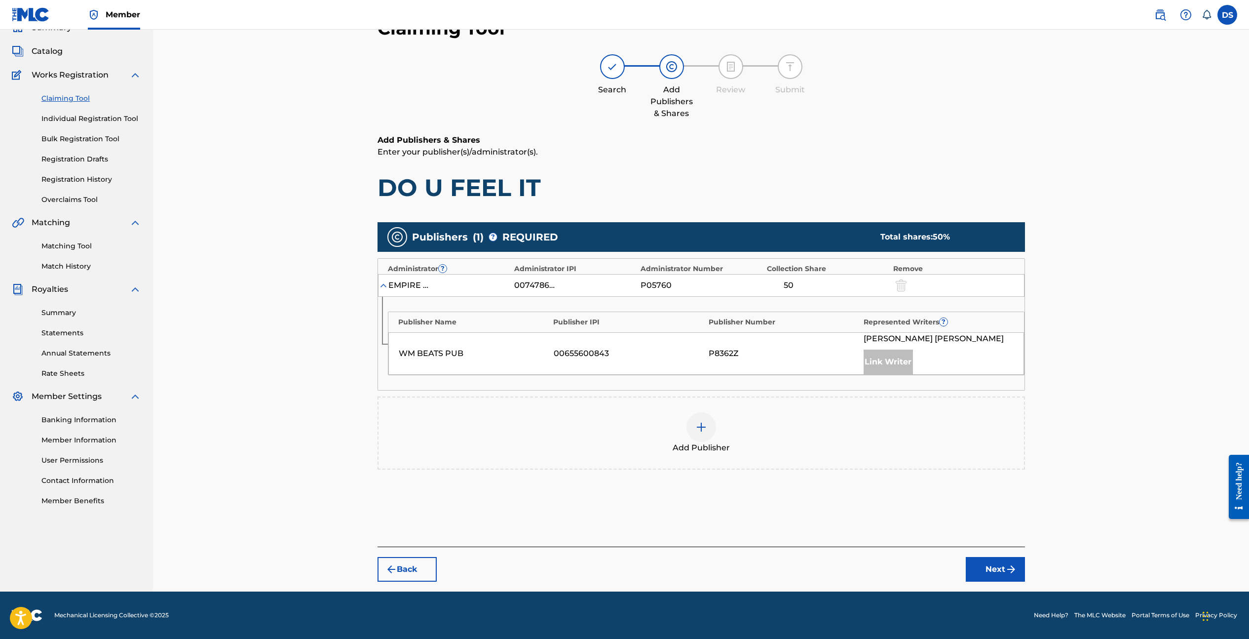
click at [707, 434] on div at bounding box center [702, 427] width 30 height 30
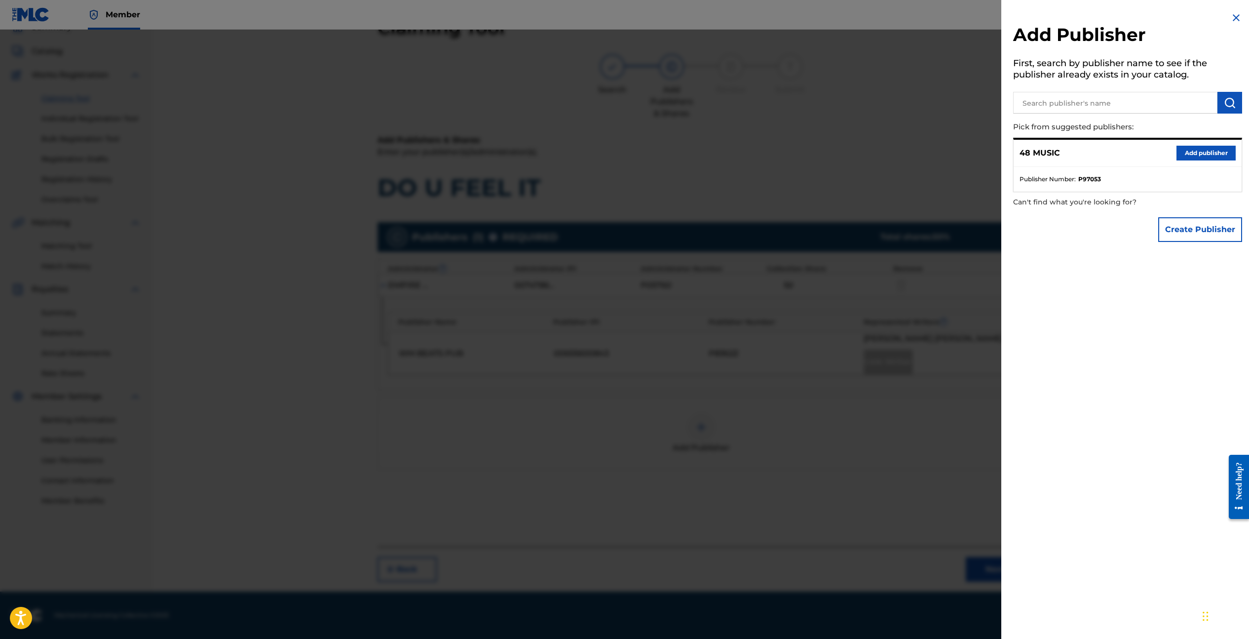
click at [1199, 153] on button "Add publisher" at bounding box center [1206, 153] width 59 height 15
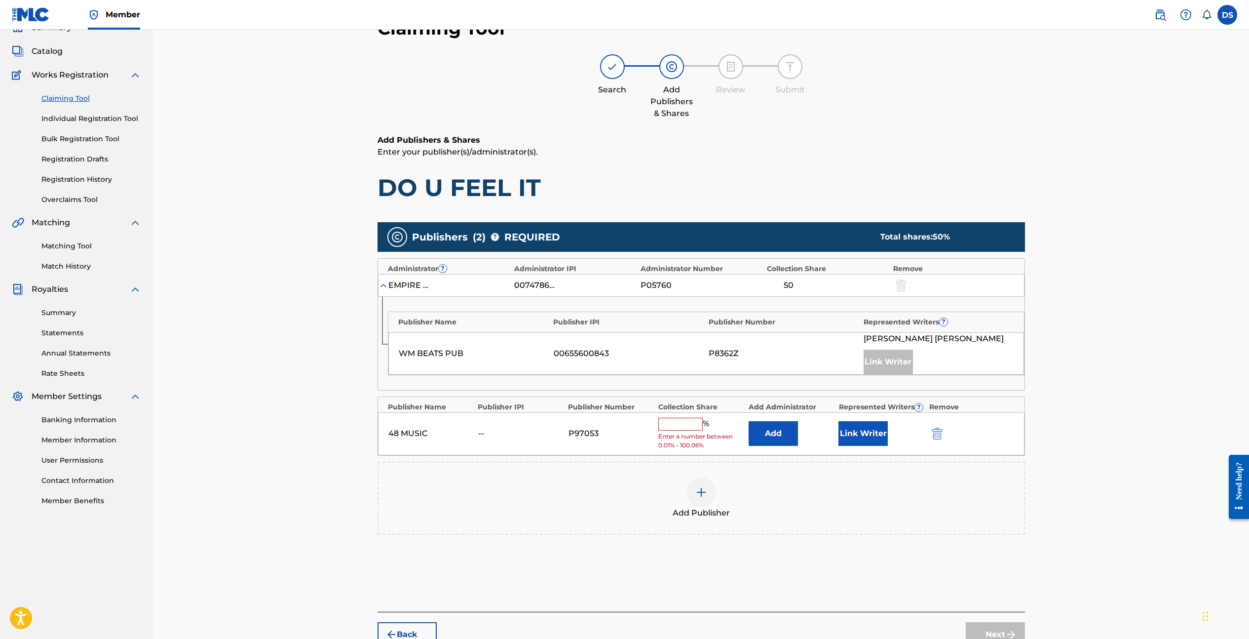
click at [688, 424] on input "text" at bounding box center [680, 424] width 44 height 13
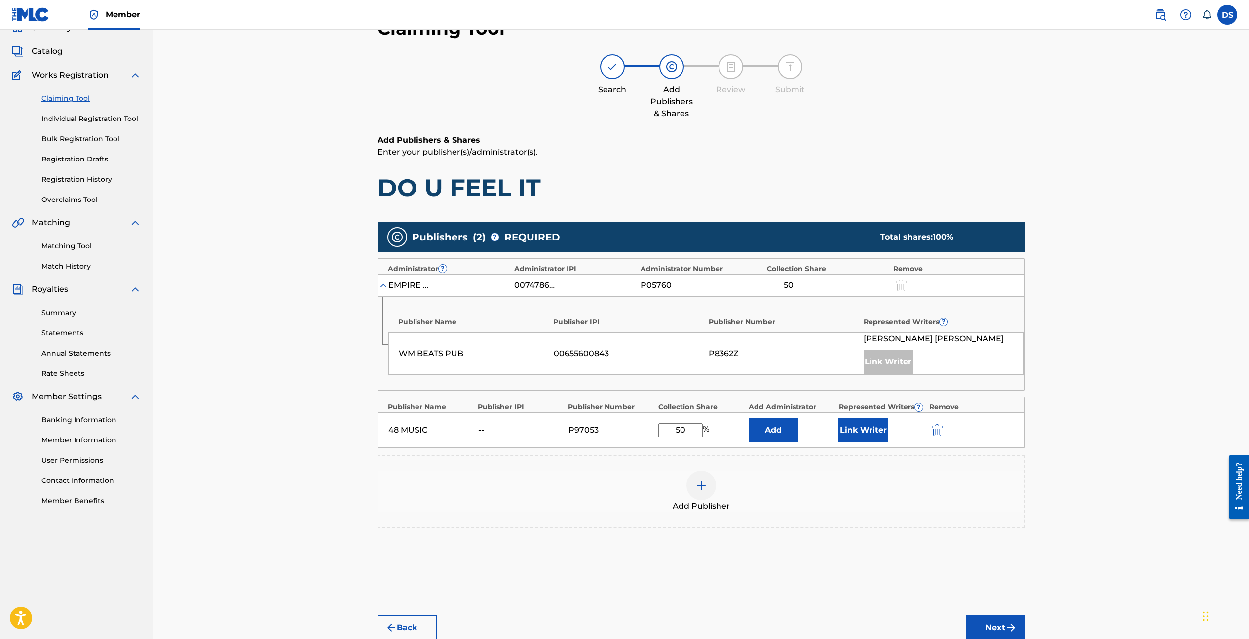
type input "50"
click at [902, 507] on div "Add Publisher" at bounding box center [702, 490] width 646 height 41
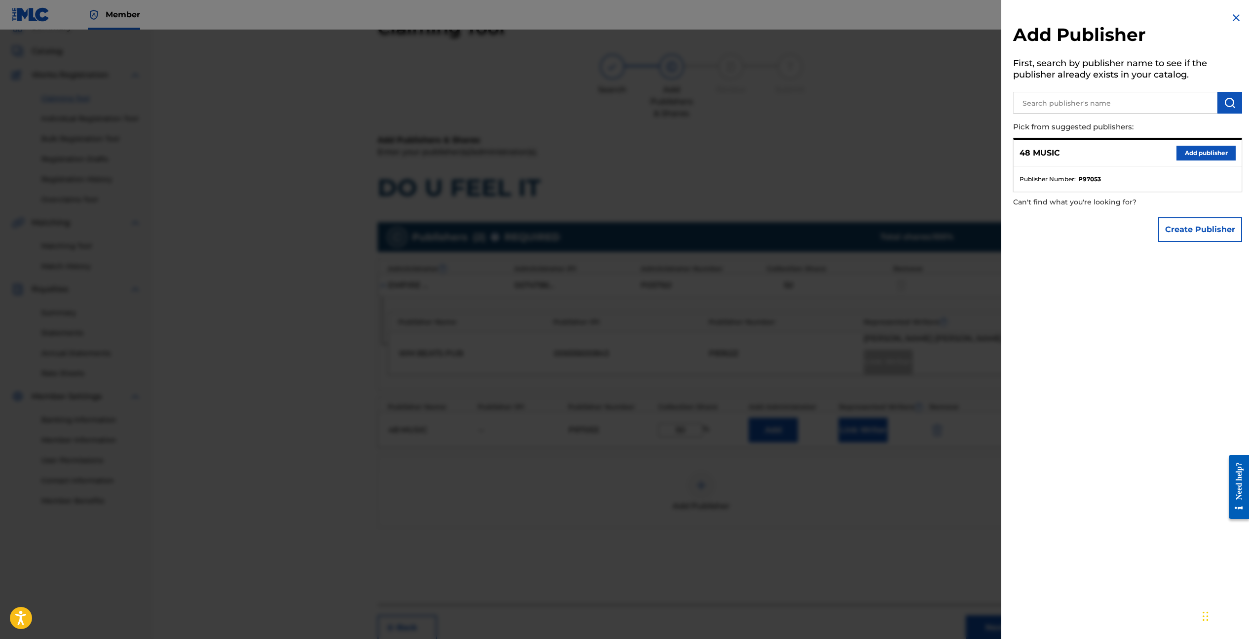
click at [1232, 18] on img at bounding box center [1237, 18] width 12 height 12
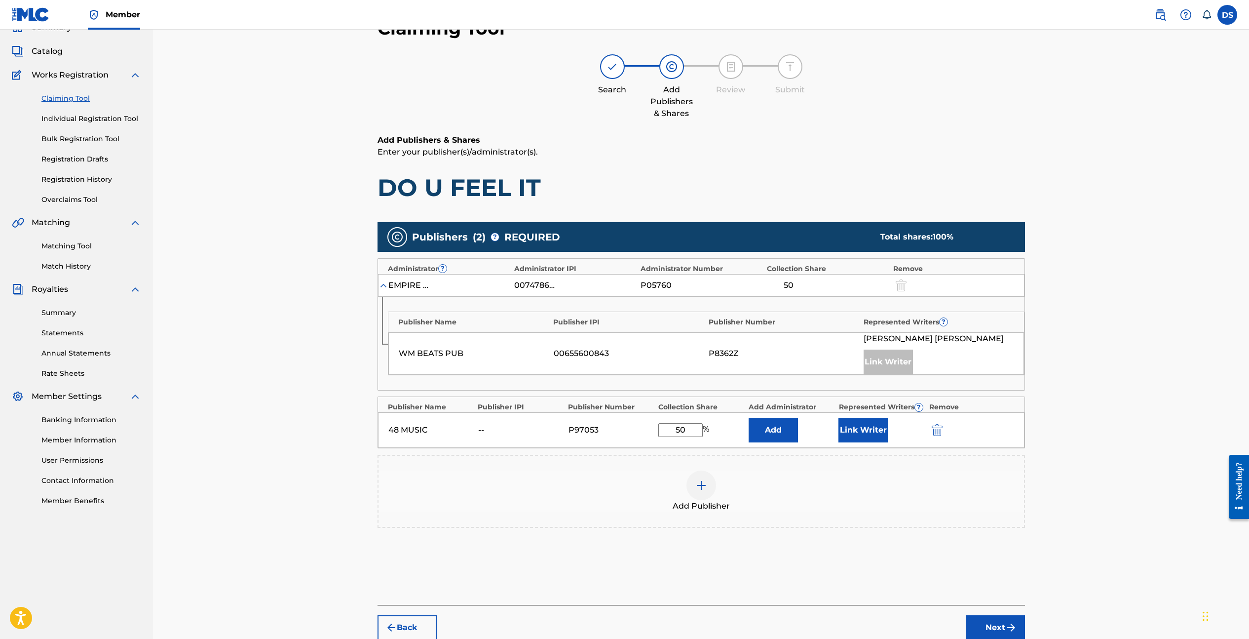
click at [996, 621] on button "Next" at bounding box center [995, 627] width 59 height 25
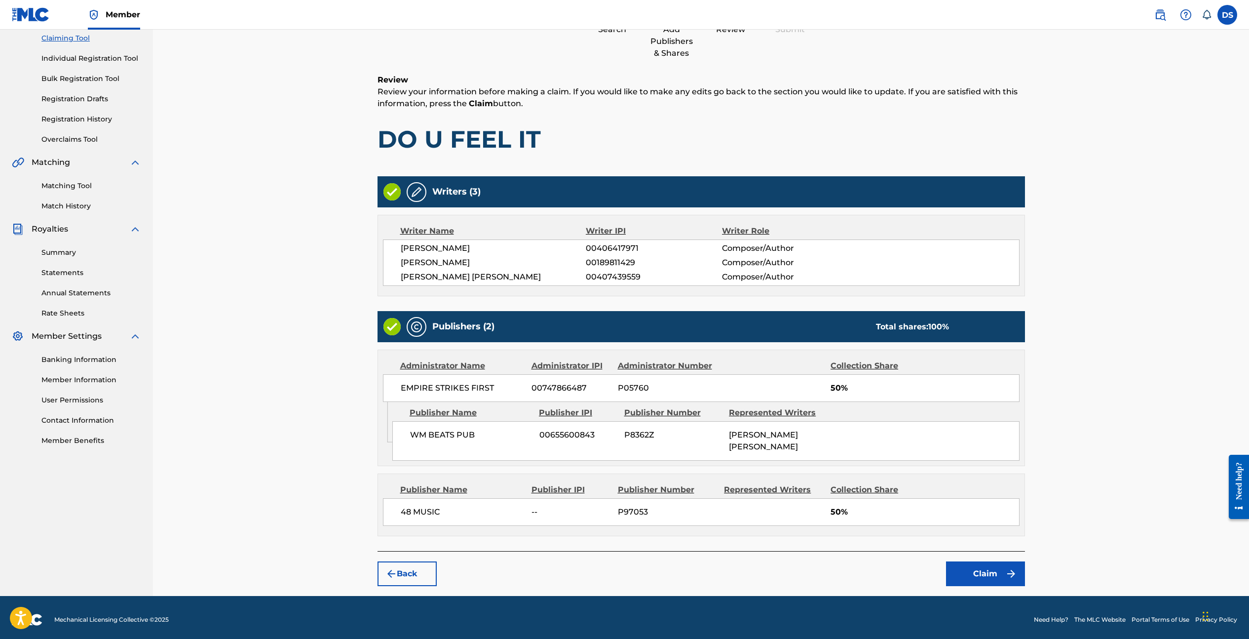
scroll to position [110, 0]
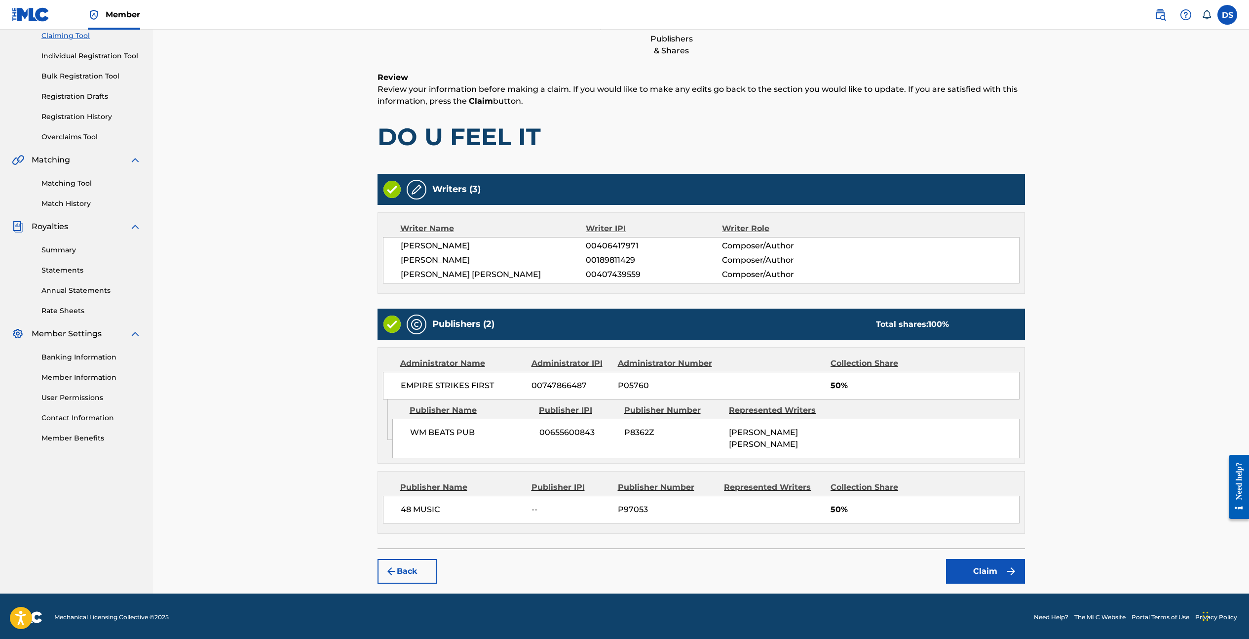
click at [989, 565] on button "Claim" at bounding box center [985, 571] width 79 height 25
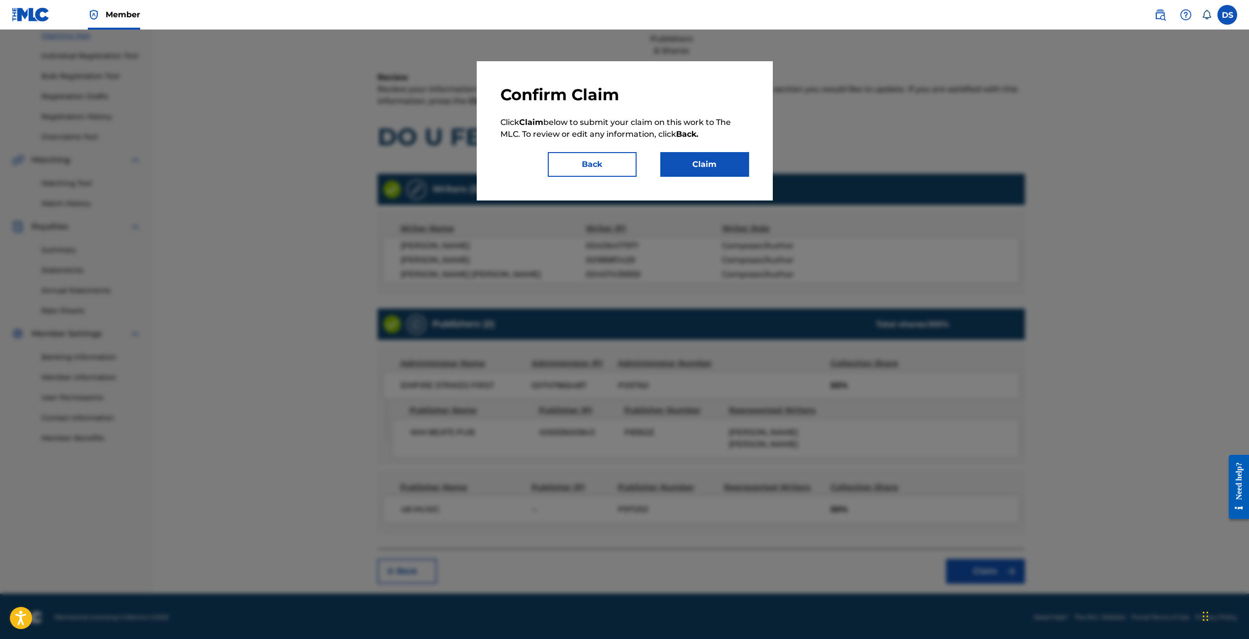
click at [701, 161] on button "Claim" at bounding box center [704, 164] width 89 height 25
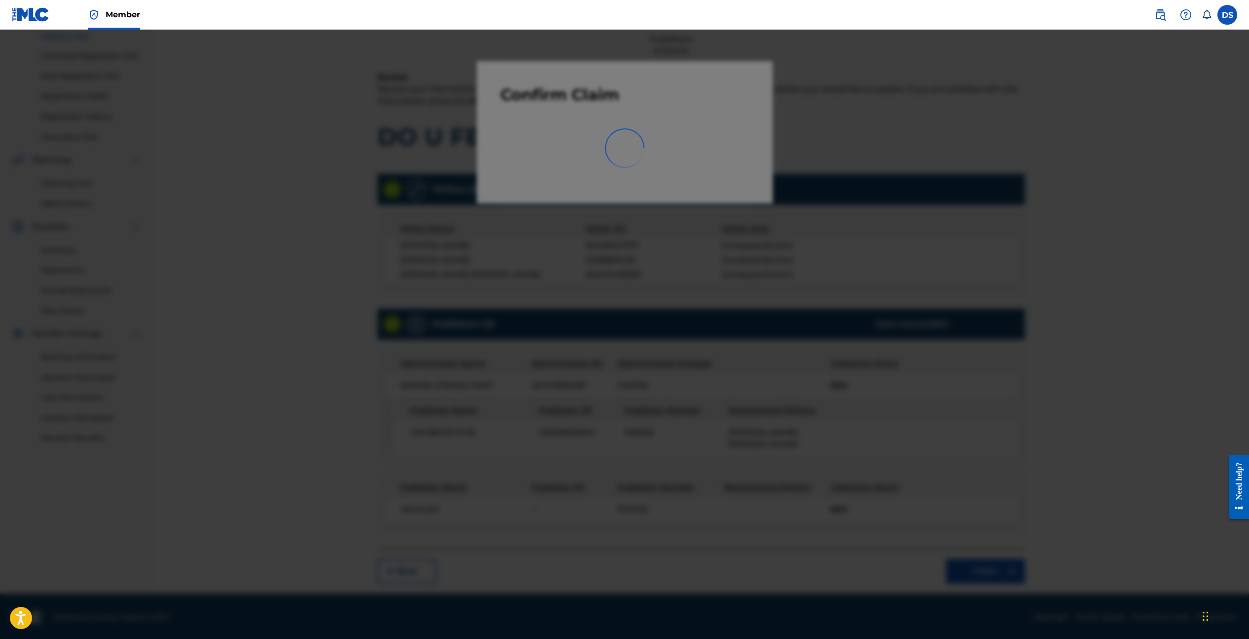
scroll to position [0, 0]
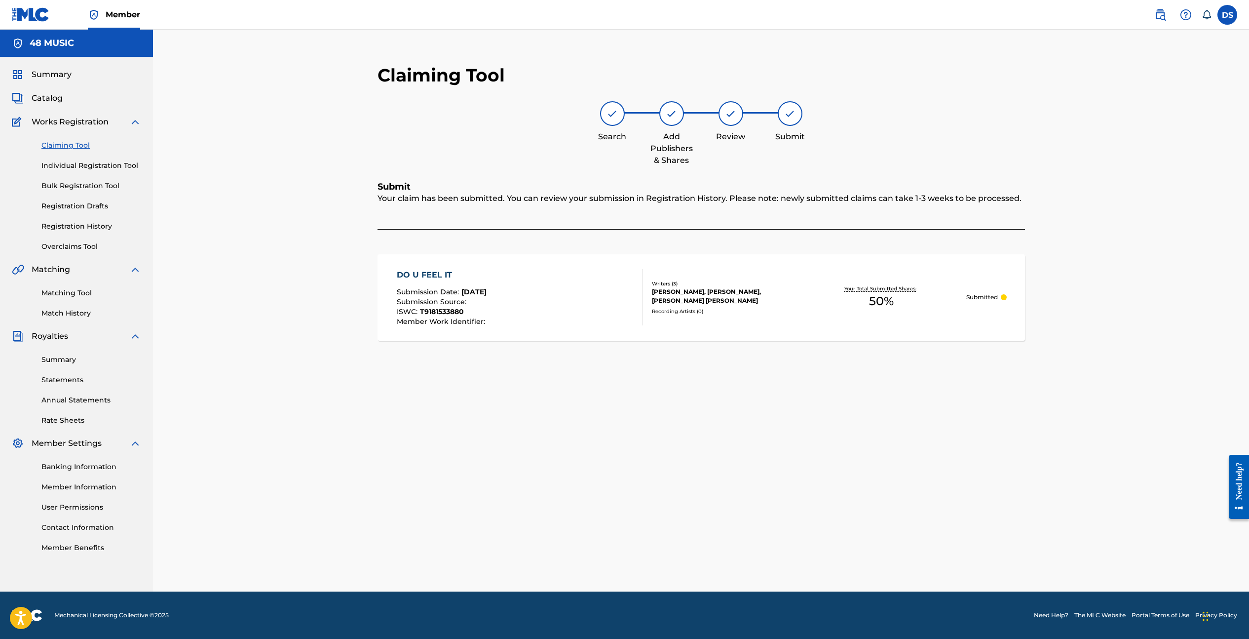
click at [82, 507] on link "User Permissions" at bounding box center [91, 507] width 100 height 10
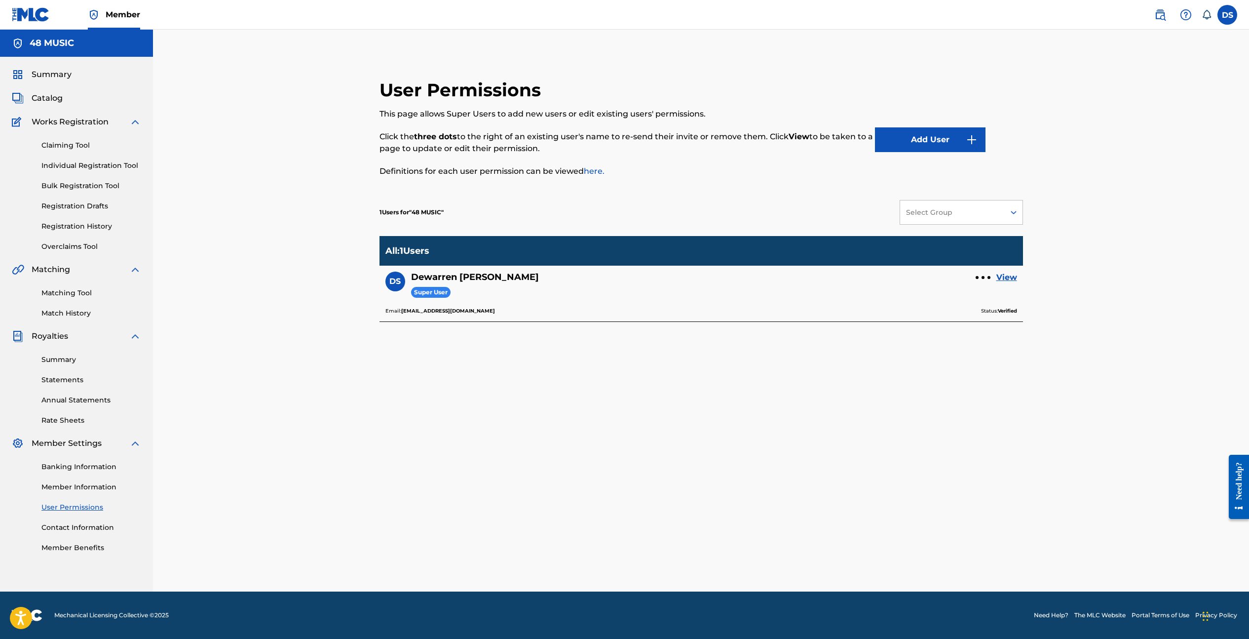
click at [1014, 213] on icon at bounding box center [1014, 212] width 10 height 10
click at [1130, 252] on div "User Permissions This page allows Super Users to add new users or edit existing…" at bounding box center [701, 311] width 1096 height 562
click at [981, 276] on div at bounding box center [983, 277] width 15 height 6
click at [843, 420] on div "User Permissions This page allows Super Users to add new users or edit existing…" at bounding box center [701, 347] width 667 height 537
click at [89, 483] on link "Member Information" at bounding box center [91, 487] width 100 height 10
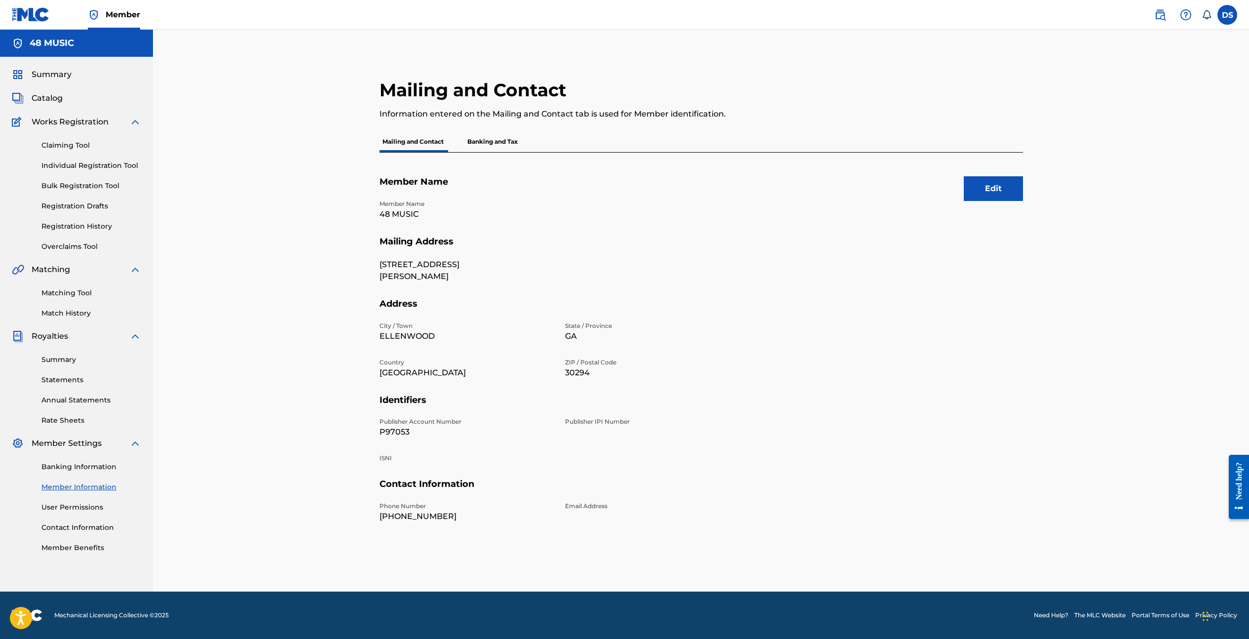
click at [507, 140] on p "Banking and Tax" at bounding box center [492, 141] width 56 height 21
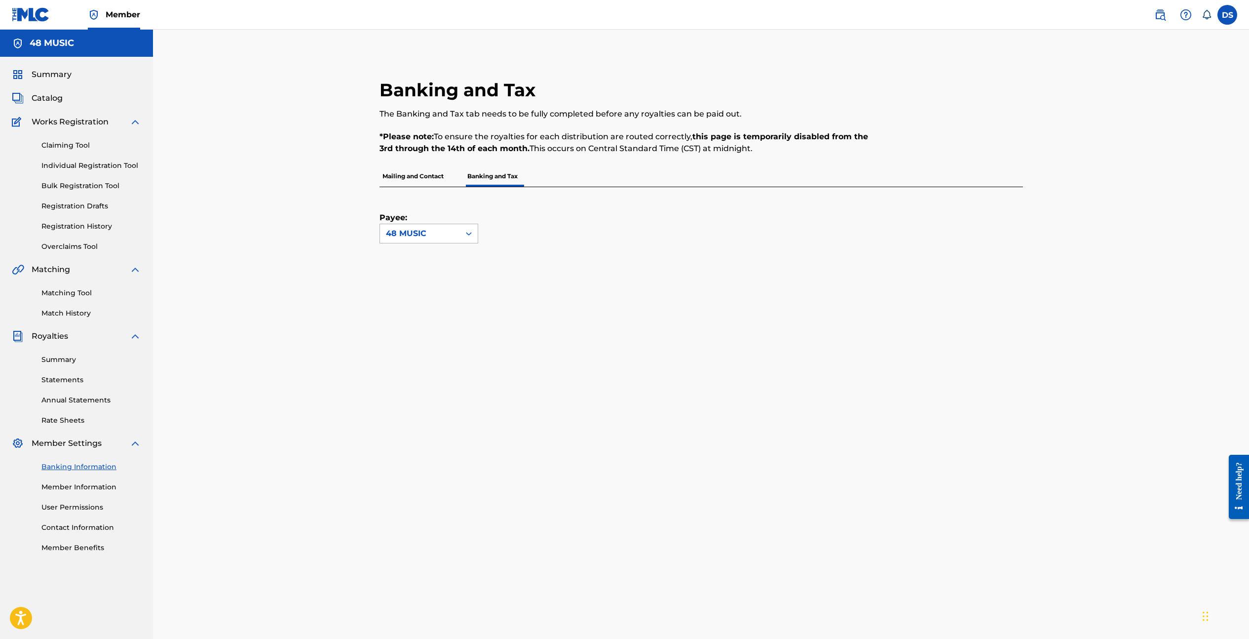
click at [465, 236] on icon at bounding box center [469, 234] width 10 height 10
click at [603, 245] on div "Payee: Use Up and Down to choose options, press Enter to select the currently f…" at bounding box center [702, 502] width 644 height 630
click at [300, 293] on div "Banking and Tax The Banking and Tax tab needs to be fully completed before any …" at bounding box center [701, 423] width 1096 height 787
click at [84, 144] on link "Claiming Tool" at bounding box center [91, 145] width 100 height 10
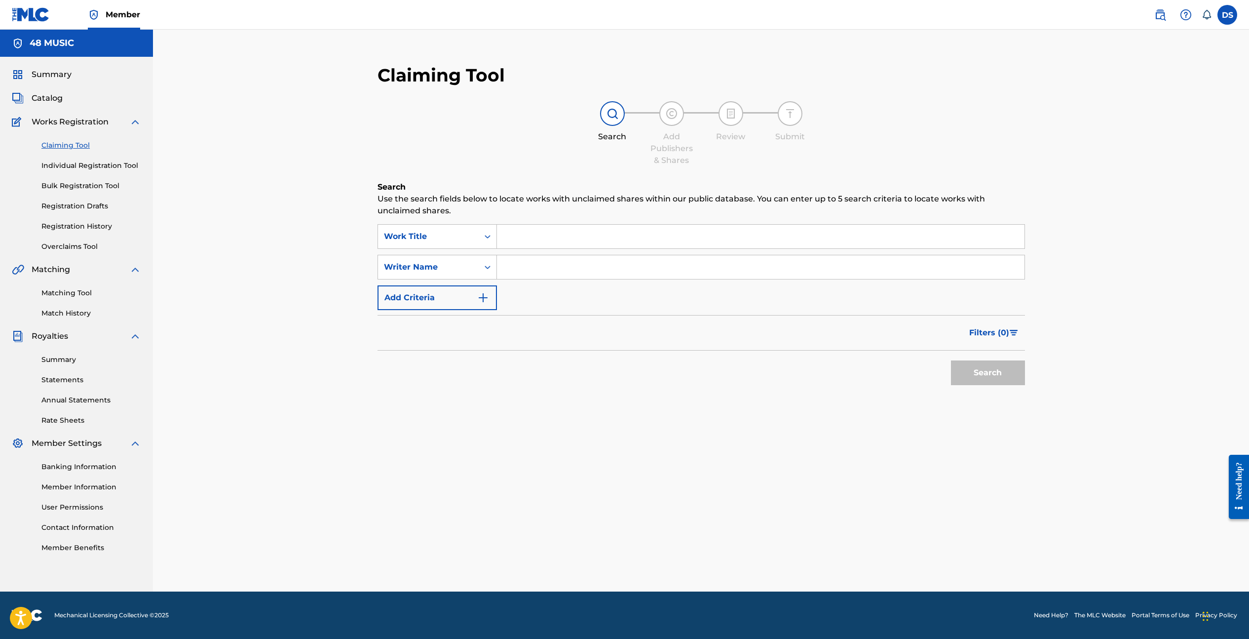
click at [551, 236] on input "Search Form" at bounding box center [761, 237] width 528 height 24
click at [91, 167] on link "Individual Registration Tool" at bounding box center [91, 165] width 100 height 10
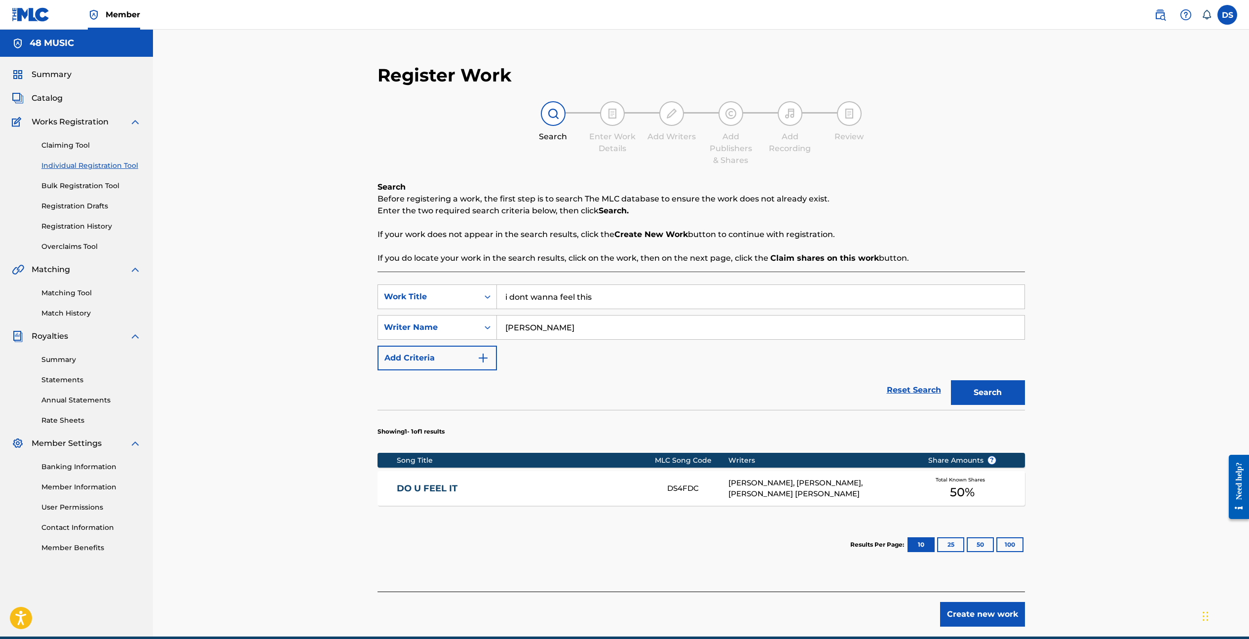
click at [968, 616] on button "Create new work" at bounding box center [982, 614] width 85 height 25
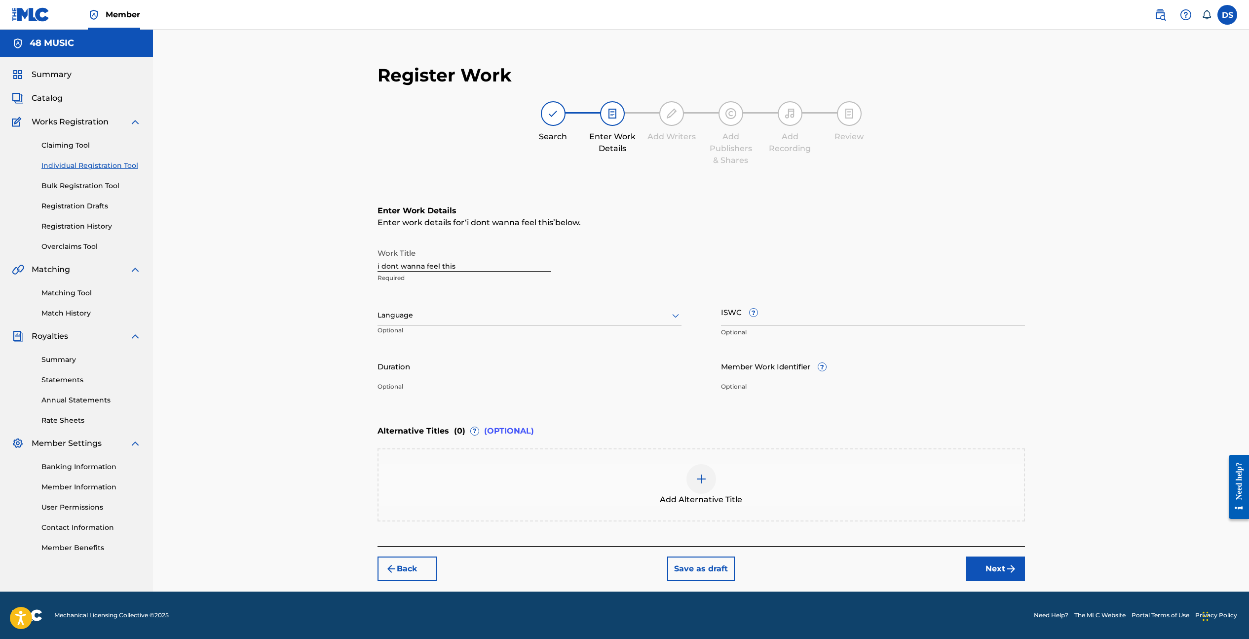
click at [993, 569] on button "Next" at bounding box center [995, 568] width 59 height 25
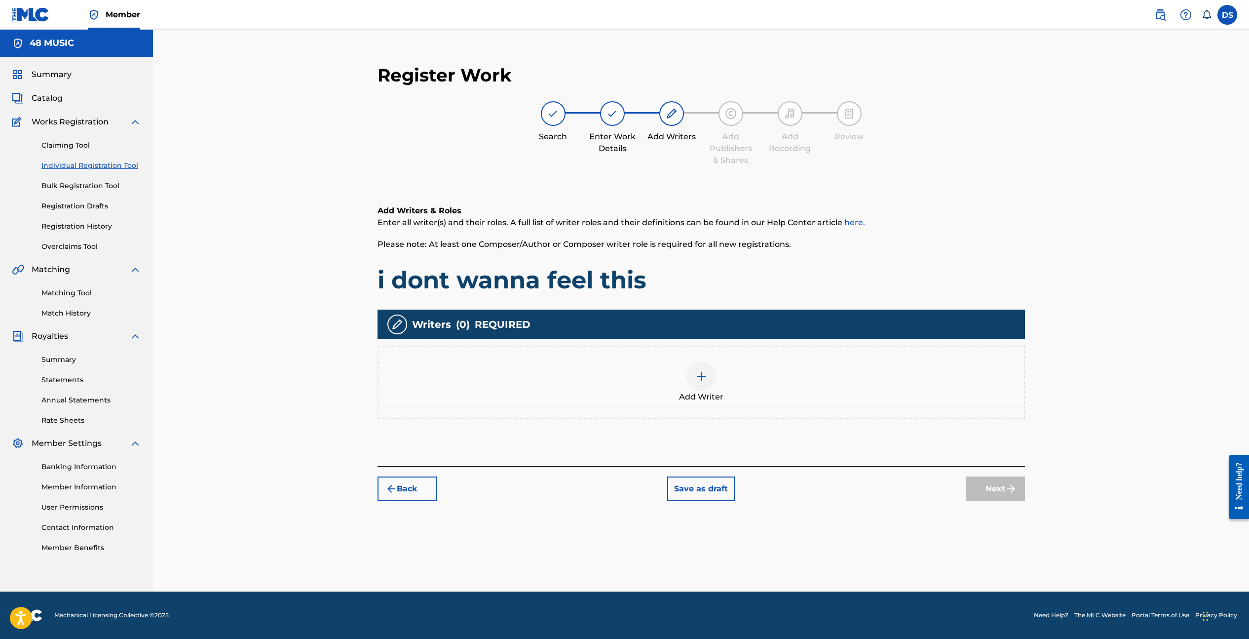
click at [703, 368] on div at bounding box center [702, 376] width 30 height 30
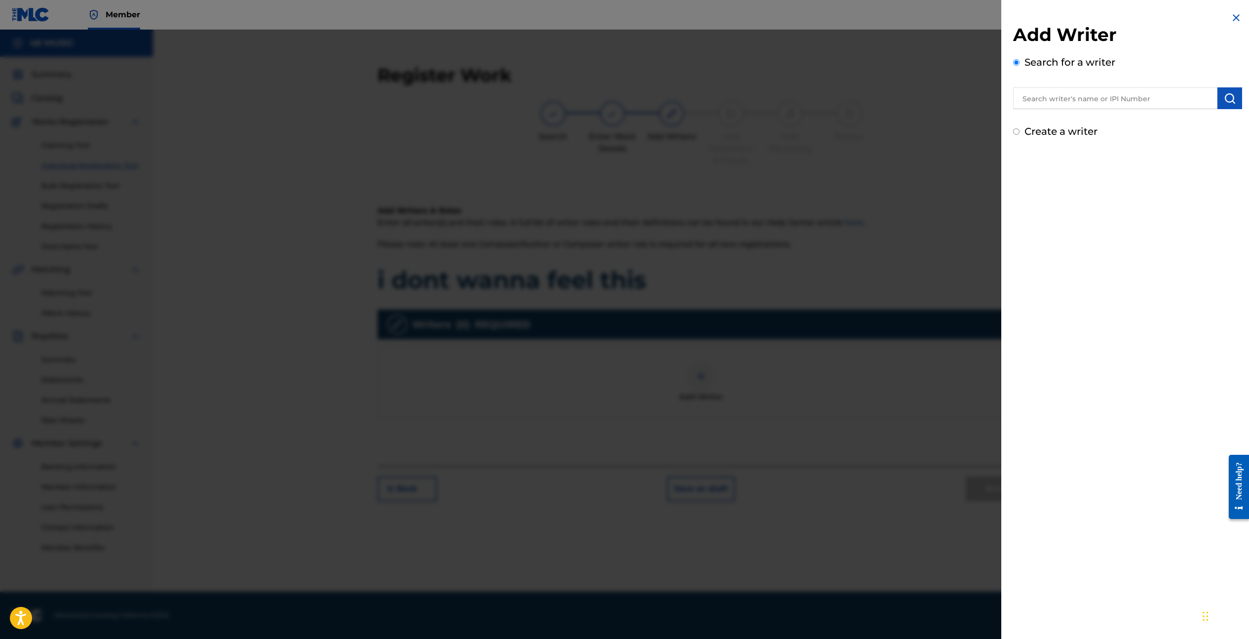
click at [1144, 101] on input "text" at bounding box center [1115, 98] width 204 height 22
click at [1219, 97] on button "submit" at bounding box center [1230, 98] width 25 height 22
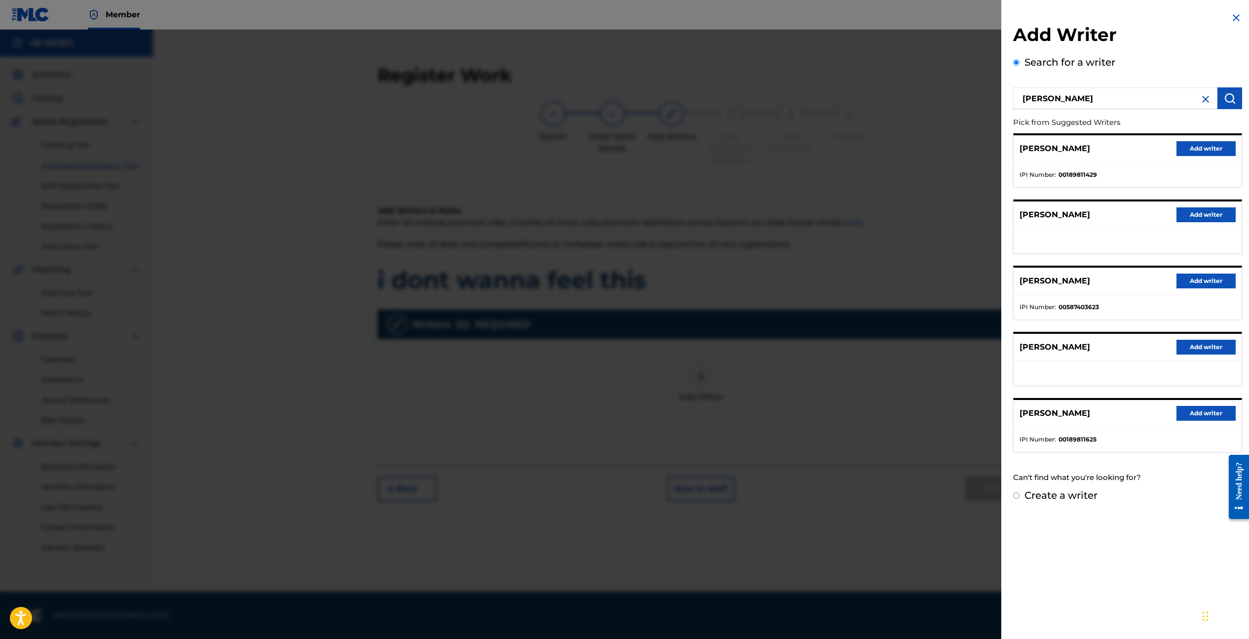
click at [1065, 99] on input "dewarren scott" at bounding box center [1115, 98] width 204 height 22
type input "dewarren andre scott"
click at [1224, 95] on img "submit" at bounding box center [1230, 98] width 12 height 12
click at [1214, 144] on button "Add writer" at bounding box center [1206, 148] width 59 height 15
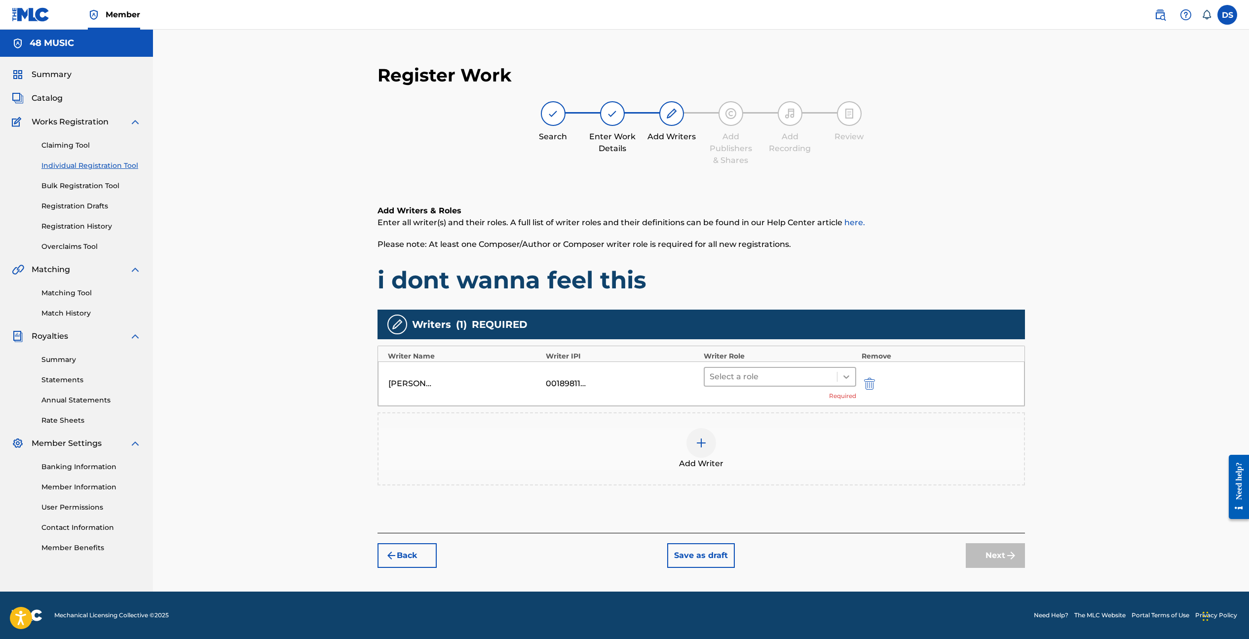
click at [843, 373] on icon at bounding box center [847, 377] width 10 height 10
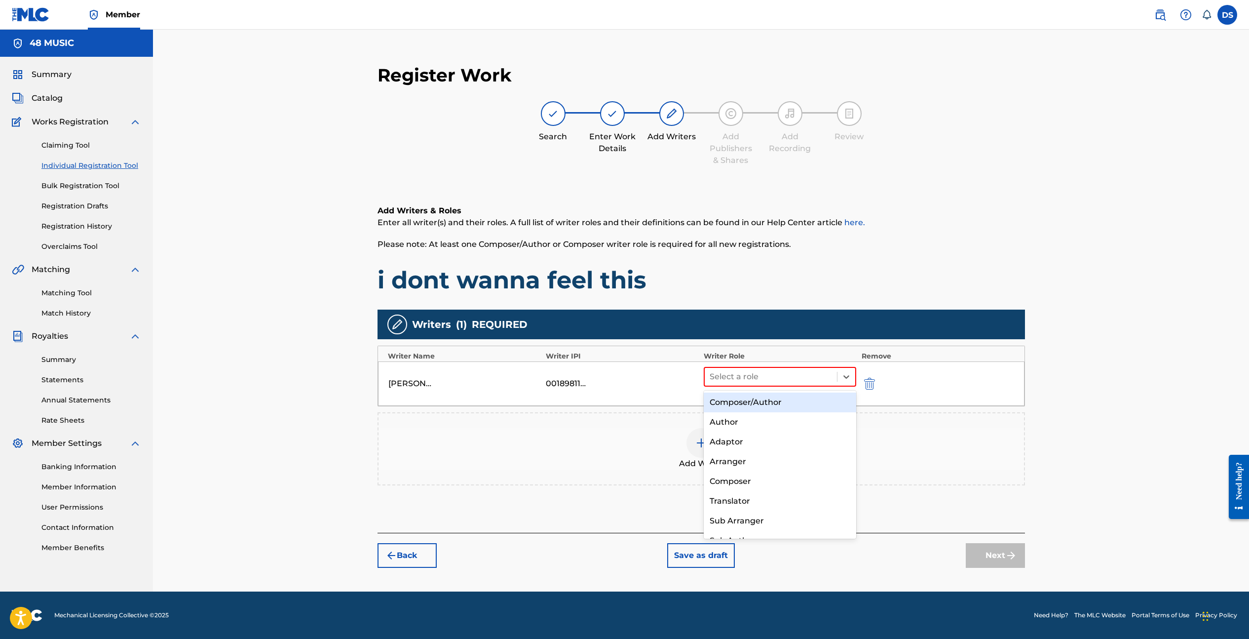
click at [815, 405] on div "Composer/Author" at bounding box center [780, 402] width 153 height 20
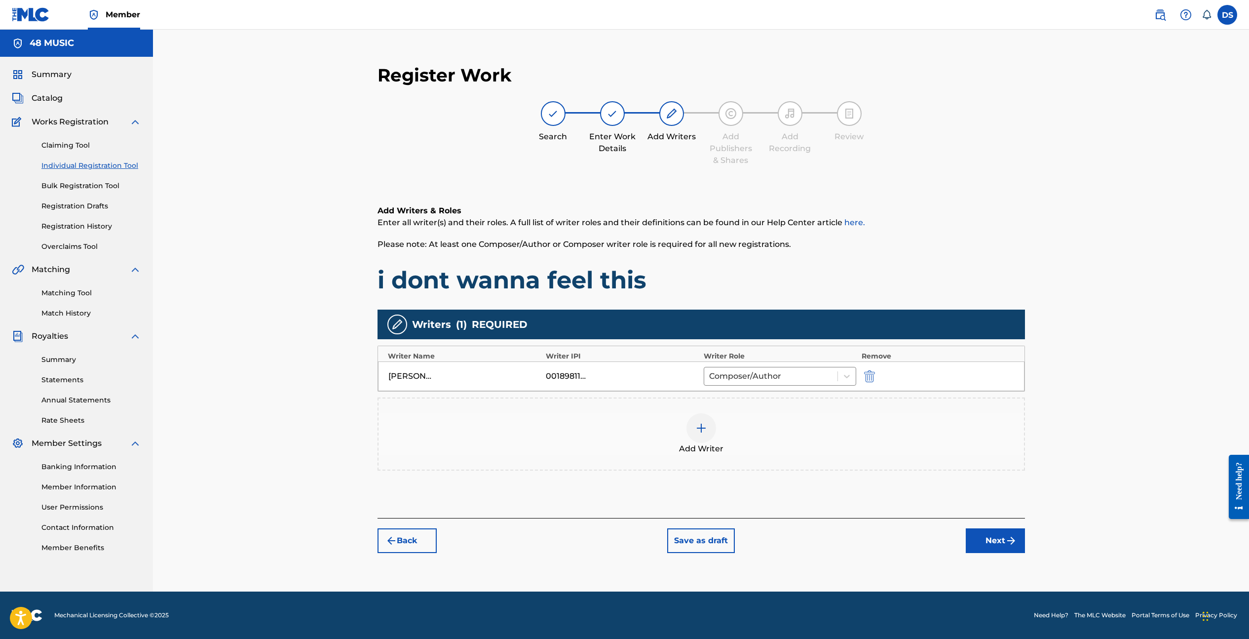
click at [702, 427] on img at bounding box center [702, 428] width 12 height 12
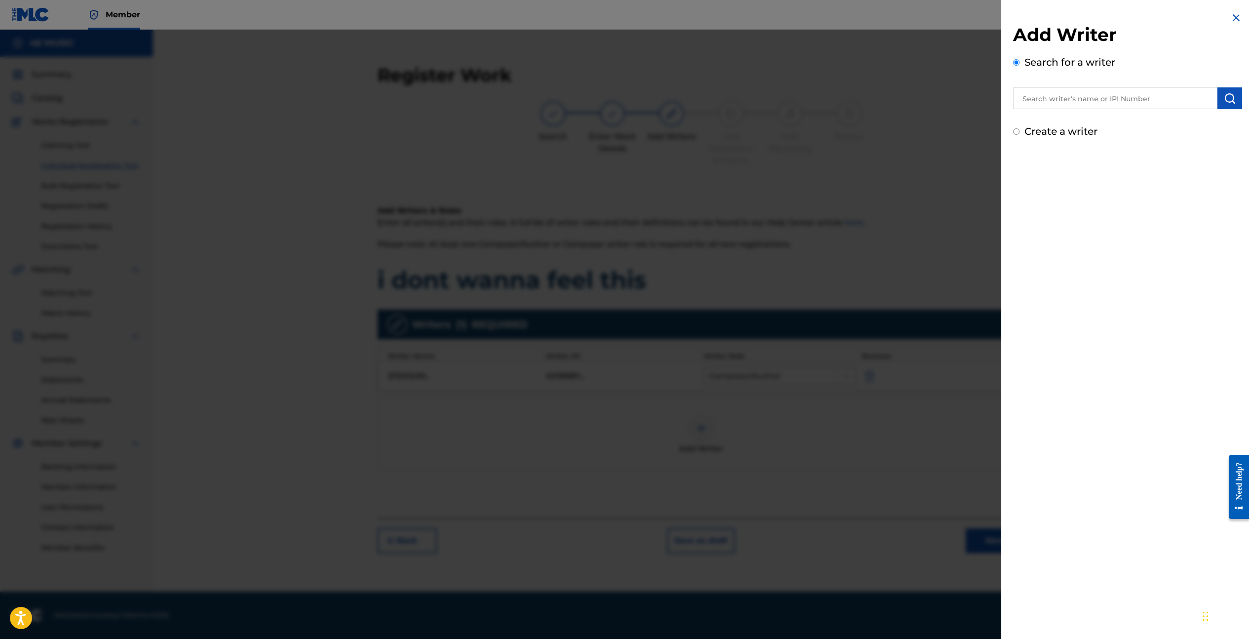
click at [1177, 99] on input "text" at bounding box center [1115, 98] width 204 height 22
type input "tashiba chanel scott"
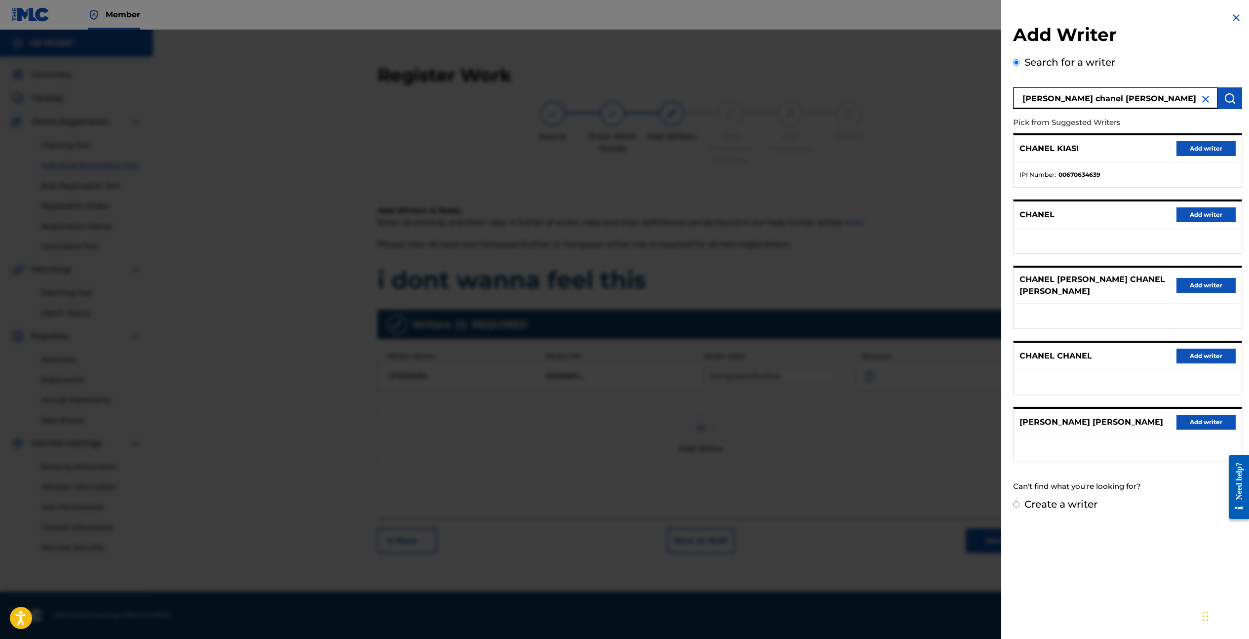
click at [1071, 498] on label "Create a writer" at bounding box center [1061, 504] width 73 height 12
radio input "true"
click at [1020, 501] on input "Create a writer" at bounding box center [1016, 504] width 6 height 6
radio input "false"
radio input "true"
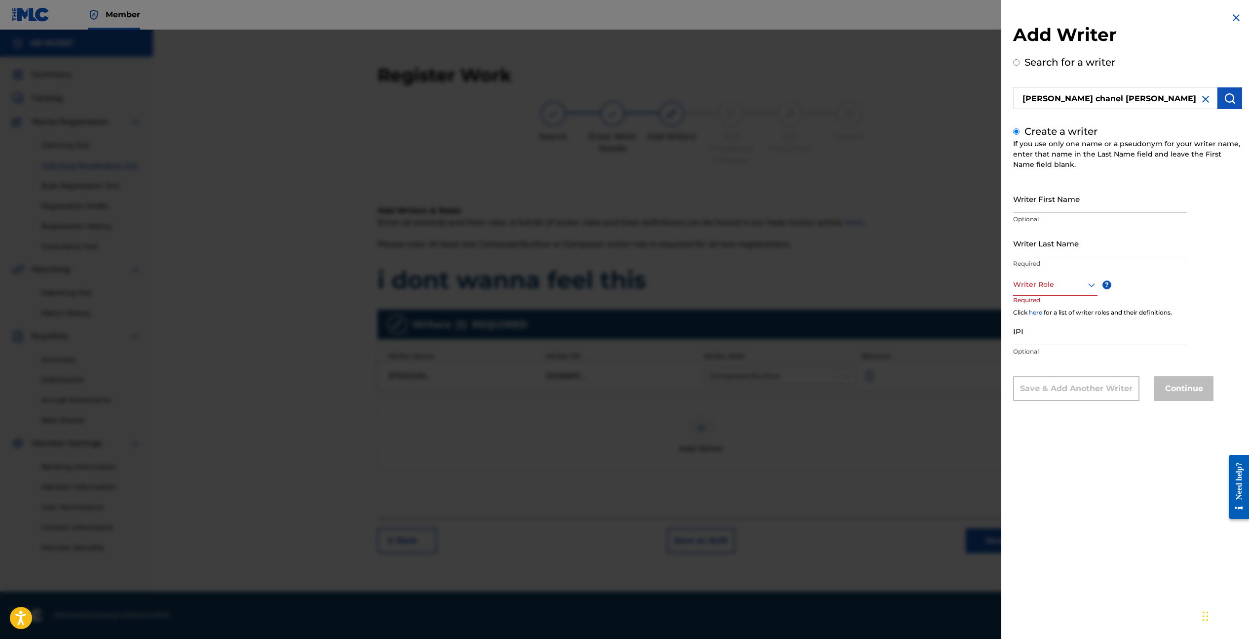
click at [1108, 196] on input "Writer First Name" at bounding box center [1100, 199] width 174 height 28
type input "tashiba"
type input "scott"
click at [1087, 285] on icon at bounding box center [1092, 285] width 12 height 12
click at [1058, 329] on div "Author" at bounding box center [1055, 329] width 83 height 22
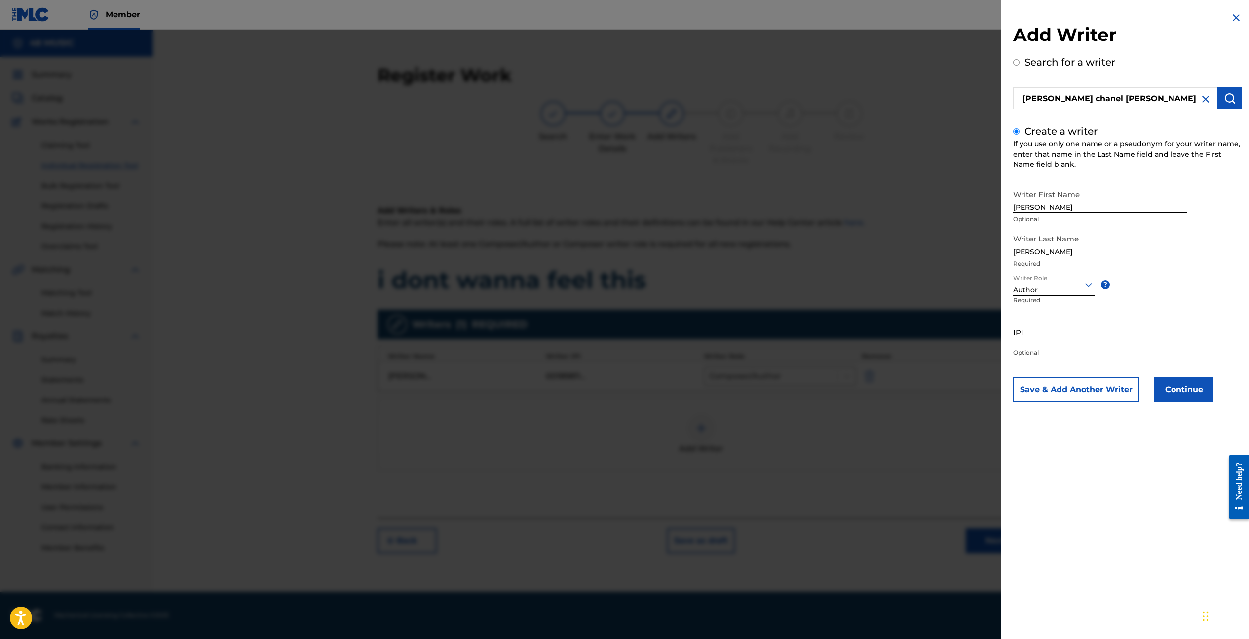
click at [1178, 393] on button "Continue" at bounding box center [1184, 389] width 59 height 25
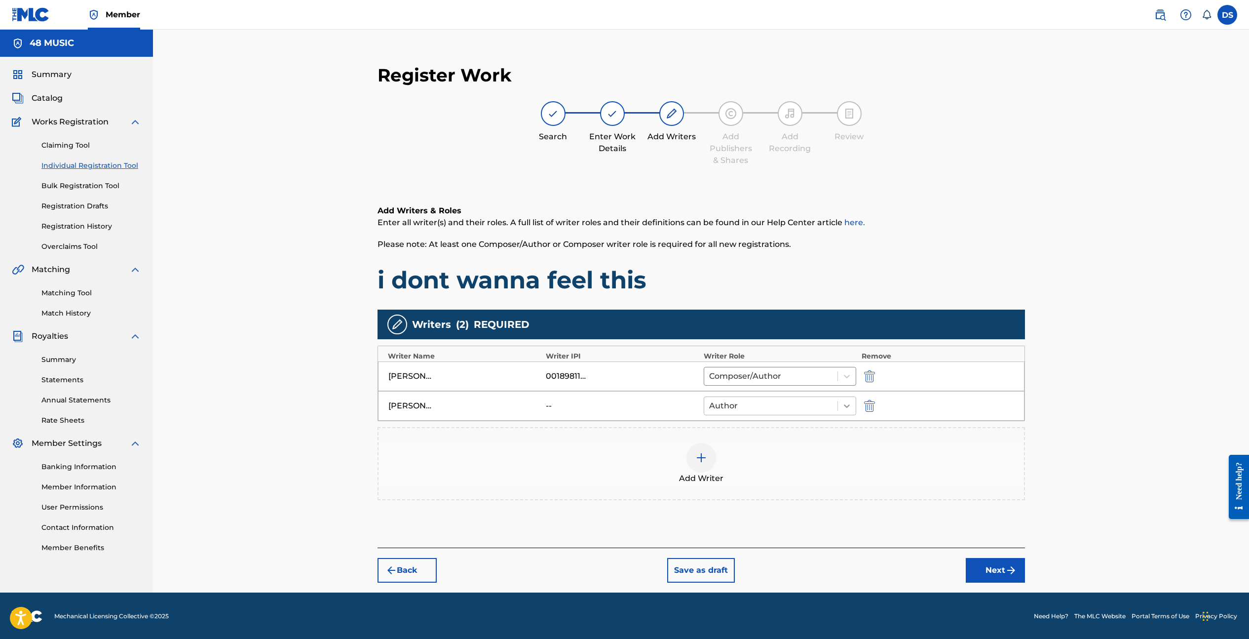
click at [847, 410] on icon at bounding box center [847, 406] width 10 height 10
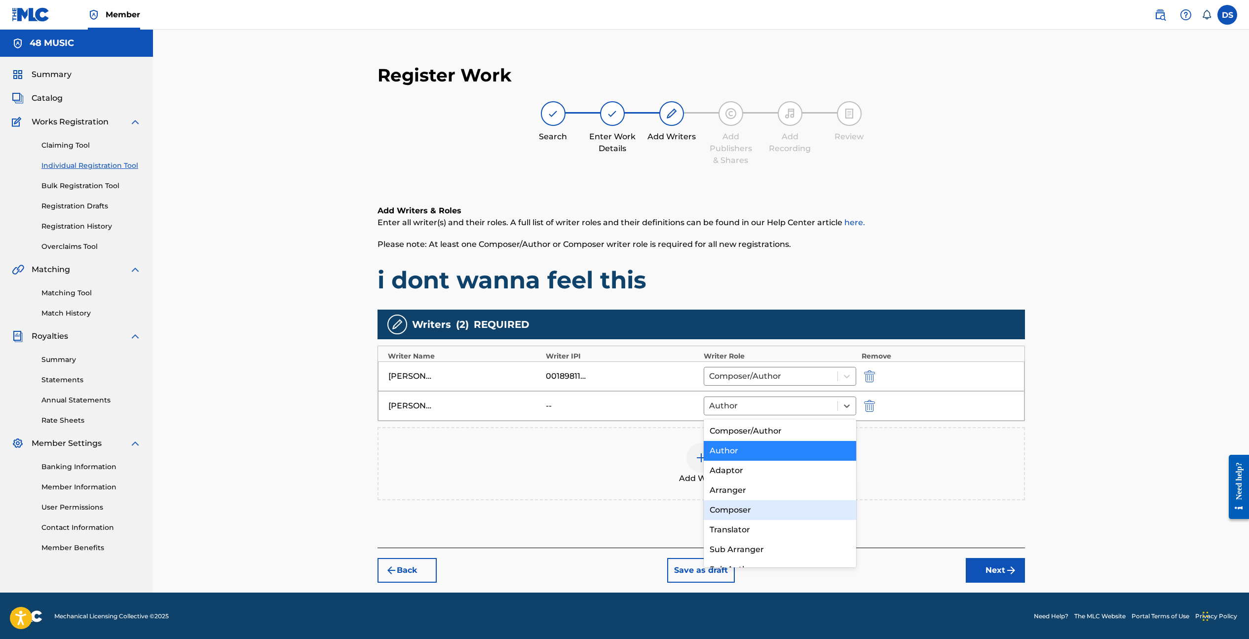
click at [1105, 454] on div "Register Work Search Enter Work Details Add Writers Add Publishers & Shares Add…" at bounding box center [701, 311] width 1096 height 563
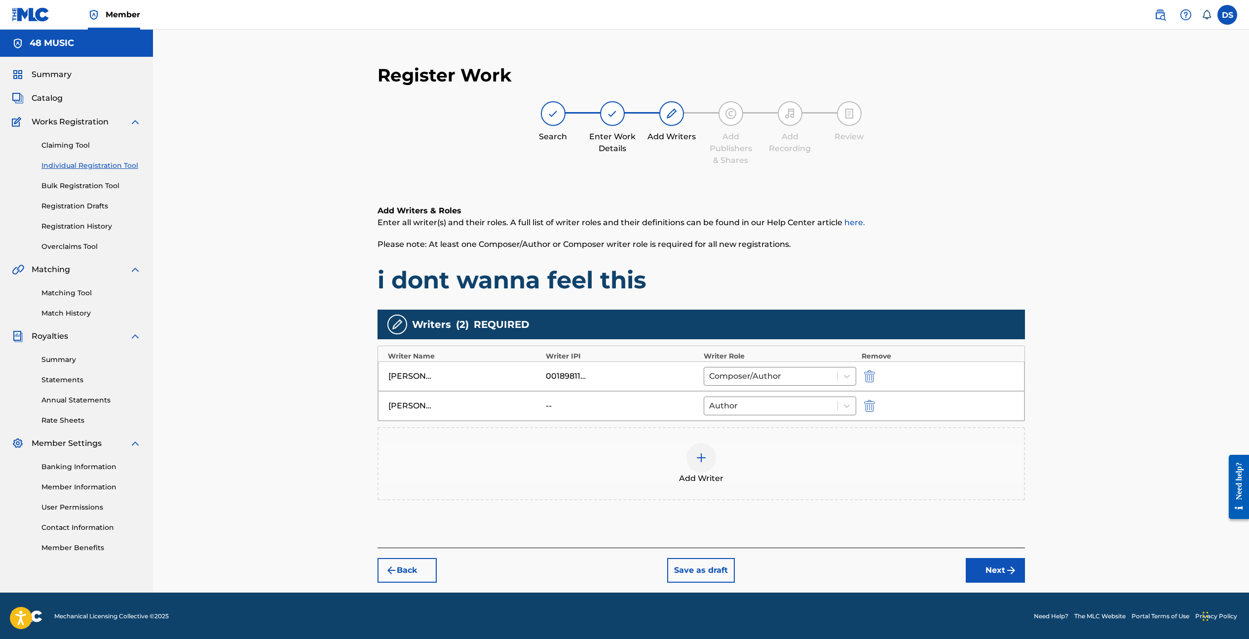
click at [993, 571] on button "Next" at bounding box center [995, 570] width 59 height 25
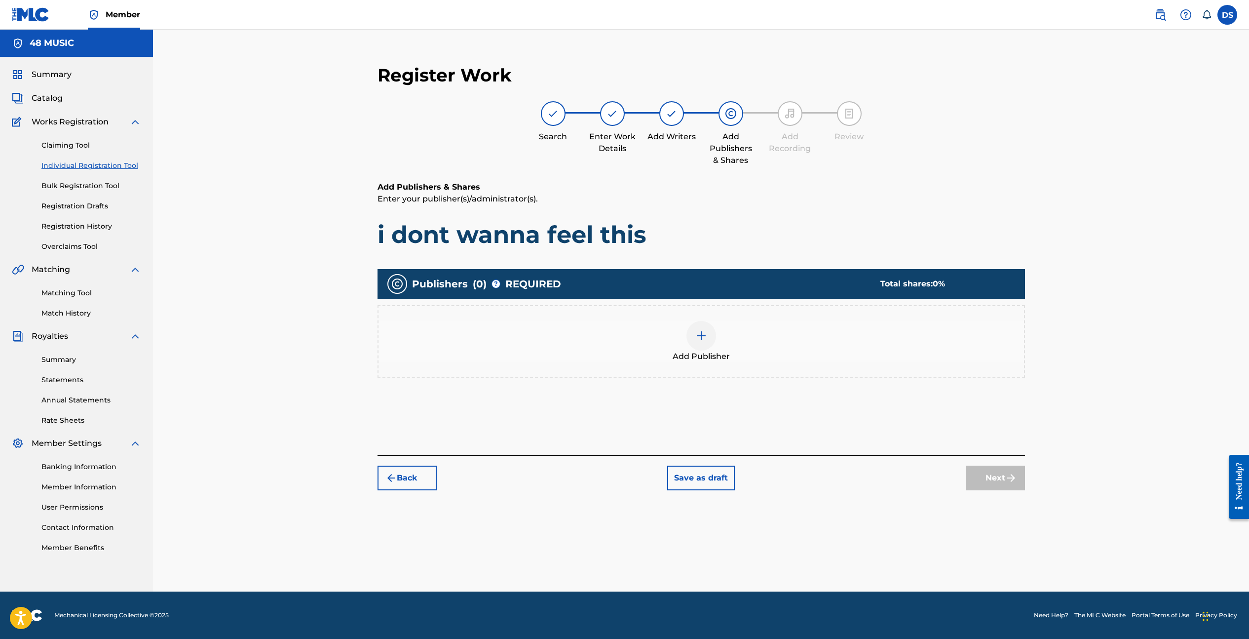
click at [701, 330] on img at bounding box center [702, 336] width 12 height 12
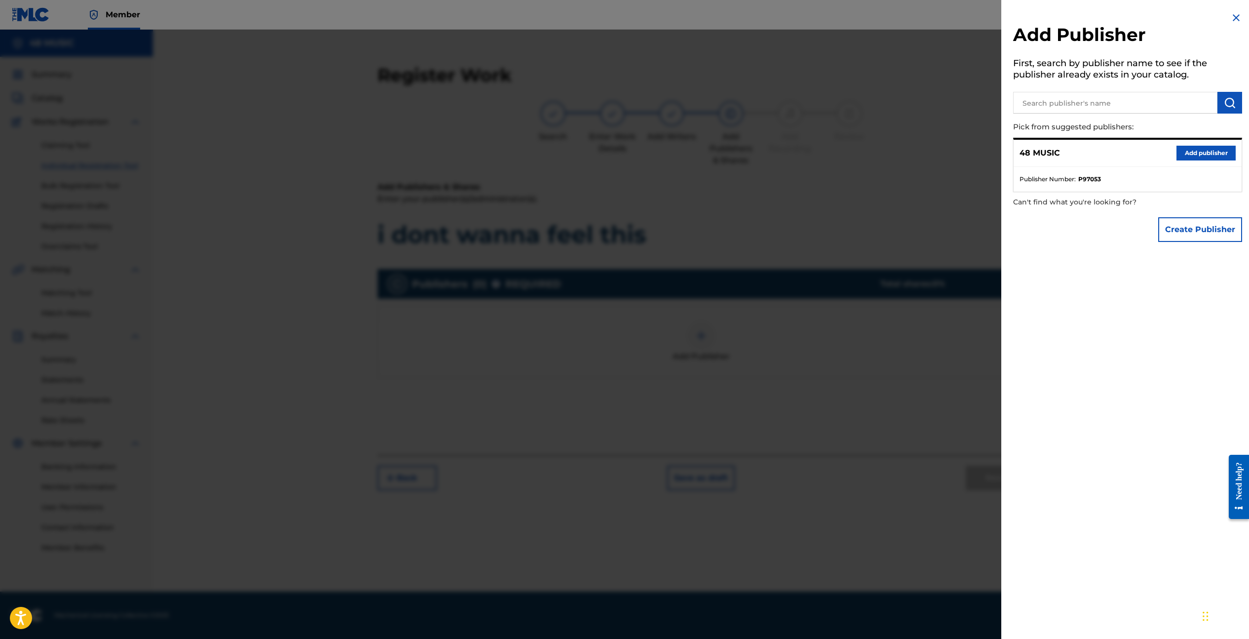
click at [1199, 156] on button "Add publisher" at bounding box center [1206, 153] width 59 height 15
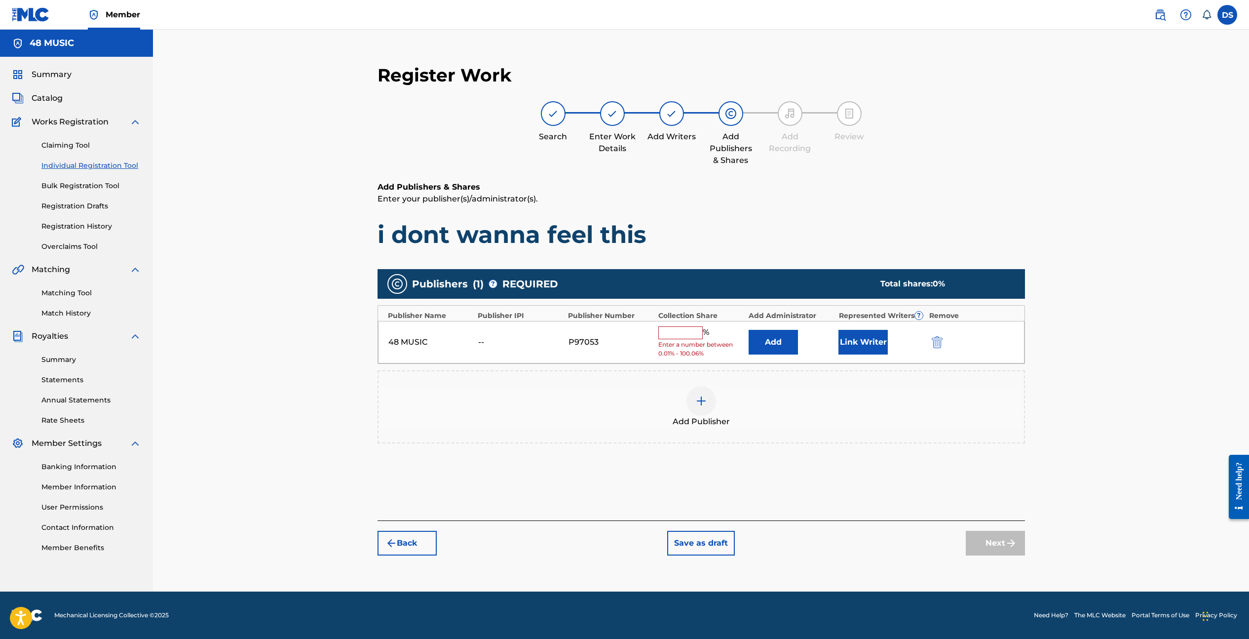
click at [683, 327] on input "text" at bounding box center [680, 332] width 44 height 13
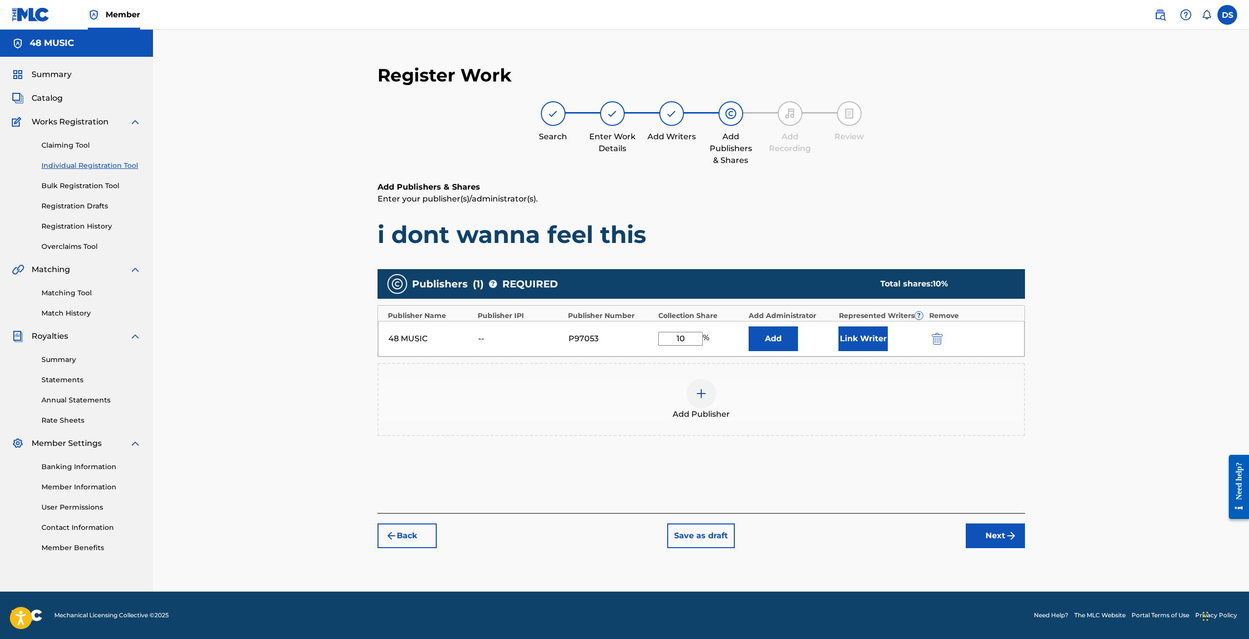
type input "100"
click at [999, 542] on button "Next" at bounding box center [995, 535] width 59 height 25
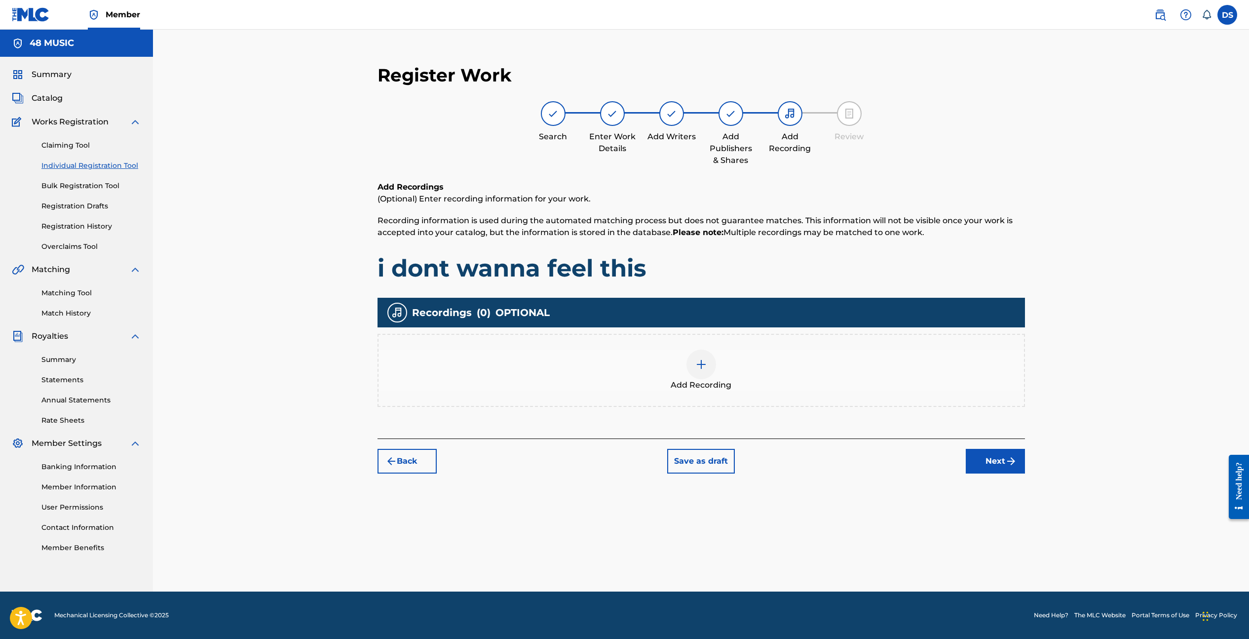
click at [705, 365] on img at bounding box center [702, 364] width 12 height 12
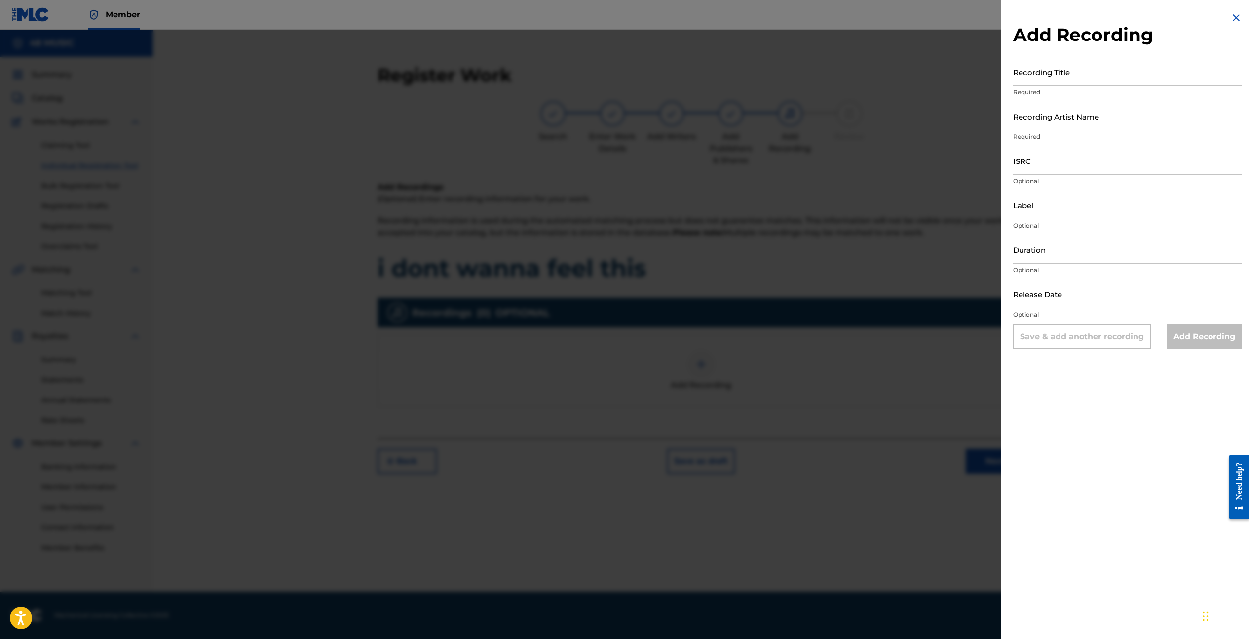
click at [1086, 79] on input "Recording Title" at bounding box center [1127, 72] width 229 height 28
click at [951, 401] on div at bounding box center [624, 349] width 1249 height 639
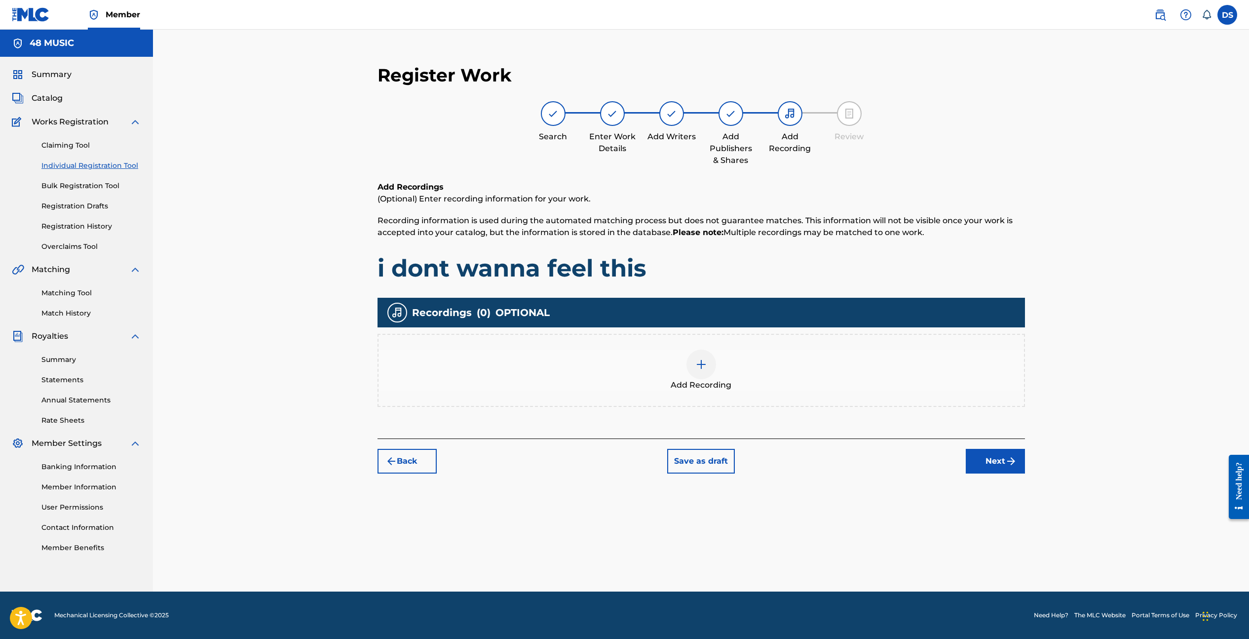
click at [984, 467] on button "Next" at bounding box center [995, 461] width 59 height 25
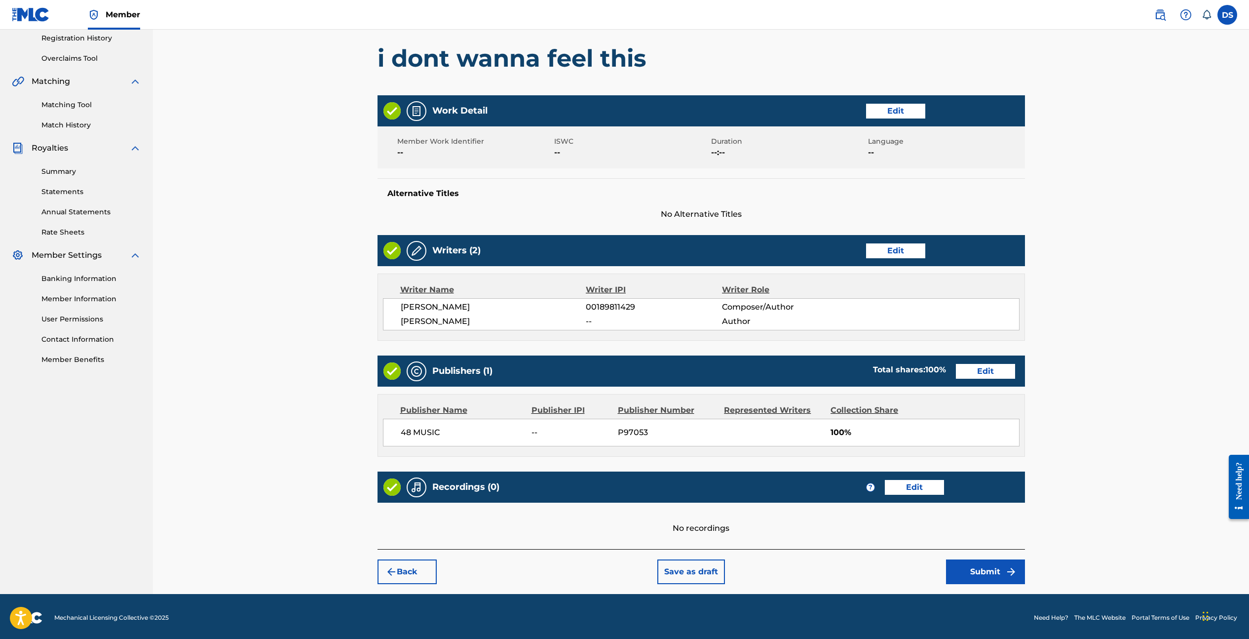
scroll to position [190, 0]
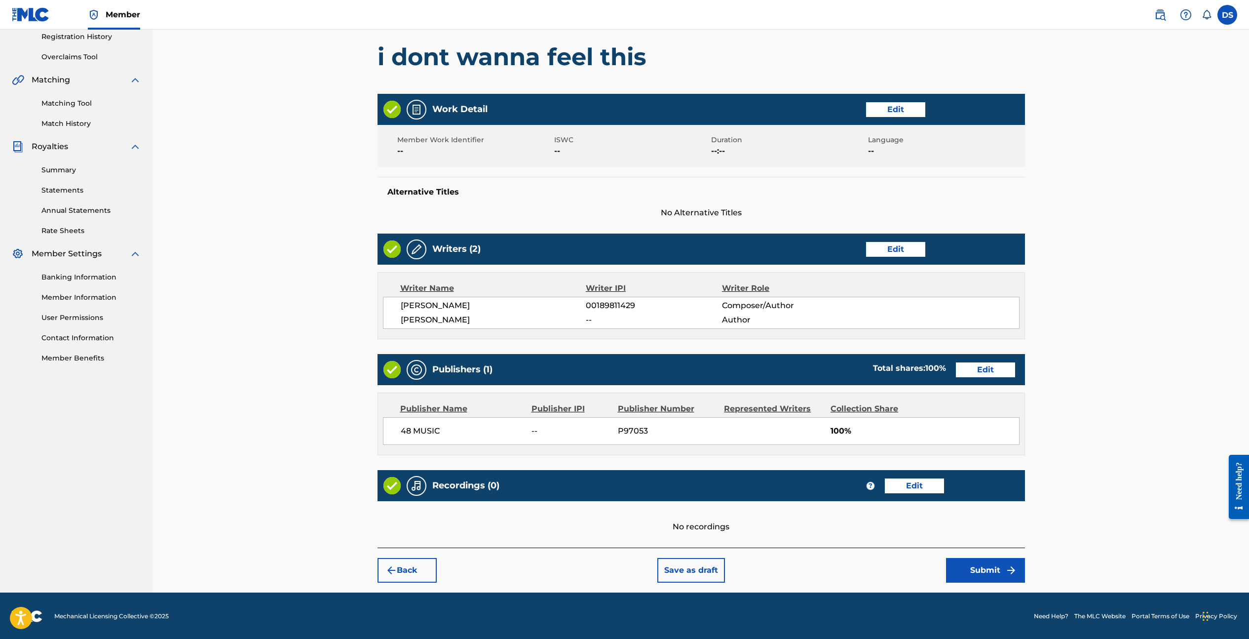
click at [972, 564] on button "Submit" at bounding box center [985, 570] width 79 height 25
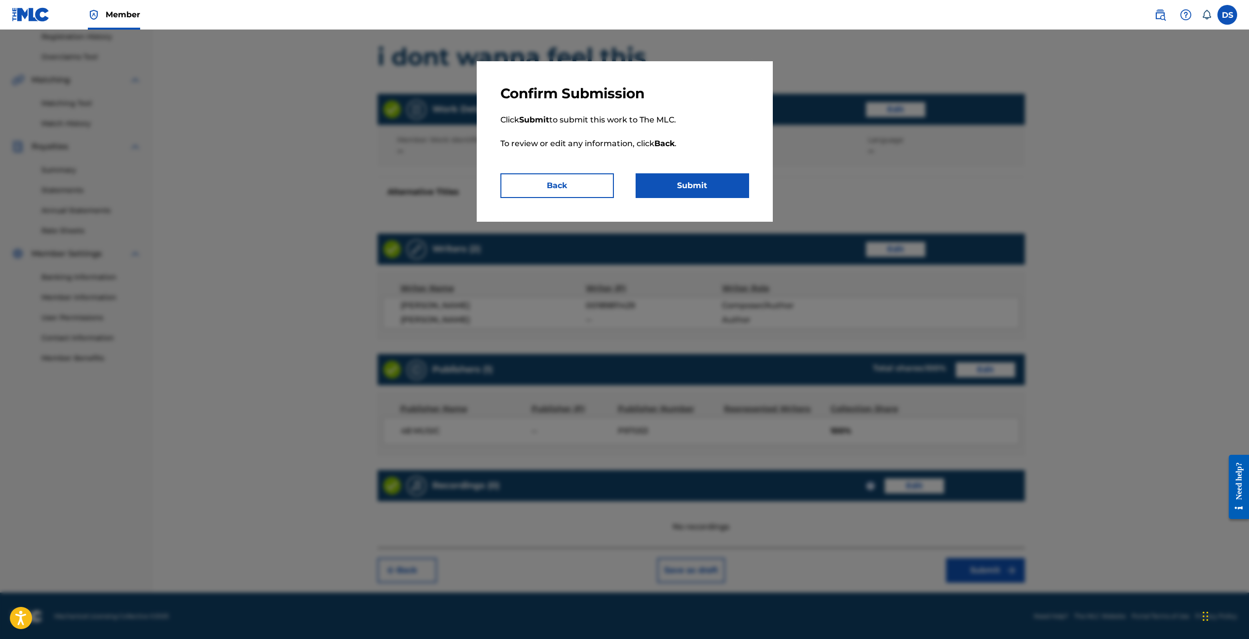
click at [727, 187] on button "Submit" at bounding box center [693, 185] width 114 height 25
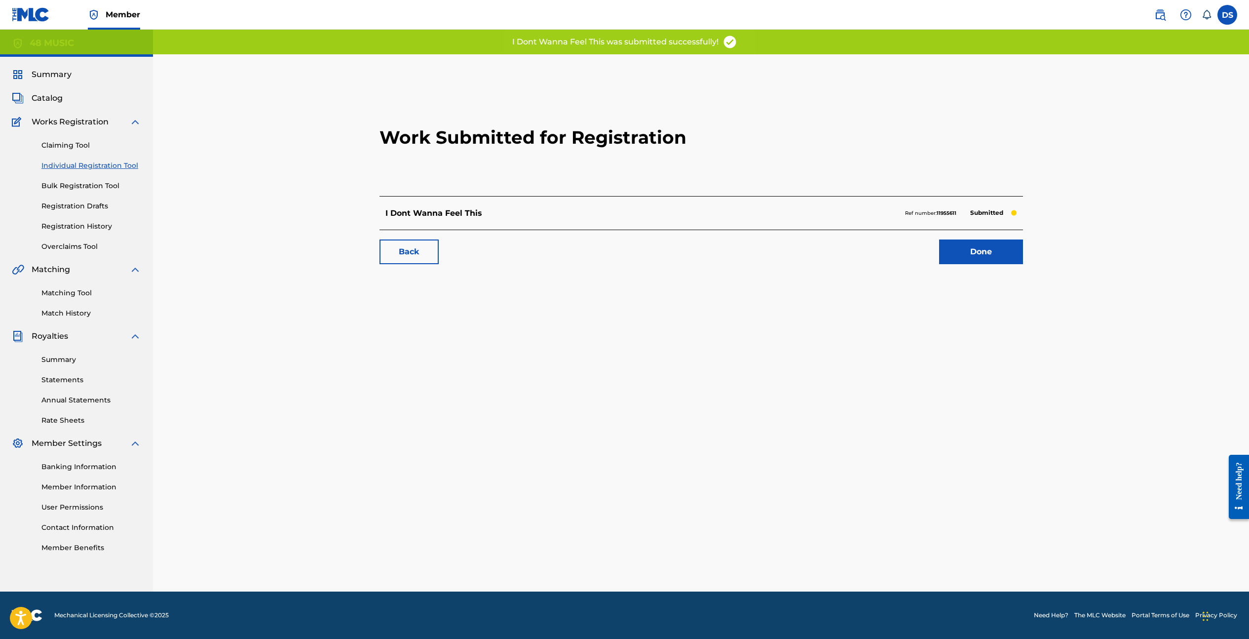
click at [961, 257] on link "Done" at bounding box center [981, 251] width 84 height 25
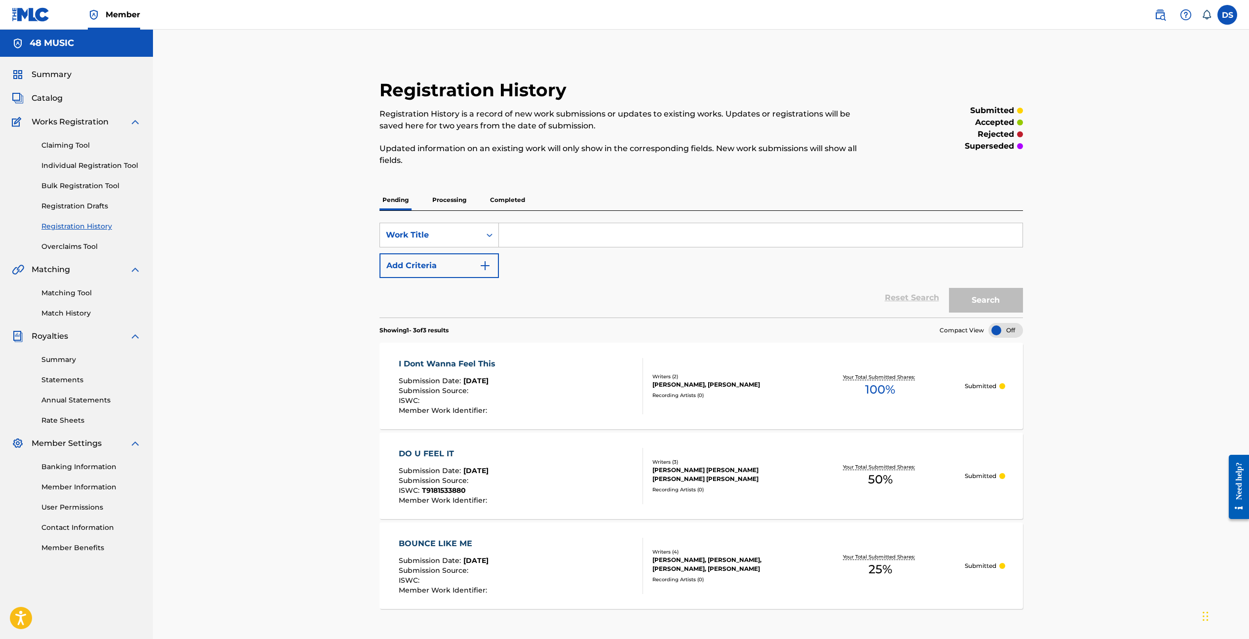
click at [440, 201] on p "Processing" at bounding box center [449, 200] width 40 height 21
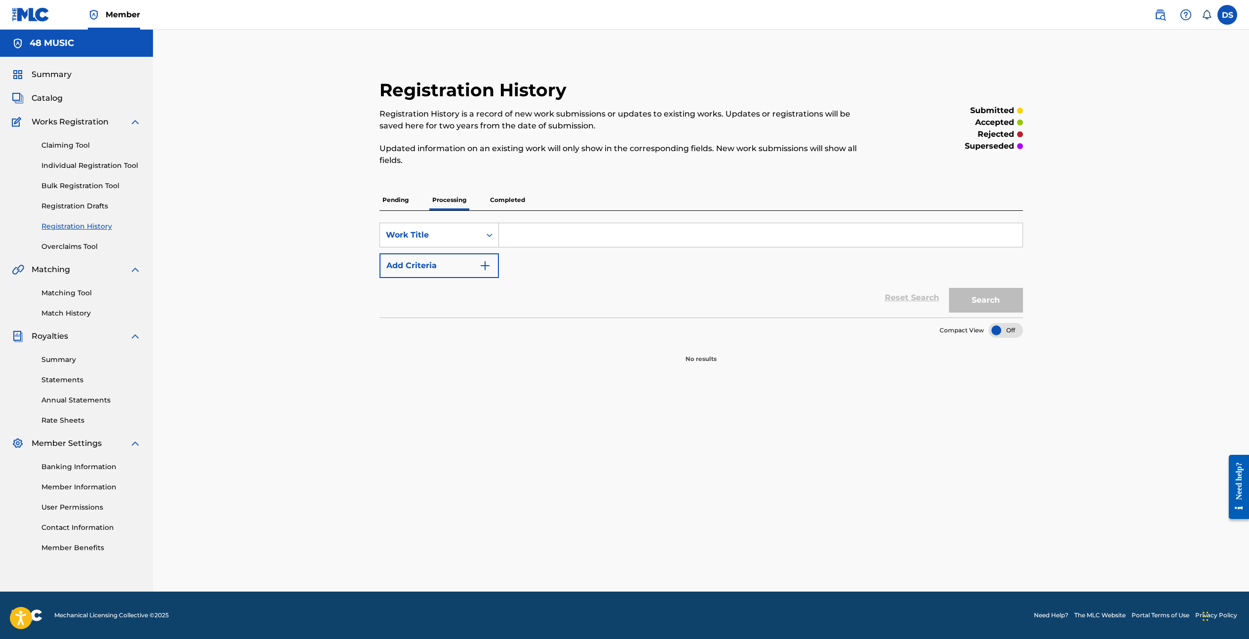
click at [408, 198] on p "Pending" at bounding box center [396, 200] width 32 height 21
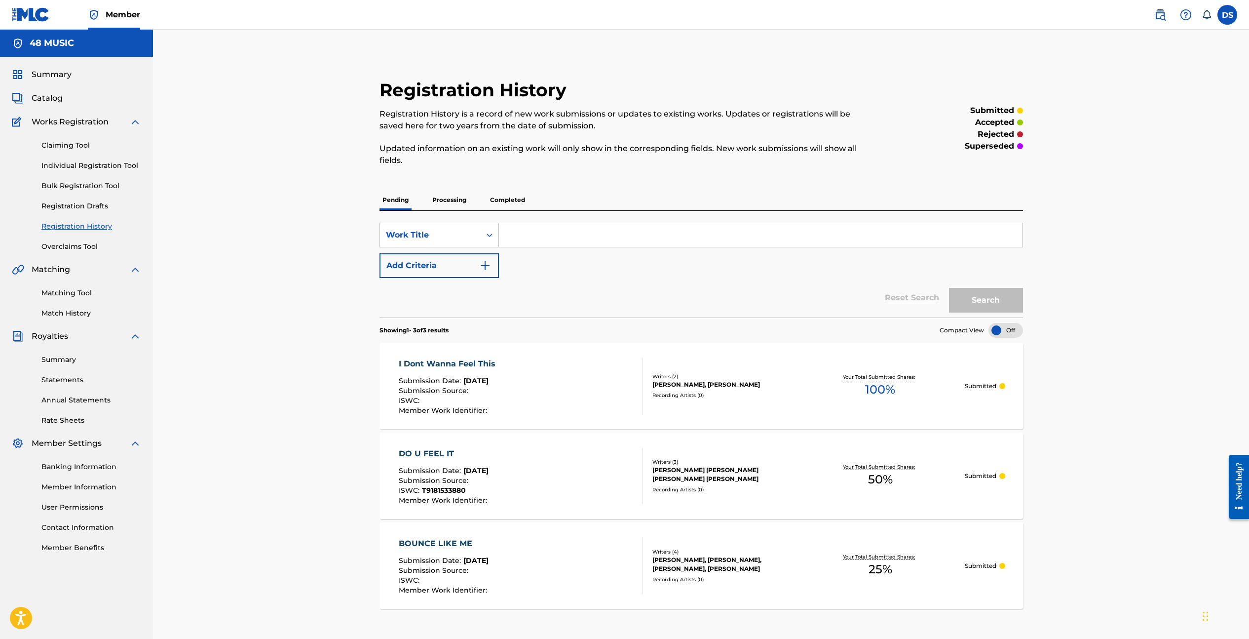
click at [81, 143] on link "Claiming Tool" at bounding box center [91, 145] width 100 height 10
